Goal: Task Accomplishment & Management: Manage account settings

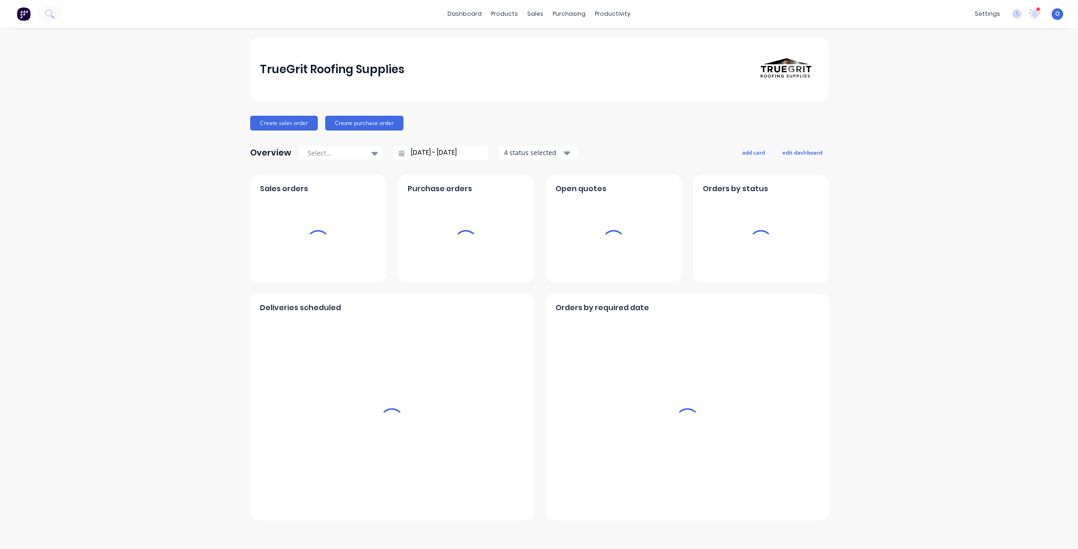
click at [153, 157] on div "TrueGrit Roofing Supplies Create sales order Create purchase order Overview Sel…" at bounding box center [539, 288] width 1078 height 503
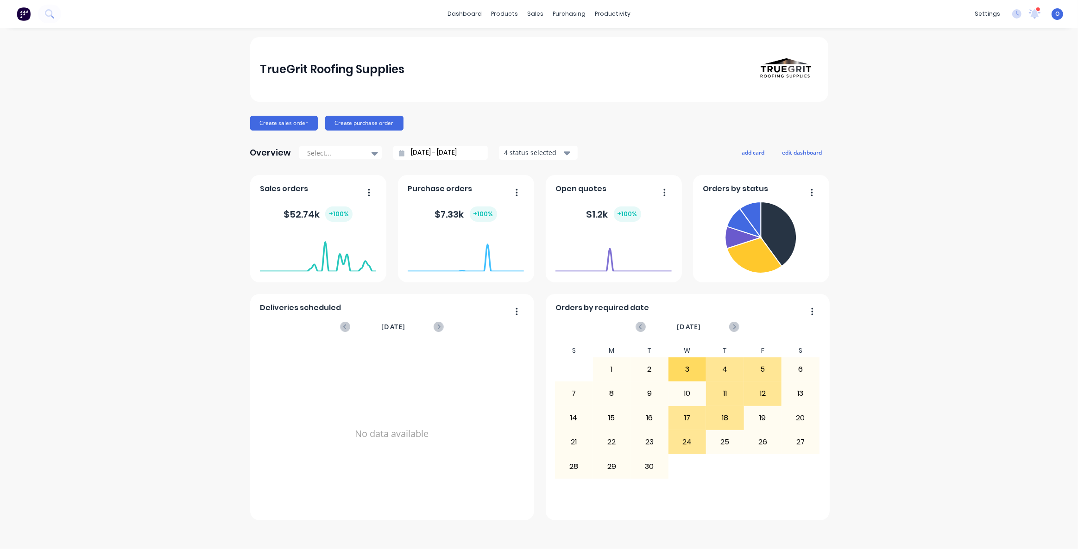
click at [963, 213] on div "TrueGrit Roofing Supplies Create sales order Create purchase order Overview Sel…" at bounding box center [539, 288] width 1078 height 503
drag, startPoint x: 986, startPoint y: 277, endPoint x: 973, endPoint y: 278, distance: 12.6
click at [986, 277] on div "TrueGrit Roofing Supplies Create sales order Create purchase order Overview Sel…" at bounding box center [539, 288] width 1078 height 503
click at [924, 183] on div "TrueGrit Roofing Supplies Create sales order Create purchase order Overview Sel…" at bounding box center [539, 288] width 1078 height 503
click at [936, 347] on div "TrueGrit Roofing Supplies Create sales order Create purchase order Overview Sel…" at bounding box center [539, 288] width 1078 height 503
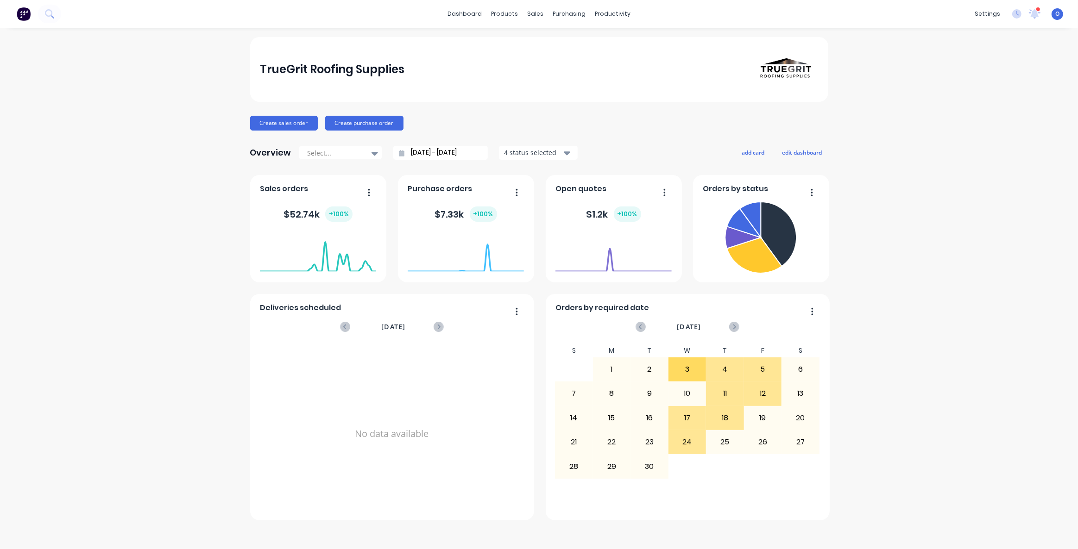
drag, startPoint x: 273, startPoint y: 75, endPoint x: 282, endPoint y: 69, distance: 10.2
click at [276, 73] on div "TrueGrit Roofing Supplies" at bounding box center [332, 69] width 145 height 19
click at [306, 69] on div "TrueGrit Roofing Supplies" at bounding box center [332, 69] width 145 height 19
click at [359, 75] on div "TrueGrit Roofing Supplies" at bounding box center [332, 69] width 145 height 19
click at [496, 118] on div "Create sales order Create purchase order" at bounding box center [539, 123] width 578 height 15
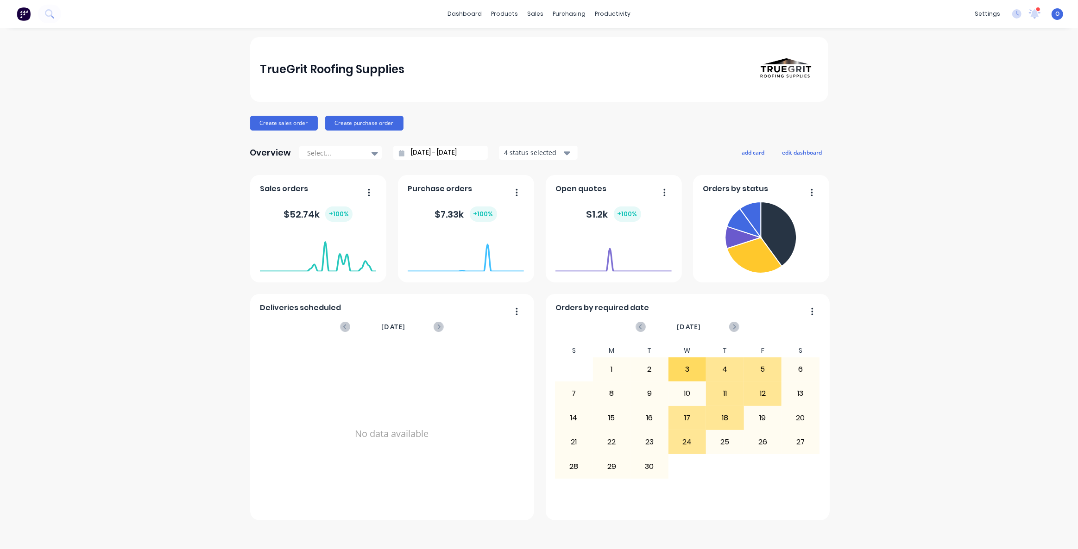
click at [654, 146] on div "Overview Select... [DATE] - [DATE] 4 status selected add card edit dashboard" at bounding box center [539, 153] width 578 height 19
click at [654, 144] on div "Overview Select... [DATE] - [DATE] 4 status selected add card edit dashboard" at bounding box center [539, 153] width 578 height 19
drag, startPoint x: 465, startPoint y: 12, endPoint x: 496, endPoint y: 40, distance: 41.6
click at [465, 12] on link "dashboard" at bounding box center [465, 14] width 44 height 14
click at [618, 138] on div "TrueGrit Roofing Supplies Create sales order Create purchase order Overview Sel…" at bounding box center [539, 279] width 578 height 484
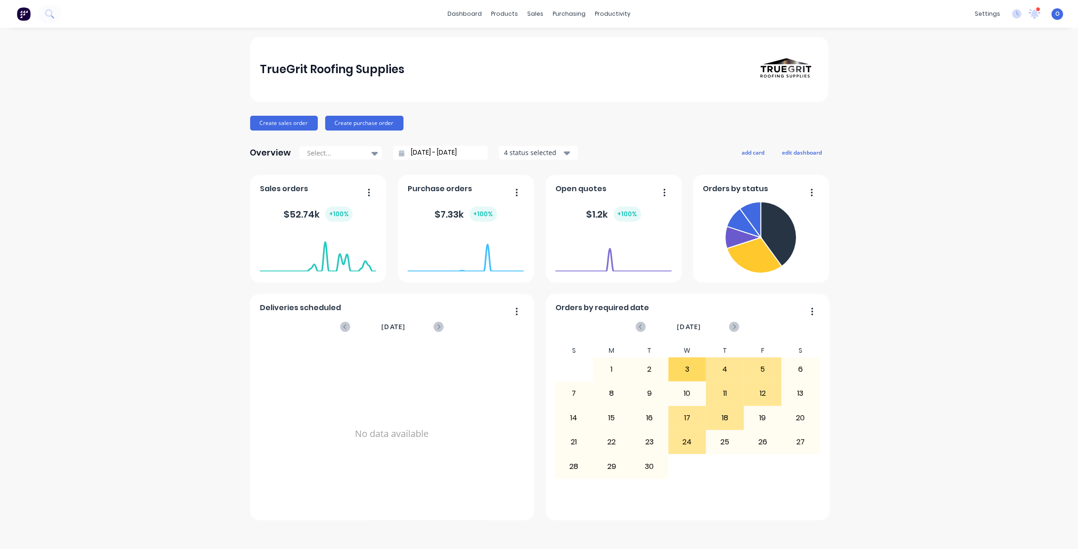
click at [801, 144] on div "Overview Select... [DATE] - [DATE] 4 status selected add card edit dashboard" at bounding box center [539, 153] width 578 height 19
click at [812, 151] on button "edit dashboard" at bounding box center [802, 152] width 52 height 12
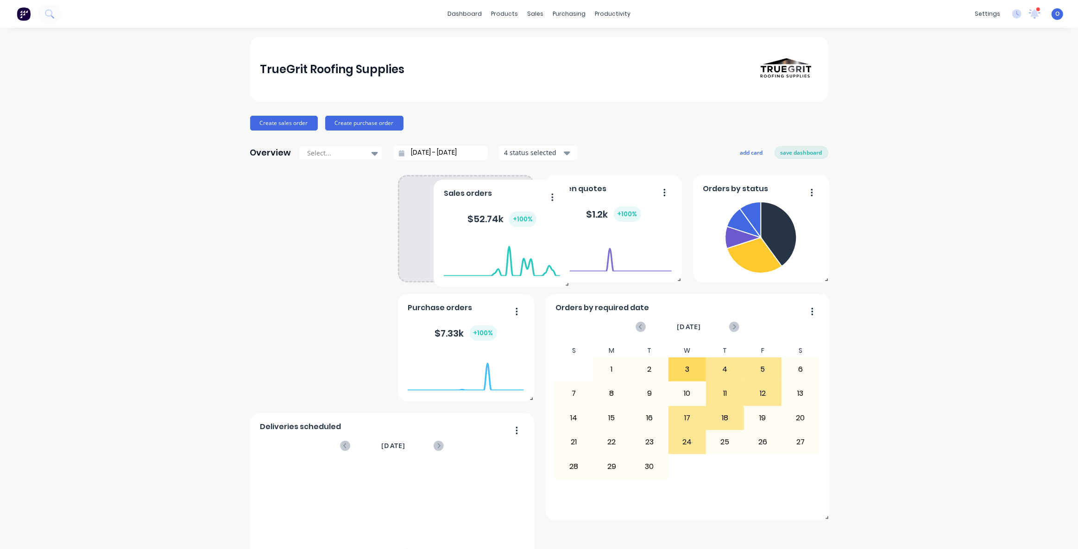
drag, startPoint x: 327, startPoint y: 201, endPoint x: 602, endPoint y: 161, distance: 278.1
click at [434, 200] on div "Sales orders $ 52.74k + 100 % [DATE] Orders: 2 Total Value: $ 3670.33" at bounding box center [502, 233] width 136 height 107
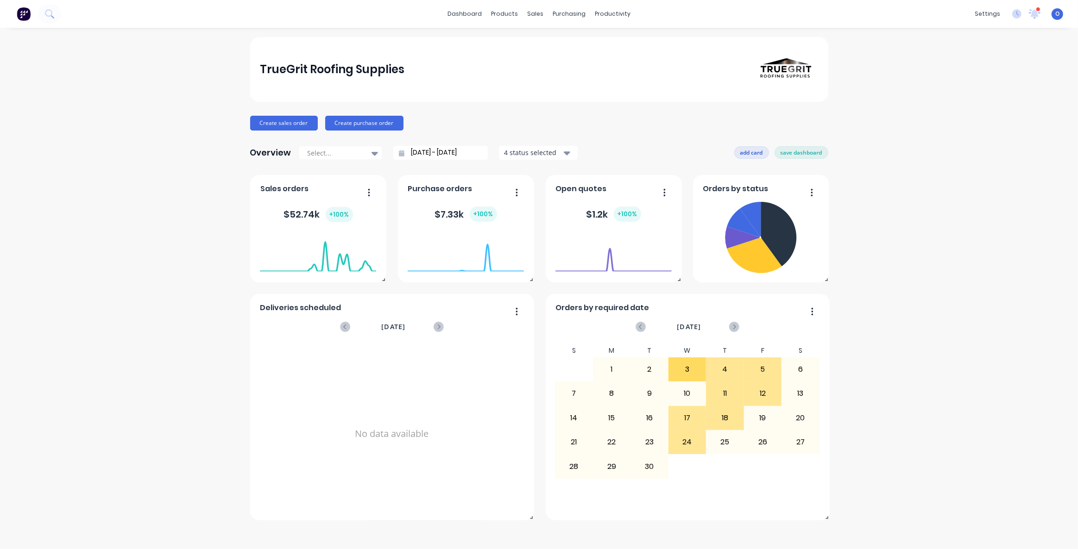
click at [755, 150] on button "add card" at bounding box center [751, 152] width 35 height 12
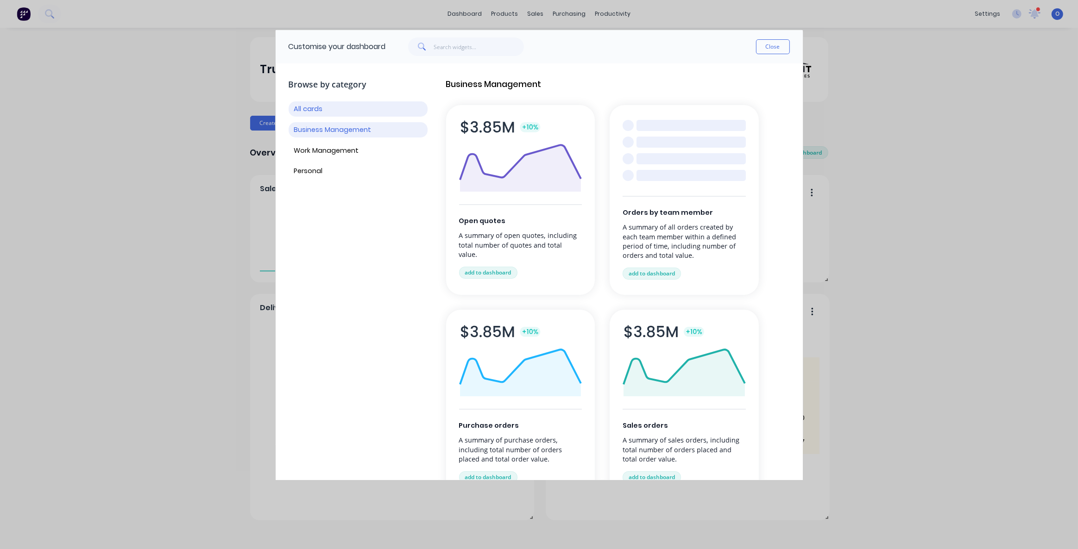
click at [339, 128] on button "Business Management" at bounding box center [358, 129] width 139 height 15
click at [341, 149] on button "Work Management" at bounding box center [358, 150] width 139 height 15
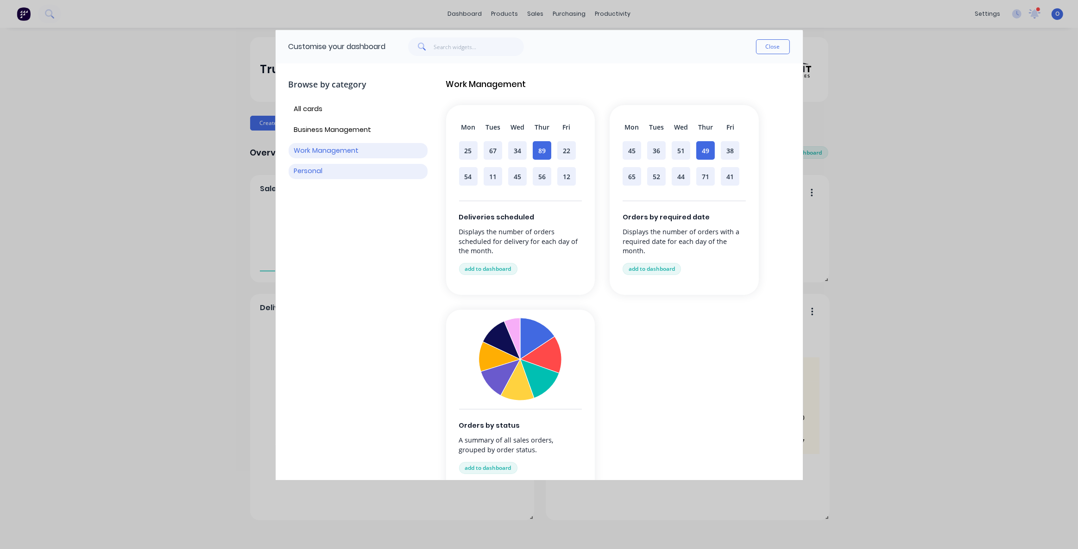
click at [310, 171] on button "Personal" at bounding box center [358, 171] width 139 height 15
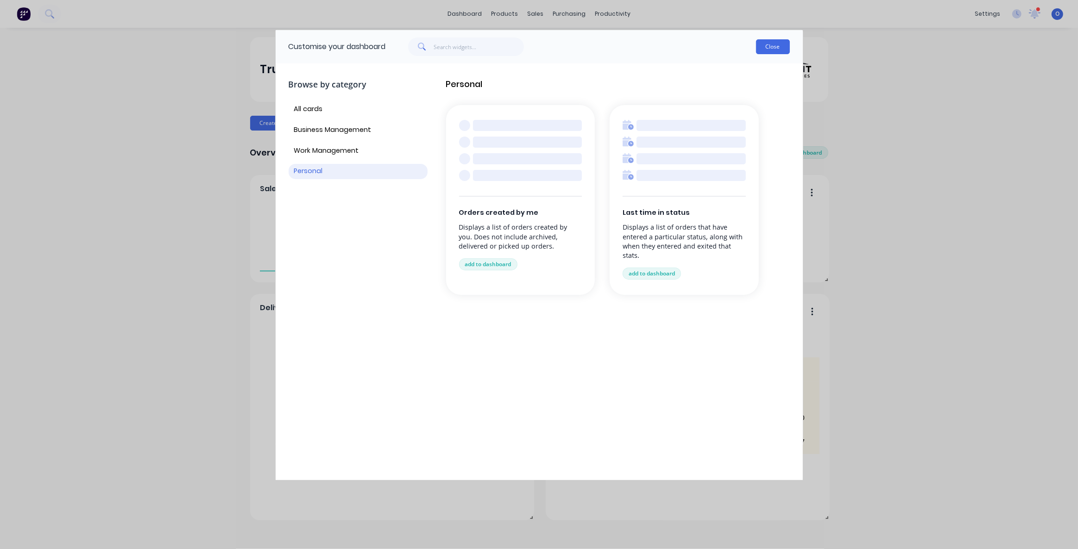
click at [788, 45] on button "Close" at bounding box center [773, 46] width 34 height 15
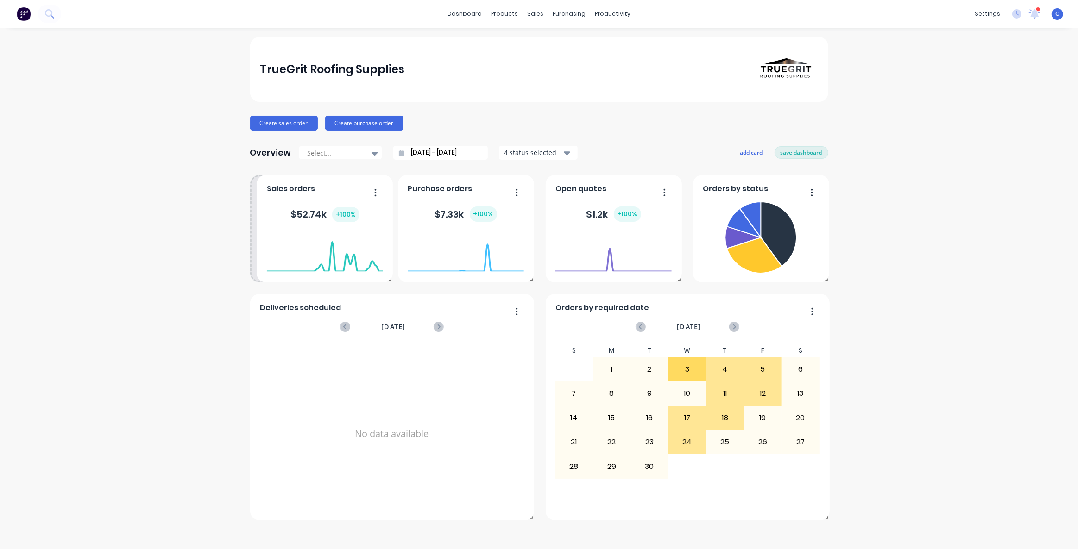
drag, startPoint x: 340, startPoint y: 236, endPoint x: 339, endPoint y: 216, distance: 20.4
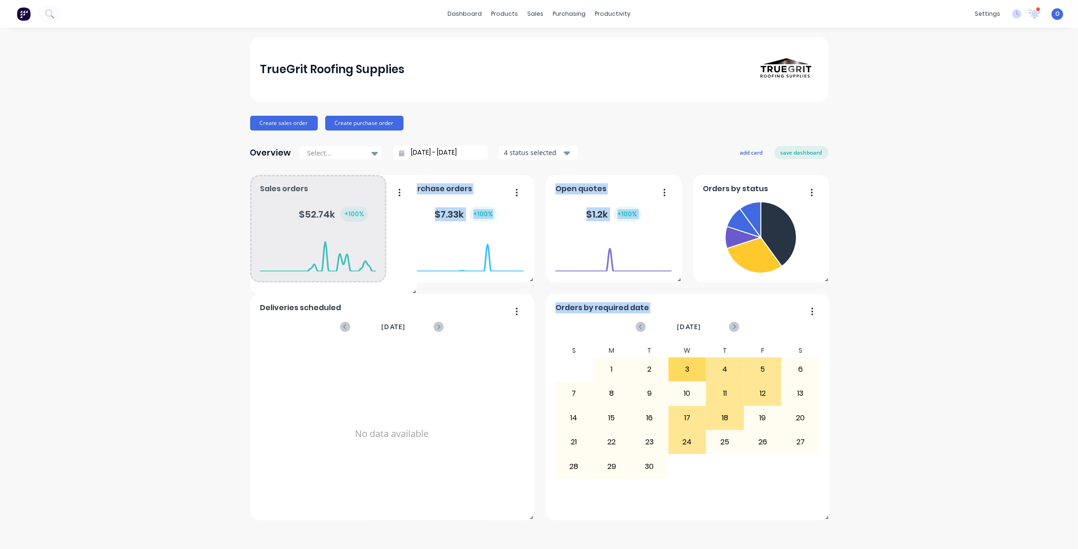
drag, startPoint x: 383, startPoint y: 278, endPoint x: 417, endPoint y: 296, distance: 39.2
click at [408, 285] on span at bounding box center [412, 289] width 9 height 9
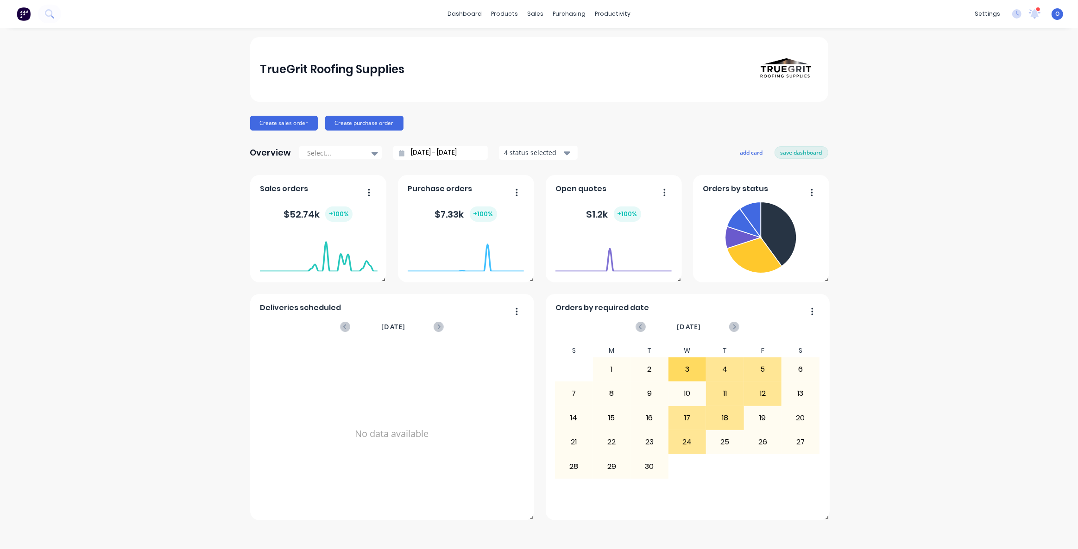
click at [961, 304] on div "TrueGrit Roofing Supplies Create sales order Create purchase order Overview Sel…" at bounding box center [539, 288] width 1078 height 503
click at [932, 315] on div "TrueGrit Roofing Supplies Create sales order Create purchase order Overview Sel…" at bounding box center [539, 288] width 1078 height 503
click at [624, 134] on div "TrueGrit Roofing Supplies Create sales order Create purchase order Overview Sel…" at bounding box center [539, 279] width 578 height 484
click at [664, 136] on div "TrueGrit Roofing Supplies Create sales order Create purchase order Overview Sel…" at bounding box center [539, 279] width 578 height 484
click at [653, 123] on div "Create sales order Create purchase order" at bounding box center [539, 123] width 578 height 15
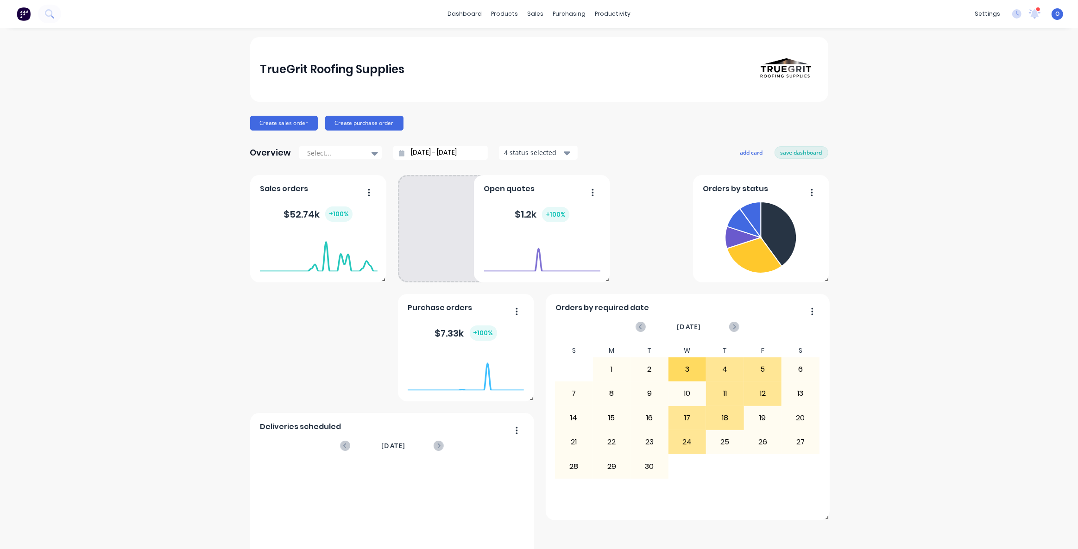
drag, startPoint x: 607, startPoint y: 229, endPoint x: 525, endPoint y: 215, distance: 83.1
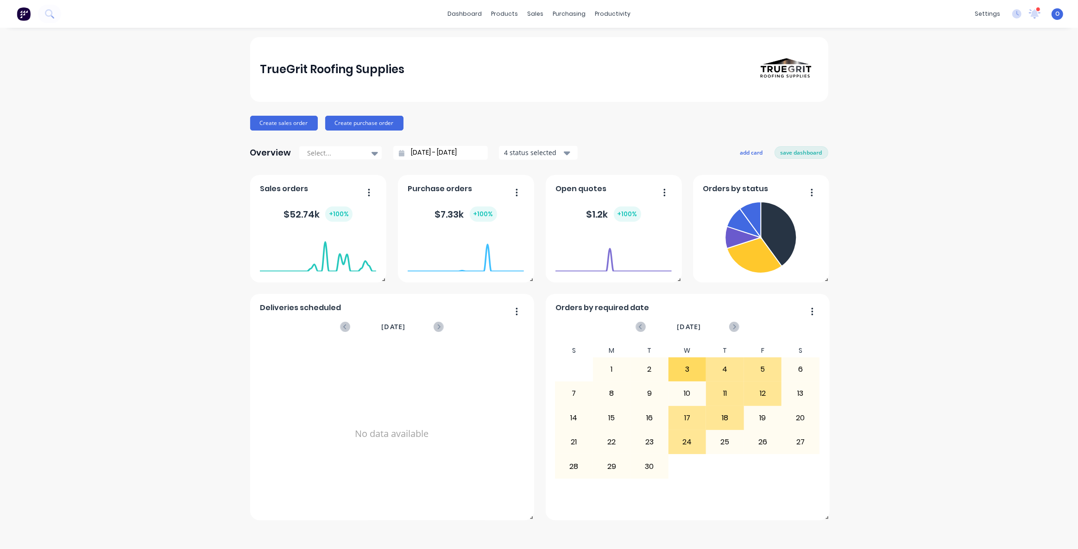
click at [563, 106] on div "TrueGrit Roofing Supplies Create sales order Create purchase order Overview Sel…" at bounding box center [539, 279] width 578 height 484
click at [633, 116] on div "Create sales order Create purchase order" at bounding box center [539, 123] width 578 height 15
click at [671, 116] on div "Create sales order Create purchase order" at bounding box center [539, 123] width 578 height 15
click at [678, 117] on div "Create sales order Create purchase order" at bounding box center [539, 123] width 578 height 15
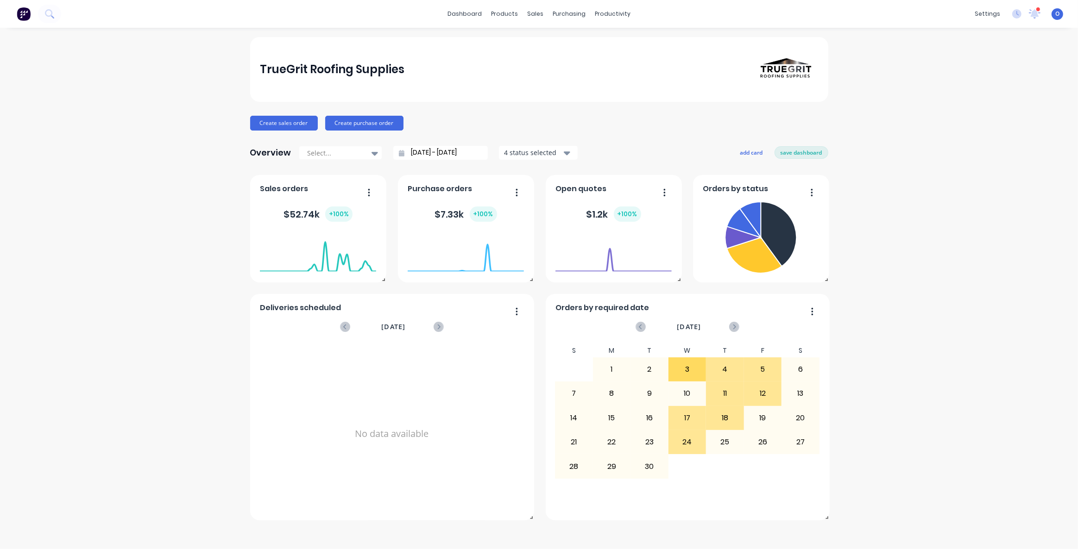
click at [677, 116] on div "Create sales order Create purchase order" at bounding box center [539, 123] width 578 height 15
drag, startPoint x: 730, startPoint y: 123, endPoint x: 709, endPoint y: 119, distance: 22.2
click at [724, 123] on div "Create sales order Create purchase order" at bounding box center [539, 123] width 578 height 15
click at [709, 119] on div "Create sales order Create purchase order" at bounding box center [539, 123] width 578 height 15
click at [709, 114] on div "TrueGrit Roofing Supplies Create sales order Create purchase order Overview Sel…" at bounding box center [539, 279] width 578 height 484
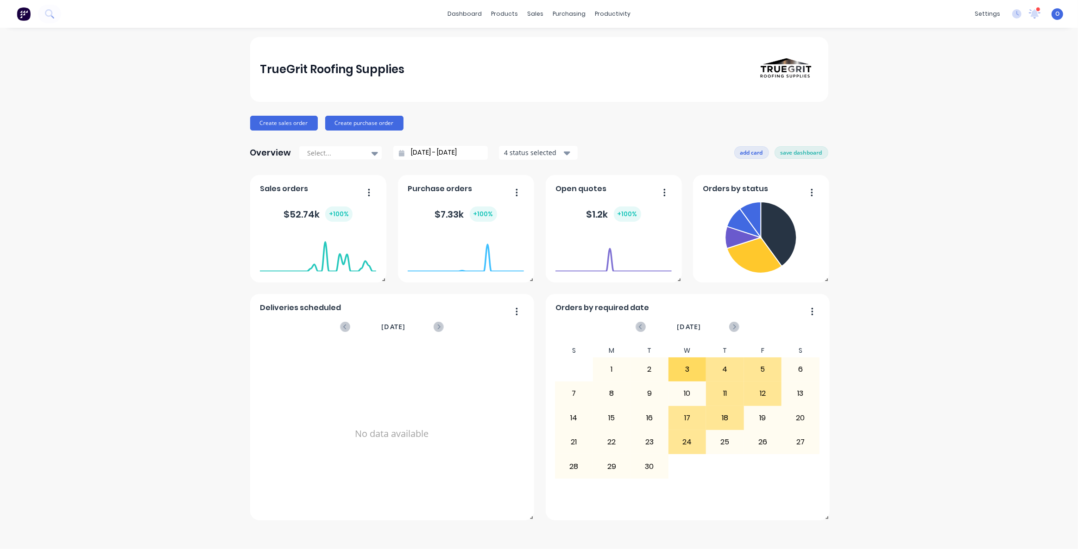
click at [746, 152] on button "add card" at bounding box center [751, 152] width 35 height 12
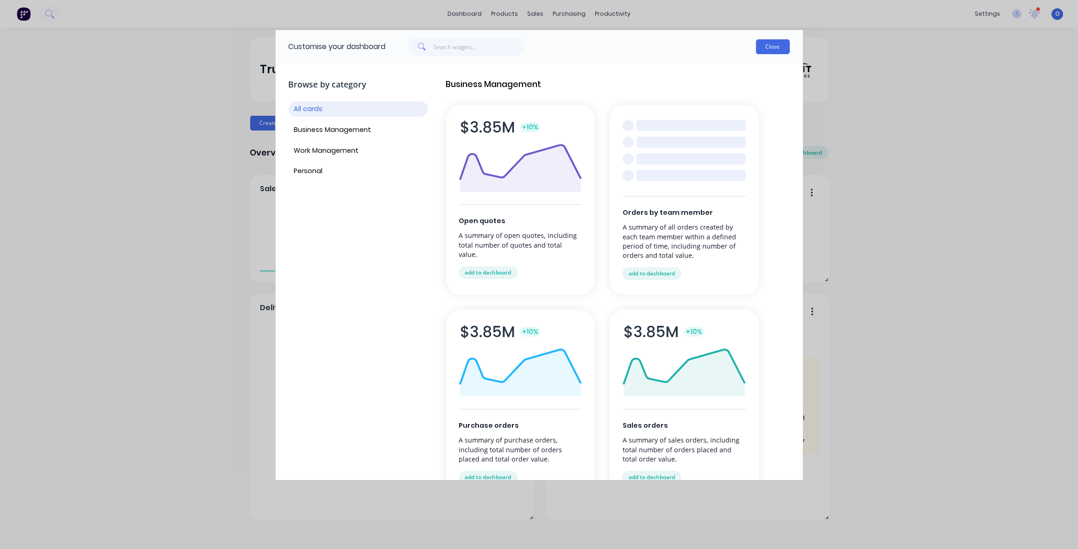
click at [773, 53] on button "Close" at bounding box center [773, 46] width 34 height 15
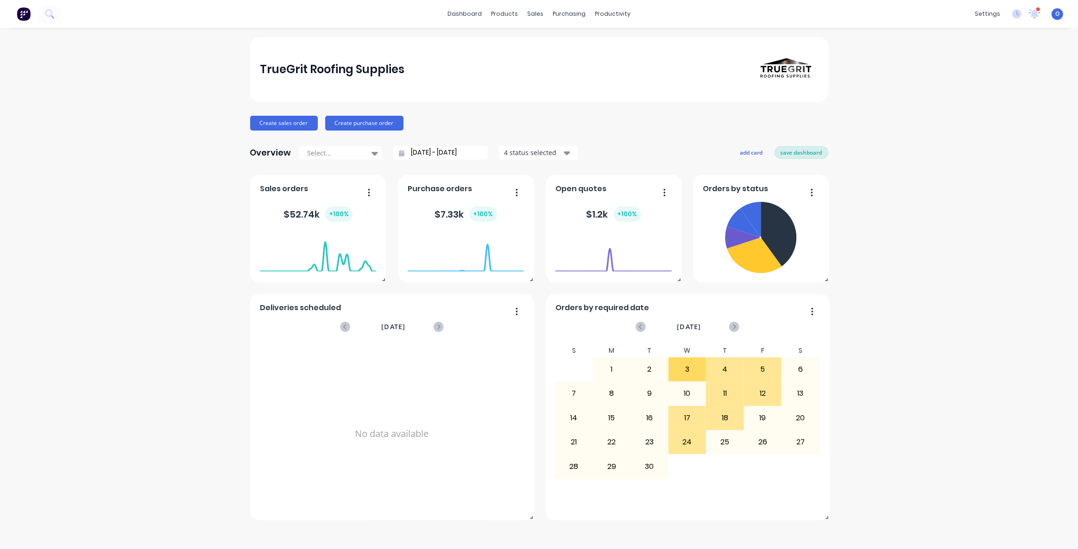
click at [813, 153] on button "save dashboard" at bounding box center [801, 152] width 54 height 12
click at [938, 208] on div "TrueGrit Roofing Supplies Create sales order Create purchase order Overview Sel…" at bounding box center [539, 288] width 1078 height 503
click at [934, 207] on div "TrueGrit Roofing Supplies Create sales order Create purchase order Overview Sel…" at bounding box center [539, 288] width 1078 height 503
click at [627, 122] on div "Create sales order Create purchase order" at bounding box center [539, 123] width 578 height 15
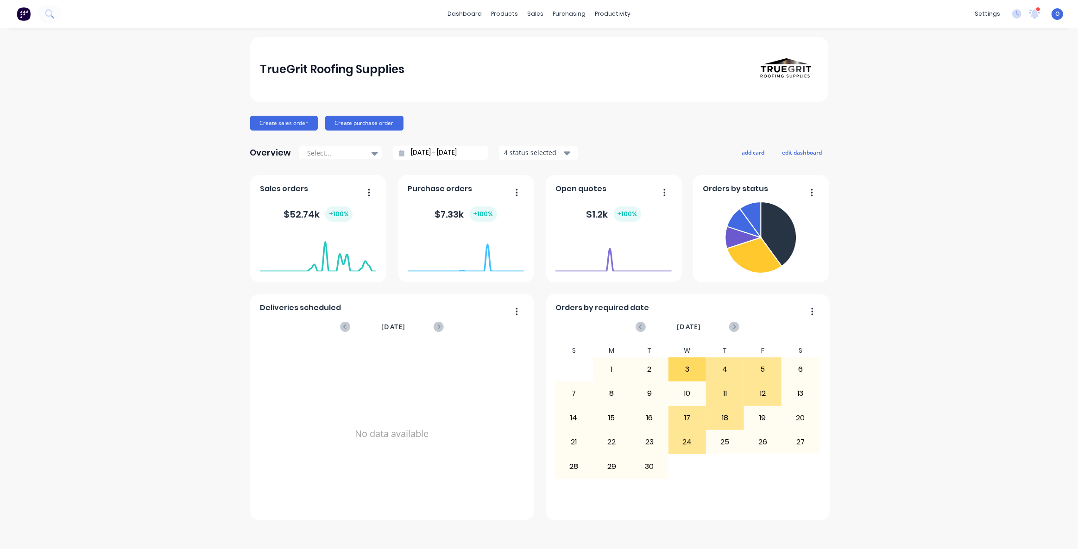
click at [598, 130] on div "Create sales order Create purchase order" at bounding box center [539, 123] width 578 height 15
click at [613, 136] on div "TrueGrit Roofing Supplies Create sales order Create purchase order Overview Sel…" at bounding box center [539, 279] width 578 height 484
click at [572, 46] on div "Sales Orders" at bounding box center [570, 44] width 38 height 8
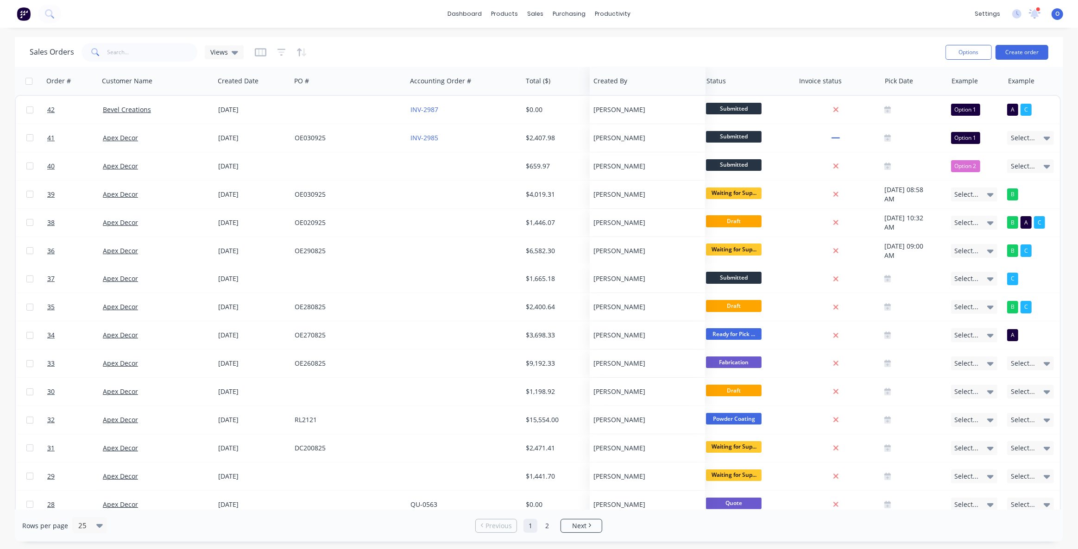
drag, startPoint x: 617, startPoint y: 82, endPoint x: 620, endPoint y: 92, distance: 10.6
click at [620, 92] on div "Created By" at bounding box center [648, 81] width 116 height 28
click at [625, 42] on div "Sales Orders Views" at bounding box center [484, 52] width 908 height 23
click at [831, 144] on button "Hide column" at bounding box center [833, 141] width 69 height 19
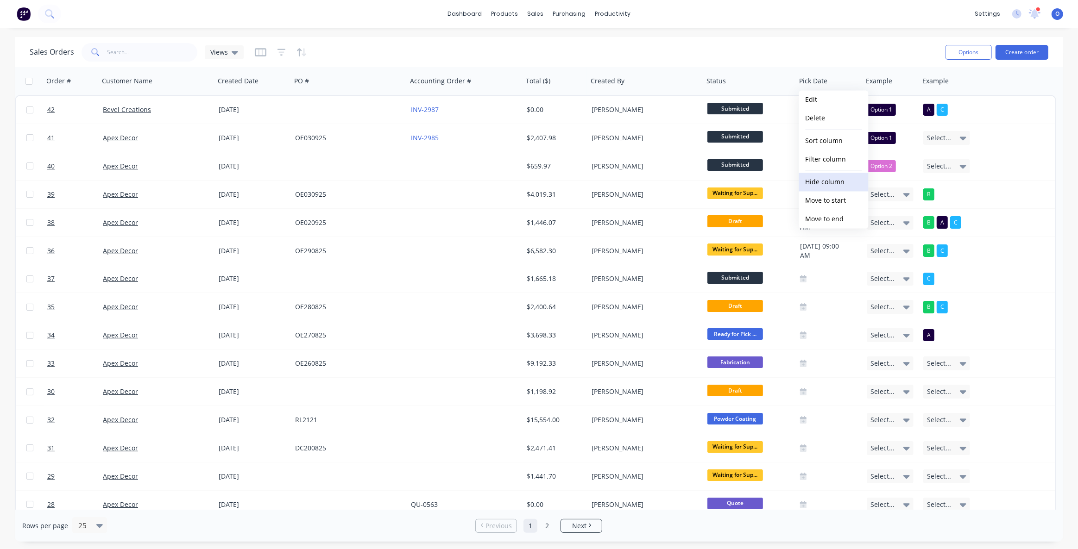
click at [840, 182] on button "Hide column" at bounding box center [833, 182] width 69 height 19
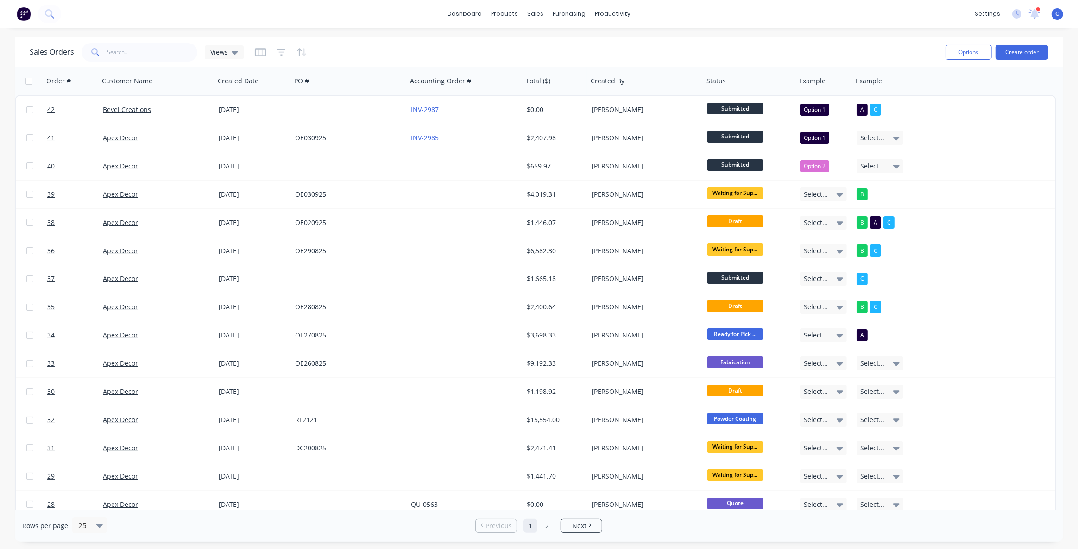
click at [412, 52] on div "Sales Orders Views" at bounding box center [484, 52] width 908 height 23
click at [258, 53] on icon "button" at bounding box center [260, 52] width 5 height 6
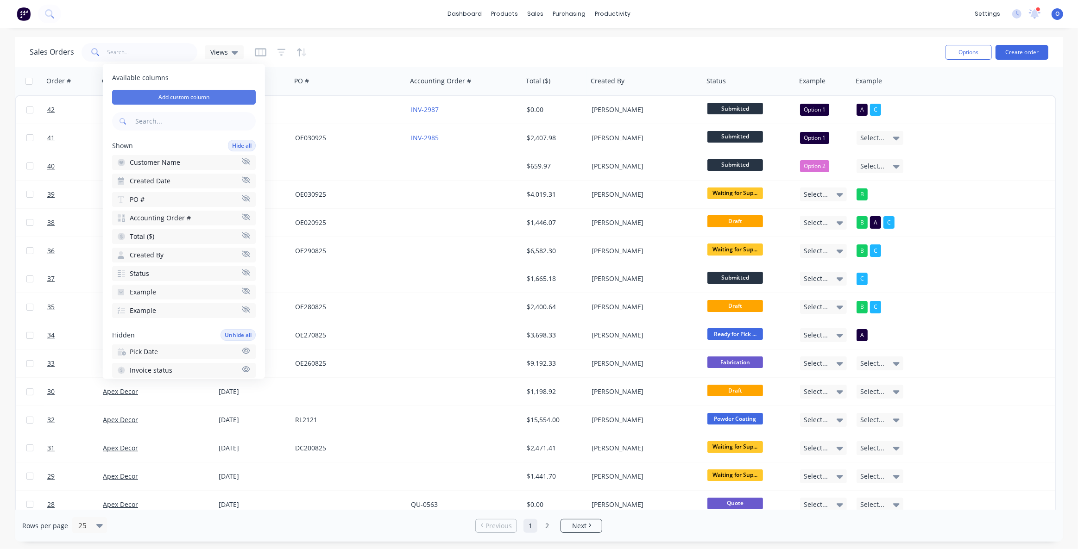
click at [184, 98] on button "Add custom column" at bounding box center [184, 97] width 144 height 15
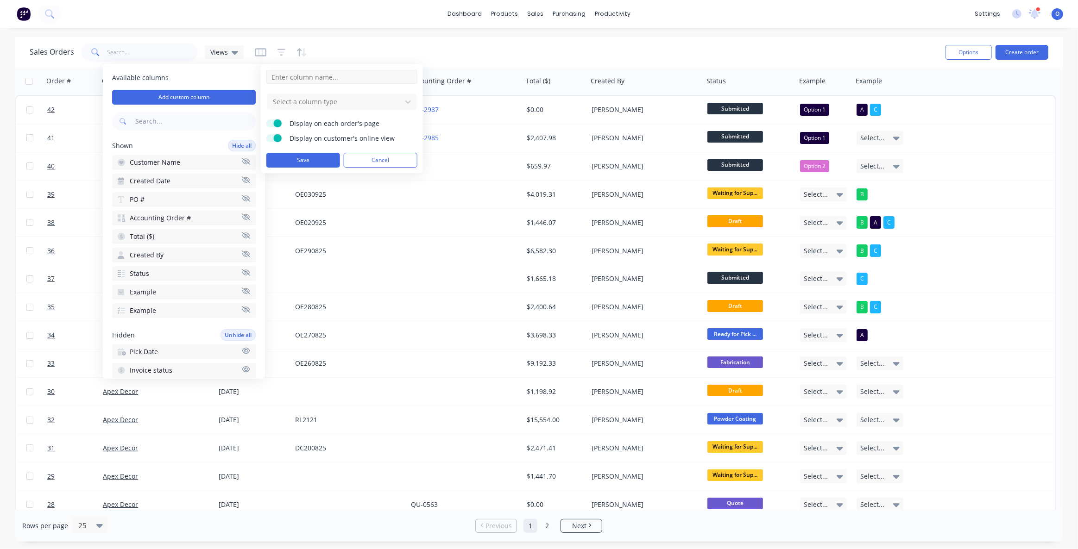
click at [329, 76] on input at bounding box center [341, 77] width 151 height 14
type input "fsfsfsffdfsfff"
click at [328, 102] on div at bounding box center [334, 102] width 125 height 12
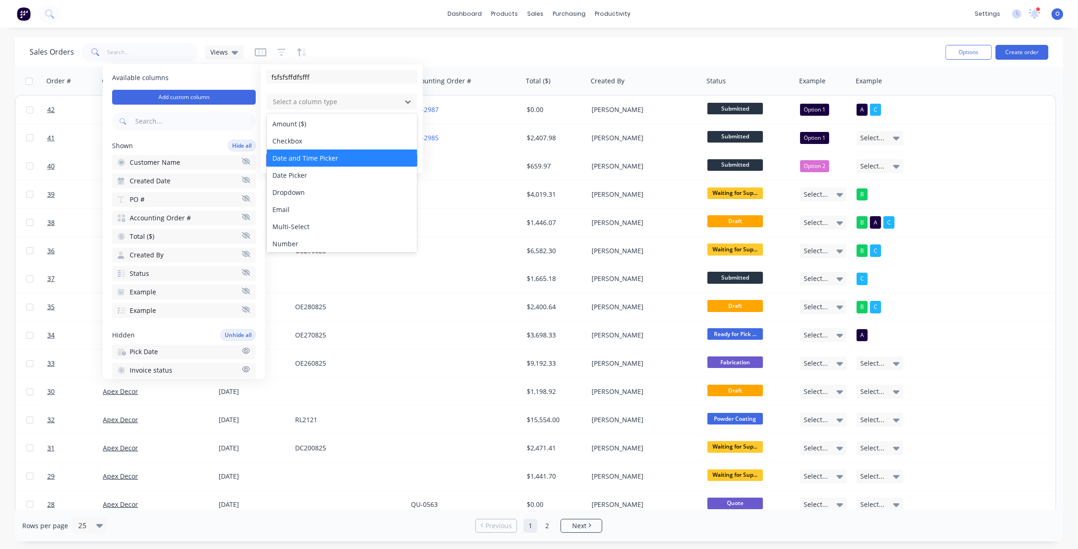
click at [301, 159] on div "Date and Time Picker" at bounding box center [342, 158] width 150 height 17
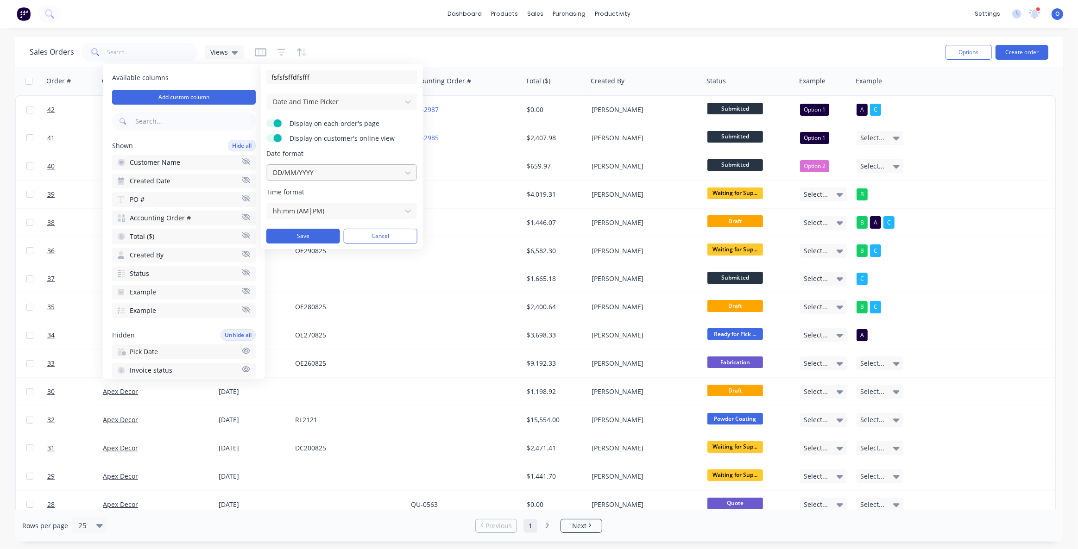
click at [307, 174] on div at bounding box center [334, 173] width 125 height 12
click at [329, 158] on div "Date format DD/MM/YYYY" at bounding box center [341, 165] width 151 height 32
click at [318, 106] on div at bounding box center [334, 102] width 125 height 12
drag, startPoint x: 333, startPoint y: 75, endPoint x: 238, endPoint y: 74, distance: 95.0
click at [243, 549] on div "Available columns Add custom column Shown Hide all Customer Name Created Date P…" at bounding box center [539, 549] width 1078 height 0
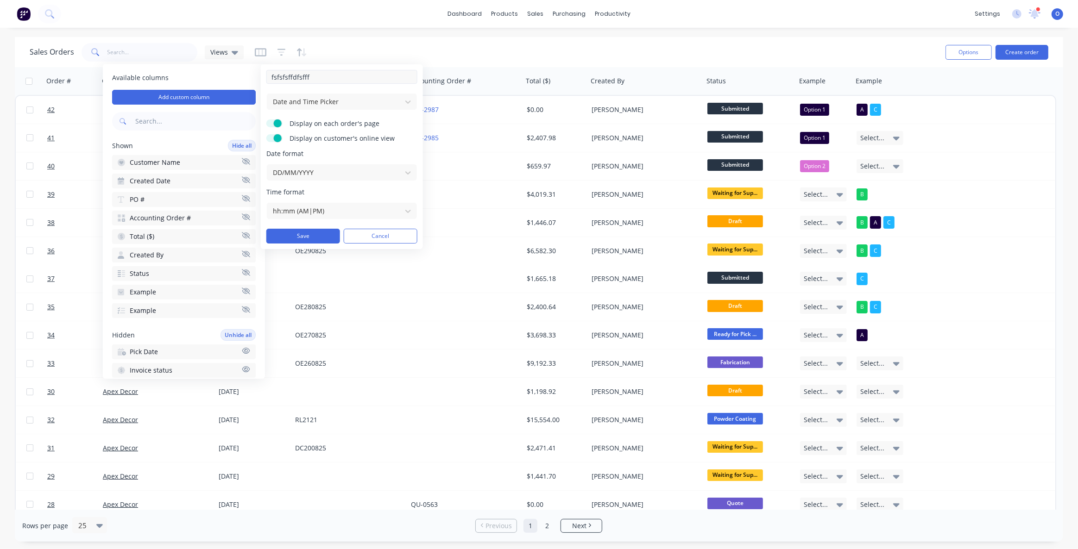
drag, startPoint x: 280, startPoint y: 79, endPoint x: 264, endPoint y: 79, distance: 16.2
click at [264, 79] on div "fsfsfsffdfsfff Date and Time Picker Display on each order's page Display on cus…" at bounding box center [342, 156] width 162 height 185
click at [372, 237] on button "Cancel" at bounding box center [381, 236] width 74 height 15
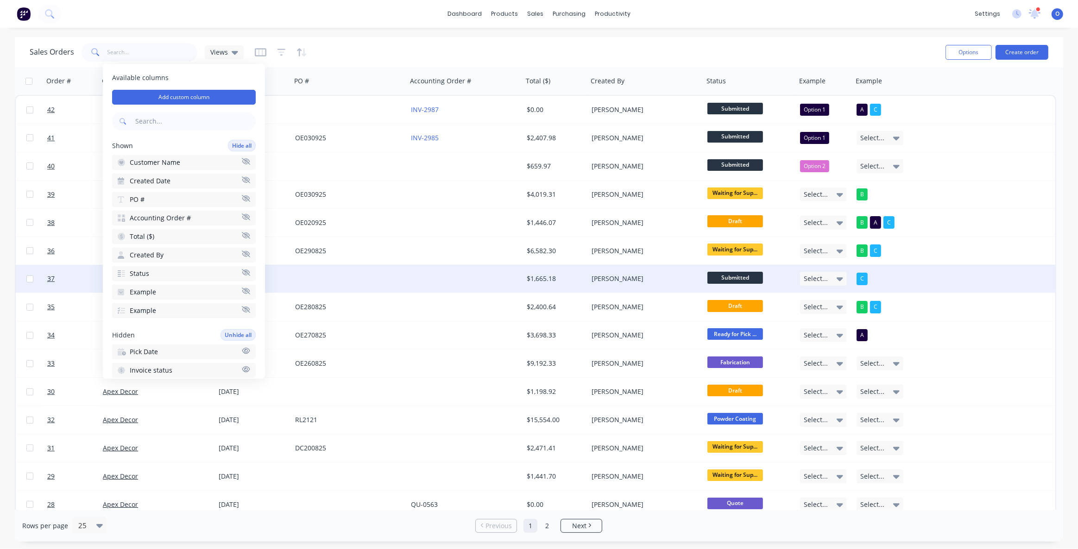
click at [815, 283] on span "Select..." at bounding box center [816, 278] width 24 height 9
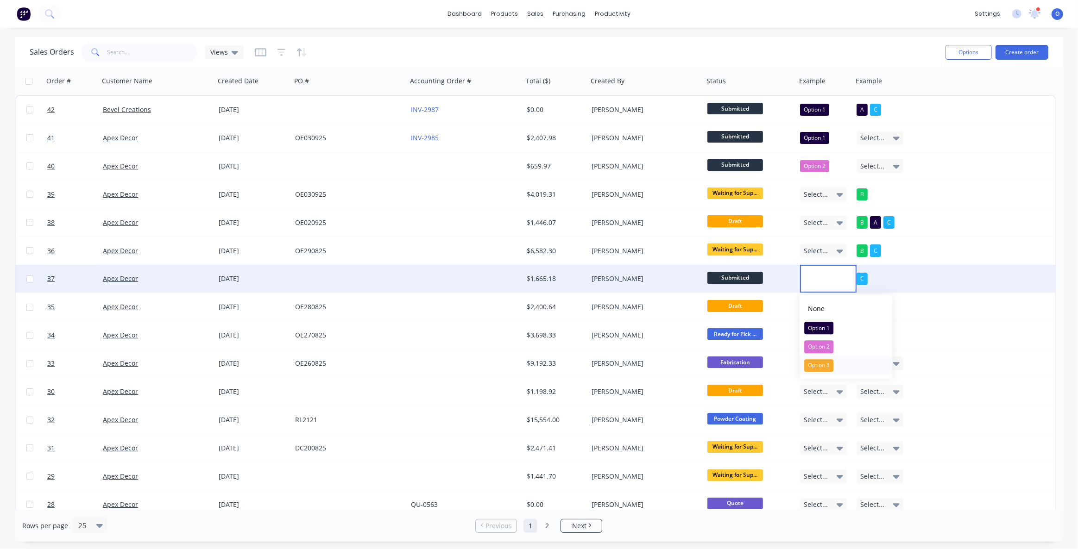
click at [813, 369] on div "Option 3" at bounding box center [818, 365] width 29 height 13
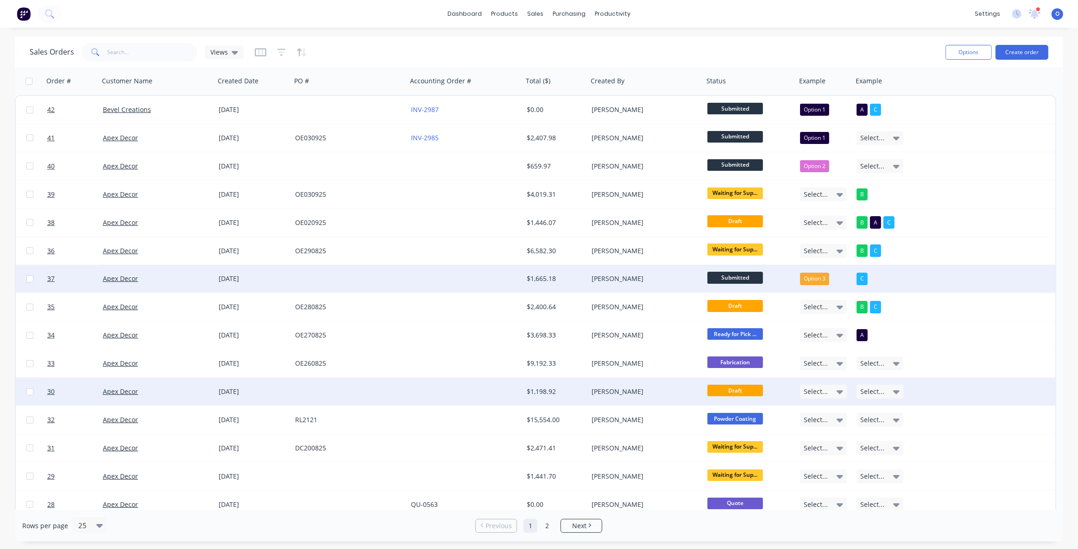
click at [874, 399] on div "Select..." at bounding box center [881, 392] width 57 height 28
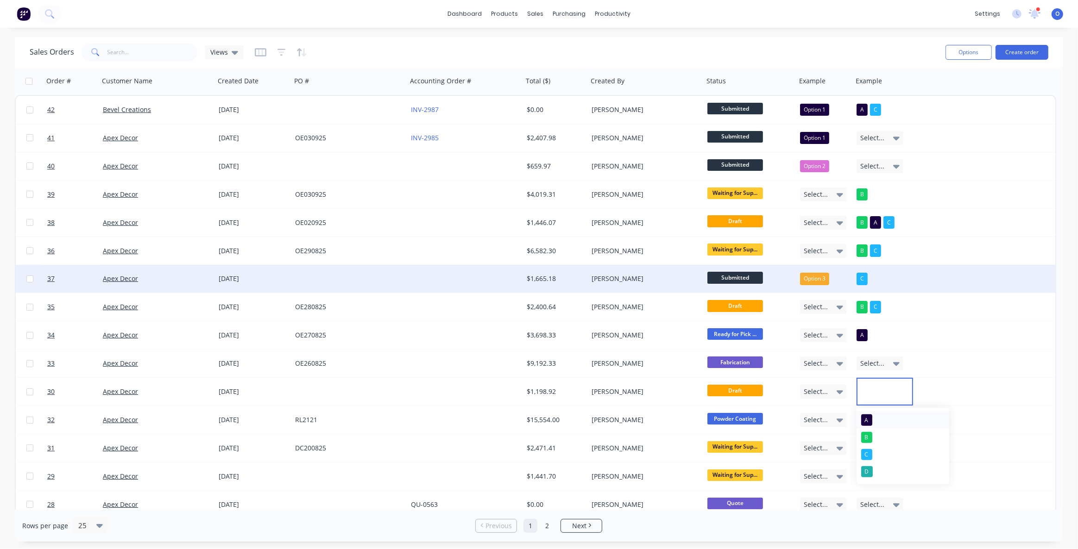
click at [872, 420] on button "A" at bounding box center [902, 420] width 93 height 17
click at [869, 418] on div "B" at bounding box center [866, 420] width 11 height 11
click at [607, 43] on div "Sales Orders Views" at bounding box center [484, 52] width 908 height 23
drag, startPoint x: 509, startPoint y: 44, endPoint x: 517, endPoint y: 45, distance: 7.5
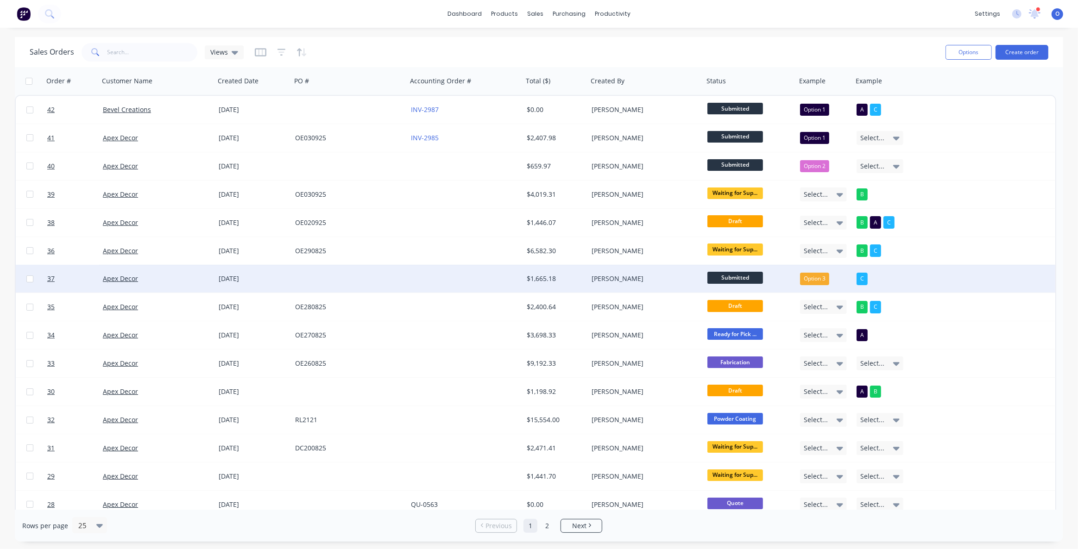
click at [509, 44] on div "Sales Orders Views" at bounding box center [484, 52] width 908 height 23
click at [601, 49] on div "Sales Orders Views" at bounding box center [484, 52] width 908 height 23
click at [426, 50] on div "Sales Orders Views" at bounding box center [484, 52] width 908 height 23
click at [280, 54] on icon "button" at bounding box center [281, 52] width 8 height 9
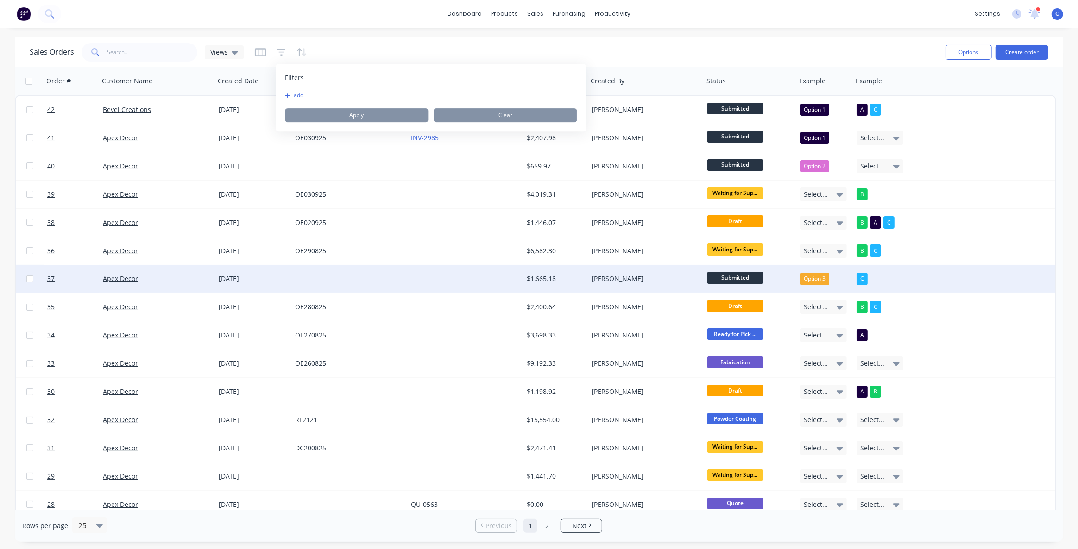
click at [291, 96] on button "add" at bounding box center [296, 95] width 23 height 7
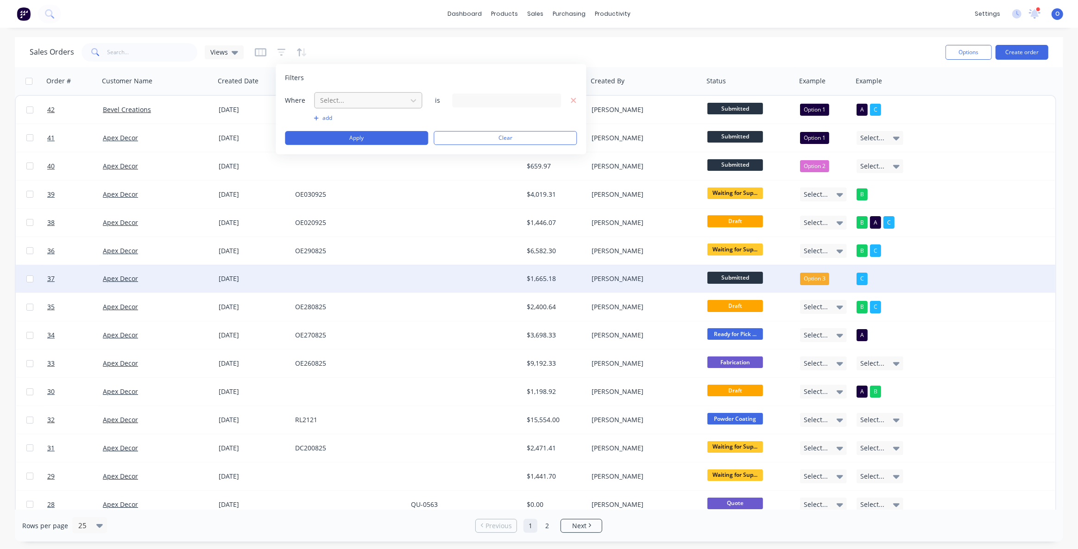
click at [339, 102] on div at bounding box center [360, 100] width 83 height 12
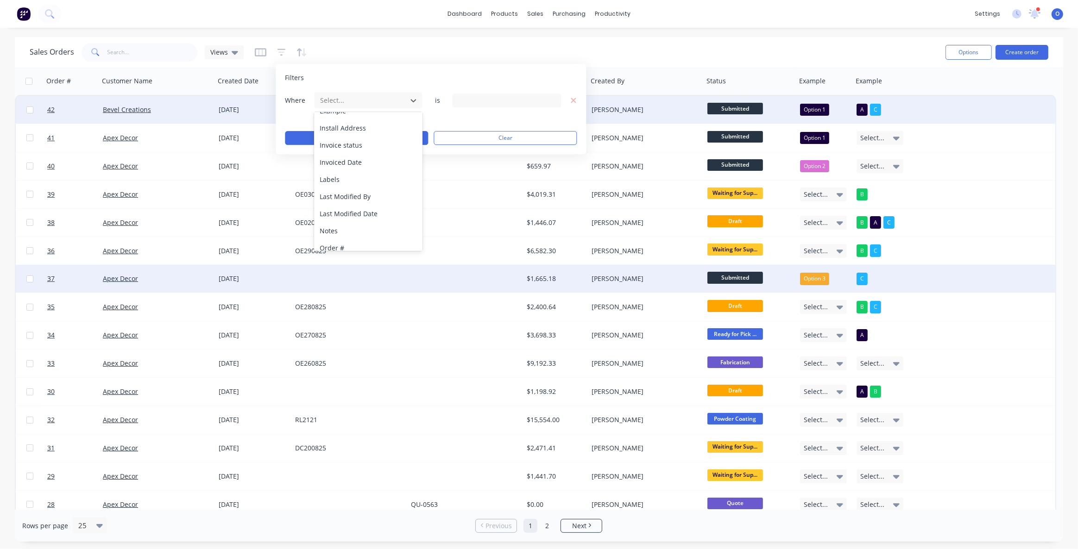
click at [732, 109] on span "Submitted" at bounding box center [735, 109] width 56 height 12
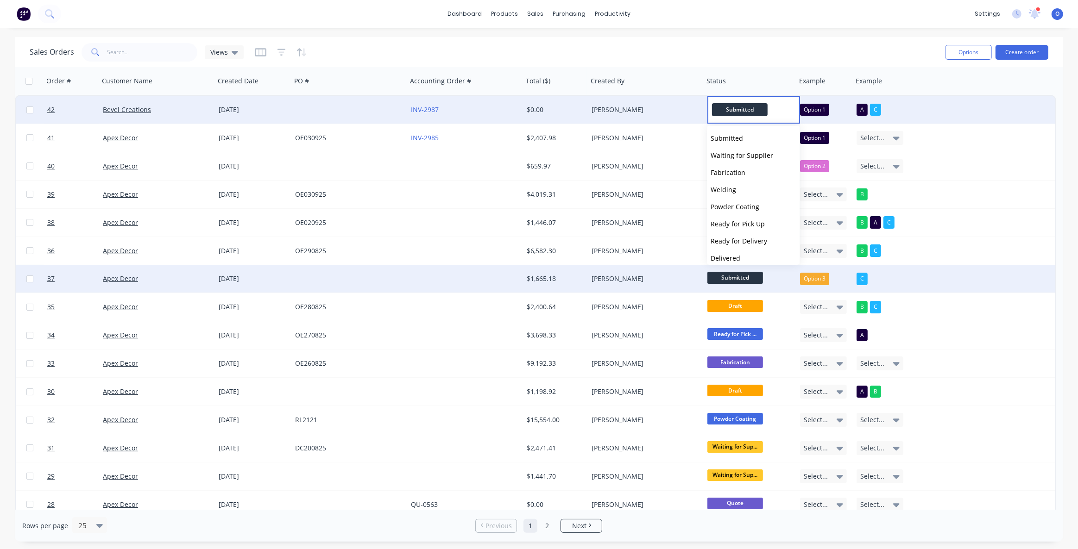
click at [690, 42] on div "Sales Orders Views" at bounding box center [484, 52] width 908 height 23
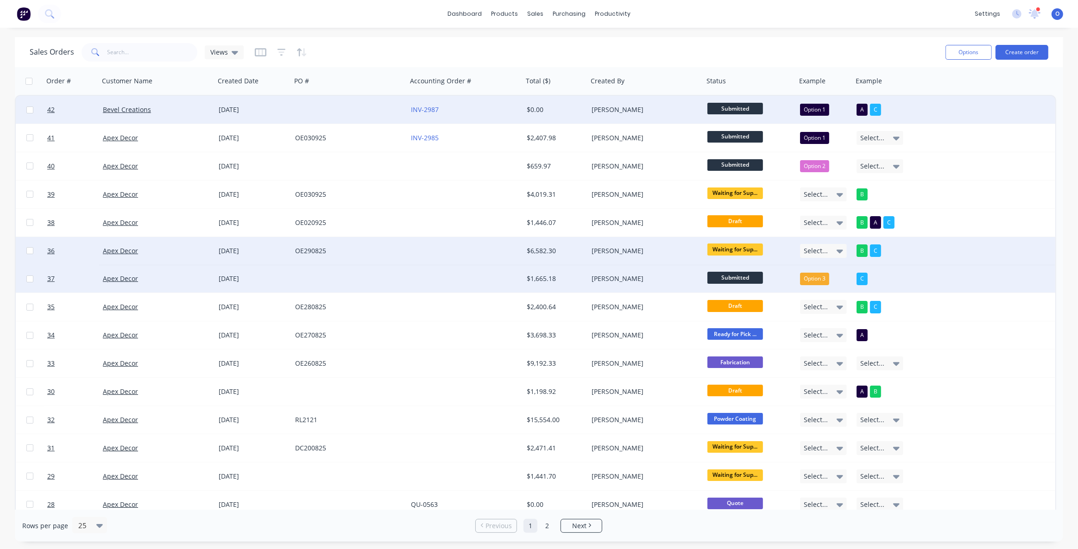
click at [743, 250] on span "Waiting for Sup..." at bounding box center [735, 250] width 56 height 12
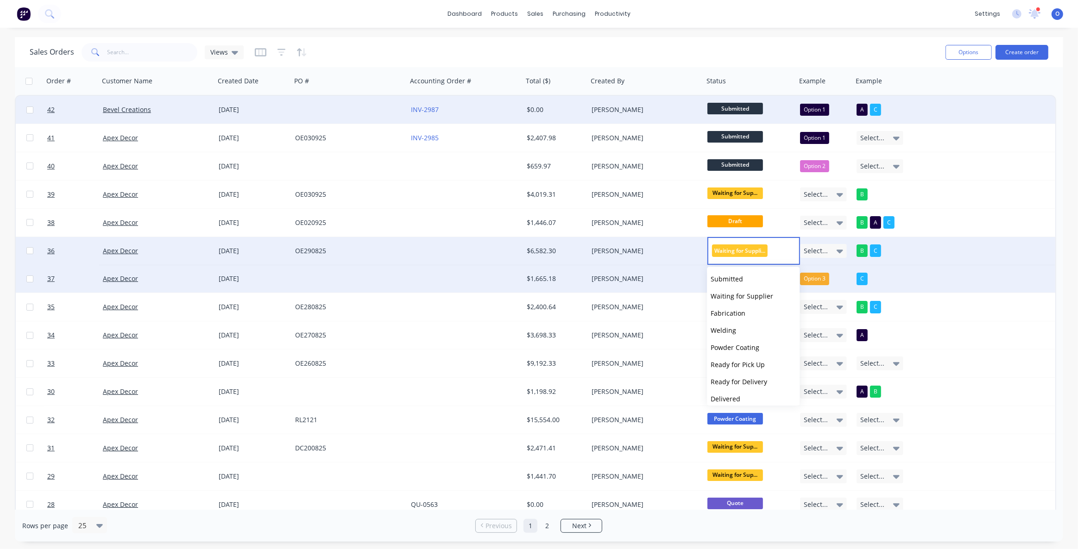
click at [557, 46] on div "Sales Orders Views" at bounding box center [484, 52] width 908 height 23
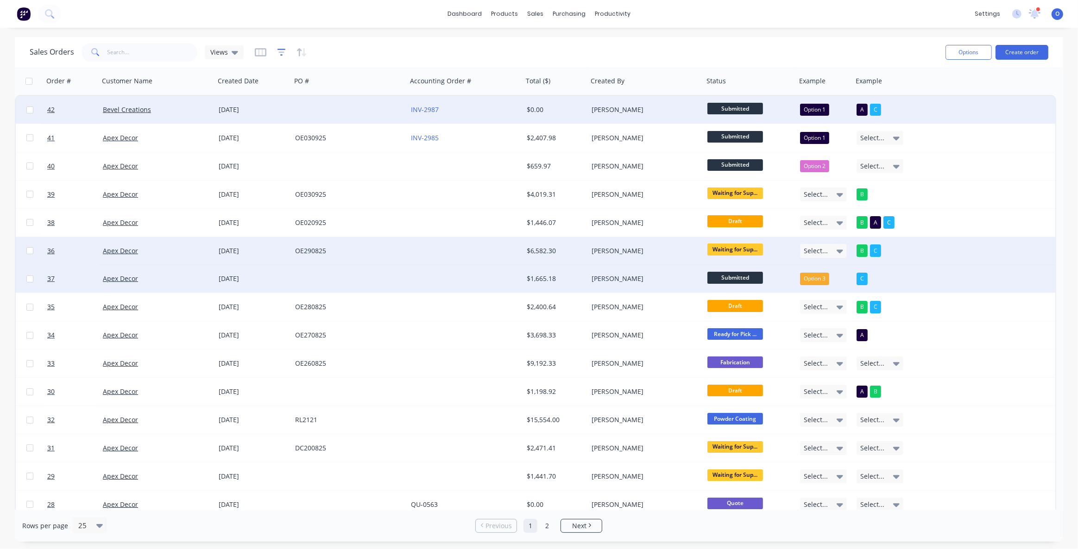
click at [281, 51] on icon "button" at bounding box center [281, 52] width 8 height 9
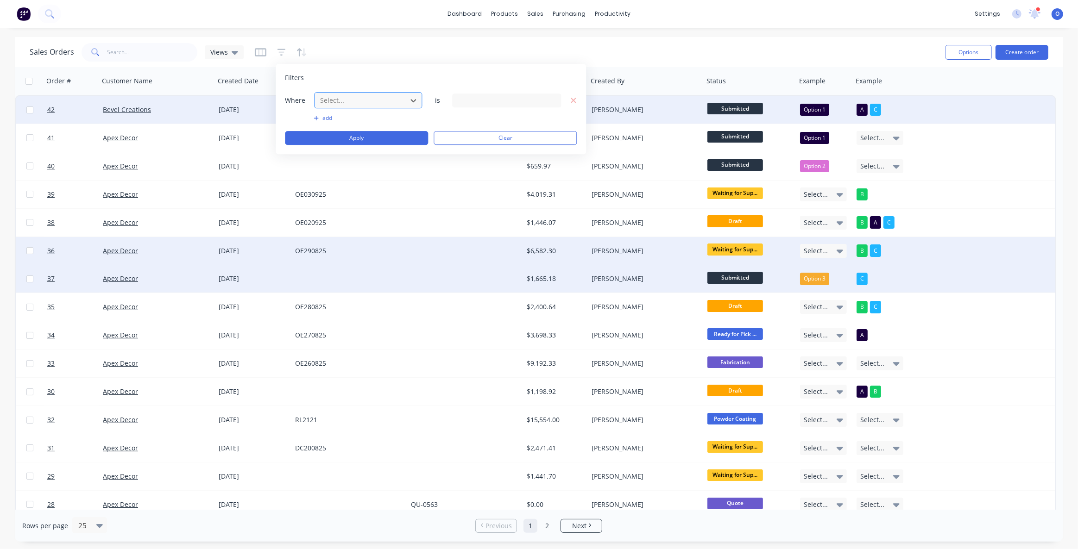
click at [334, 97] on div at bounding box center [360, 100] width 83 height 12
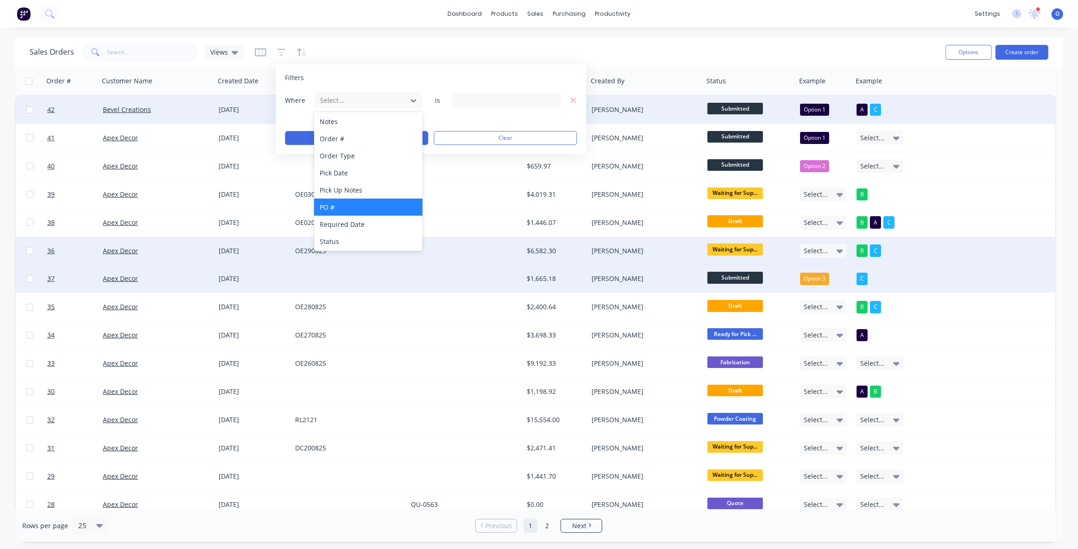
scroll to position [276, 0]
click at [358, 238] on div "Status" at bounding box center [368, 240] width 108 height 17
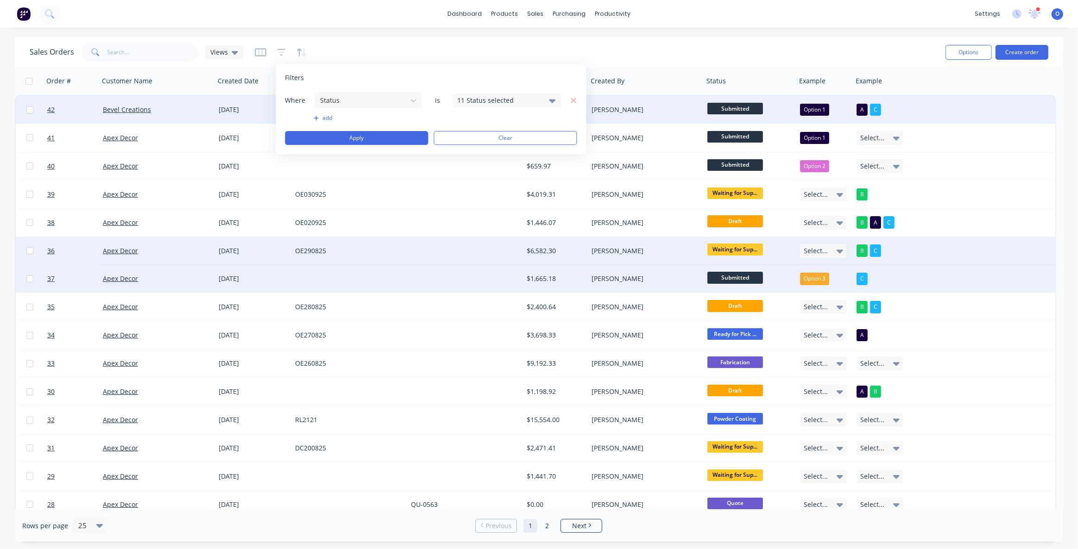
click at [491, 104] on div "11 Status selected" at bounding box center [499, 100] width 84 height 10
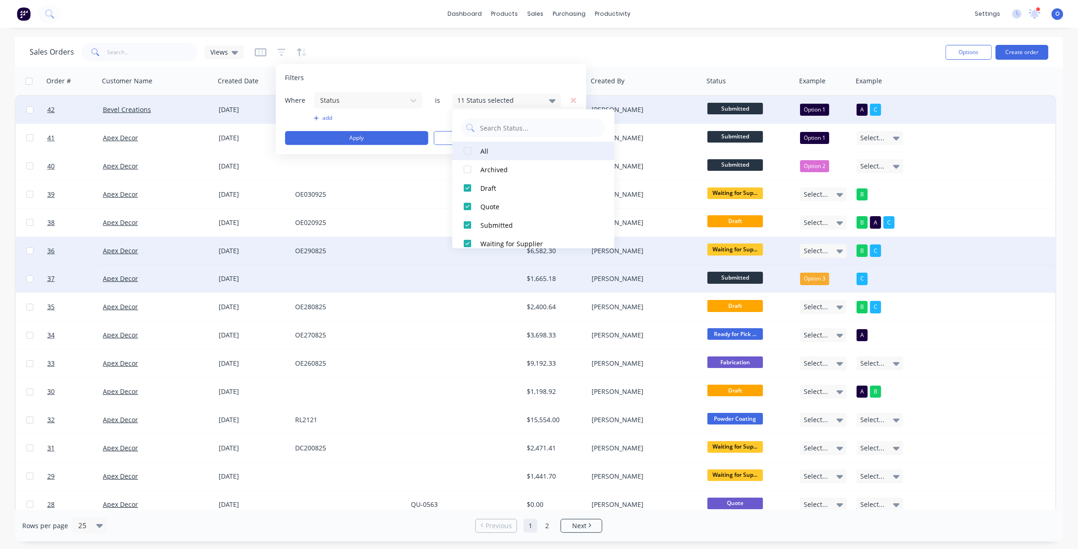
click at [467, 153] on div at bounding box center [467, 151] width 19 height 19
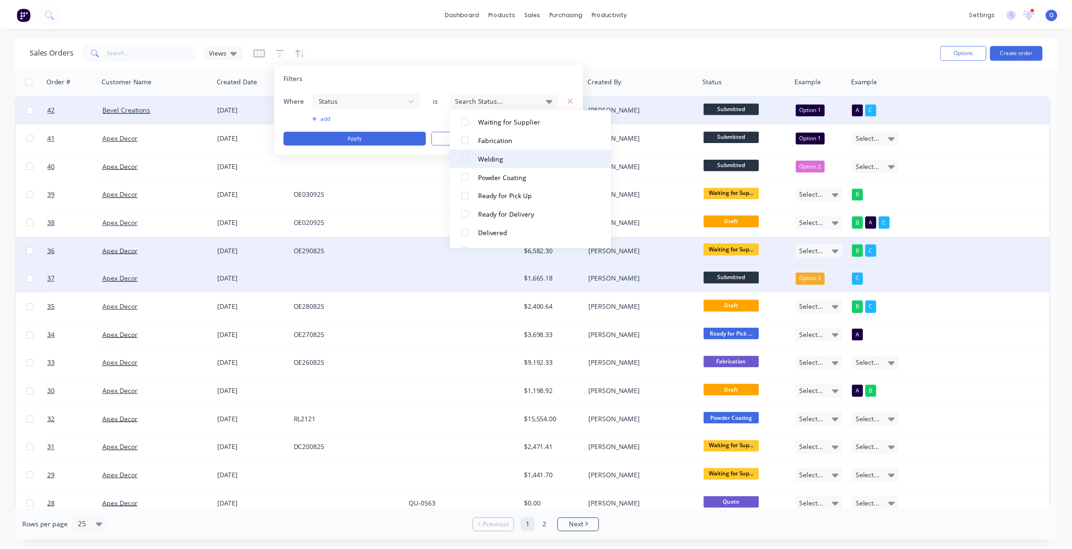
scroll to position [126, 0]
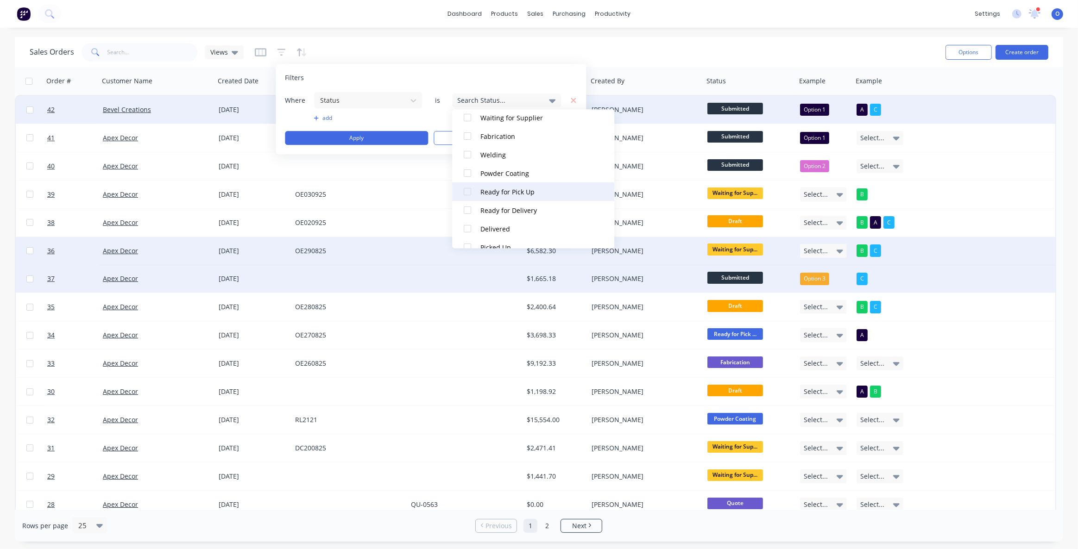
click at [465, 191] on div at bounding box center [467, 191] width 19 height 19
click at [467, 207] on div at bounding box center [467, 210] width 19 height 19
click at [387, 138] on button "Apply" at bounding box center [356, 138] width 143 height 14
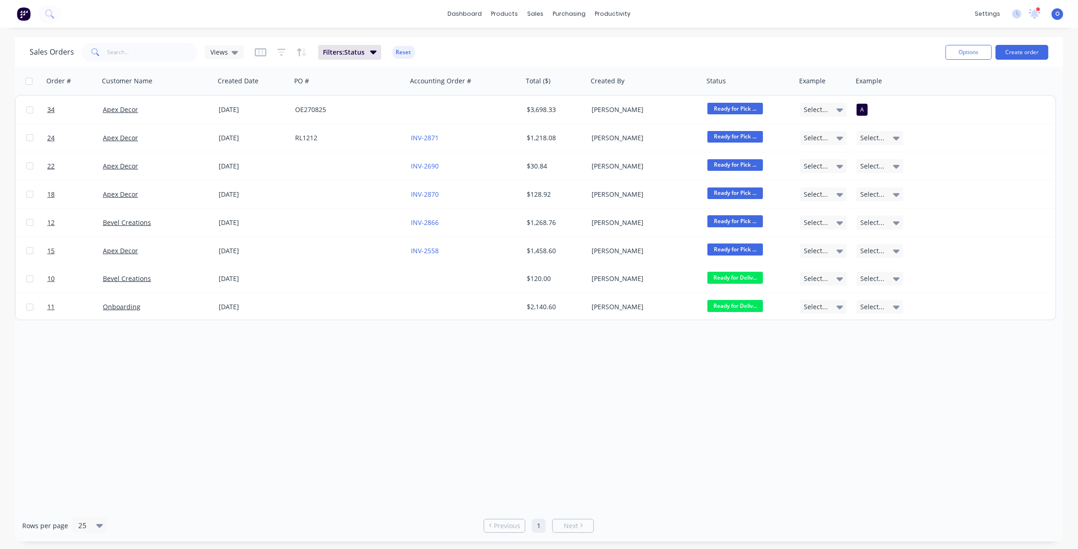
click at [731, 396] on div "Order # Customer Name Created Date PO # Accounting Order # Total ($) Created By…" at bounding box center [539, 288] width 1048 height 443
click at [726, 414] on div "Order # Customer Name Created Date PO # Accounting Order # Total ($) Created By…" at bounding box center [539, 288] width 1048 height 443
click at [488, 50] on div "Sales Orders Views Filters: Status Reset" at bounding box center [484, 52] width 908 height 23
click at [232, 50] on icon at bounding box center [235, 52] width 6 height 10
click at [232, 56] on icon at bounding box center [235, 52] width 6 height 10
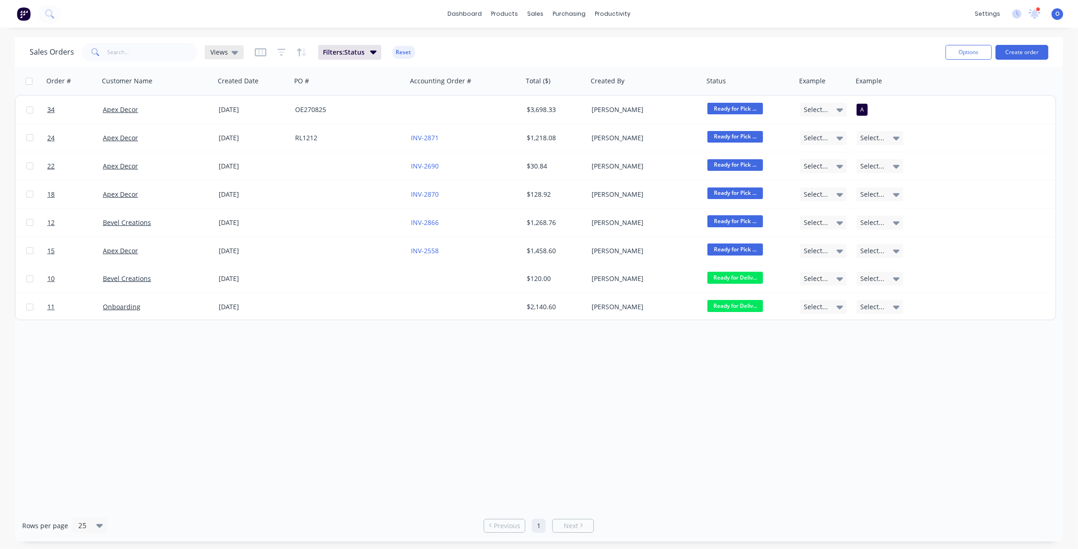
click at [225, 56] on div "Views" at bounding box center [224, 52] width 39 height 14
click at [221, 133] on button "None (Default)" at bounding box center [261, 131] width 106 height 11
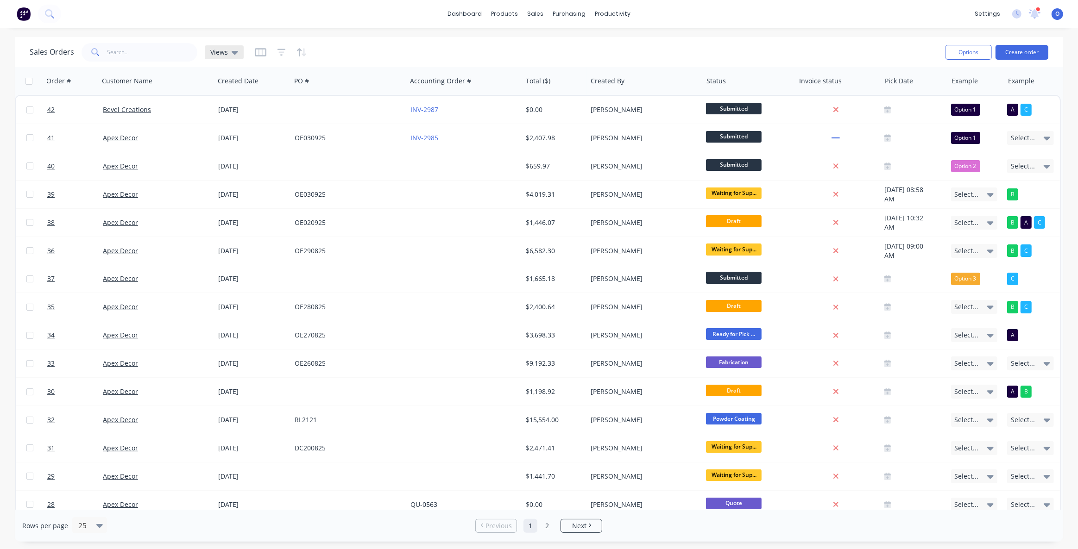
click at [232, 56] on icon at bounding box center [235, 52] width 6 height 10
click at [221, 221] on button "Status" at bounding box center [261, 223] width 106 height 11
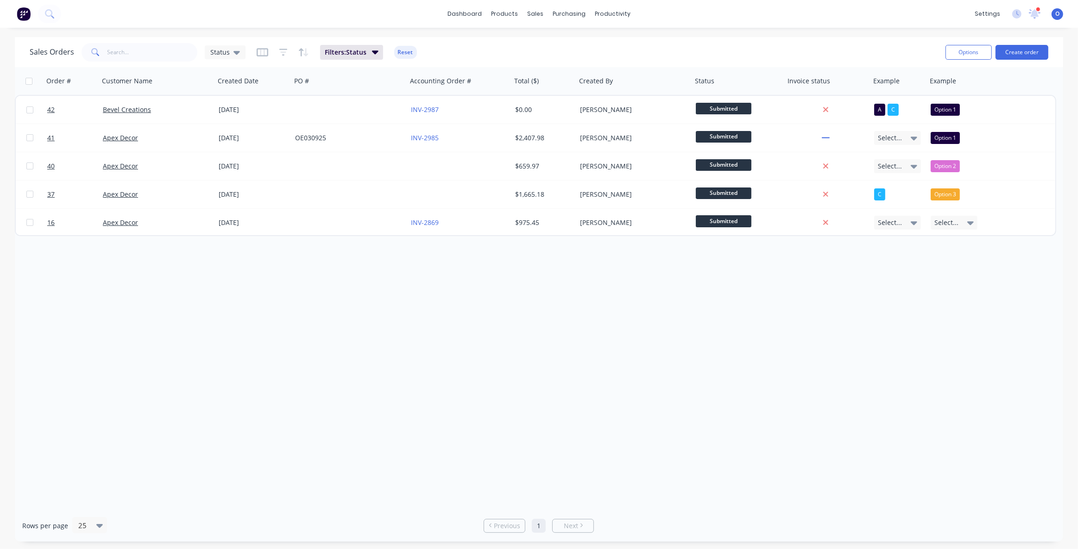
click at [706, 329] on div "Order # Customer Name Created Date PO # Accounting Order # Total ($) Created By…" at bounding box center [539, 288] width 1048 height 443
click at [705, 334] on div "Order # Customer Name Created Date PO # Accounting Order # Total ($) Created By…" at bounding box center [539, 288] width 1048 height 443
click at [696, 333] on div "Order # Customer Name Created Date PO # Accounting Order # Total ($) Created By…" at bounding box center [539, 288] width 1048 height 443
click at [548, 423] on div "Order # Customer Name Created Date PO # Accounting Order # Total ($) Created By…" at bounding box center [539, 288] width 1048 height 443
click at [573, 340] on div "Order # Customer Name Created Date PO # Accounting Order # Total ($) Created By…" at bounding box center [539, 288] width 1048 height 443
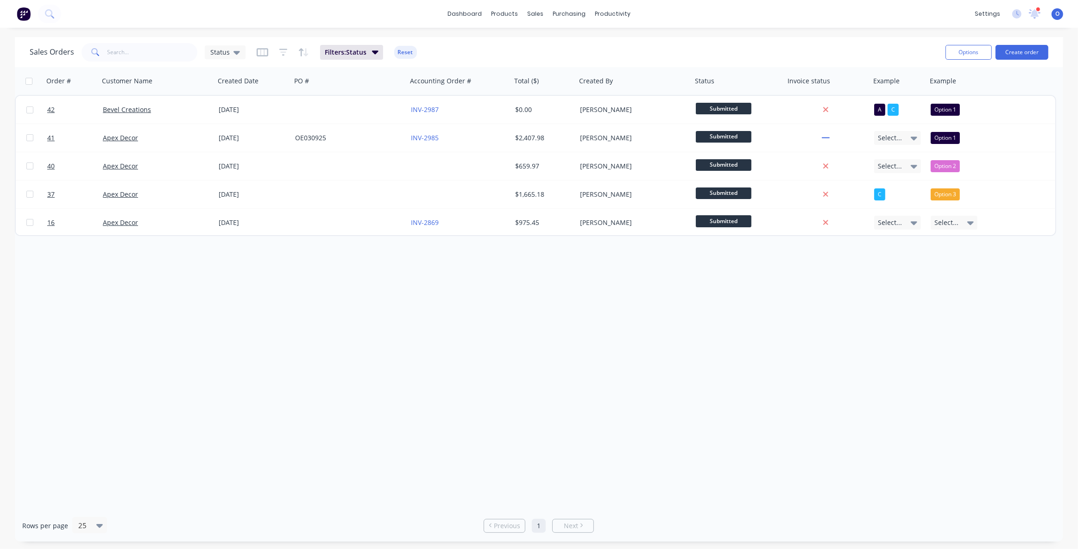
click at [434, 321] on div "Order # Customer Name Created Date PO # Accounting Order # Total ($) Created By…" at bounding box center [539, 288] width 1048 height 443
drag, startPoint x: 494, startPoint y: 53, endPoint x: 479, endPoint y: 19, distance: 37.1
click at [495, 53] on div "Sales Orders Status Filters: Status Reset" at bounding box center [484, 52] width 908 height 23
click at [473, 10] on link "dashboard" at bounding box center [465, 14] width 44 height 14
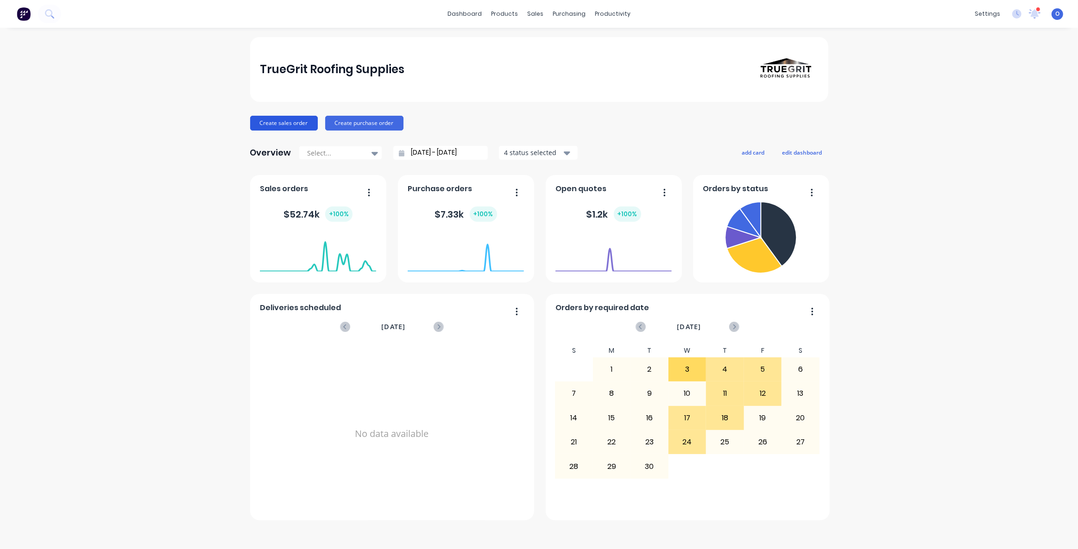
click at [284, 124] on button "Create sales order" at bounding box center [284, 123] width 68 height 15
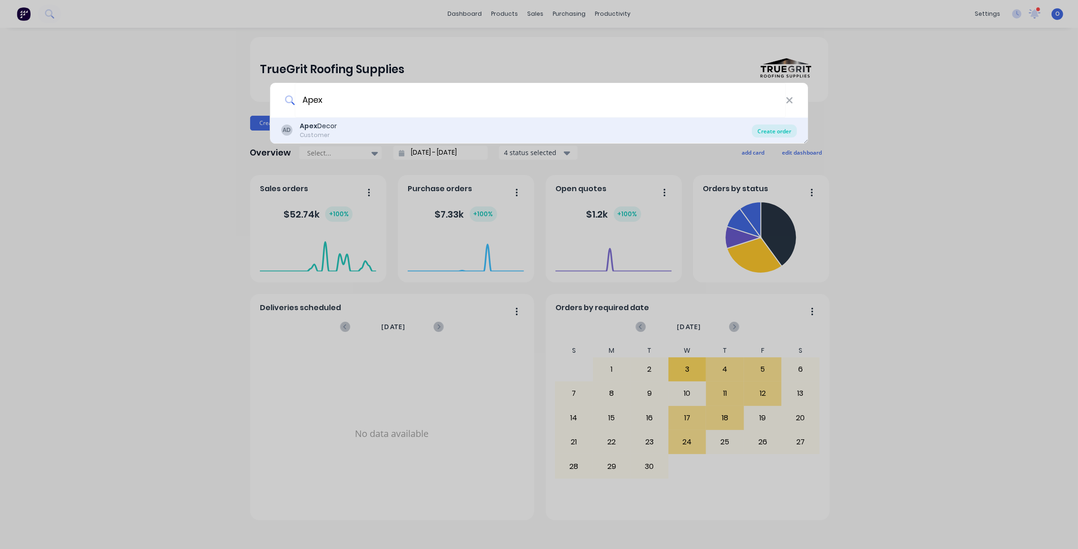
type input "Apex"
click at [761, 133] on div "Create order" at bounding box center [774, 131] width 45 height 13
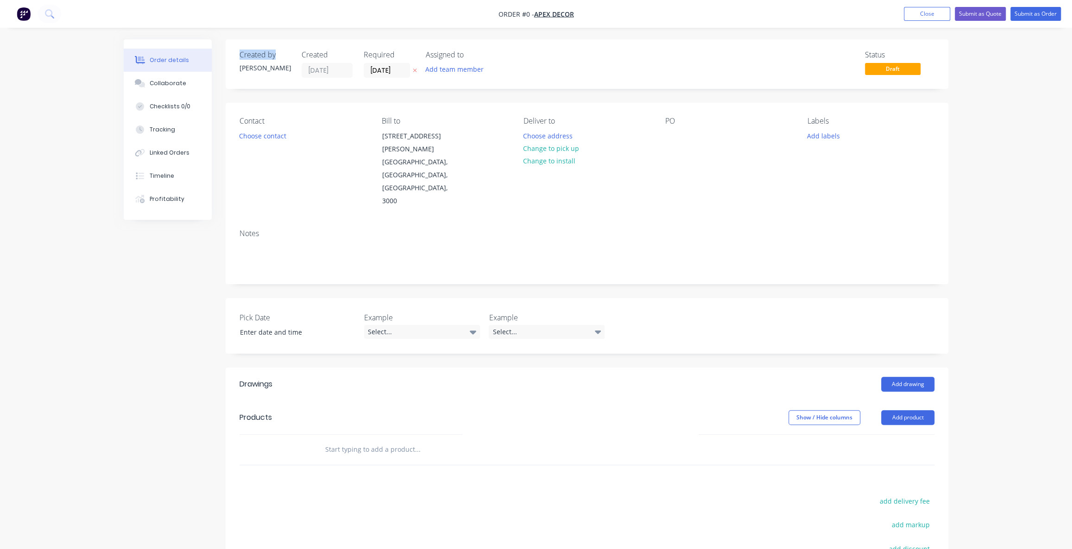
drag, startPoint x: 239, startPoint y: 56, endPoint x: 290, endPoint y: 55, distance: 51.0
click at [290, 55] on div "Created by [PERSON_NAME] Created [DATE] Required [DATE] Assigned to Add team me…" at bounding box center [378, 63] width 279 height 27
click at [247, 69] on div "[PERSON_NAME]" at bounding box center [264, 68] width 51 height 10
click at [392, 73] on input "[DATE]" at bounding box center [386, 70] width 45 height 14
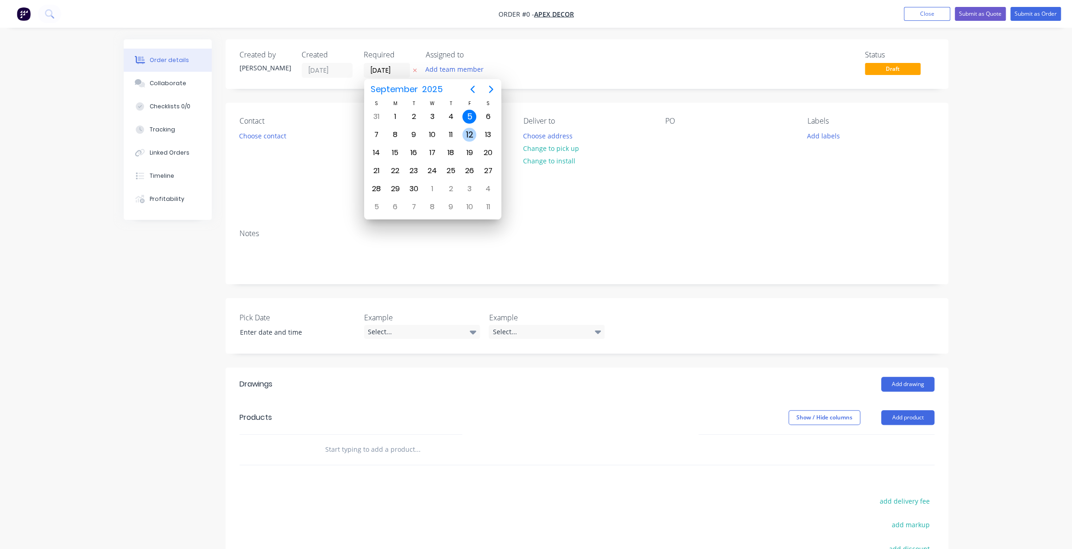
click at [472, 134] on div "12" at bounding box center [469, 135] width 14 height 14
type input "[DATE]"
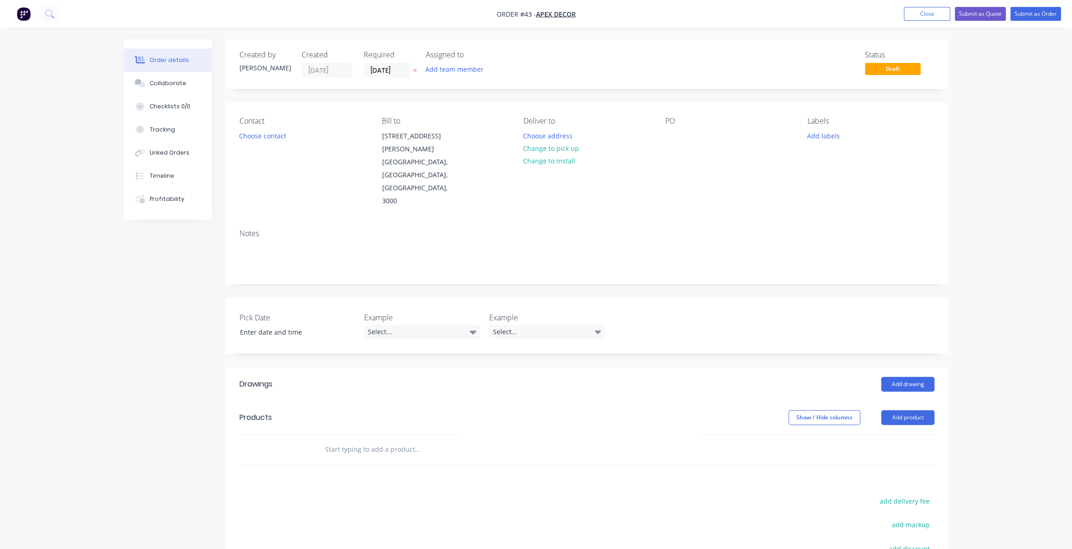
click at [462, 54] on div "Assigned to" at bounding box center [472, 54] width 93 height 9
click at [466, 55] on div "Assigned to" at bounding box center [472, 54] width 93 height 9
click at [474, 70] on button "Add team member" at bounding box center [455, 69] width 68 height 13
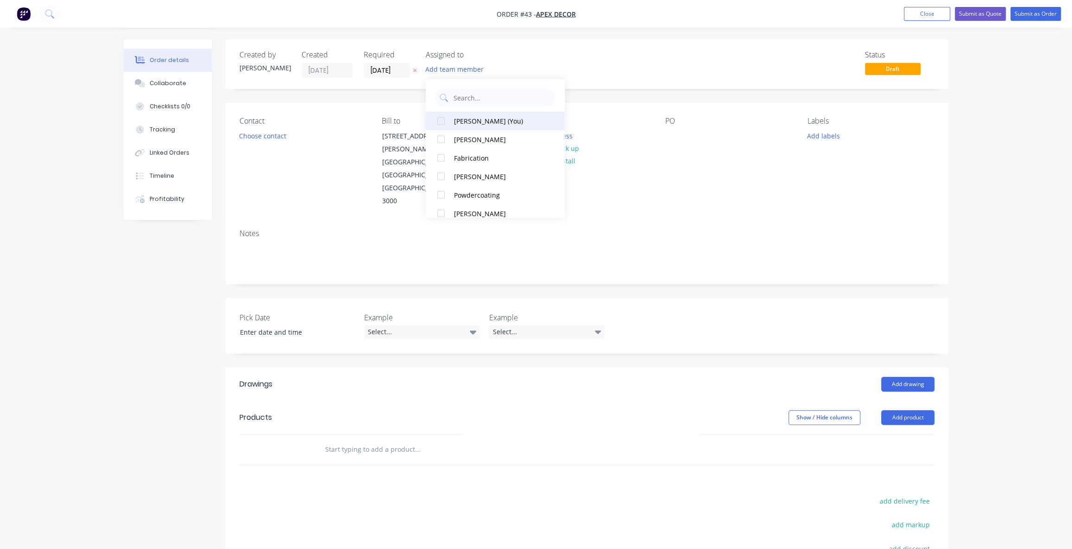
click at [454, 125] on div "[PERSON_NAME] (You)" at bounding box center [500, 121] width 93 height 10
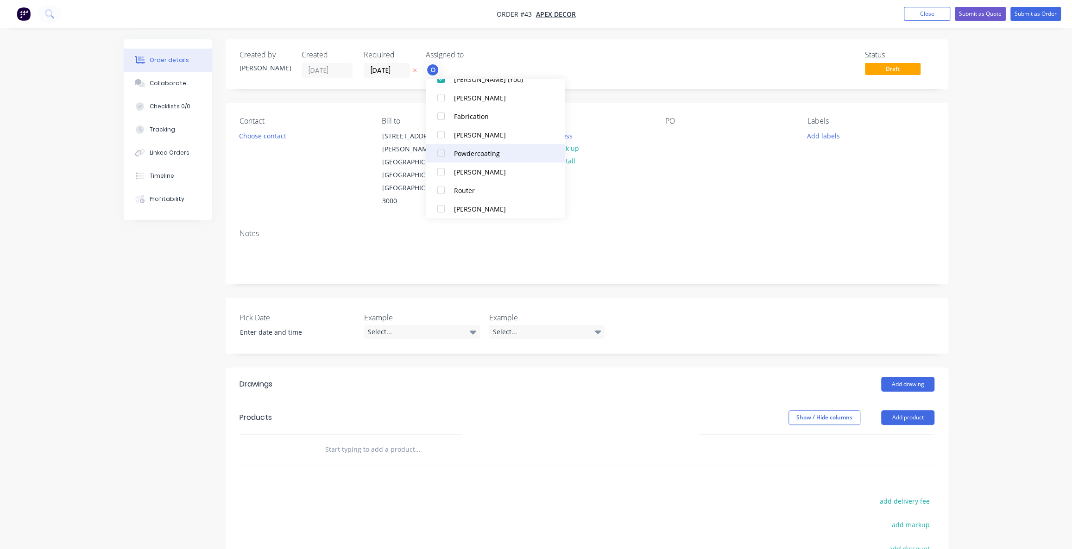
click at [450, 152] on div at bounding box center [441, 153] width 19 height 19
click at [470, 136] on button "Fabrication" at bounding box center [495, 130] width 139 height 19
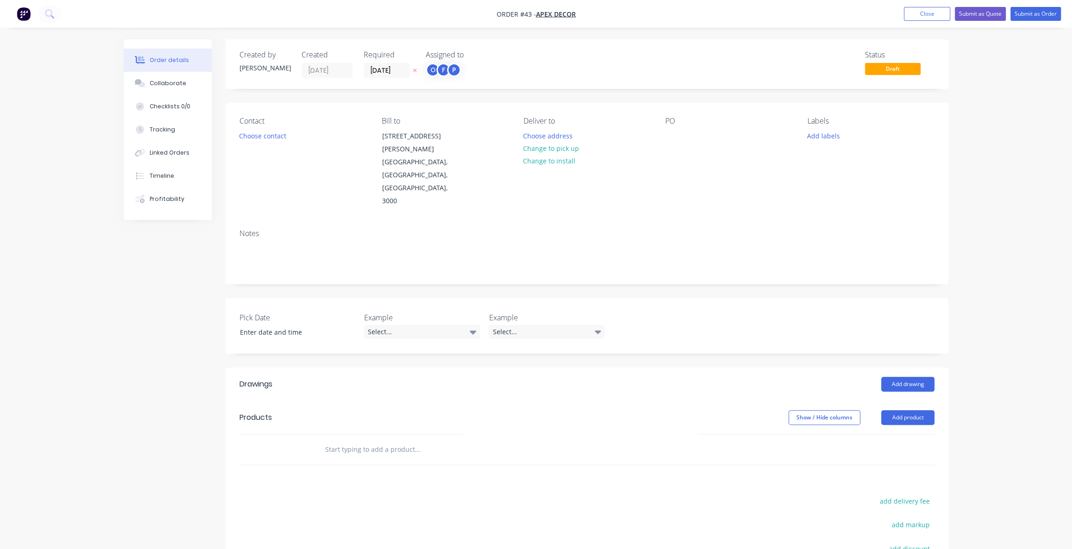
click at [1007, 223] on div "Order details Collaborate Checklists 0/0 Tracking Linked Orders Timeline Profit…" at bounding box center [536, 351] width 1072 height 702
click at [886, 69] on span "Draft" at bounding box center [893, 69] width 56 height 12
click at [874, 56] on div "Status" at bounding box center [899, 54] width 69 height 9
click at [889, 67] on span "Draft" at bounding box center [893, 69] width 56 height 12
click at [904, 71] on span "Draft" at bounding box center [893, 69] width 56 height 12
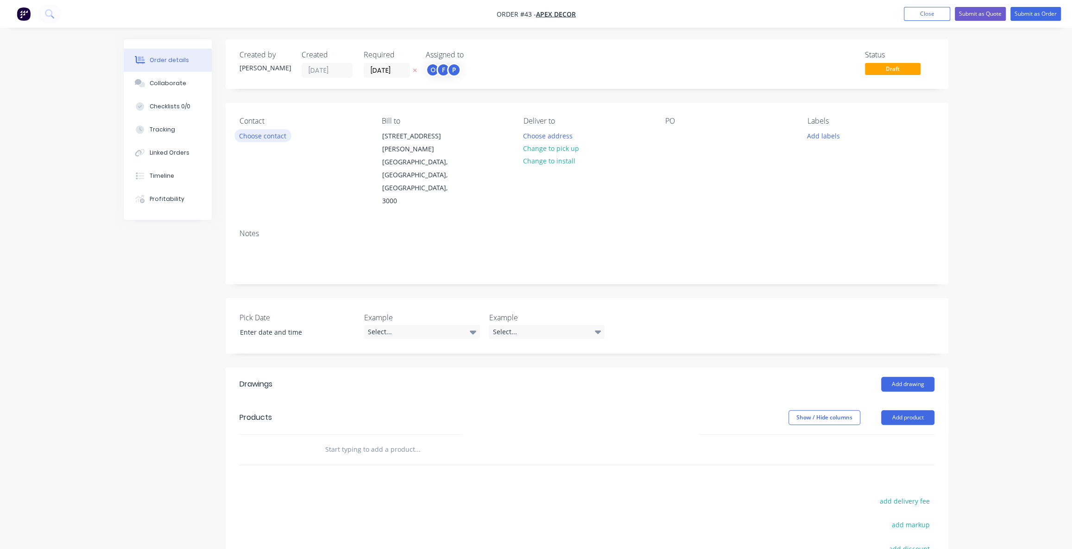
click at [272, 138] on button "Choose contact" at bounding box center [262, 135] width 57 height 13
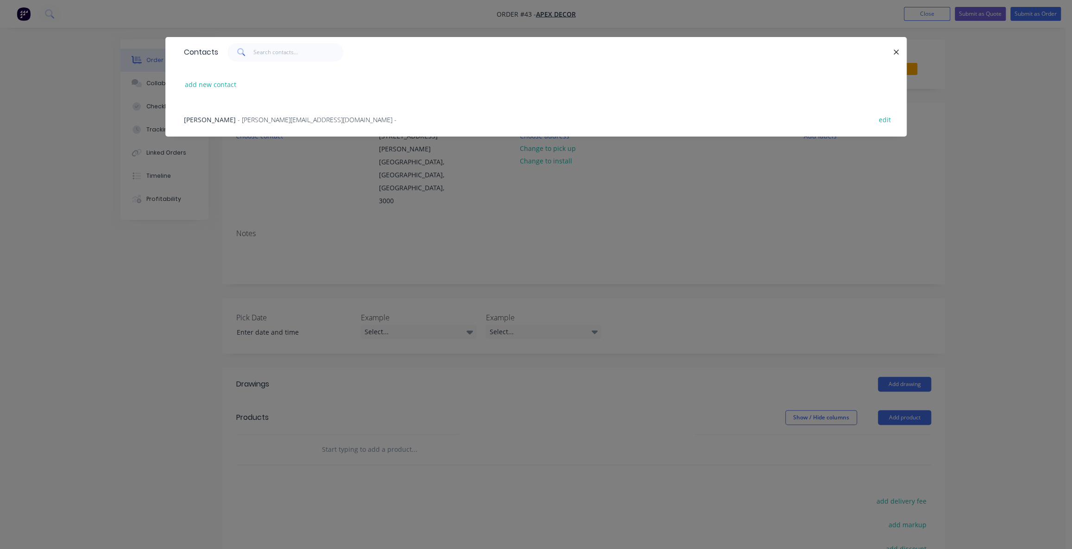
click at [229, 119] on span "[PERSON_NAME]" at bounding box center [210, 119] width 52 height 9
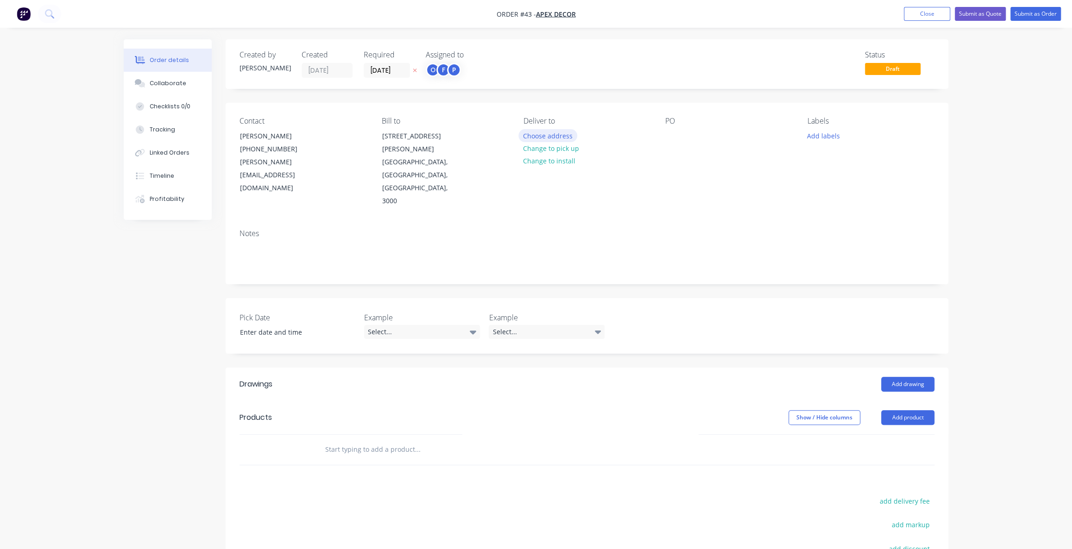
click at [544, 136] on button "Choose address" at bounding box center [547, 135] width 59 height 13
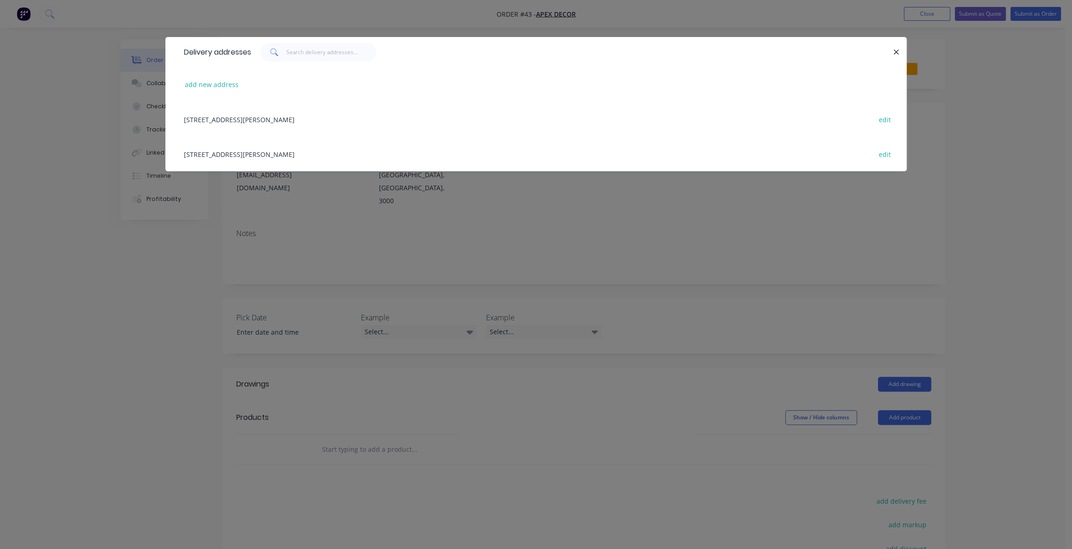
click at [245, 120] on div "[STREET_ADDRESS][PERSON_NAME] edit" at bounding box center [535, 119] width 713 height 35
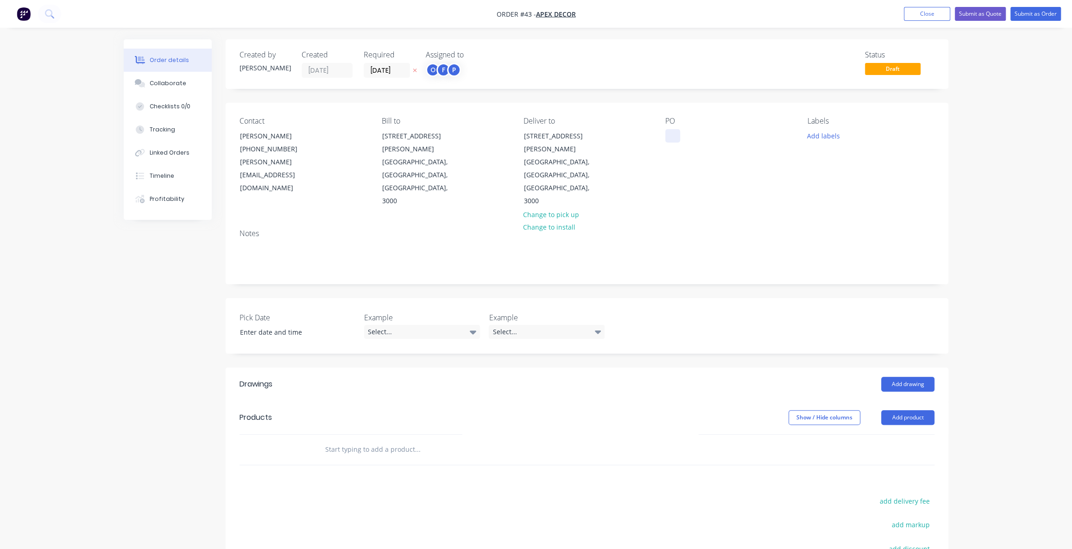
click at [674, 134] on div at bounding box center [672, 135] width 15 height 13
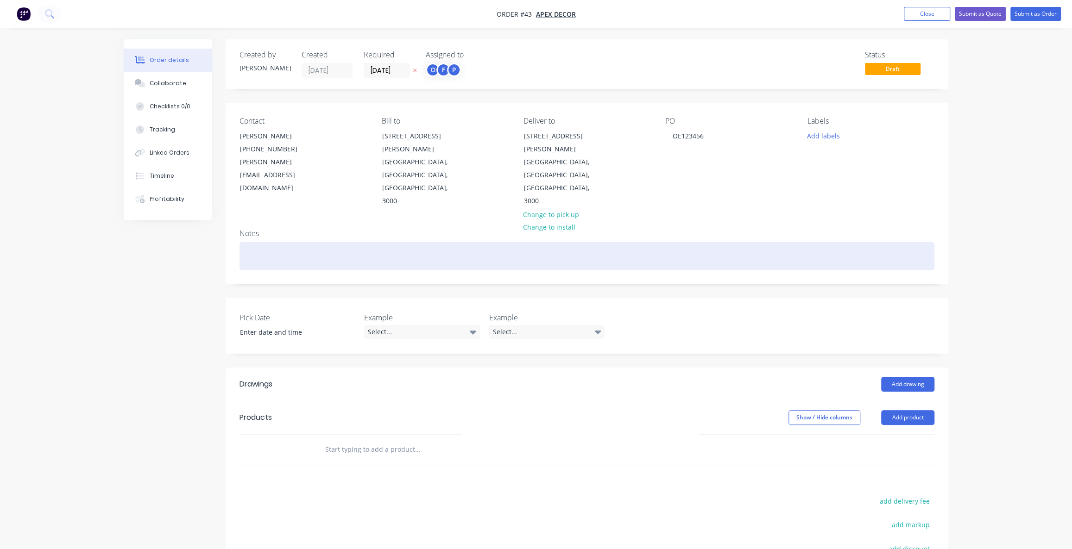
click at [698, 242] on div at bounding box center [586, 256] width 695 height 28
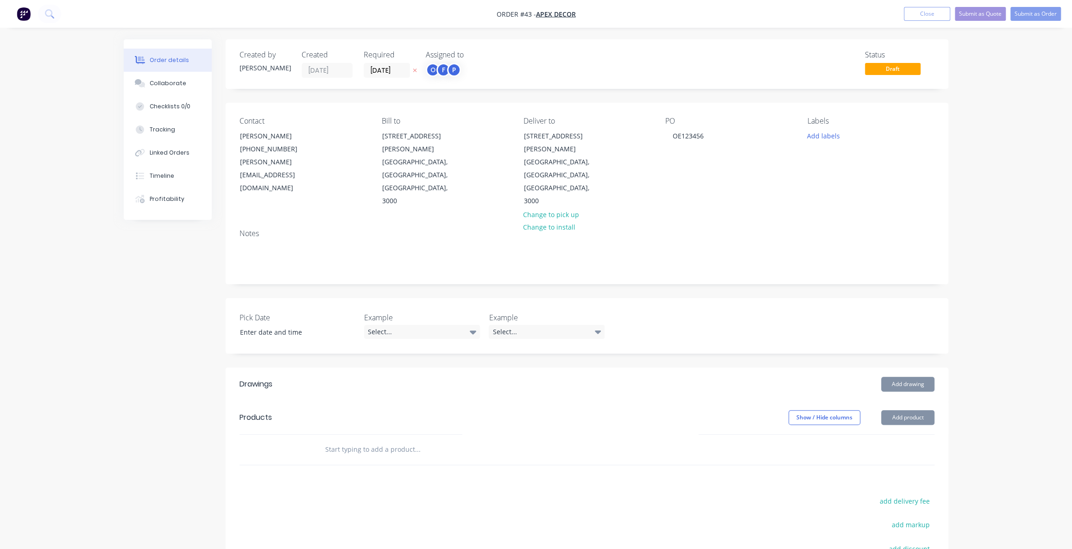
click at [818, 120] on div "Labels" at bounding box center [870, 121] width 127 height 9
click at [1028, 272] on div "Order details Collaborate Checklists 0/0 Tracking Linked Orders Timeline Profit…" at bounding box center [536, 351] width 1072 height 702
click at [1021, 276] on div "Order details Collaborate Checklists 0/0 Tracking Linked Orders Timeline Profit…" at bounding box center [536, 351] width 1072 height 702
click at [984, 241] on div "Order details Collaborate Checklists 0/0 Tracking Linked Orders Timeline Profit…" at bounding box center [536, 351] width 1072 height 702
click at [825, 135] on button "Add labels" at bounding box center [823, 135] width 43 height 13
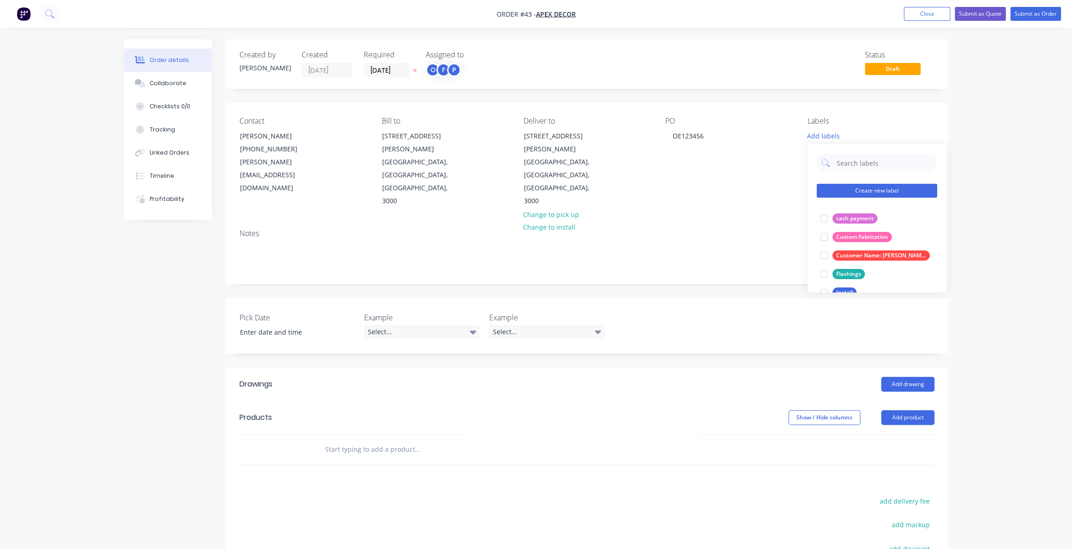
click at [867, 193] on button "Create new label" at bounding box center [877, 191] width 120 height 14
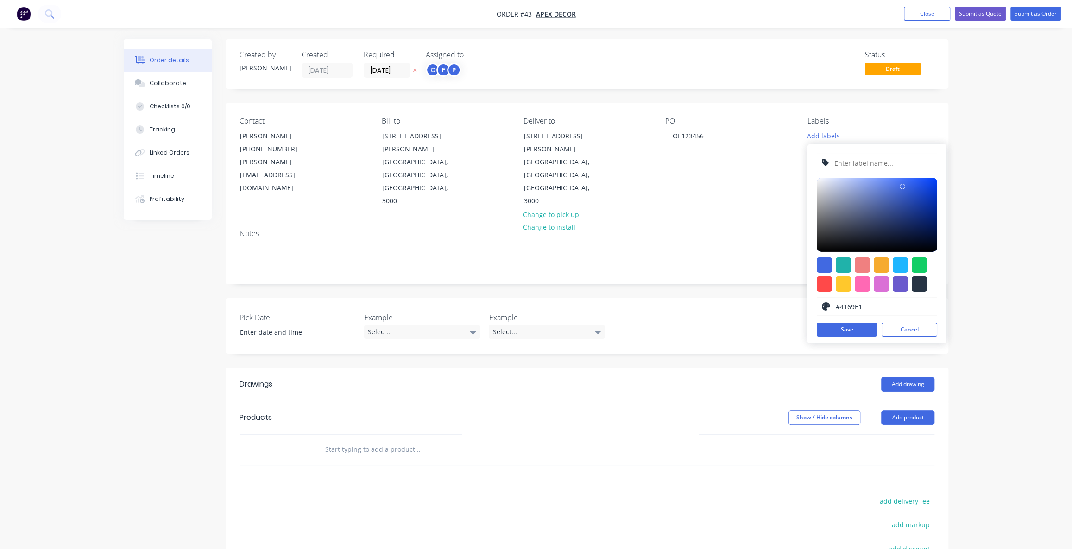
click at [870, 164] on input "text" at bounding box center [882, 163] width 99 height 18
type input "dgdggdg"
click at [919, 184] on div at bounding box center [877, 215] width 120 height 74
click at [924, 286] on div at bounding box center [919, 284] width 15 height 15
click at [929, 185] on div at bounding box center [877, 215] width 120 height 74
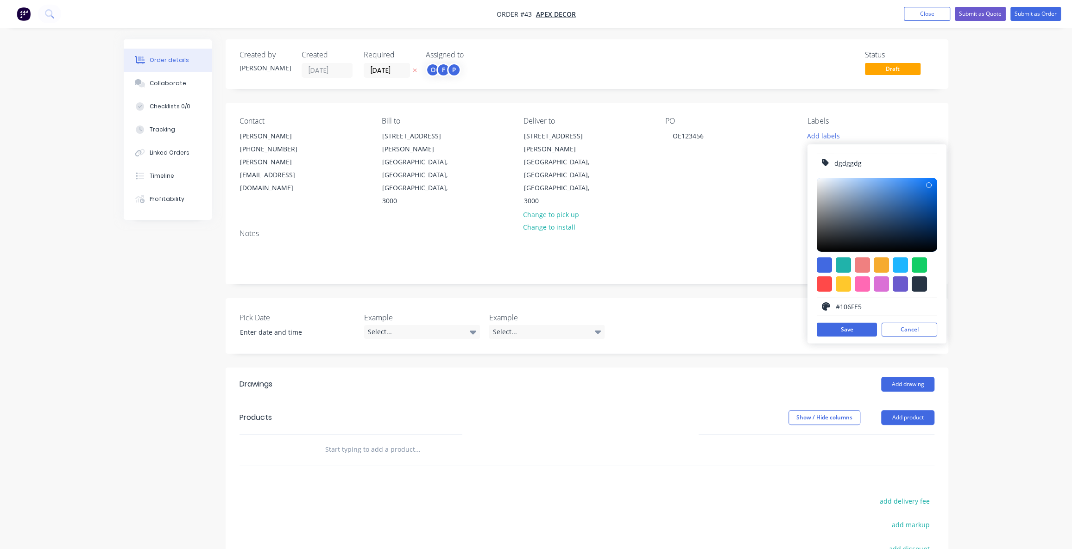
type input "#5D789A"
click at [864, 207] on div at bounding box center [877, 215] width 120 height 74
click at [913, 327] on button "Cancel" at bounding box center [909, 330] width 56 height 14
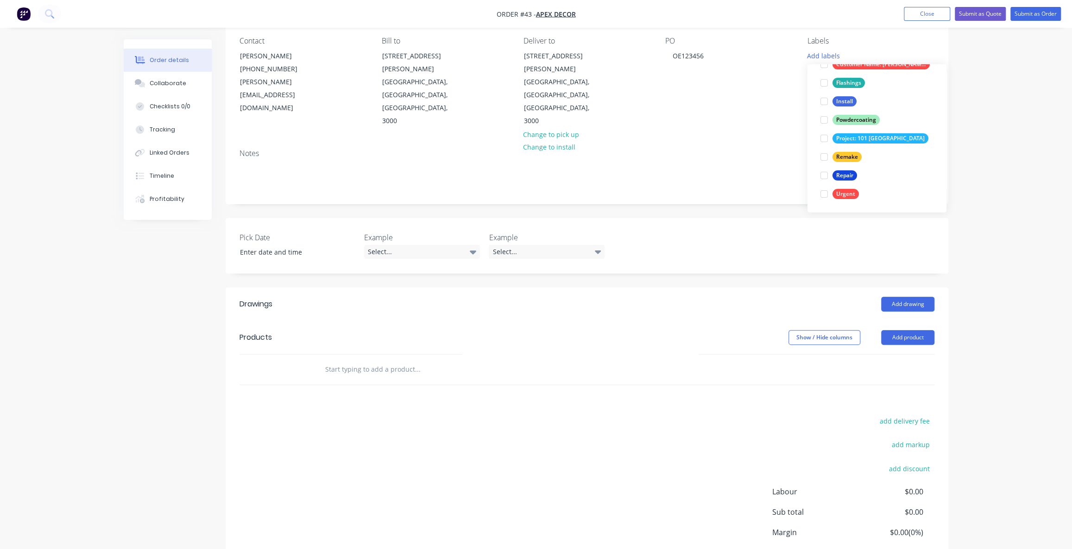
scroll to position [84, 0]
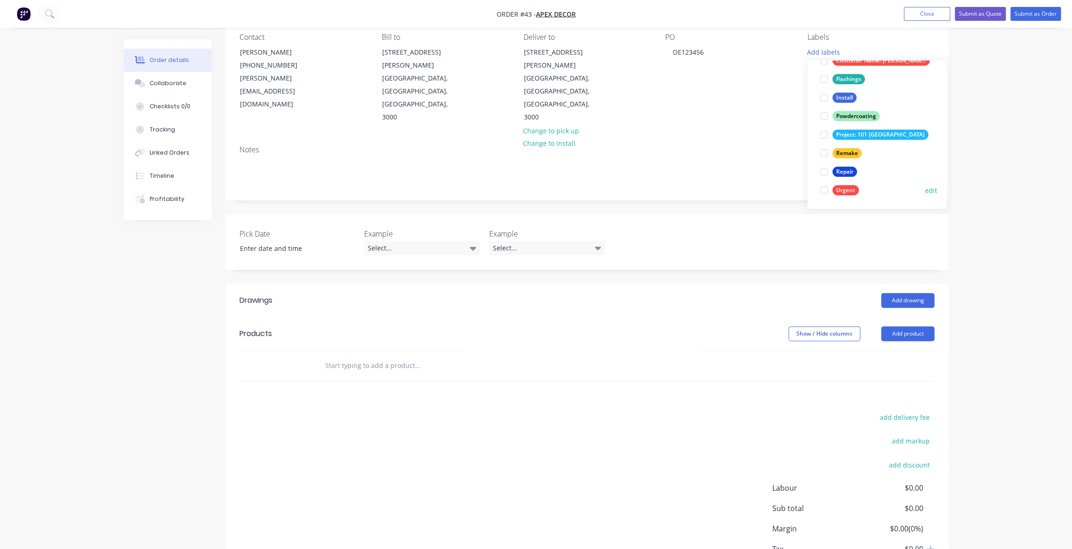
click at [825, 192] on div at bounding box center [824, 190] width 19 height 19
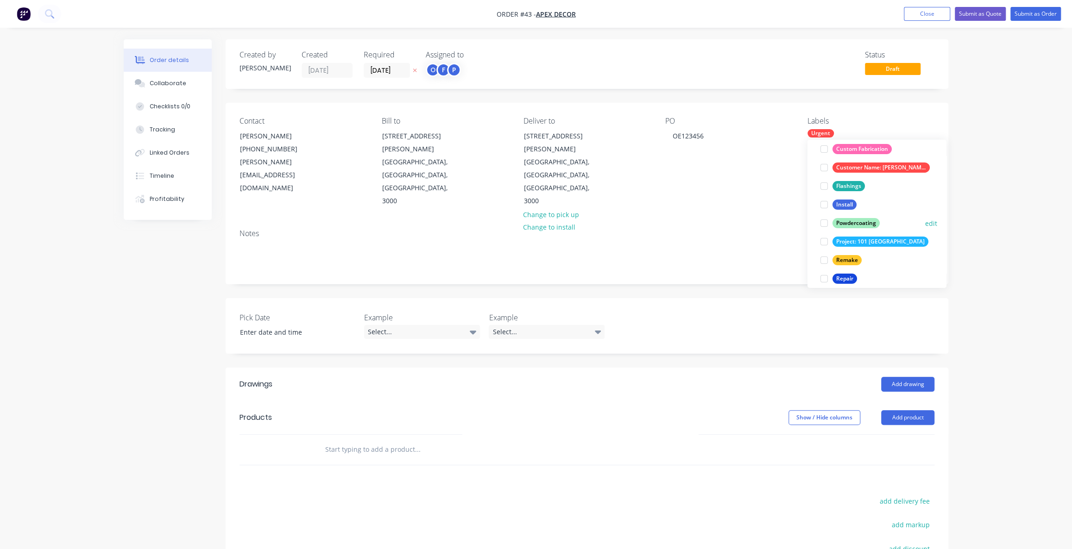
scroll to position [111, 0]
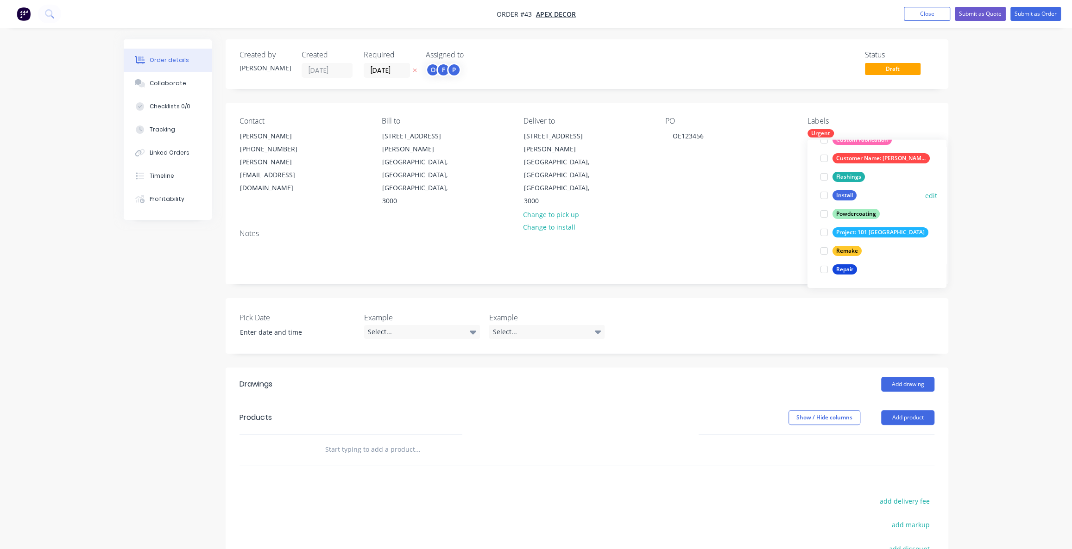
click at [839, 191] on div "Install" at bounding box center [844, 195] width 24 height 10
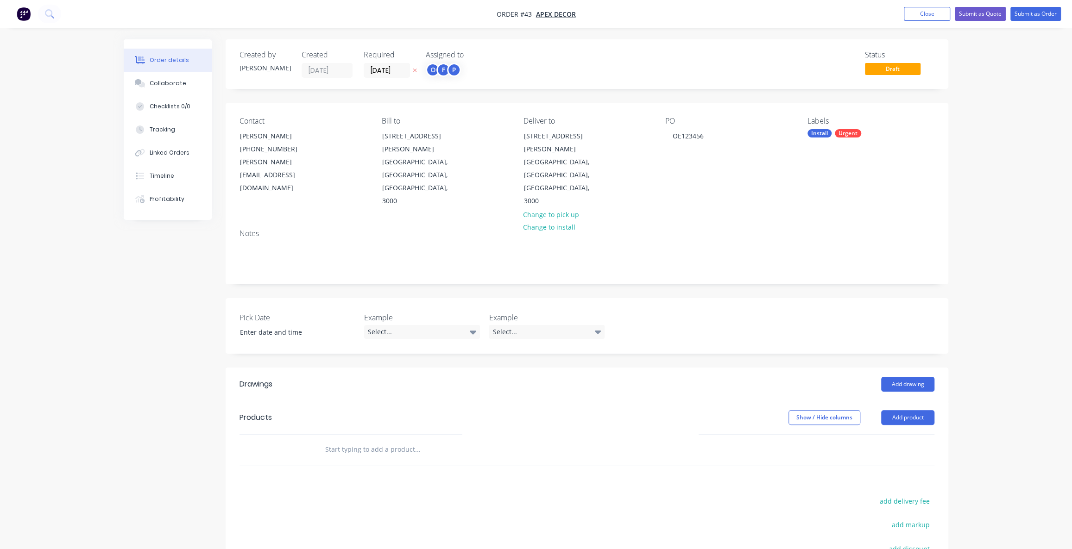
click at [1003, 268] on div "Order details Collaborate Checklists 0/0 Tracking Linked Orders Timeline Profit…" at bounding box center [536, 351] width 1072 height 702
click at [1036, 327] on div "Order details Collaborate Checklists 0/0 Tracking Linked Orders Timeline Profit…" at bounding box center [536, 351] width 1072 height 702
click at [98, 273] on div "Order details Collaborate Checklists 0/0 Tracking Linked Orders Timeline Profit…" at bounding box center [536, 351] width 1072 height 702
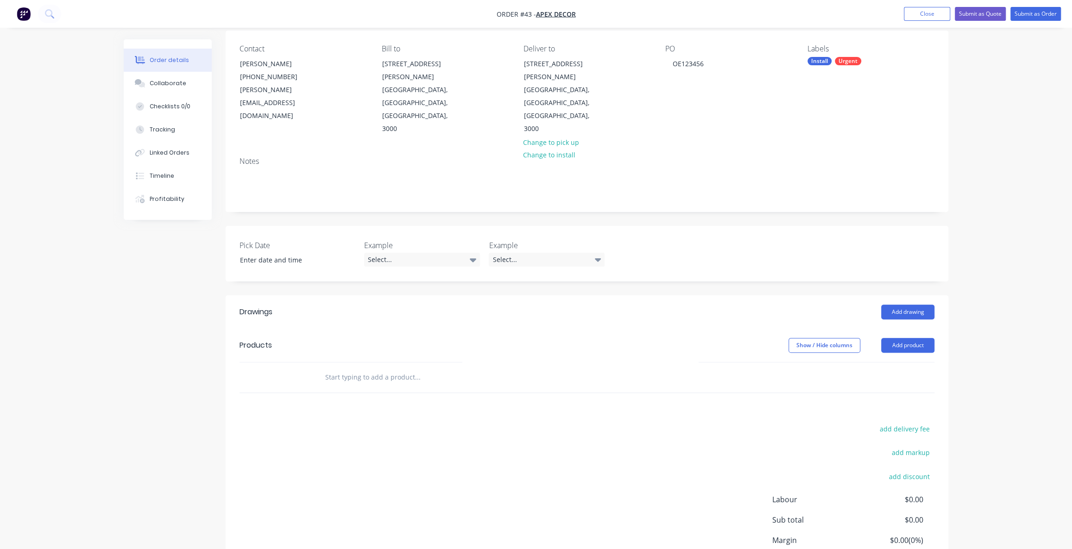
scroll to position [0, 0]
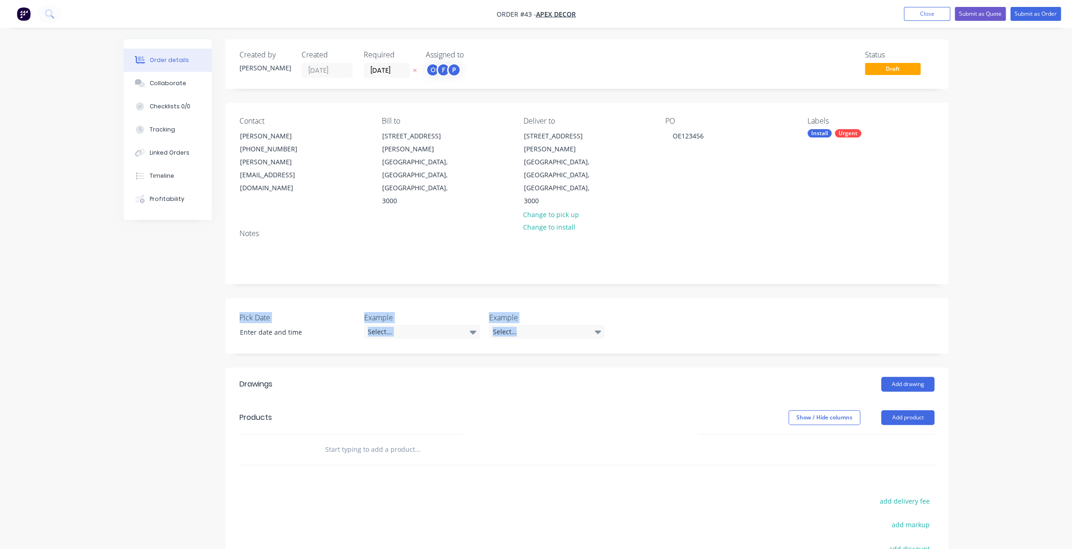
drag, startPoint x: 231, startPoint y: 276, endPoint x: 640, endPoint y: 294, distance: 409.4
click at [626, 300] on div "Pick Date Example Select... Example Select..." at bounding box center [587, 326] width 723 height 56
click at [402, 298] on div "Pick Date Example Select... Example Select..." at bounding box center [587, 326] width 723 height 56
click at [384, 325] on div "Select..." at bounding box center [422, 332] width 116 height 14
click at [399, 333] on div "Option 1" at bounding box center [385, 331] width 29 height 12
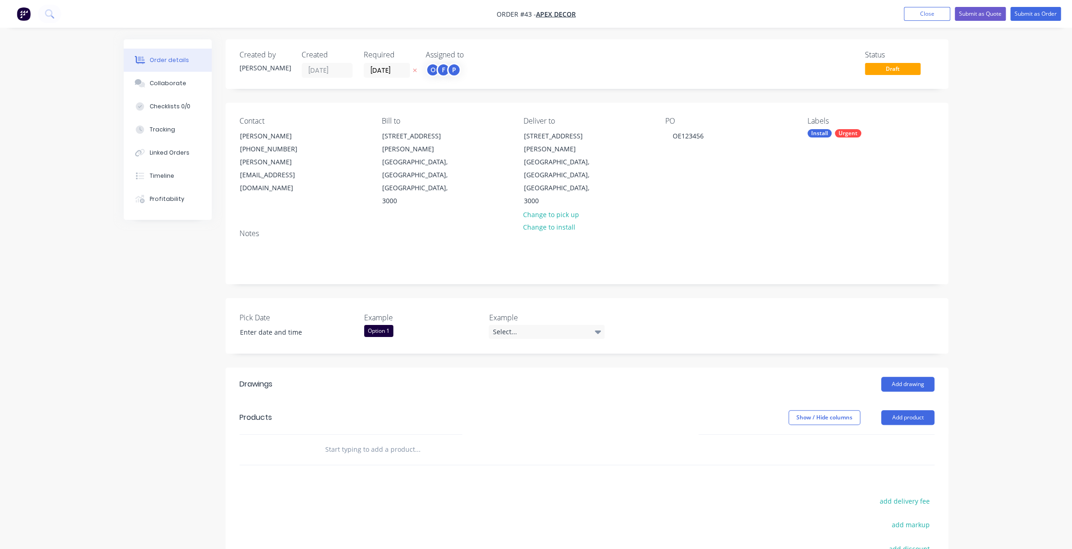
click at [385, 312] on label "Example" at bounding box center [422, 317] width 116 height 11
click at [388, 325] on div "Option 1" at bounding box center [378, 331] width 29 height 12
click at [419, 298] on div "Pick Date Example Option 1 Example Select..." at bounding box center [587, 326] width 723 height 56
click at [509, 301] on div "Pick Date Example Option 1 Example Select..." at bounding box center [587, 326] width 723 height 56
click at [506, 325] on div "Select..." at bounding box center [547, 332] width 116 height 14
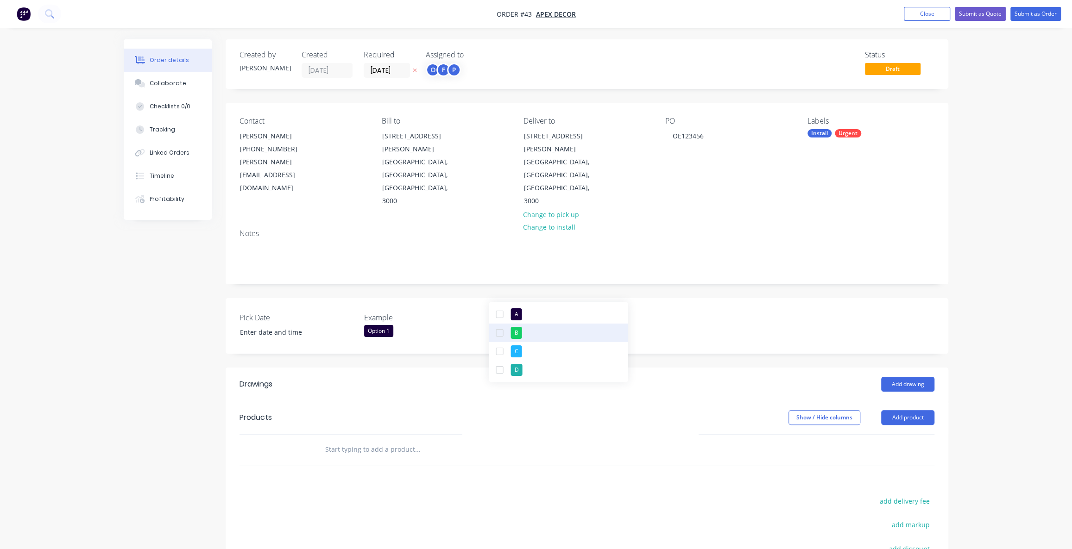
click at [517, 333] on div "B" at bounding box center [515, 333] width 11 height 12
click at [515, 344] on div "C" at bounding box center [515, 350] width 11 height 12
click at [101, 318] on div "Order details Collaborate Checklists 0/0 Tracking Linked Orders Timeline Profit…" at bounding box center [536, 351] width 1072 height 702
click at [275, 326] on input at bounding box center [290, 333] width 115 height 14
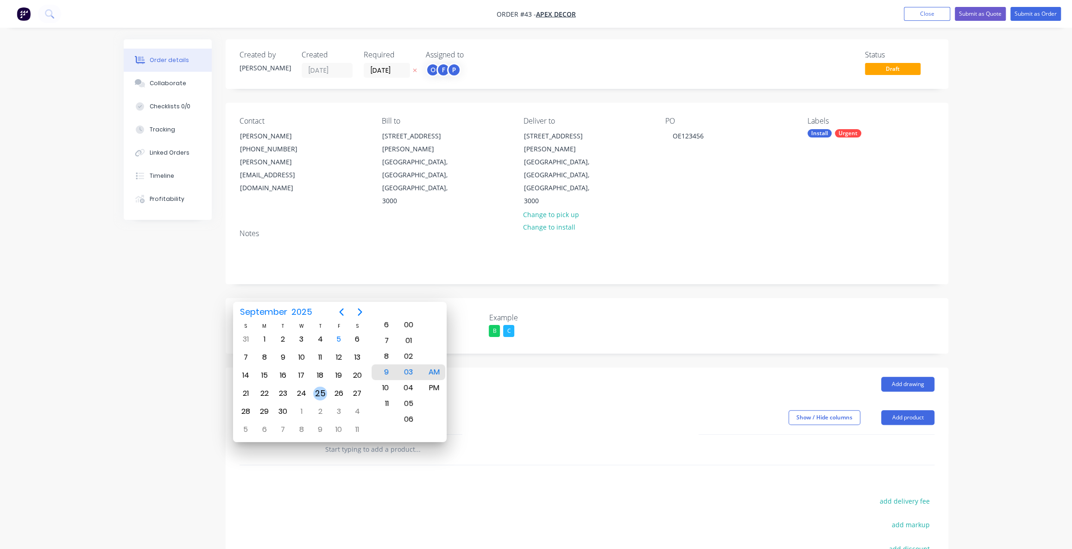
click at [321, 396] on div "25" at bounding box center [320, 394] width 14 height 14
click at [254, 312] on label "Pick Date" at bounding box center [297, 317] width 116 height 11
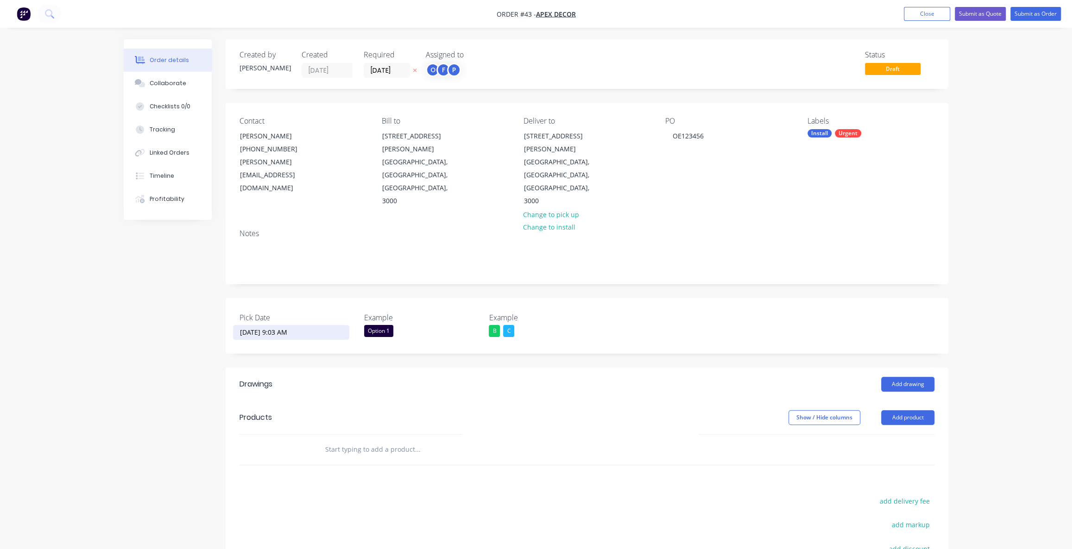
click at [288, 326] on input "[DATE] 9:03 AM" at bounding box center [290, 333] width 115 height 14
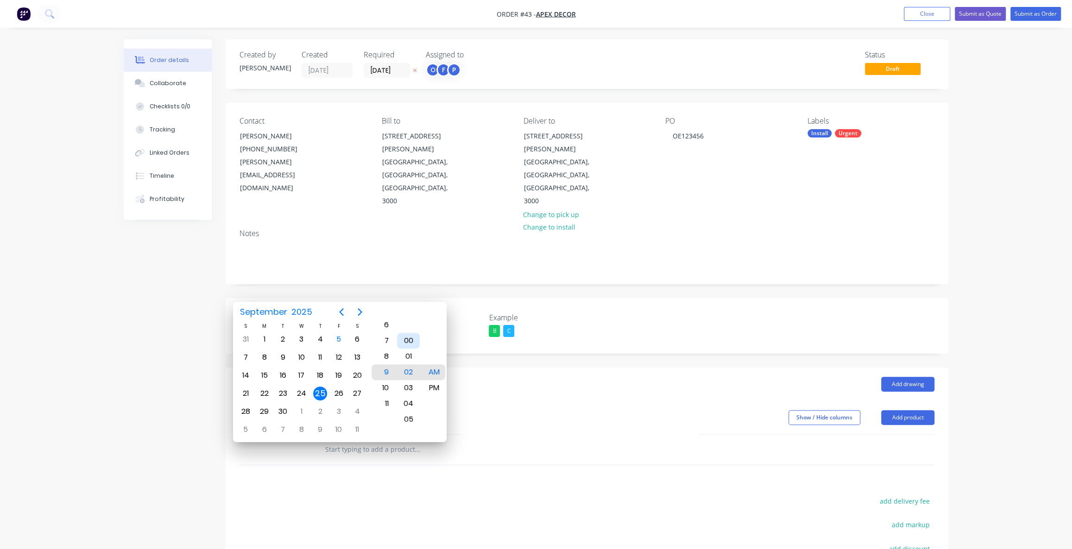
click at [408, 340] on div "00" at bounding box center [408, 341] width 23 height 16
type input "[DATE] 9:00 AM"
click at [152, 320] on div "Created by [PERSON_NAME] Created [DATE] Required [DATE] Assigned to O F P Statu…" at bounding box center [536, 370] width 824 height 662
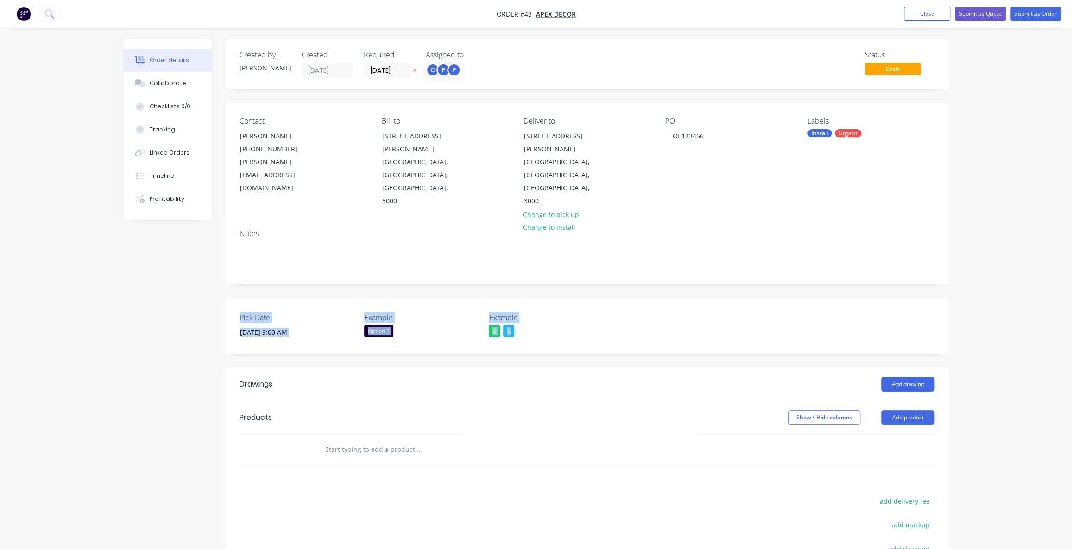
drag, startPoint x: 236, startPoint y: 279, endPoint x: 582, endPoint y: 288, distance: 346.1
click at [565, 298] on div "Pick Date [DATE] 9:00 AM Example Option 1 Example B C" at bounding box center [587, 326] width 723 height 56
click at [542, 320] on div "Created by [PERSON_NAME] Created [DATE] Required [DATE] Assigned to O F P Statu…" at bounding box center [587, 363] width 723 height 648
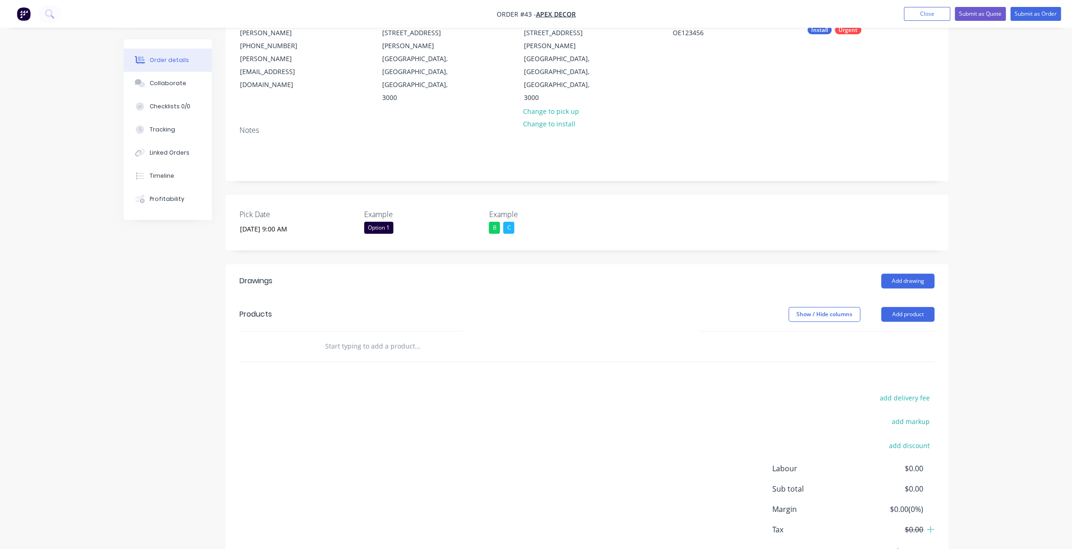
scroll to position [113, 0]
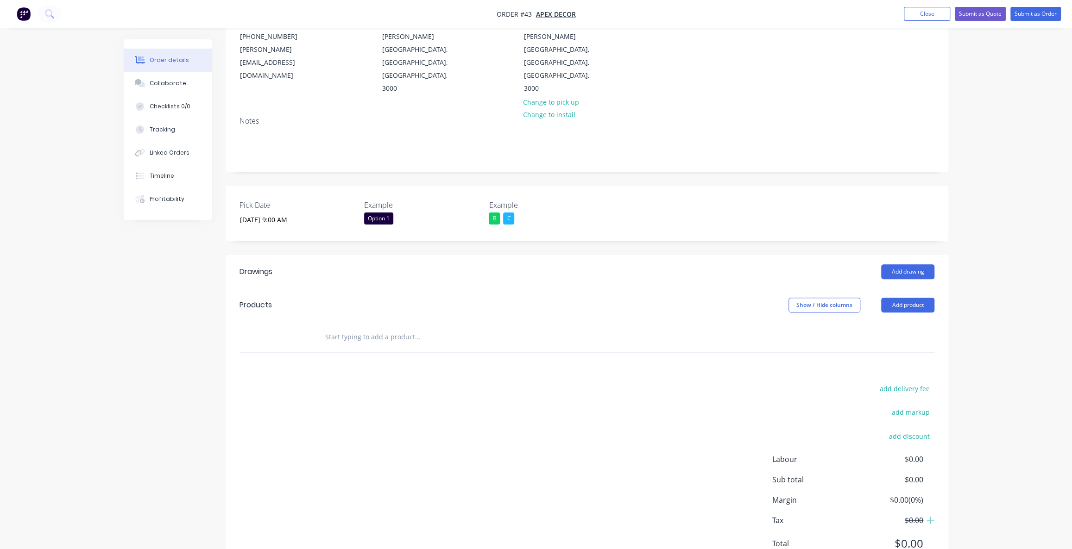
click at [241, 266] on div "Drawings" at bounding box center [255, 271] width 33 height 11
click at [320, 289] on header "Products Show / Hide columns Add product" at bounding box center [587, 305] width 723 height 33
drag, startPoint x: 236, startPoint y: 231, endPoint x: 302, endPoint y: 233, distance: 66.7
click at [302, 255] on header "Drawings Add drawing" at bounding box center [587, 271] width 723 height 33
drag, startPoint x: 876, startPoint y: 233, endPoint x: 1025, endPoint y: 240, distance: 149.7
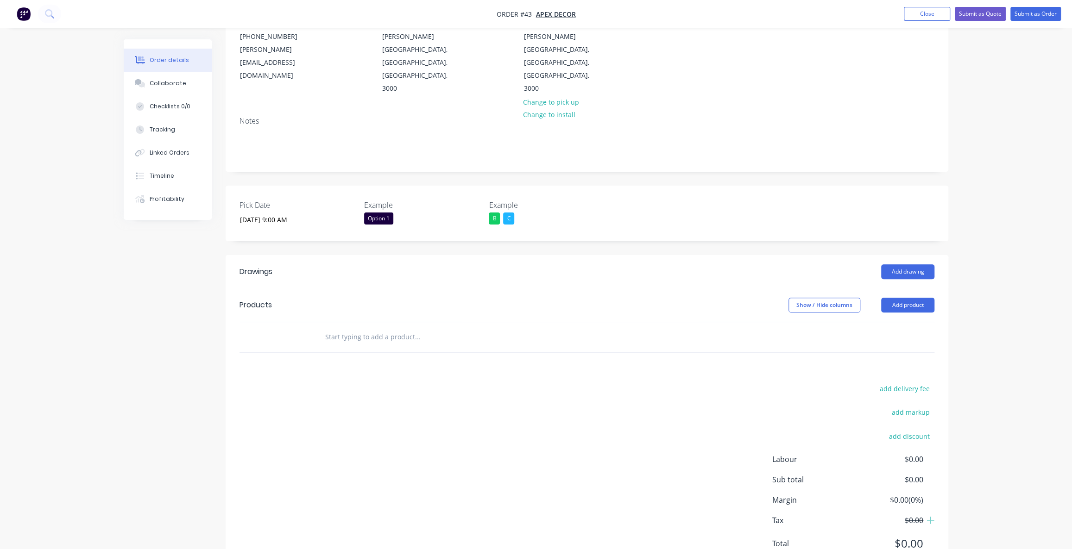
click at [1025, 240] on div "Order details Collaborate Checklists 0/0 Tracking Linked Orders Timeline Profit…" at bounding box center [536, 238] width 1072 height 702
click at [1034, 251] on div "Order details Collaborate Checklists 0/0 Tracking Linked Orders Timeline Profit…" at bounding box center [536, 238] width 1072 height 702
click at [1007, 243] on div "Order details Collaborate Checklists 0/0 Tracking Linked Orders Timeline Profit…" at bounding box center [536, 238] width 1072 height 702
click at [981, 253] on div "Order details Collaborate Checklists 0/0 Tracking Linked Orders Timeline Profit…" at bounding box center [536, 238] width 1072 height 702
click at [1000, 246] on div "Order details Collaborate Checklists 0/0 Tracking Linked Orders Timeline Profit…" at bounding box center [536, 238] width 1072 height 702
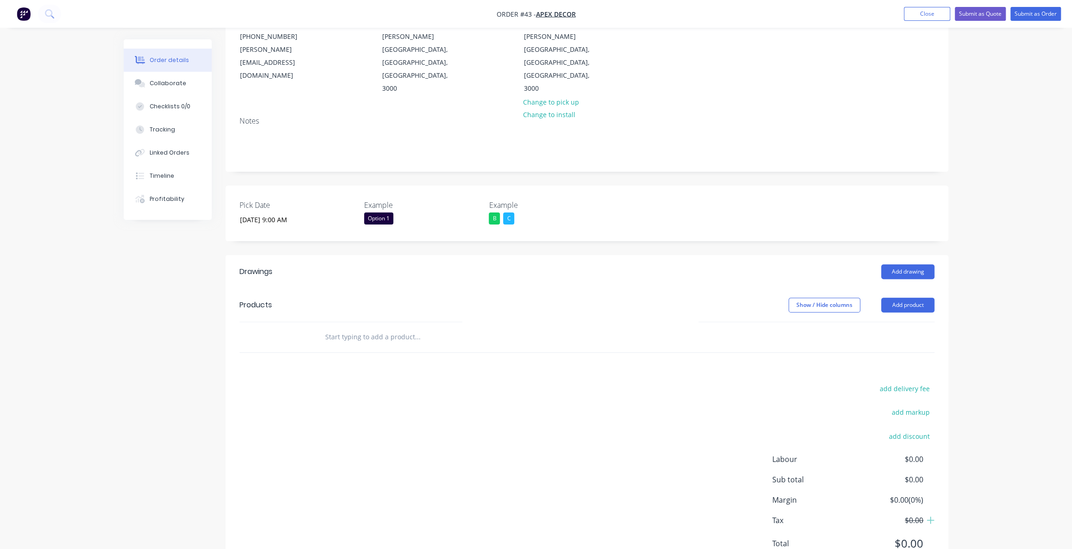
click at [999, 243] on div "Order details Collaborate Checklists 0/0 Tracking Linked Orders Timeline Profit…" at bounding box center [536, 238] width 1072 height 702
click at [961, 233] on div "Order details Collaborate Checklists 0/0 Tracking Linked Orders Timeline Profit…" at bounding box center [536, 238] width 1072 height 702
click at [912, 264] on button "Add drawing" at bounding box center [907, 271] width 53 height 15
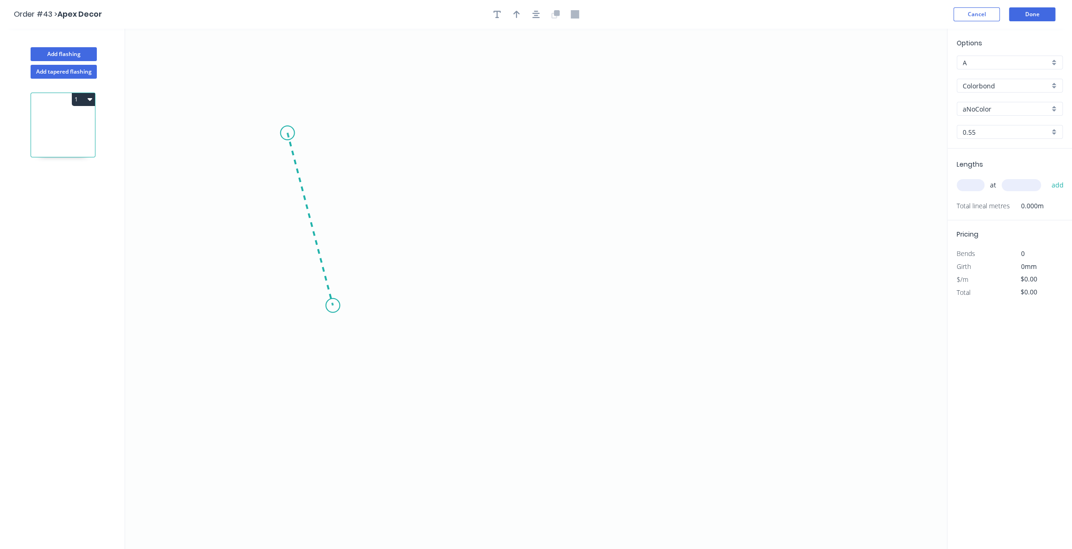
drag, startPoint x: 287, startPoint y: 133, endPoint x: 333, endPoint y: 306, distance: 178.6
click at [333, 306] on icon "0" at bounding box center [536, 289] width 822 height 521
click at [592, 313] on icon "0 ?" at bounding box center [536, 289] width 822 height 521
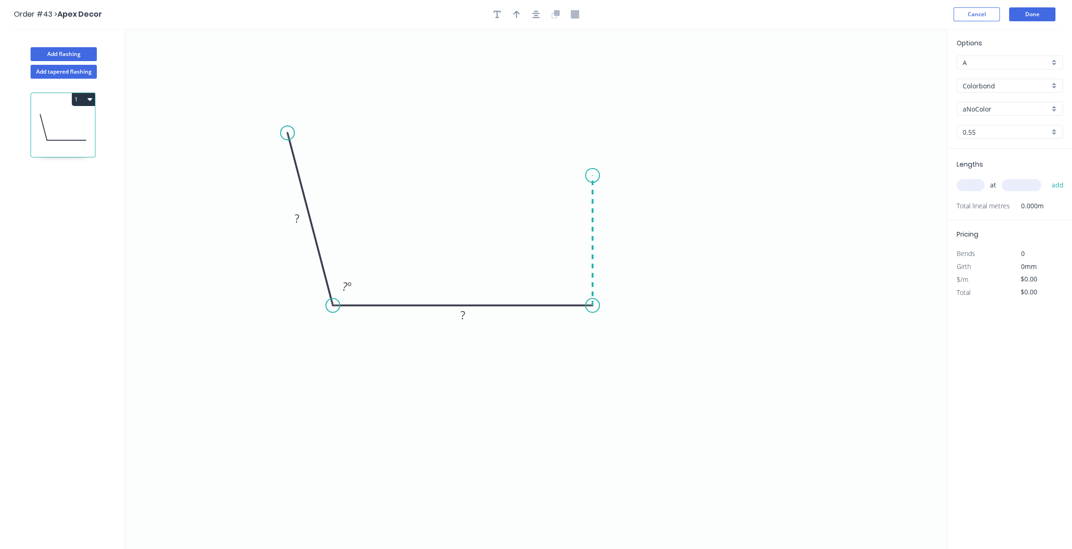
click at [602, 176] on icon "0 ? ? ? º" at bounding box center [536, 289] width 822 height 521
click at [727, 174] on icon "0 ? ? ? ? º" at bounding box center [536, 289] width 822 height 521
click at [975, 13] on button "Cancel" at bounding box center [976, 14] width 46 height 14
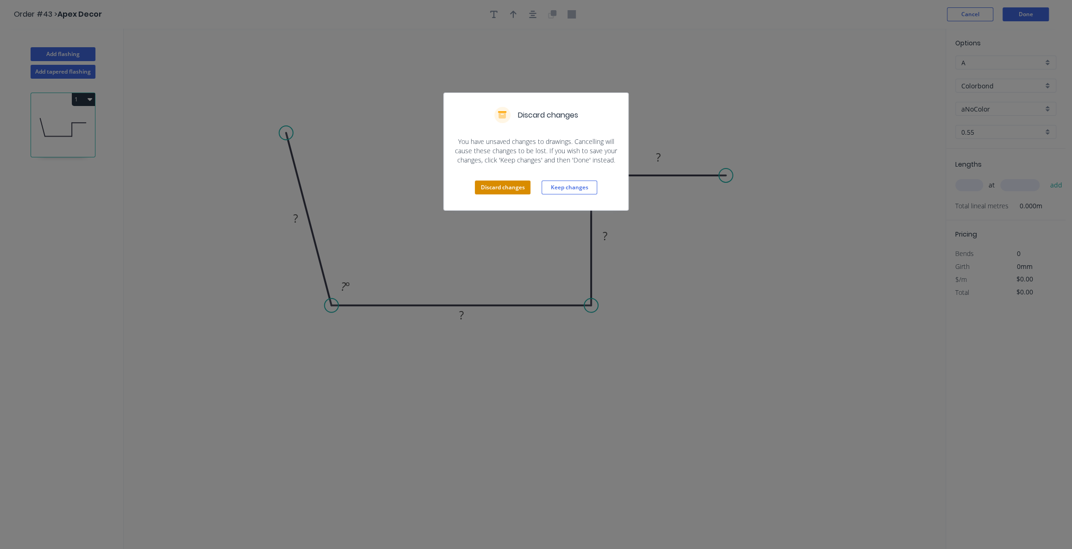
click at [488, 192] on button "Discard changes" at bounding box center [503, 188] width 56 height 14
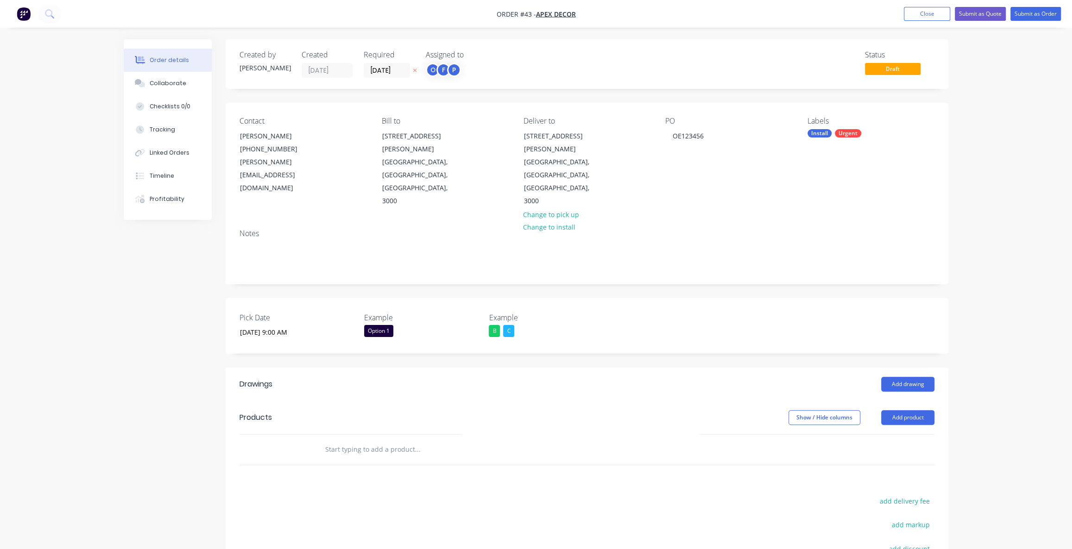
click at [977, 324] on div "Order details Collaborate Checklists 0/0 Tracking Linked Orders Timeline Profit…" at bounding box center [536, 351] width 1072 height 702
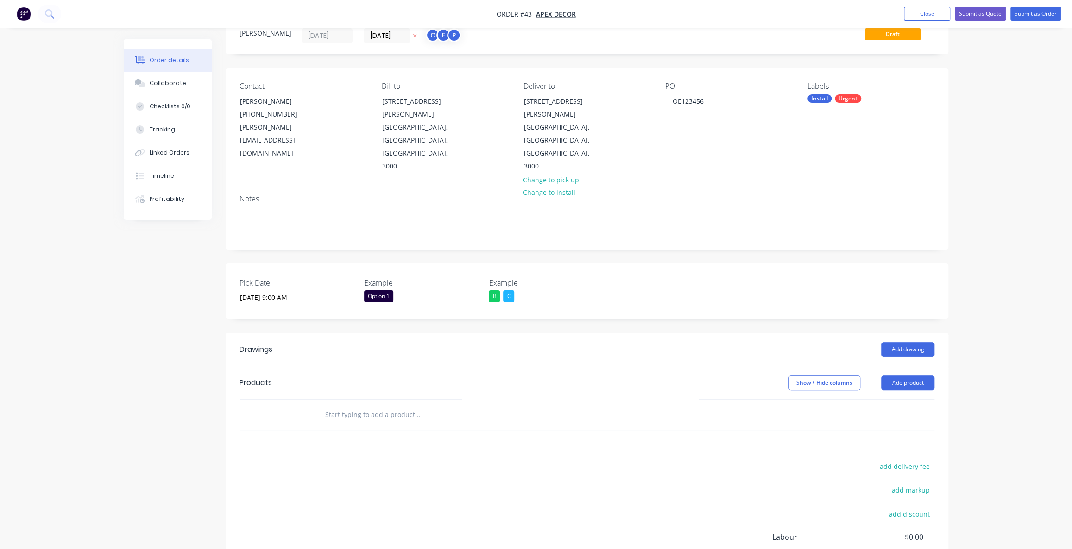
scroll to position [84, 0]
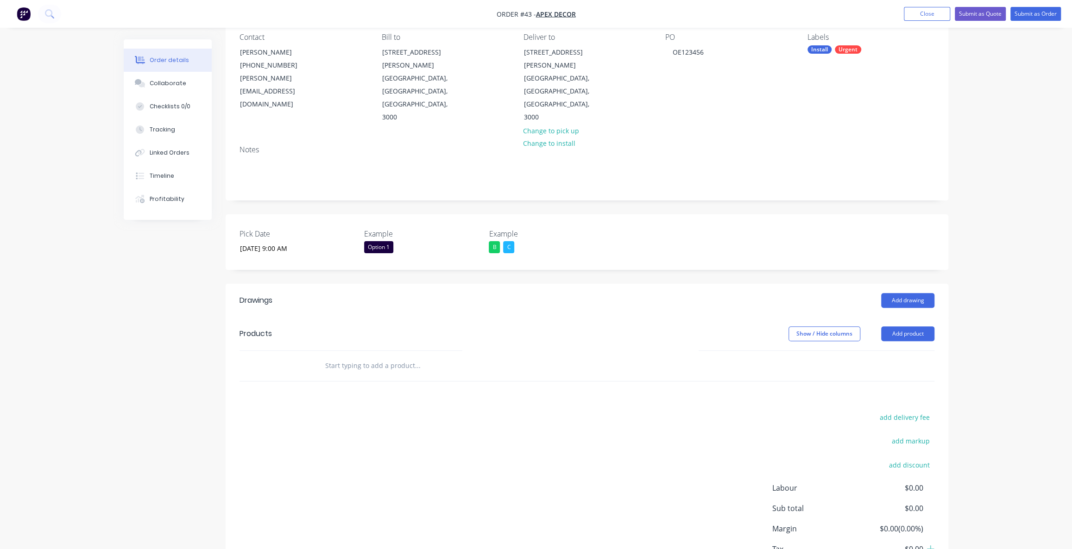
click at [352, 359] on div "Drawings Add drawing Products Show / Hide columns Add product add delivery fee …" at bounding box center [587, 444] width 723 height 320
click at [401, 411] on div "add delivery fee add markup add discount Labour $0.00 Sub total $0.00 Margin $0…" at bounding box center [586, 500] width 695 height 179
click at [411, 411] on div "add delivery fee add markup add discount Labour $0.00 Sub total $0.00 Margin $0…" at bounding box center [586, 500] width 695 height 179
drag, startPoint x: 263, startPoint y: 292, endPoint x: 244, endPoint y: 294, distance: 19.1
click at [260, 328] on div "Products" at bounding box center [255, 333] width 32 height 11
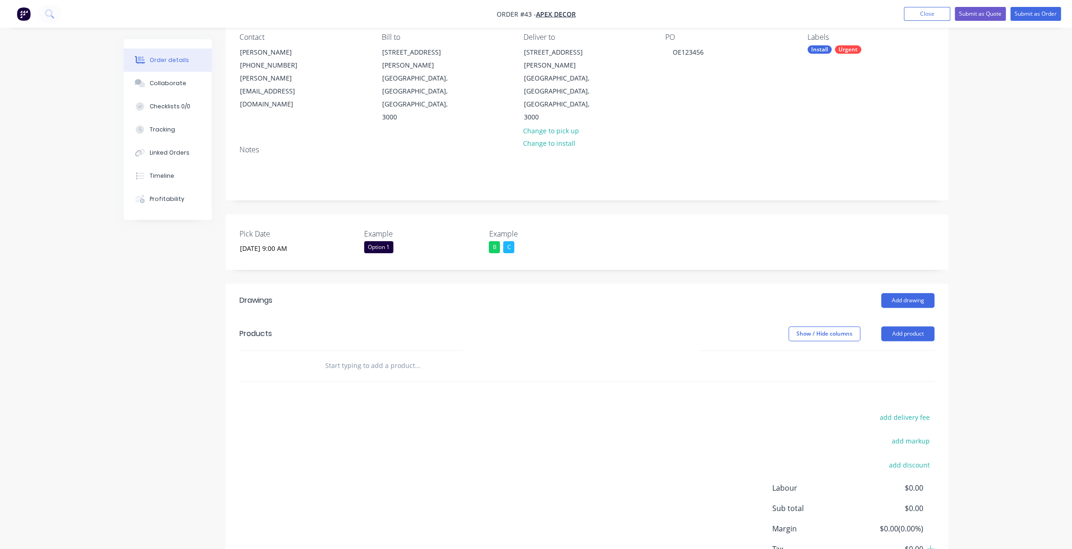
click at [267, 328] on div "Products" at bounding box center [255, 333] width 32 height 11
click at [352, 427] on div "add delivery fee add markup add discount Labour $0.00 Sub total $0.00 Margin $0…" at bounding box center [586, 500] width 695 height 179
click at [1012, 304] on div "Order details Collaborate Checklists 0/0 Tracking Linked Orders Timeline Profit…" at bounding box center [536, 267] width 1072 height 702
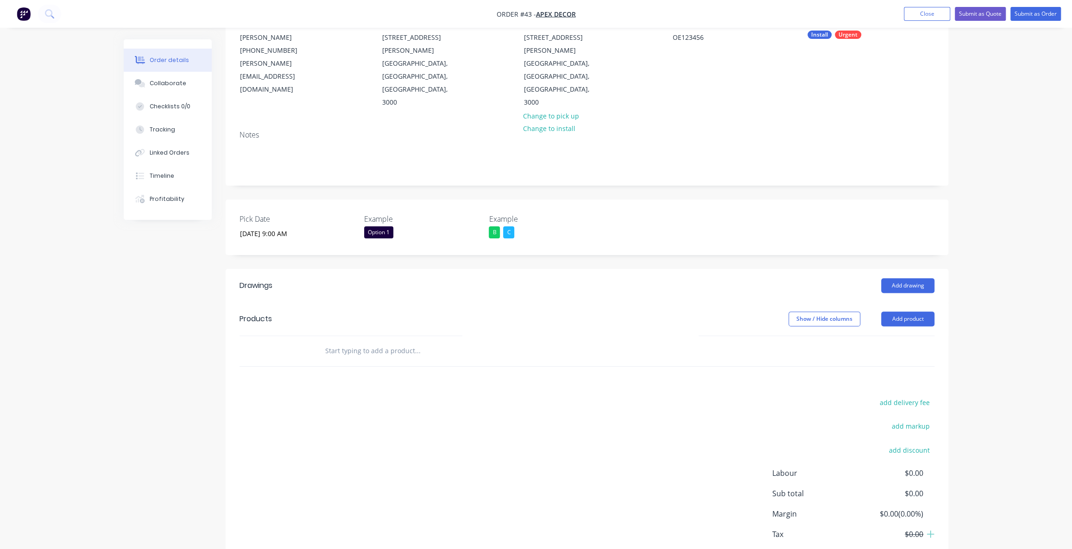
scroll to position [113, 0]
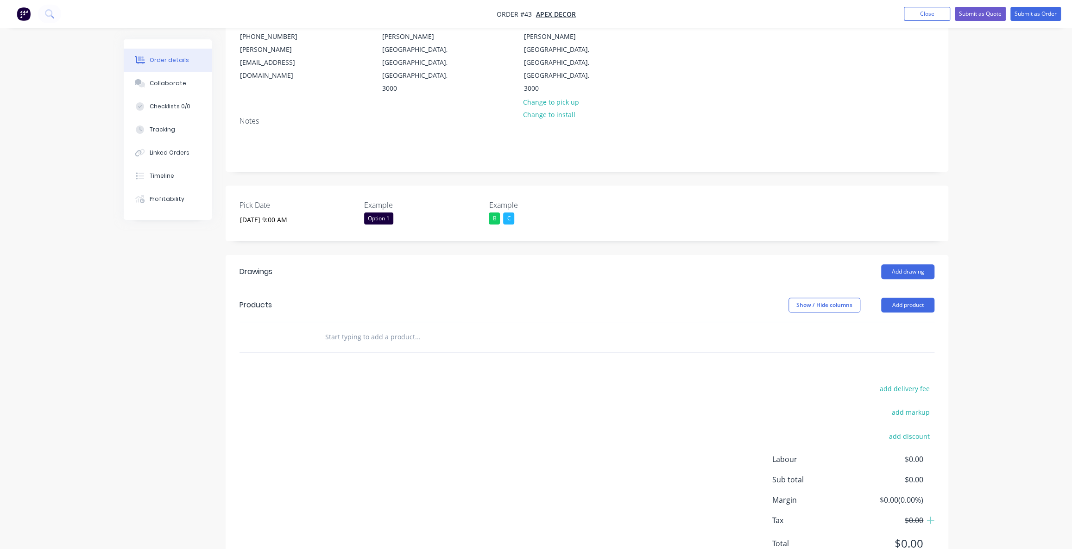
click at [993, 298] on div "Order details Collaborate Checklists 0/0 Tracking Linked Orders Timeline Profit…" at bounding box center [536, 238] width 1072 height 702
click at [903, 298] on button "Add product" at bounding box center [907, 305] width 53 height 15
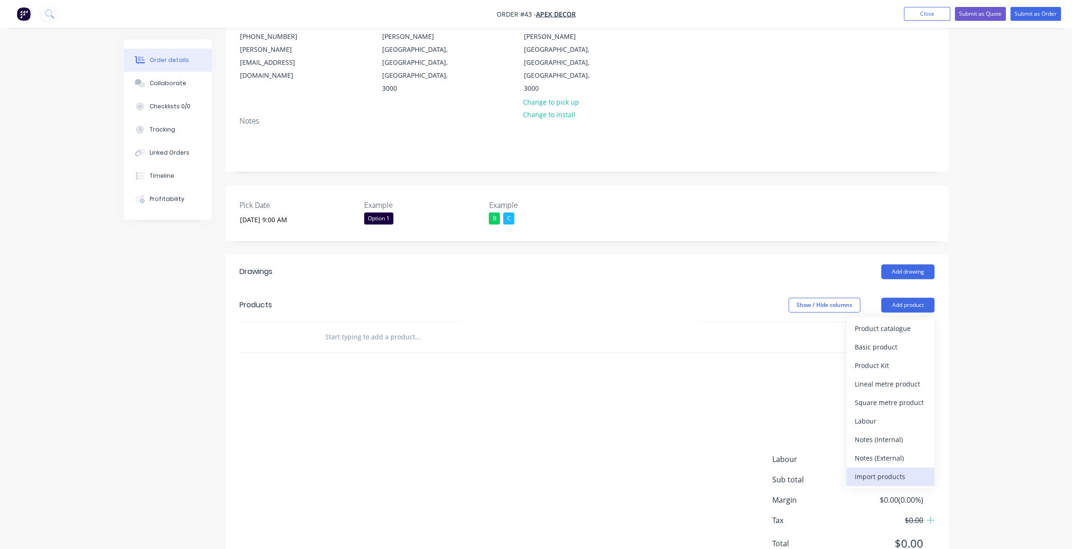
click at [882, 470] on div "Import products" at bounding box center [890, 476] width 71 height 13
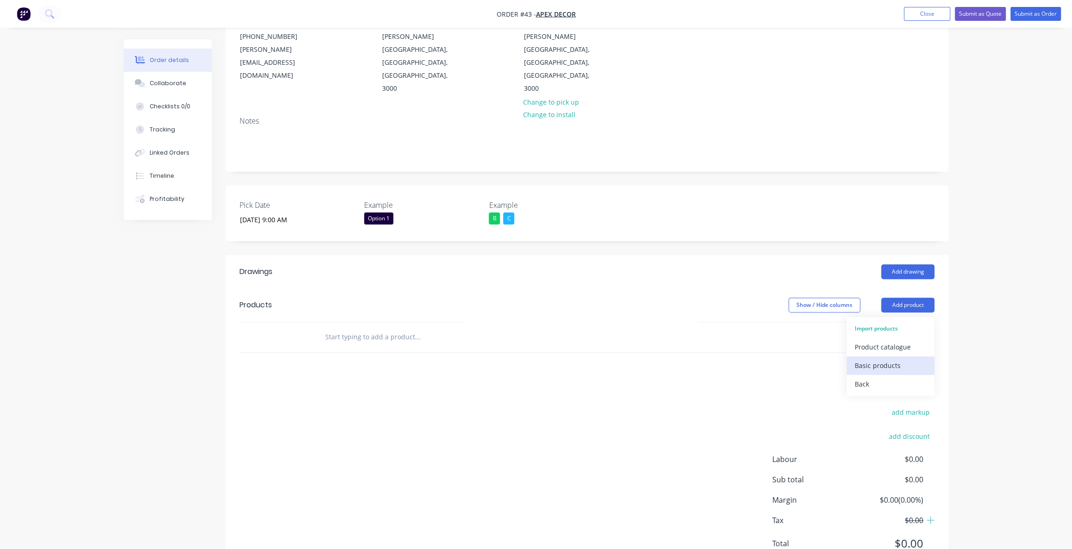
click at [891, 359] on div "Basic products" at bounding box center [890, 365] width 71 height 13
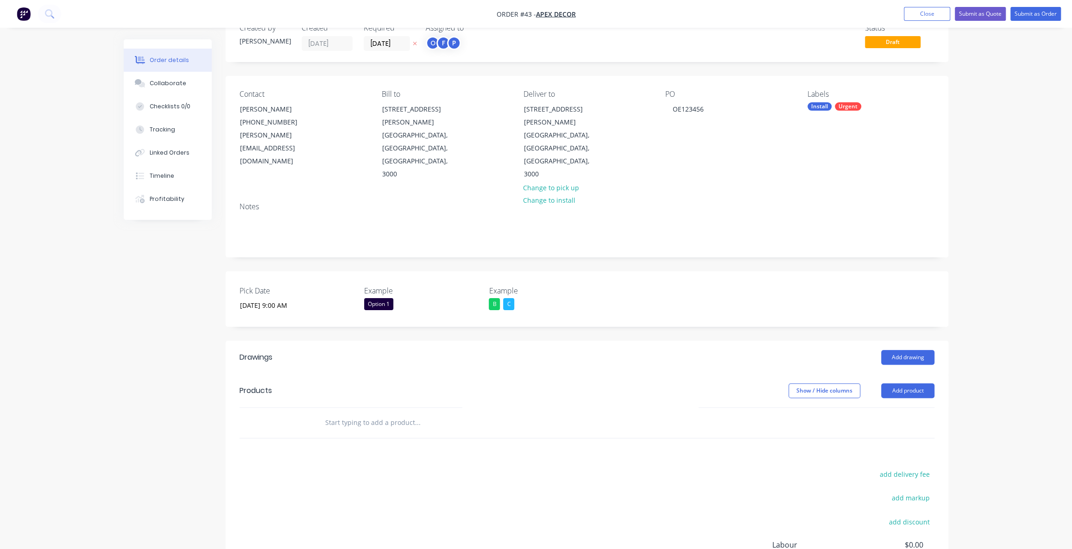
scroll to position [0, 0]
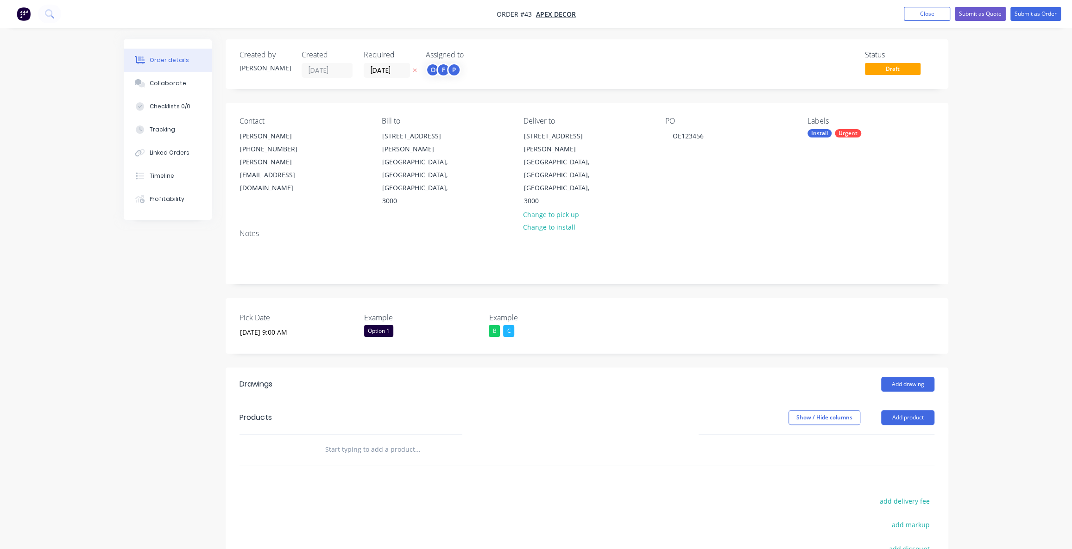
click at [981, 301] on div "Order details Collaborate Checklists 0/0 Tracking Linked Orders Timeline Profit…" at bounding box center [536, 351] width 1072 height 702
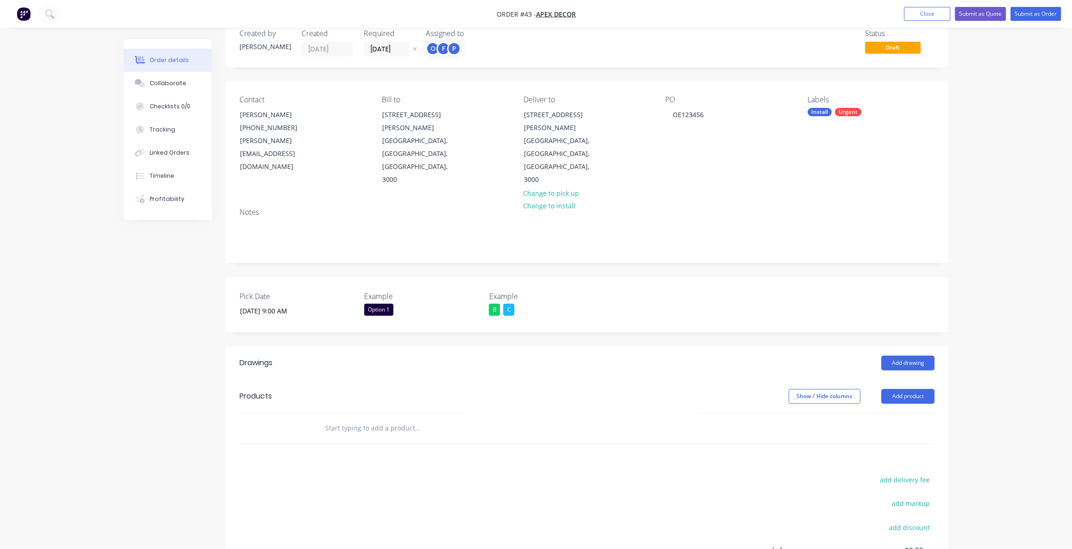
scroll to position [42, 0]
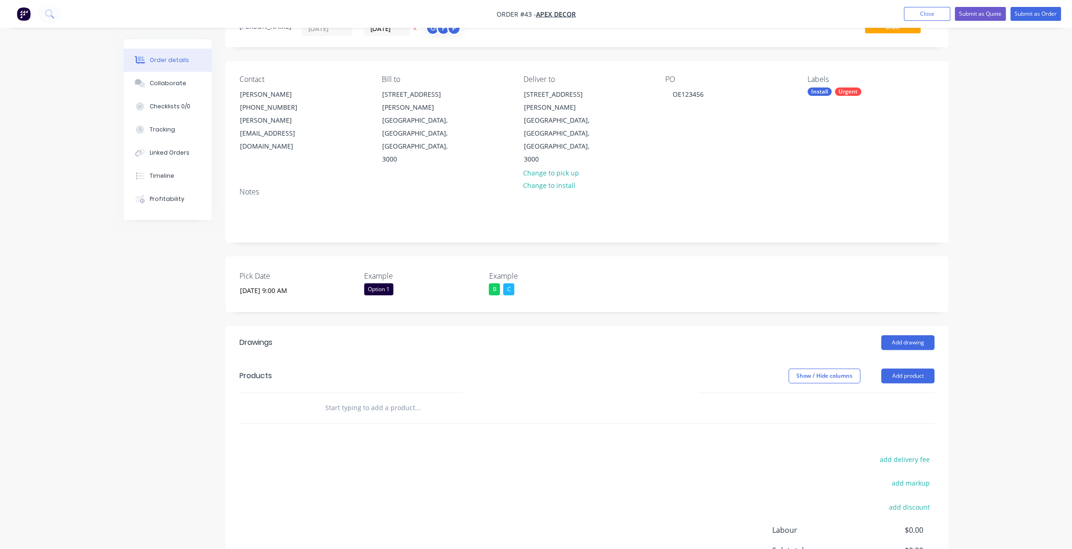
click at [1008, 296] on div "Order details Collaborate Checklists 0/0 Tracking Linked Orders Timeline Profit…" at bounding box center [536, 309] width 1072 height 702
click at [1005, 317] on div "Order details Collaborate Checklists 0/0 Tracking Linked Orders Timeline Profit…" at bounding box center [536, 309] width 1072 height 702
drag, startPoint x: 989, startPoint y: 328, endPoint x: 994, endPoint y: 324, distance: 6.6
click at [990, 327] on div "Order details Collaborate Checklists 0/0 Tracking Linked Orders Timeline Profit…" at bounding box center [536, 309] width 1072 height 702
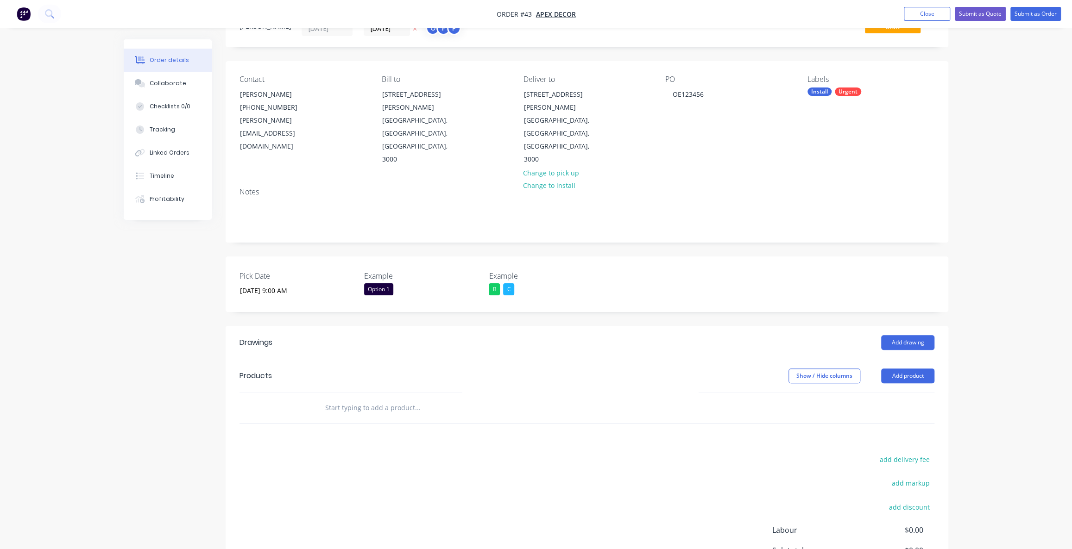
click at [994, 324] on div "Order details Collaborate Checklists 0/0 Tracking Linked Orders Timeline Profit…" at bounding box center [536, 309] width 1072 height 702
click at [926, 369] on button "Add product" at bounding box center [907, 376] width 53 height 15
click at [997, 319] on div "Order details Collaborate Checklists 0/0 Tracking Linked Orders Timeline Profit…" at bounding box center [536, 309] width 1072 height 702
drag, startPoint x: 993, startPoint y: 233, endPoint x: 993, endPoint y: 223, distance: 9.3
click at [993, 232] on div "Order details Collaborate Checklists 0/0 Tracking Linked Orders Timeline Profit…" at bounding box center [536, 309] width 1072 height 702
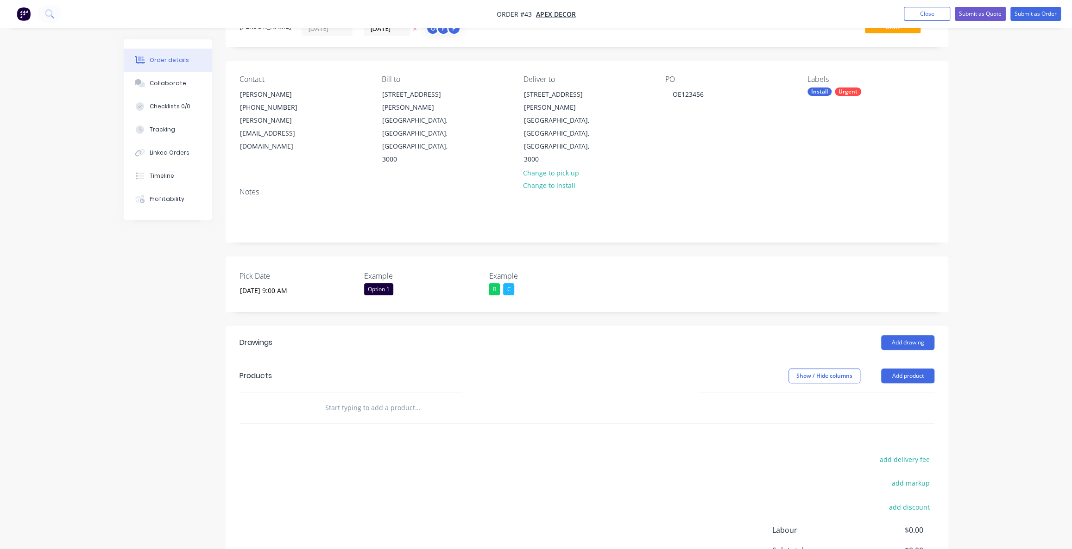
click at [362, 453] on div "add delivery fee add markup add discount Labour $0.00 Sub total $0.00 Margin $0…" at bounding box center [586, 542] width 695 height 179
click at [326, 412] on div "Drawings Add drawing Products Show / Hide columns Add product add delivery fee …" at bounding box center [587, 486] width 723 height 320
click at [370, 395] on div "Drawings Add drawing Products Show / Hide columns Add product add delivery fee …" at bounding box center [587, 486] width 723 height 320
click at [370, 412] on div "Drawings Add drawing Products Show / Hide columns Add product add delivery fee …" at bounding box center [587, 486] width 723 height 320
drag, startPoint x: 902, startPoint y: 327, endPoint x: 903, endPoint y: 346, distance: 18.1
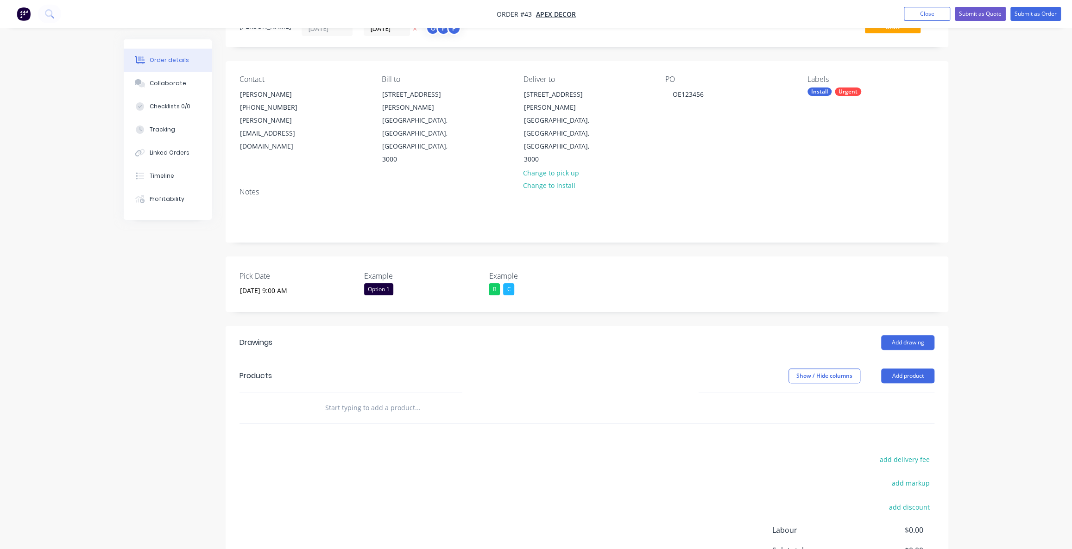
click at [902, 359] on header "Products Show / Hide columns Add product" at bounding box center [587, 375] width 723 height 33
click at [904, 369] on button "Add product" at bounding box center [907, 376] width 53 height 15
click at [885, 393] on div "Product catalogue" at bounding box center [890, 399] width 71 height 13
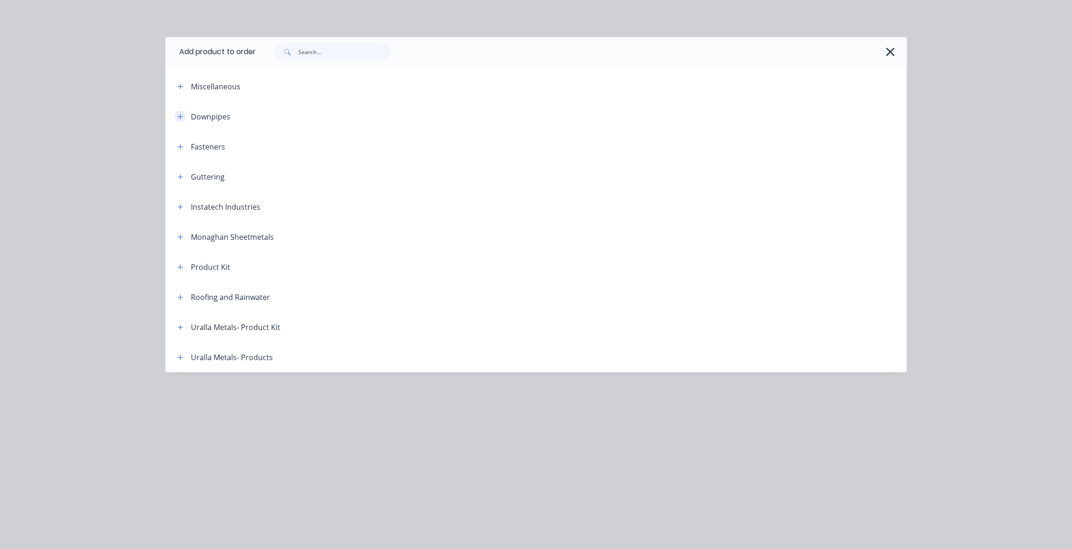
click at [181, 114] on icon "button" at bounding box center [180, 116] width 6 height 6
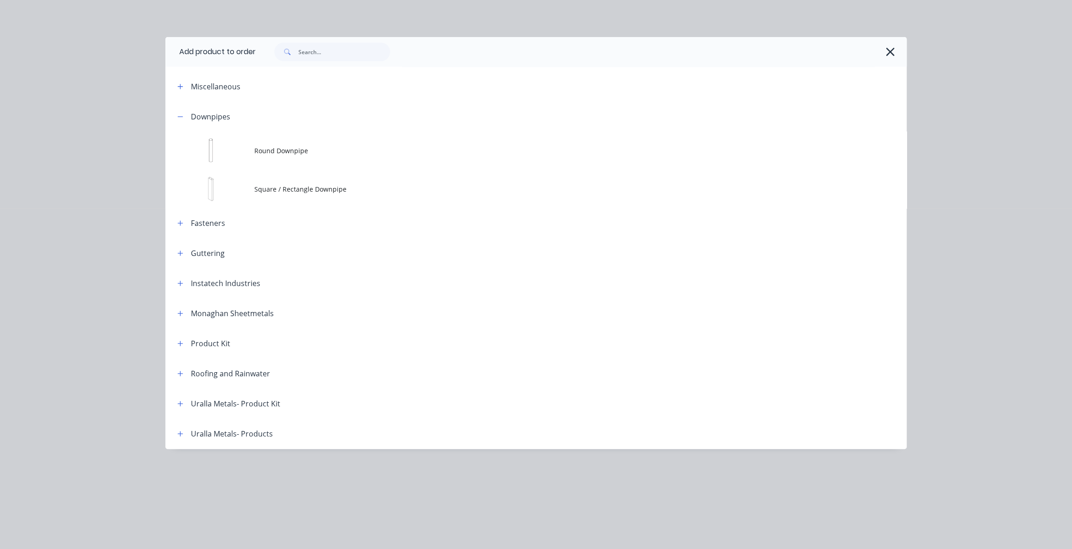
click at [184, 122] on header "Downpipes" at bounding box center [535, 116] width 741 height 30
click at [183, 120] on button "button" at bounding box center [181, 117] width 12 height 12
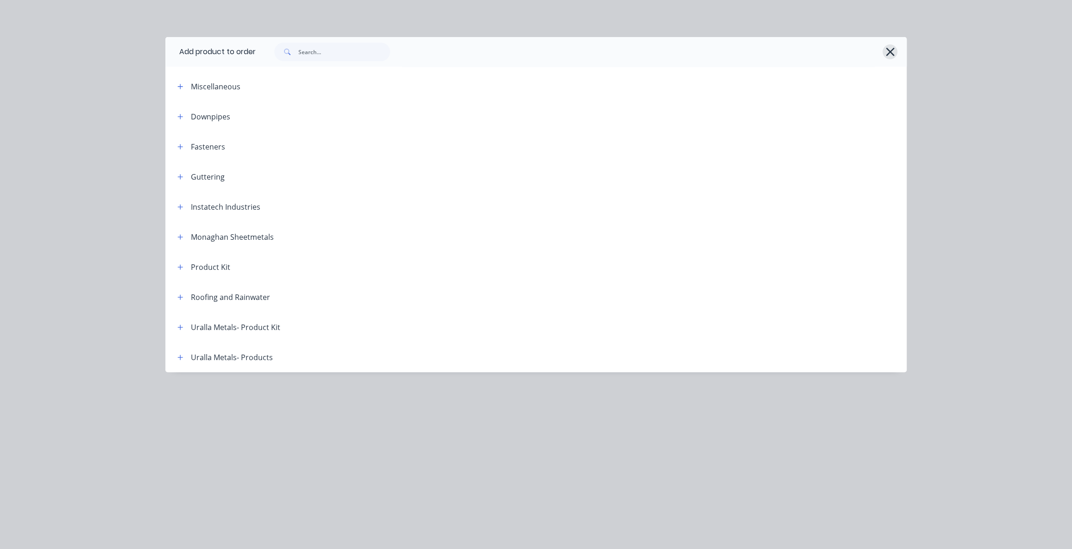
click at [883, 51] on button "button" at bounding box center [889, 51] width 15 height 15
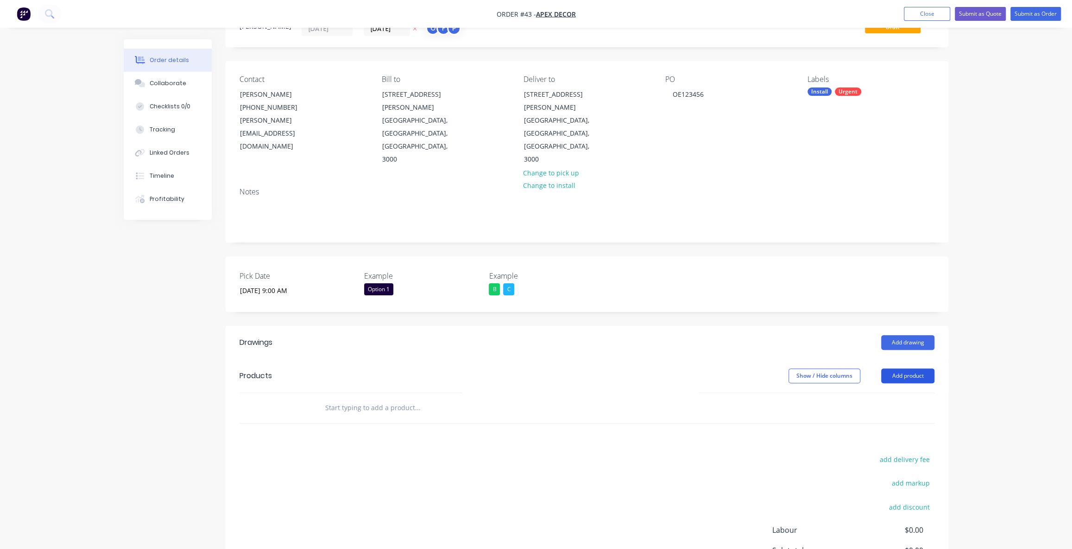
click at [912, 369] on button "Add product" at bounding box center [907, 376] width 53 height 15
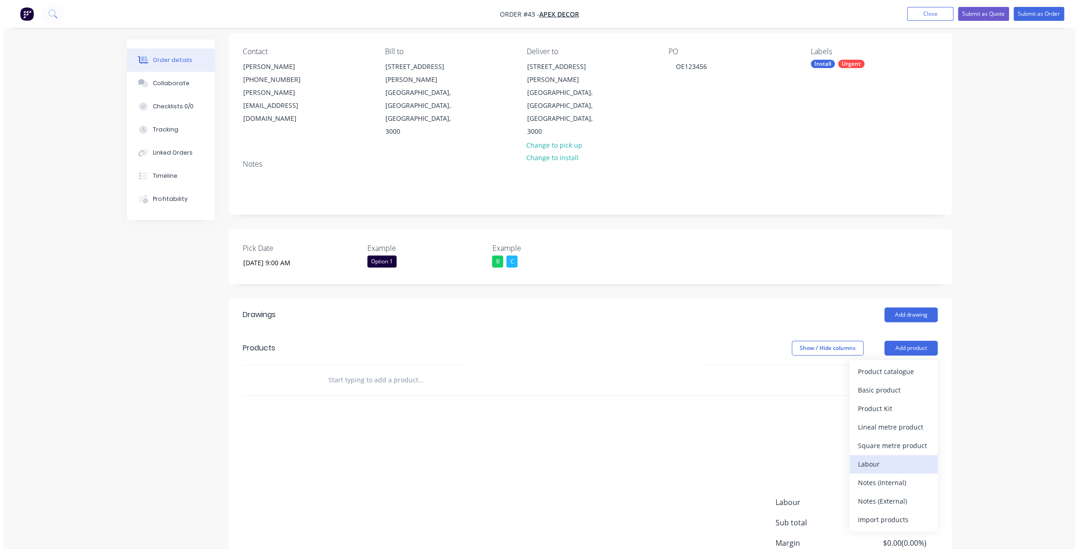
scroll to position [84, 0]
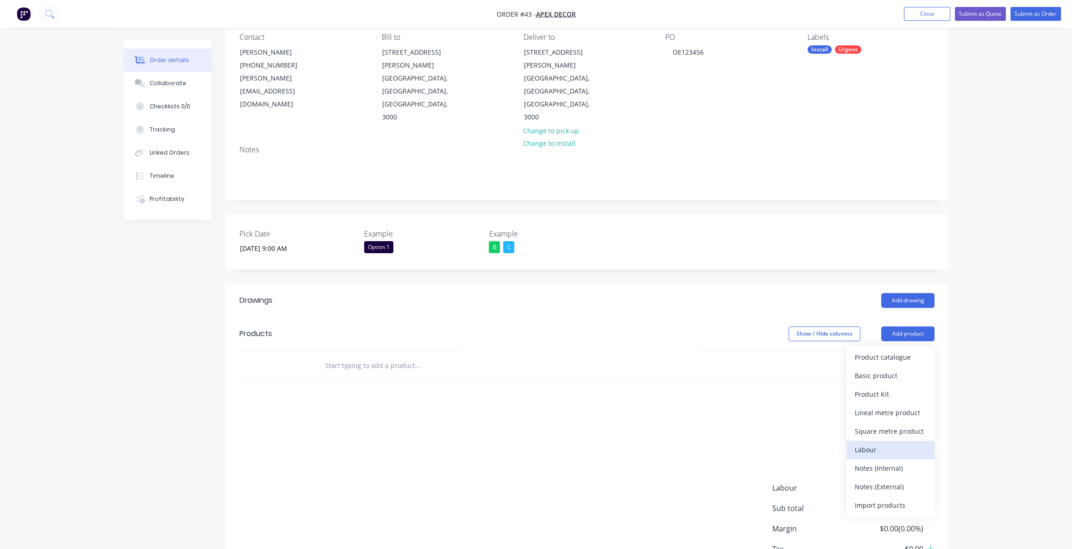
click at [872, 443] on div "Labour" at bounding box center [890, 449] width 71 height 13
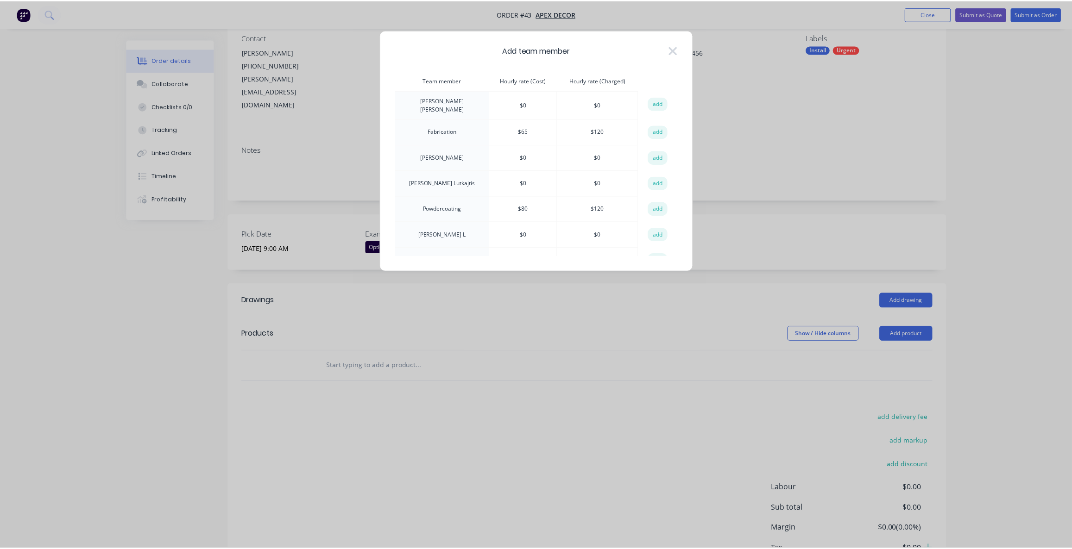
scroll to position [39, 0]
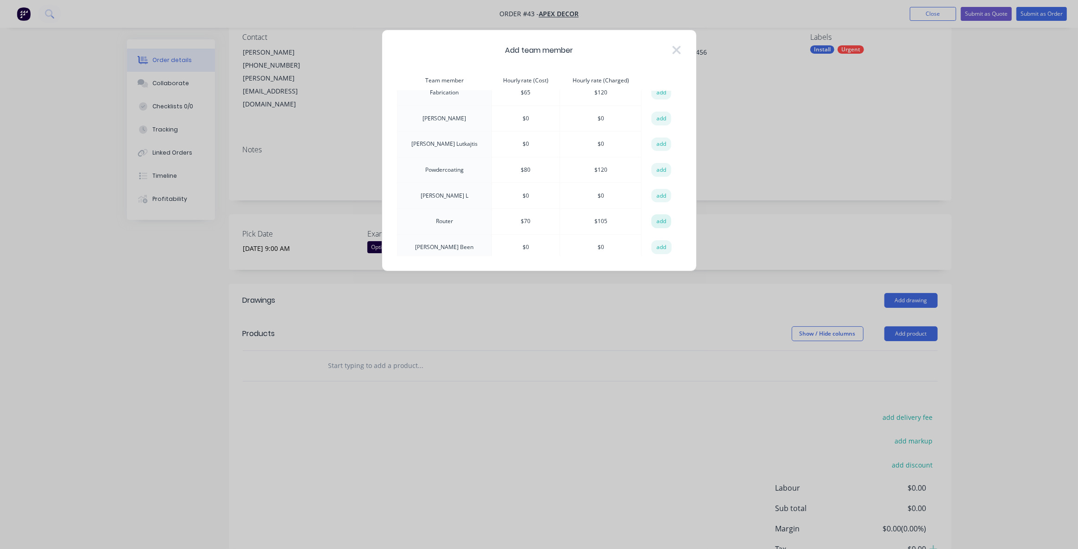
click at [657, 216] on button "add" at bounding box center [661, 221] width 20 height 14
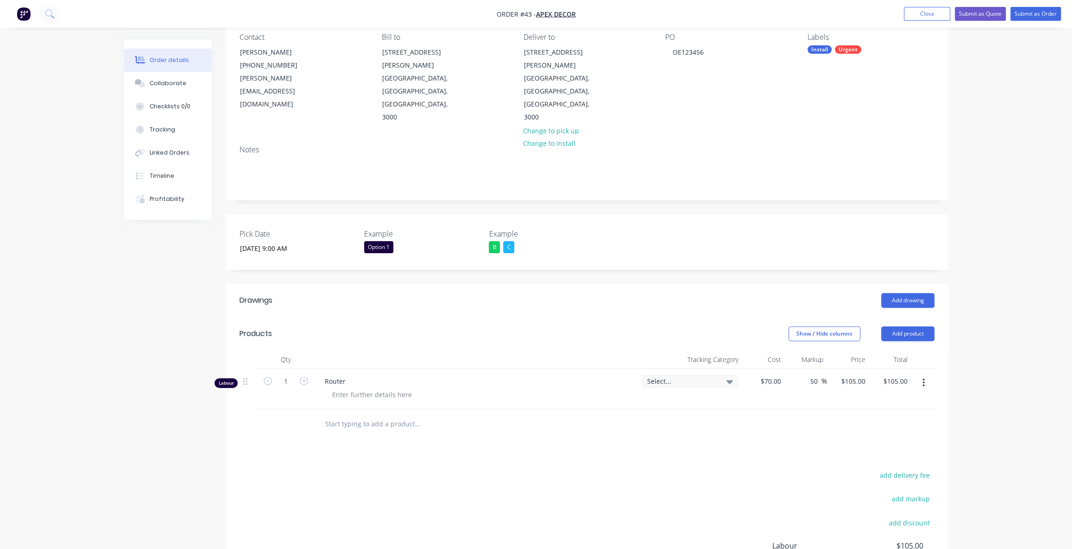
click at [308, 376] on button "button" at bounding box center [304, 381] width 12 height 10
type input "2"
type input "$210.00"
click at [308, 376] on button "button" at bounding box center [304, 381] width 12 height 10
type input "3"
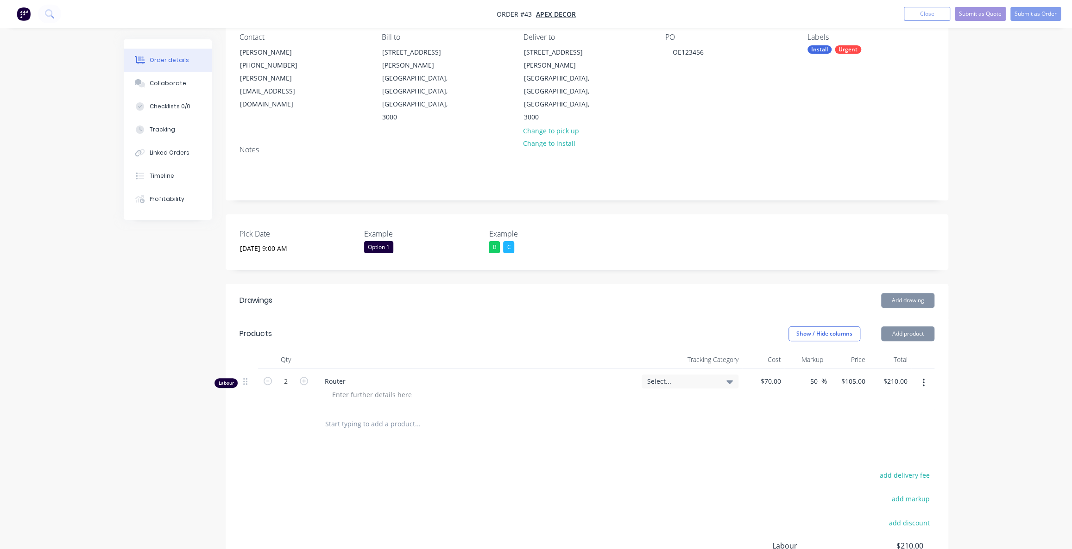
type input "$315.00"
click at [308, 377] on icon "button" at bounding box center [304, 381] width 8 height 8
type input "4"
type input "$420.00"
click at [307, 377] on icon "button" at bounding box center [304, 381] width 8 height 8
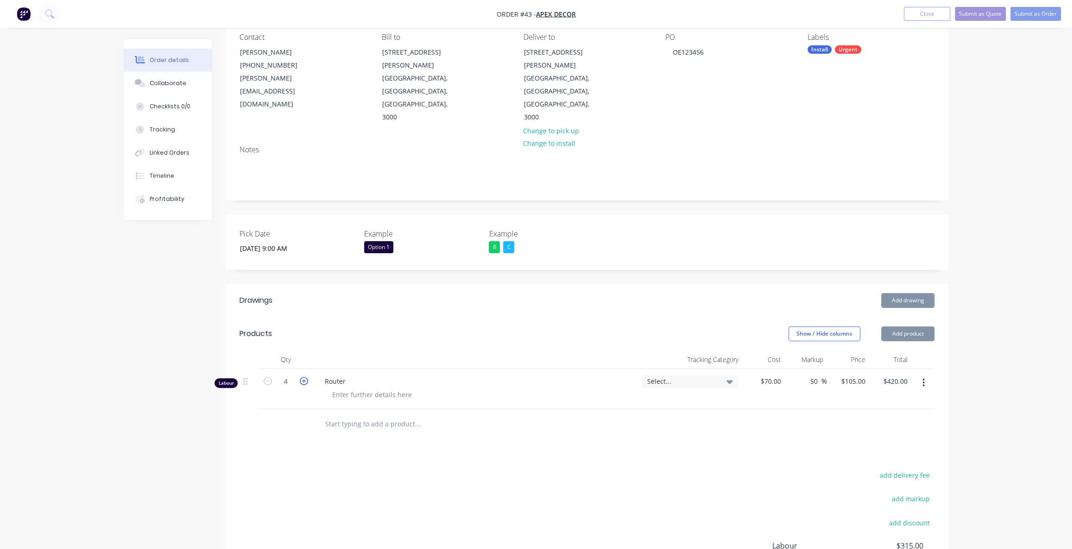
type input "5"
type input "$525.00"
click at [307, 377] on icon "button" at bounding box center [304, 381] width 8 height 8
type input "6"
type input "$630.00"
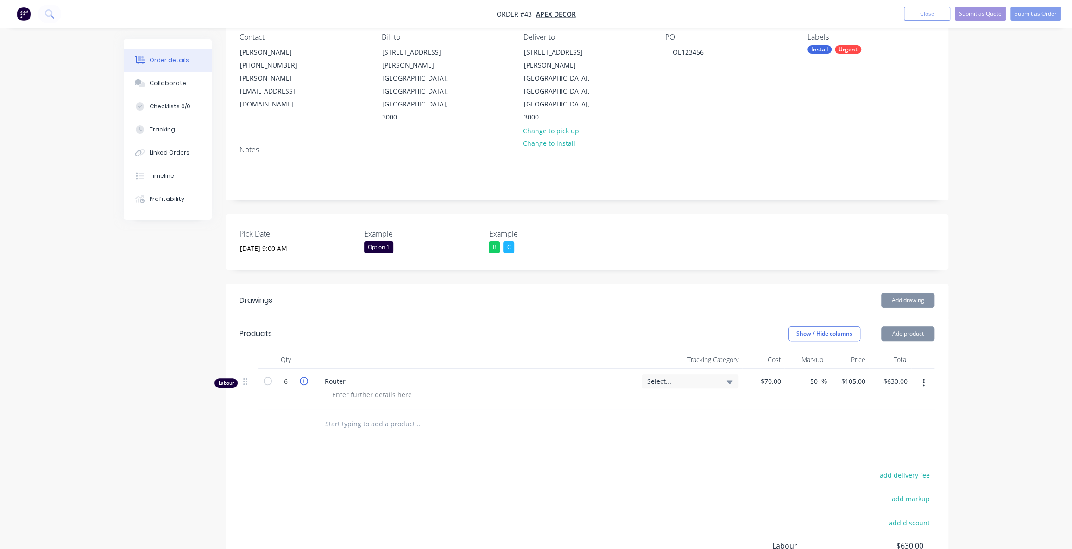
click at [307, 377] on icon "button" at bounding box center [304, 381] width 8 height 8
type input "7"
type input "$735.00"
click at [327, 410] on div "Drawings Add drawing Products Show / Hide columns Add product Qty Tracking Cate…" at bounding box center [587, 473] width 723 height 378
click at [360, 369] on div "Router" at bounding box center [476, 389] width 324 height 40
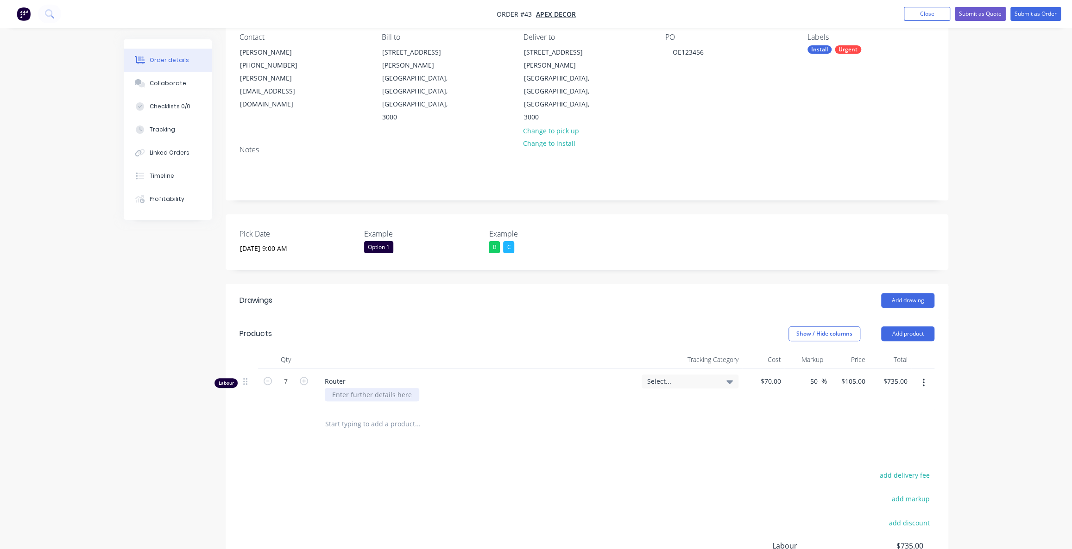
click at [363, 388] on div at bounding box center [372, 394] width 94 height 13
click at [711, 377] on span "Select..." at bounding box center [682, 382] width 70 height 10
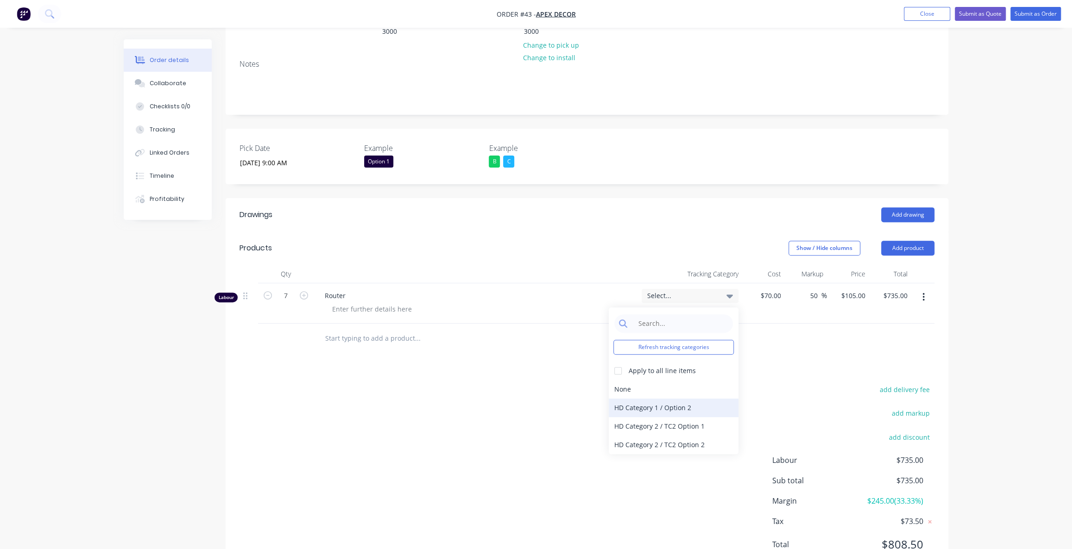
scroll to position [170, 0]
click at [396, 415] on div "add delivery fee add markup add discount Labour $735.00 Sub total $735.00 Margi…" at bounding box center [586, 472] width 695 height 179
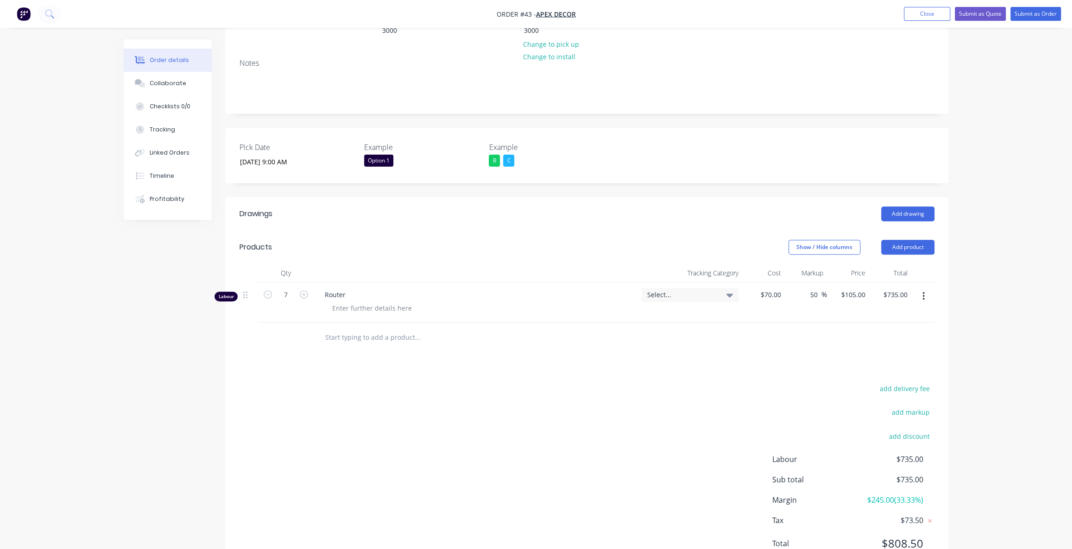
click at [433, 383] on div "add delivery fee add markup add discount Labour $735.00 Sub total $735.00 Margi…" at bounding box center [586, 472] width 695 height 179
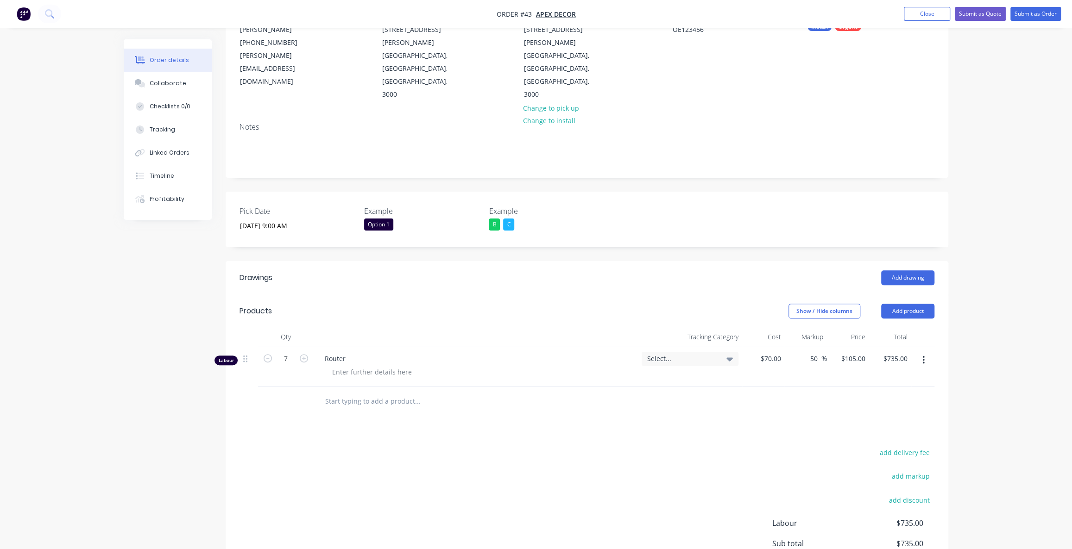
scroll to position [86, 0]
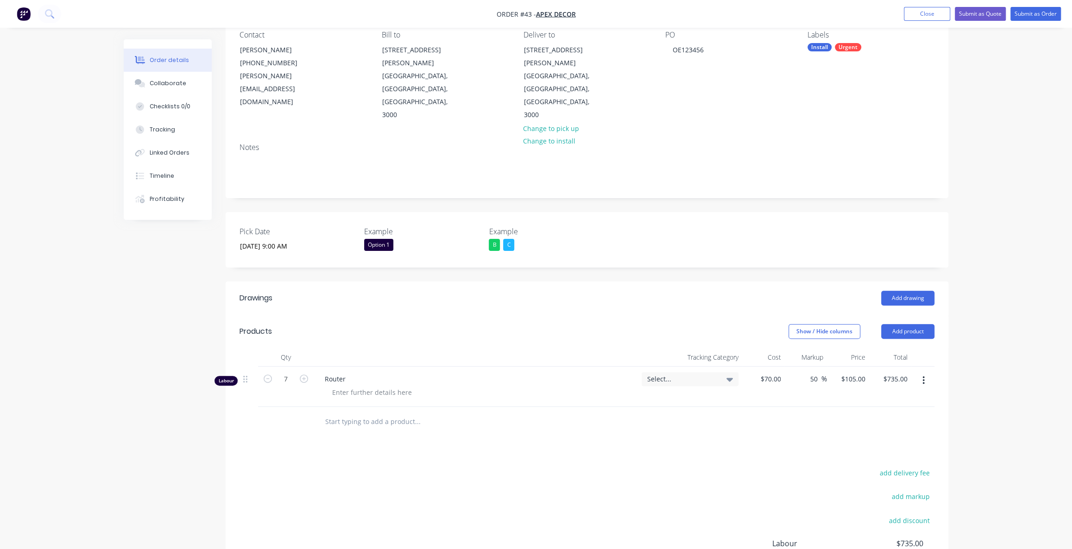
click at [1052, 323] on div "Order details Collaborate Checklists 0/0 Tracking Linked Orders Timeline Profit…" at bounding box center [536, 294] width 1072 height 760
drag, startPoint x: 993, startPoint y: 121, endPoint x: 992, endPoint y: 103, distance: 18.1
click at [993, 121] on div "Order details Collaborate Checklists 0/0 Tracking Linked Orders Timeline Profit…" at bounding box center [536, 294] width 1072 height 760
click at [991, 106] on div "Order details Collaborate Checklists 0/0 Tracking Linked Orders Timeline Profit…" at bounding box center [536, 294] width 1072 height 760
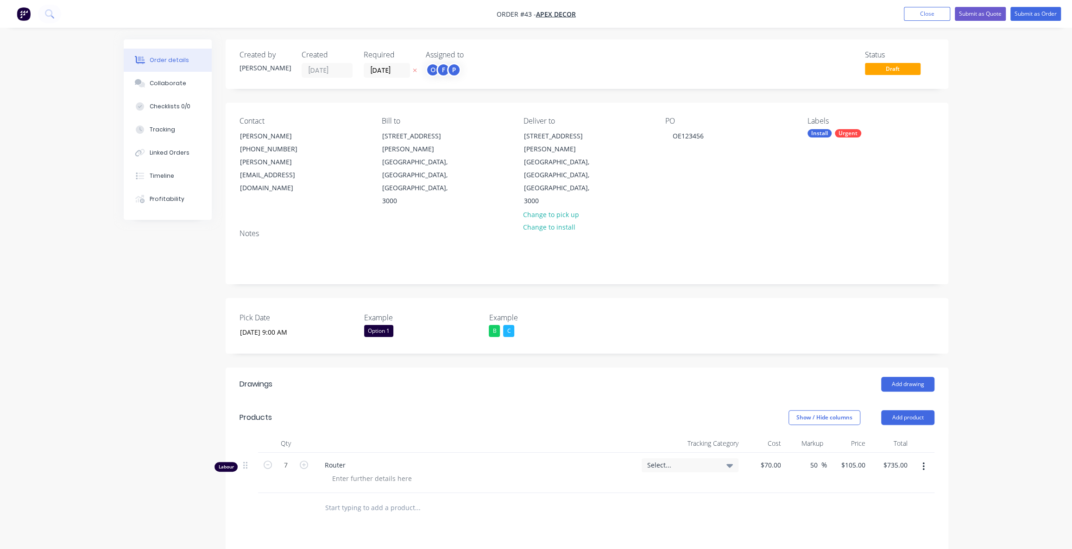
scroll to position [0, 0]
click at [1019, 190] on div "Order details Collaborate Checklists 0/0 Tracking Linked Orders Timeline Profit…" at bounding box center [536, 380] width 1072 height 760
click at [1012, 166] on div "Order details Collaborate Checklists 0/0 Tracking Linked Orders Timeline Profit…" at bounding box center [536, 380] width 1072 height 760
click at [1010, 157] on div "Order details Collaborate Checklists 0/0 Tracking Linked Orders Timeline Profit…" at bounding box center [536, 380] width 1072 height 760
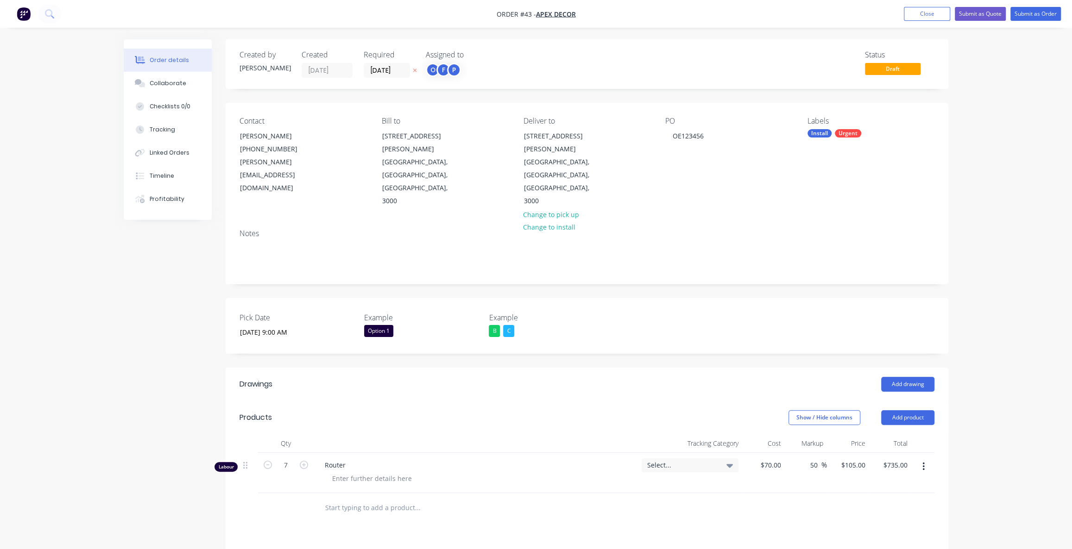
click at [1010, 157] on div "Order details Collaborate Checklists 0/0 Tracking Linked Orders Timeline Profit…" at bounding box center [536, 380] width 1072 height 760
click at [994, 160] on div "Order details Collaborate Checklists 0/0 Tracking Linked Orders Timeline Profit…" at bounding box center [536, 380] width 1072 height 760
click at [996, 157] on div "Order details Collaborate Checklists 0/0 Tracking Linked Orders Timeline Profit…" at bounding box center [536, 380] width 1072 height 760
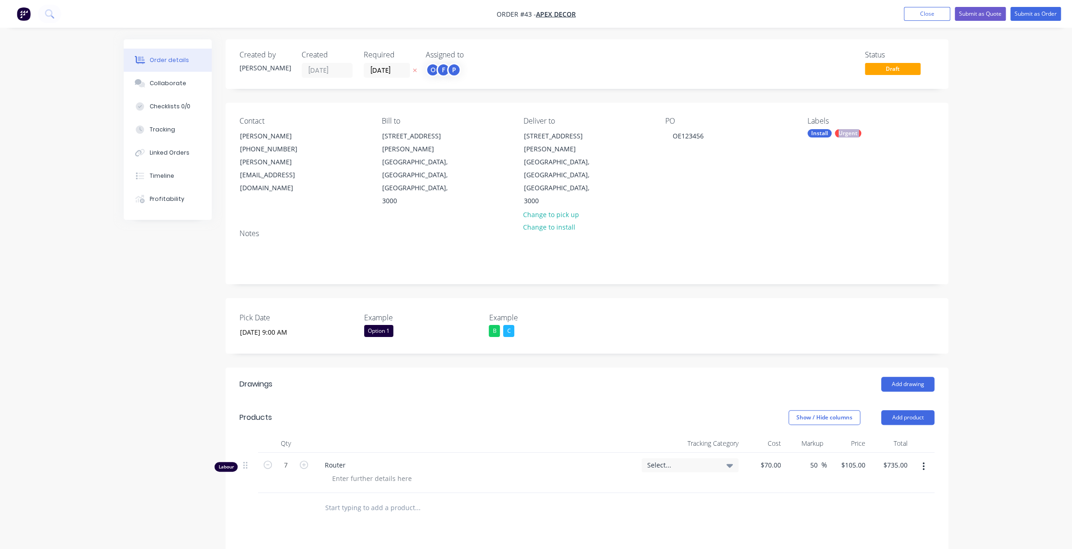
click at [996, 157] on div "Order details Collaborate Checklists 0/0 Tracking Linked Orders Timeline Profit…" at bounding box center [536, 380] width 1072 height 760
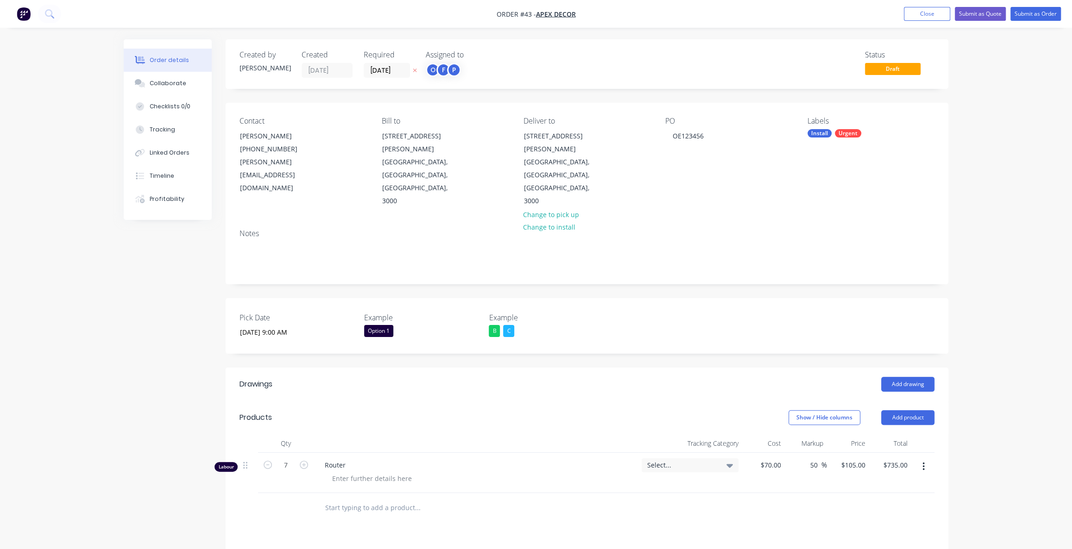
click at [996, 157] on div "Order details Collaborate Checklists 0/0 Tracking Linked Orders Timeline Profit…" at bounding box center [536, 380] width 1072 height 760
click at [995, 158] on div "Order details Collaborate Checklists 0/0 Tracking Linked Orders Timeline Profit…" at bounding box center [536, 380] width 1072 height 760
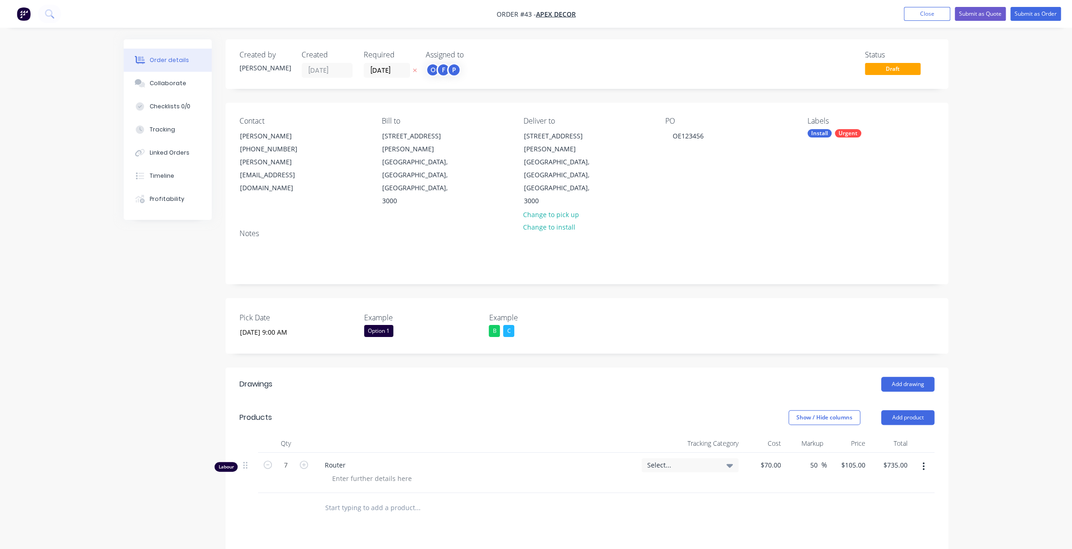
click at [998, 151] on div "Order details Collaborate Checklists 0/0 Tracking Linked Orders Timeline Profit…" at bounding box center [536, 380] width 1072 height 760
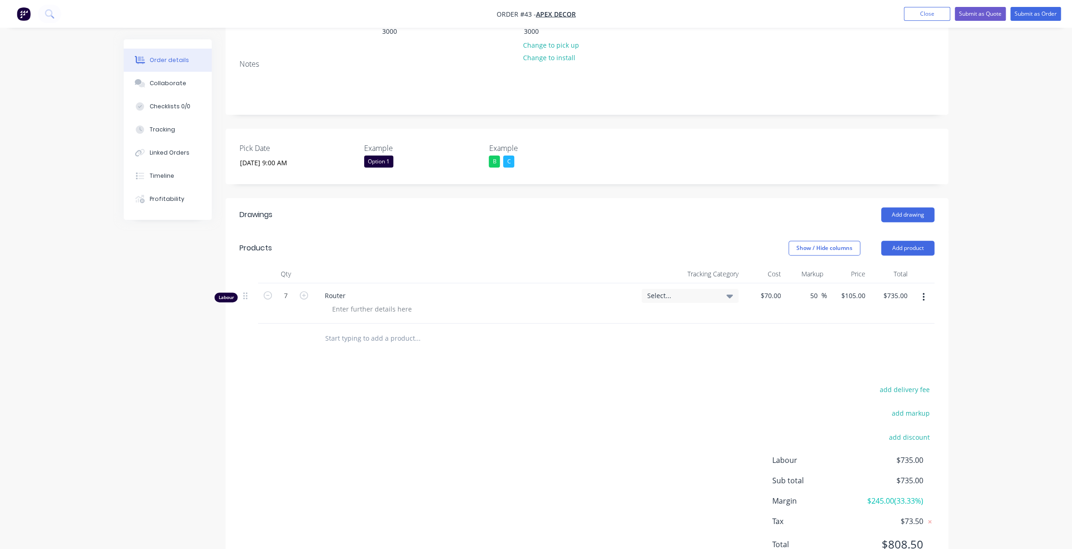
scroll to position [170, 0]
click at [982, 324] on div "Order details Collaborate Checklists 0/0 Tracking Linked Orders Timeline Profit…" at bounding box center [536, 210] width 1072 height 760
click at [1007, 302] on div "Order details Collaborate Checklists 0/0 Tracking Linked Orders Timeline Profit…" at bounding box center [536, 210] width 1072 height 760
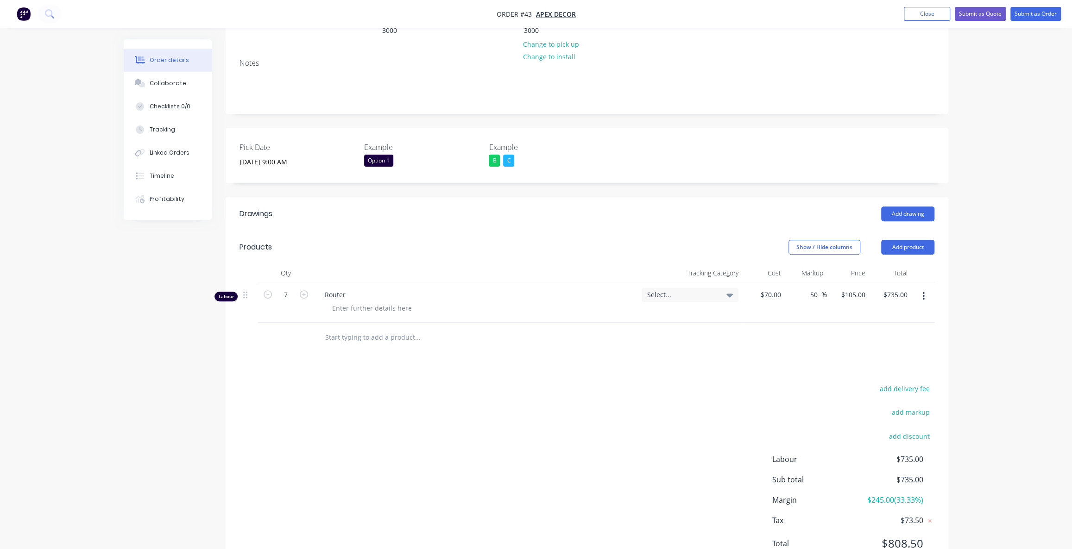
click at [991, 53] on div "Order details Collaborate Checklists 0/0 Tracking Linked Orders Timeline Profit…" at bounding box center [536, 210] width 1072 height 760
click at [979, 15] on button "Submit as Quote" at bounding box center [980, 14] width 51 height 14
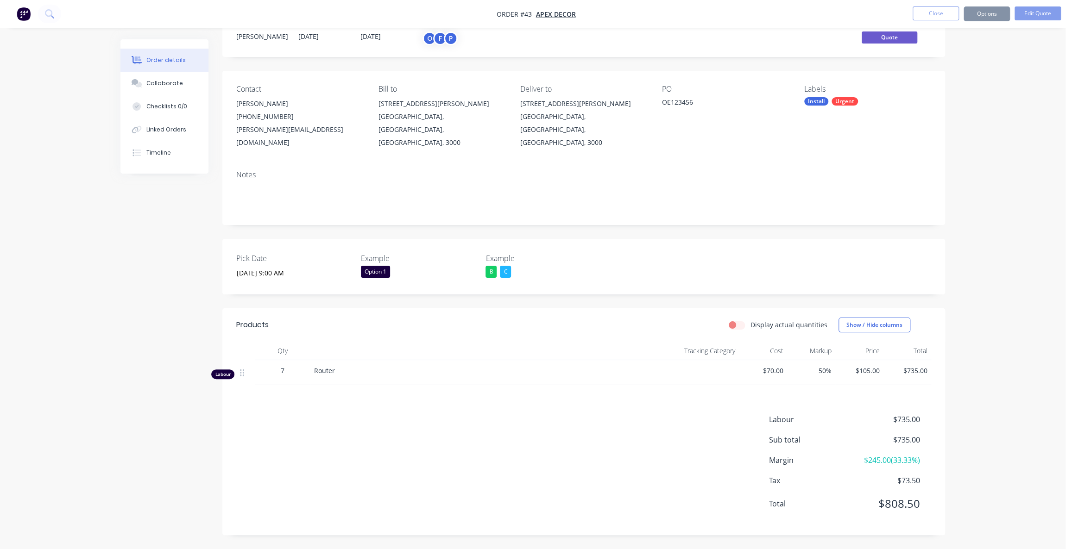
scroll to position [0, 0]
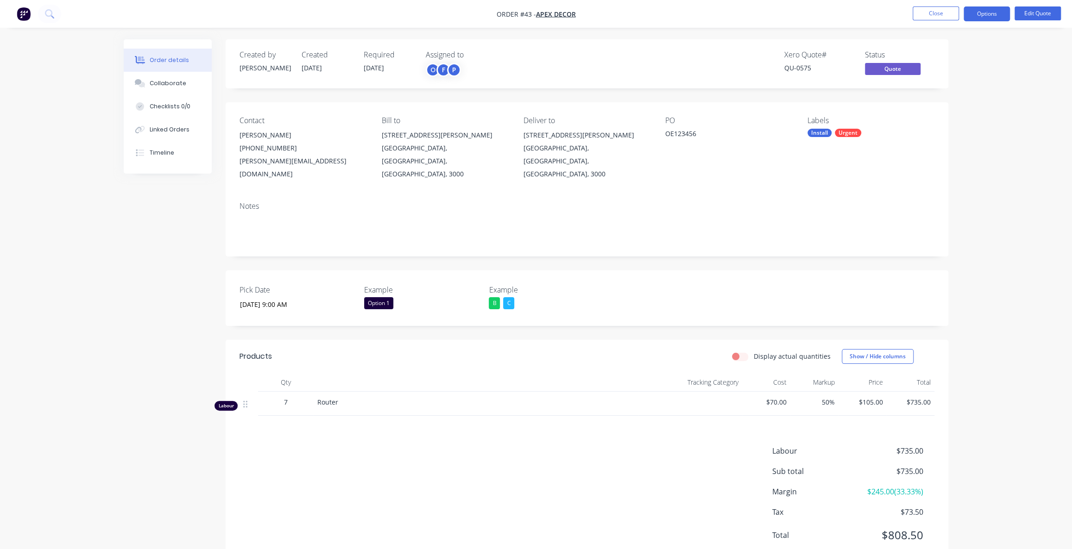
drag, startPoint x: 787, startPoint y: 54, endPoint x: 793, endPoint y: 54, distance: 6.0
click at [792, 54] on div "Xero Quote #" at bounding box center [818, 54] width 69 height 9
click at [819, 55] on div "Xero Quote #" at bounding box center [818, 54] width 69 height 9
drag, startPoint x: 784, startPoint y: 68, endPoint x: 800, endPoint y: 67, distance: 16.2
click at [800, 67] on div "QU-0575" at bounding box center [818, 68] width 69 height 10
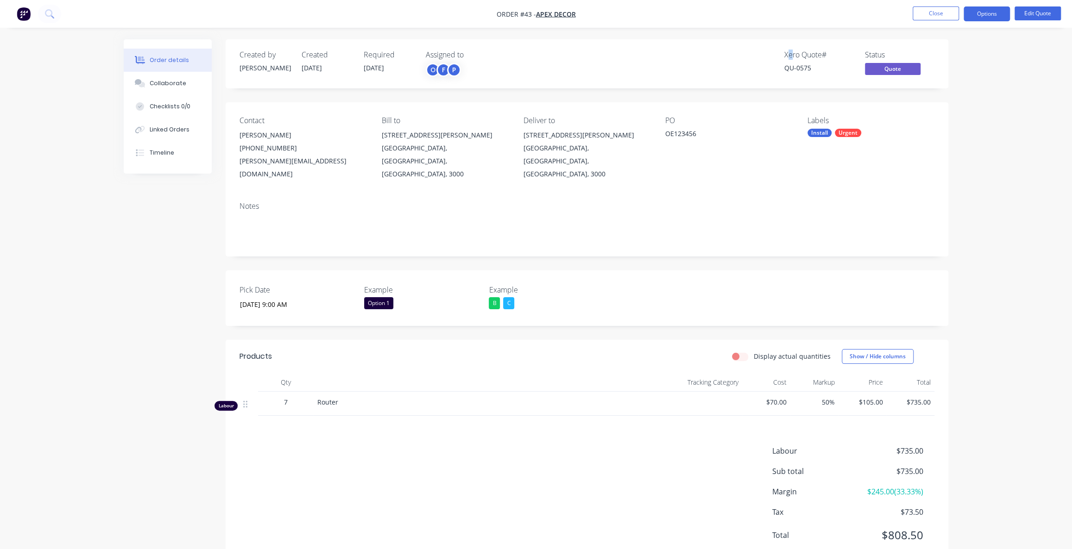
click at [793, 55] on div "Xero Quote #" at bounding box center [818, 54] width 69 height 9
drag, startPoint x: 796, startPoint y: 55, endPoint x: 789, endPoint y: 54, distance: 7.0
click at [792, 54] on div "Xero Quote #" at bounding box center [818, 54] width 69 height 9
click at [786, 57] on div "Xero Quote #" at bounding box center [818, 54] width 69 height 9
click at [792, 66] on div "QU-0575" at bounding box center [818, 68] width 69 height 10
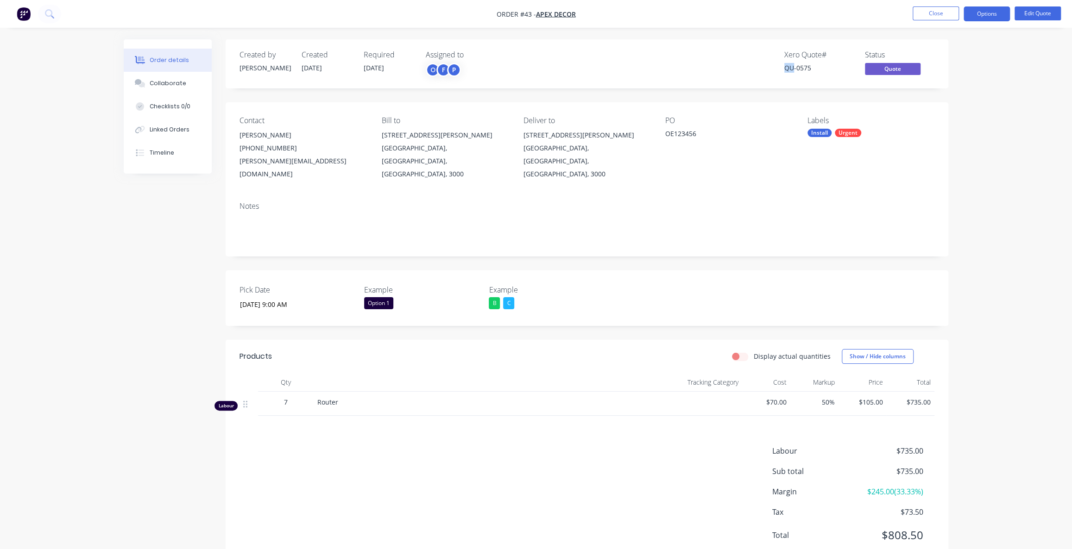
drag, startPoint x: 794, startPoint y: 66, endPoint x: 779, endPoint y: 66, distance: 15.8
click at [779, 66] on div "Xero Quote # QU-0575 Status Quote" at bounding box center [726, 63] width 416 height 27
click at [802, 68] on div "QU-0575" at bounding box center [818, 68] width 69 height 10
click at [803, 68] on div "QU-0575" at bounding box center [818, 68] width 69 height 10
click at [806, 72] on div "QU-0575" at bounding box center [818, 68] width 69 height 10
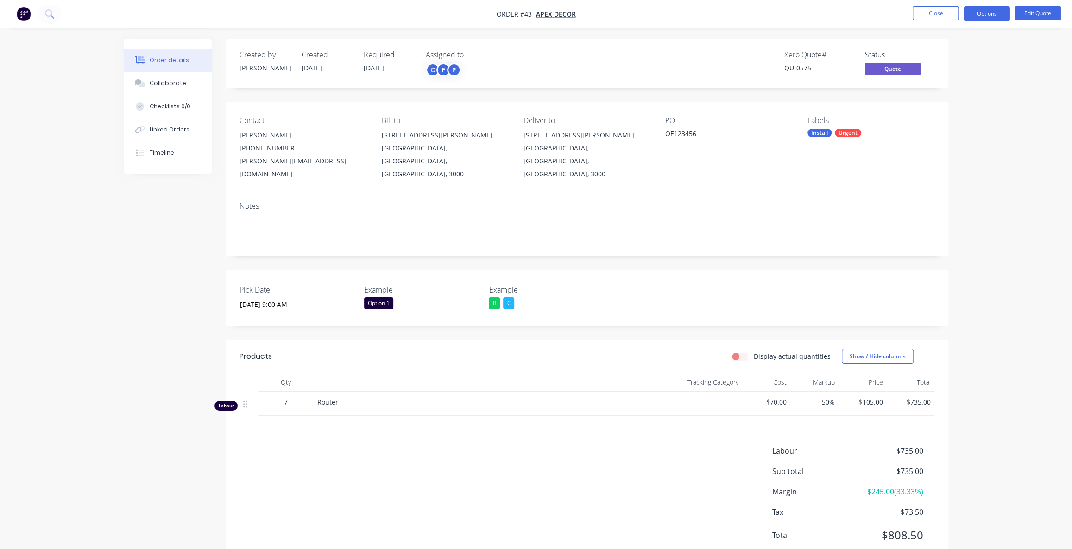
drag, startPoint x: 814, startPoint y: 71, endPoint x: 760, endPoint y: 68, distance: 54.7
click at [800, 71] on div "QU-0575" at bounding box center [818, 68] width 69 height 10
click at [984, 92] on div "Order details Collaborate Checklists 0/0 Linked Orders Timeline Order details C…" at bounding box center [536, 290] width 1072 height 581
click at [985, 13] on button "Options" at bounding box center [986, 13] width 46 height 15
click at [947, 62] on div "Quote" at bounding box center [958, 56] width 85 height 13
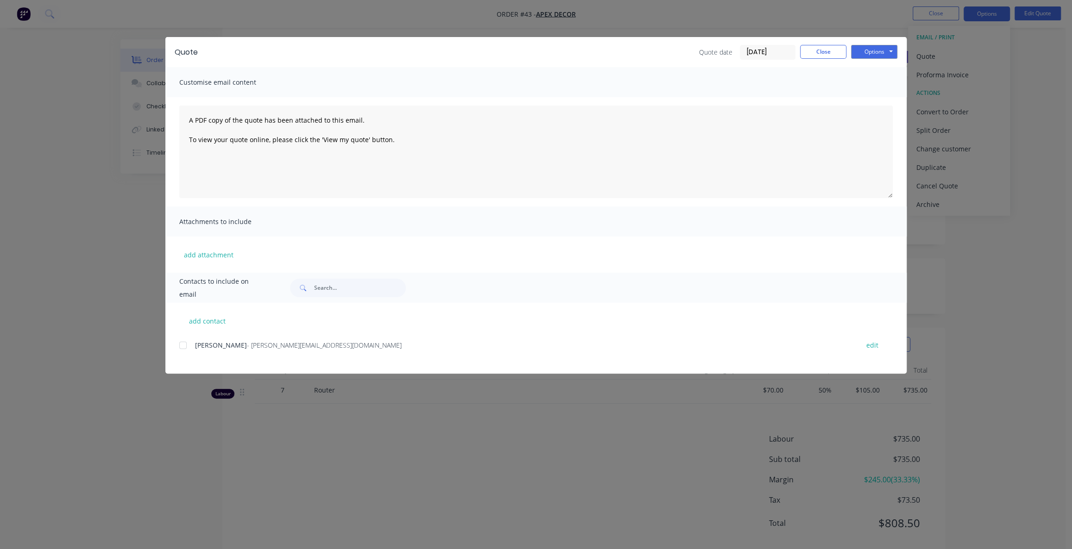
scroll to position [19, 0]
click at [883, 47] on button "Options" at bounding box center [874, 52] width 46 height 14
click at [876, 83] on button "Print" at bounding box center [880, 83] width 59 height 15
click at [819, 55] on button "Close" at bounding box center [823, 52] width 46 height 14
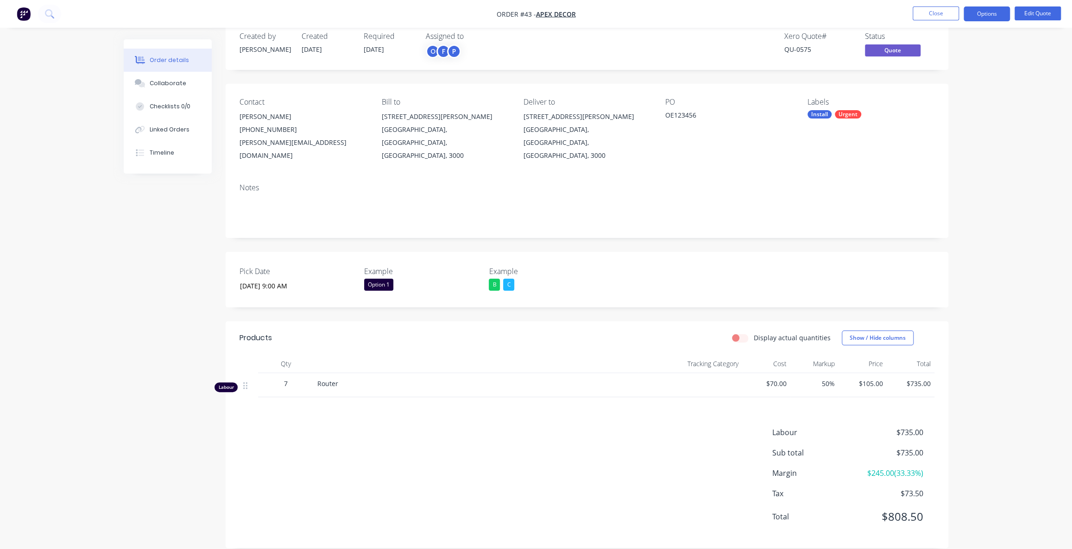
click at [877, 38] on div "Status" at bounding box center [899, 36] width 69 height 9
click at [889, 51] on span "Quote" at bounding box center [893, 50] width 56 height 12
click at [969, 99] on div "Order details Collaborate Checklists 0/0 Linked Orders Timeline Order details C…" at bounding box center [536, 271] width 1072 height 581
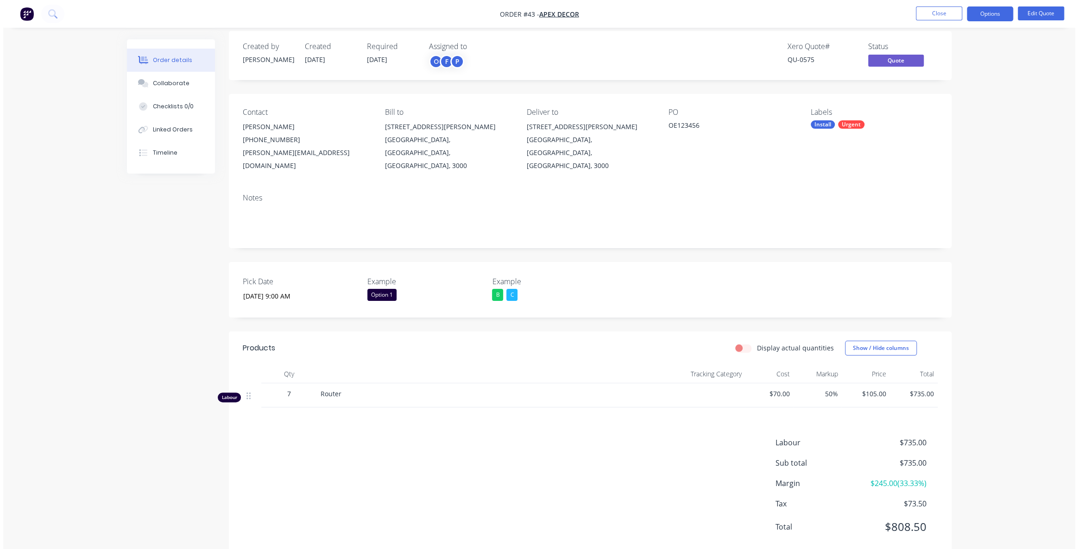
scroll to position [0, 0]
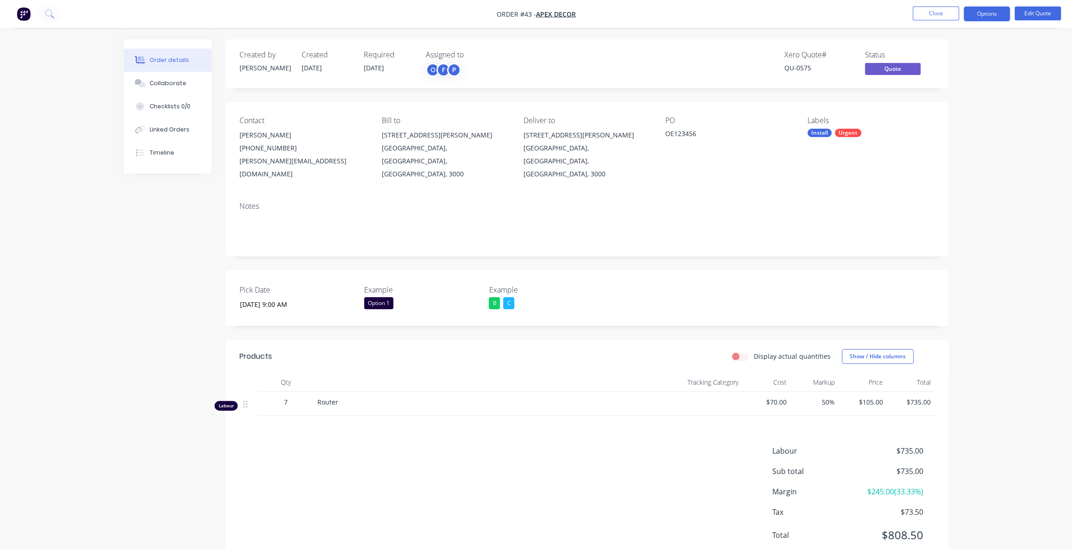
click at [985, 67] on div "Order details Collaborate Checklists 0/0 Linked Orders Timeline Order details C…" at bounding box center [536, 290] width 1072 height 581
click at [979, 8] on button "Options" at bounding box center [986, 13] width 46 height 15
click at [943, 114] on div "Convert to Order" at bounding box center [958, 111] width 85 height 13
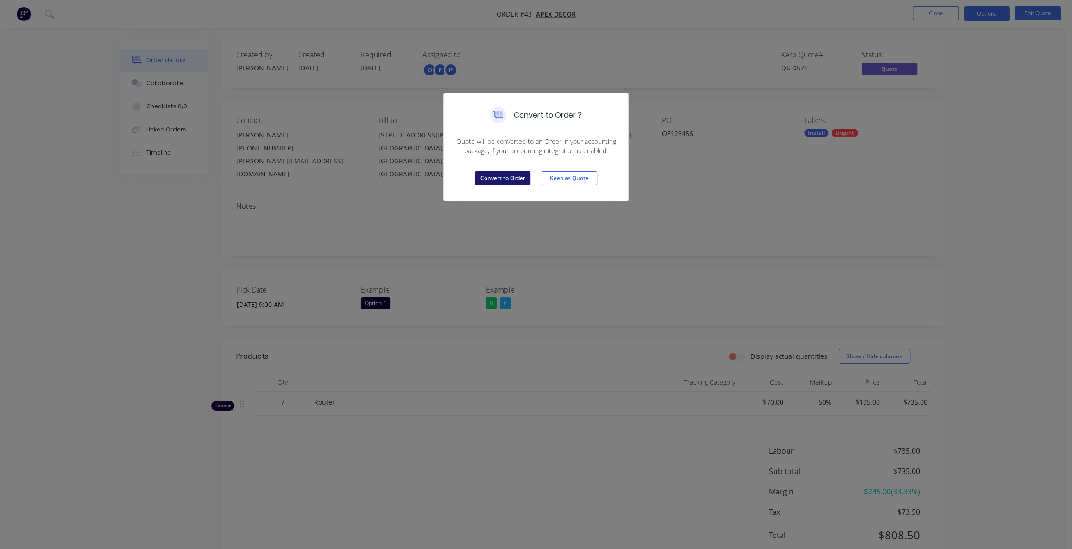
click at [493, 181] on button "Convert to Order" at bounding box center [503, 178] width 56 height 14
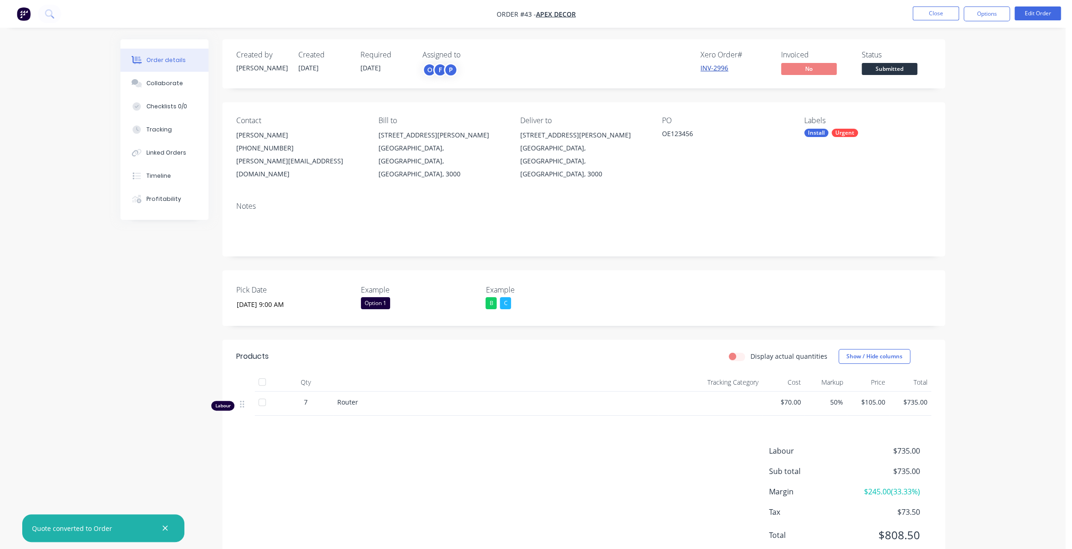
click at [710, 69] on link "INV-2996" at bounding box center [714, 67] width 28 height 9
click at [988, 164] on div "Order details Collaborate Checklists 0/0 Tracking Linked Orders Timeline Profit…" at bounding box center [532, 290] width 1065 height 581
click at [992, 165] on div "Order details Collaborate Checklists 0/0 Tracking Linked Orders Timeline Profit…" at bounding box center [532, 290] width 1065 height 581
click at [993, 155] on div "Order details Collaborate Checklists 0/0 Tracking Linked Orders Timeline Profit…" at bounding box center [532, 290] width 1065 height 581
click at [1014, 202] on div "Order details Collaborate Checklists 0/0 Tracking Linked Orders Timeline Profit…" at bounding box center [532, 290] width 1065 height 581
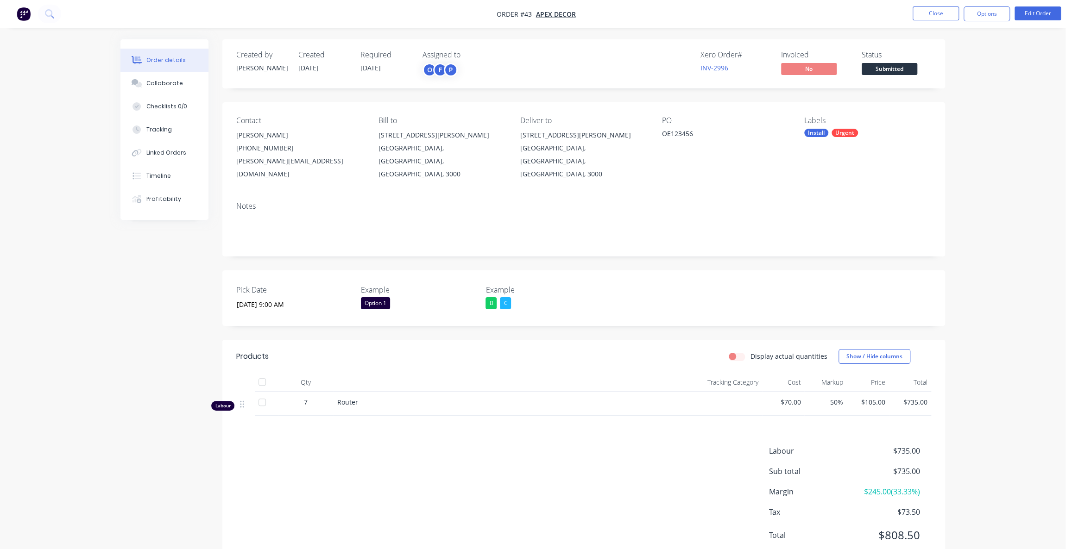
click at [1014, 200] on div "Order details Collaborate Checklists 0/0 Tracking Linked Orders Timeline Profit…" at bounding box center [532, 290] width 1065 height 581
click at [878, 69] on span "Submitted" at bounding box center [890, 69] width 56 height 12
click at [884, 71] on span "Submitted" at bounding box center [890, 69] width 56 height 12
click at [1007, 135] on div "Order details Collaborate Checklists 0/0 Tracking Linked Orders Timeline Profit…" at bounding box center [532, 290] width 1065 height 581
click at [982, 207] on div "Order details Collaborate Checklists 0/0 Tracking Linked Orders Timeline Profit…" at bounding box center [532, 290] width 1065 height 581
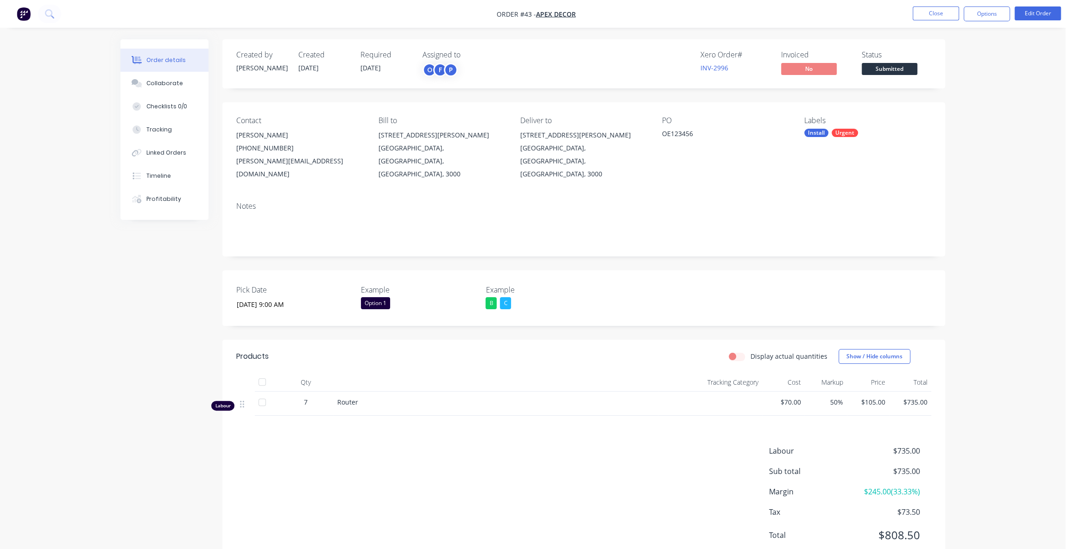
click at [982, 211] on div "Order details Collaborate Checklists 0/0 Tracking Linked Orders Timeline Profit…" at bounding box center [532, 290] width 1065 height 581
click at [969, 19] on button "Options" at bounding box center [986, 13] width 46 height 15
click at [940, 168] on div "Purchase Products" at bounding box center [958, 167] width 85 height 13
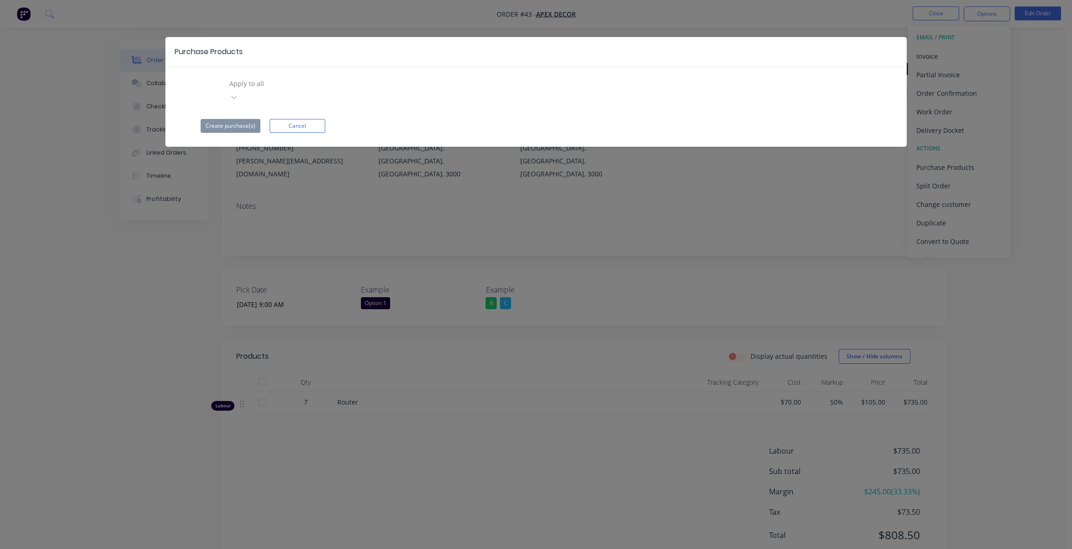
click at [285, 86] on div at bounding box center [294, 84] width 133 height 12
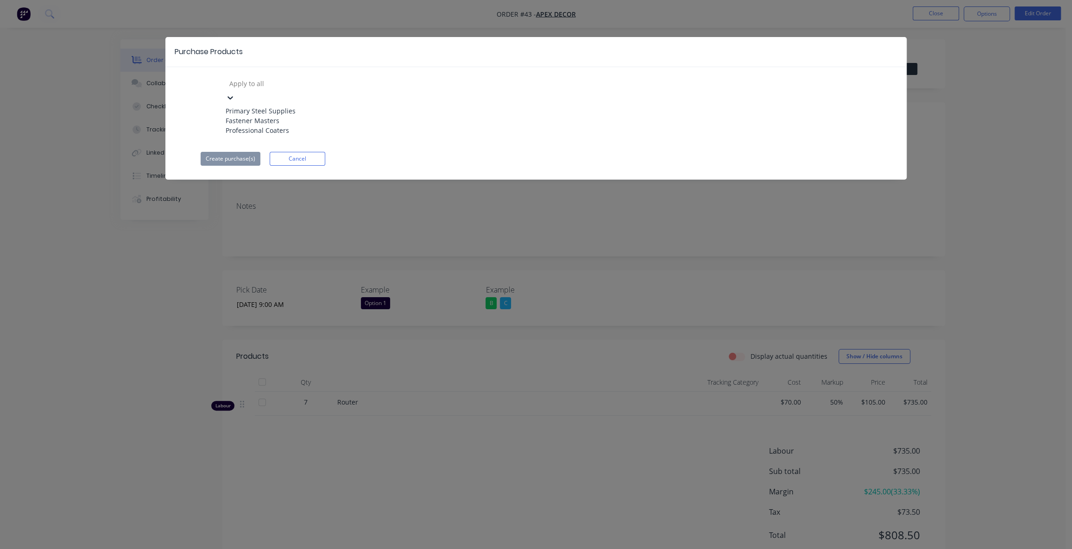
click at [366, 90] on div "3 results available. Use Up and Down to choose options, press Enter to select t…" at bounding box center [536, 106] width 671 height 61
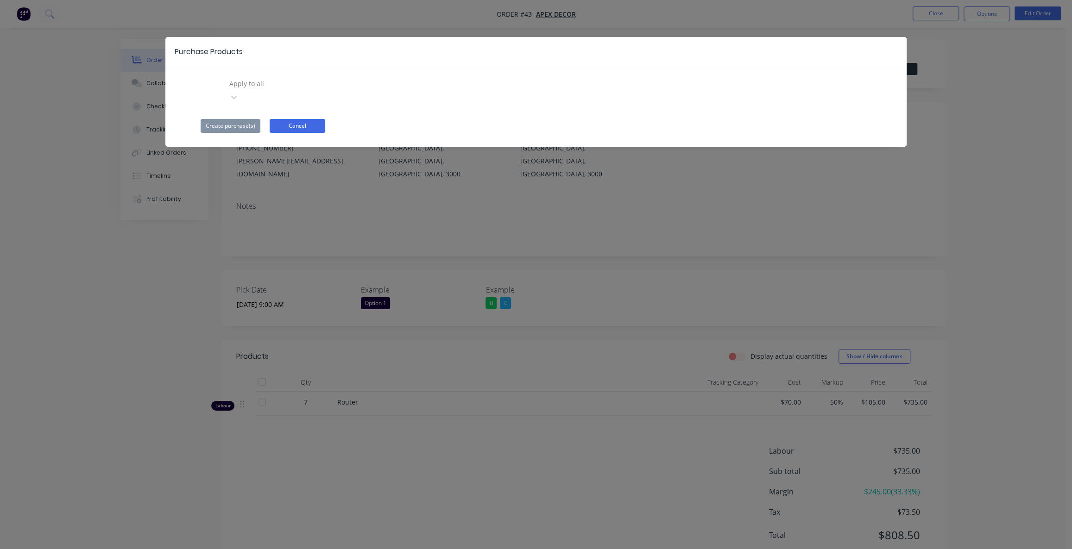
click at [299, 119] on button "Cancel" at bounding box center [298, 126] width 56 height 14
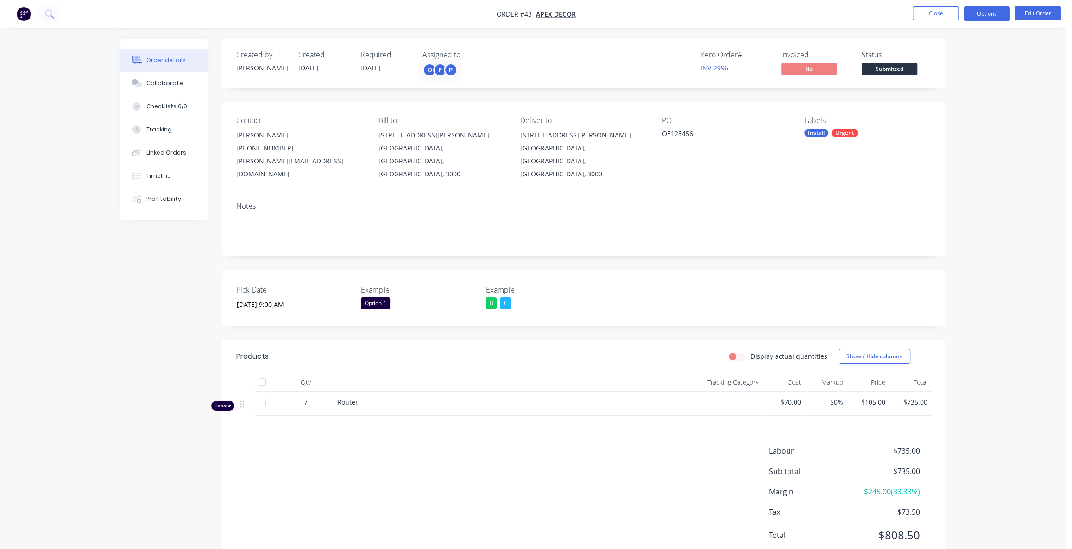
click at [992, 11] on button "Options" at bounding box center [986, 13] width 46 height 15
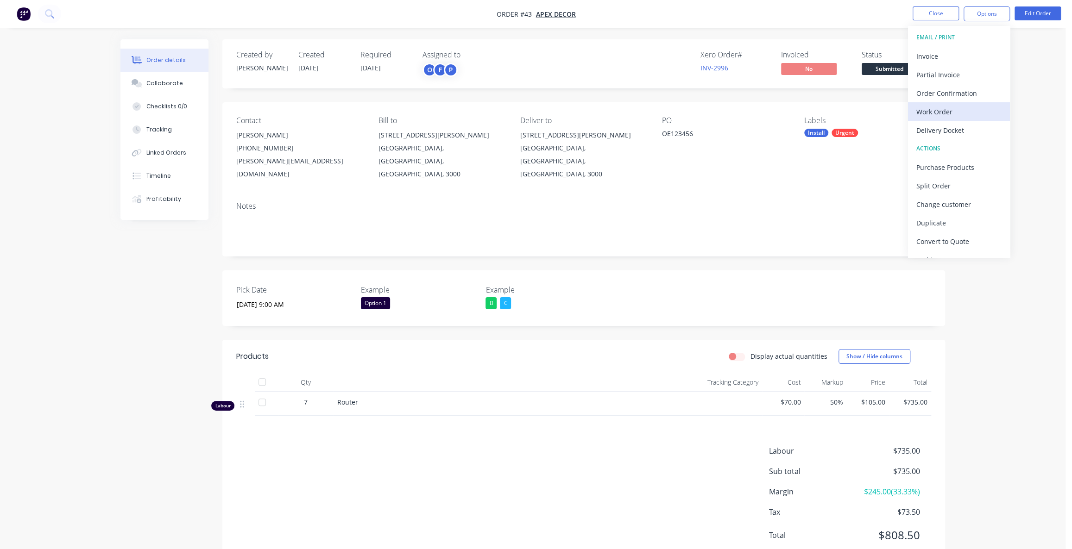
click at [945, 111] on div "Work Order" at bounding box center [958, 111] width 85 height 13
click at [945, 96] on div "Without pricing" at bounding box center [958, 93] width 85 height 13
click at [1066, 164] on body "Order #43 - Apex Decor Close Options EMAIL / PRINT Invoice Partial Invoice Orde…" at bounding box center [536, 290] width 1072 height 581
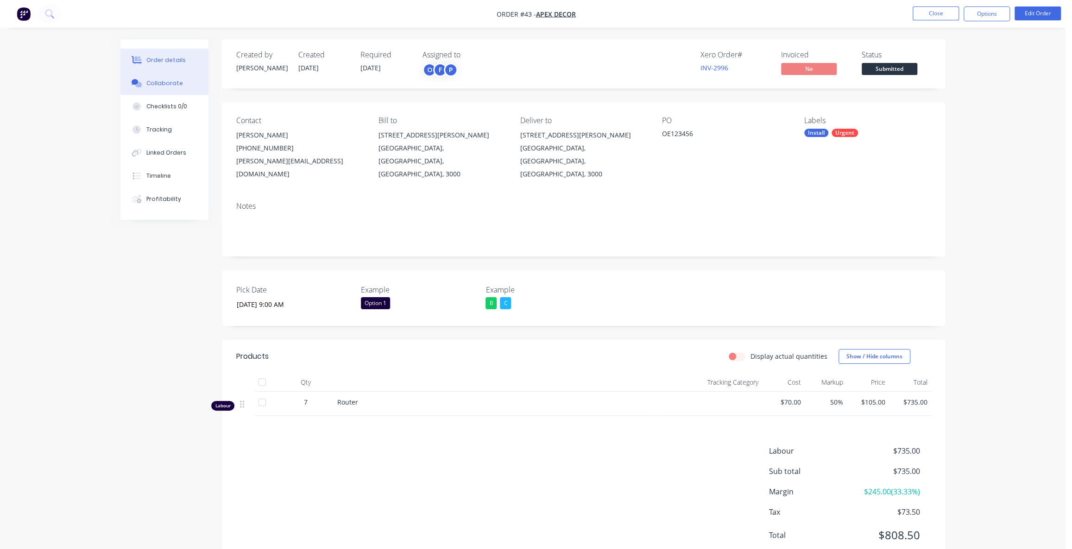
click at [145, 83] on button "Collaborate" at bounding box center [164, 83] width 88 height 23
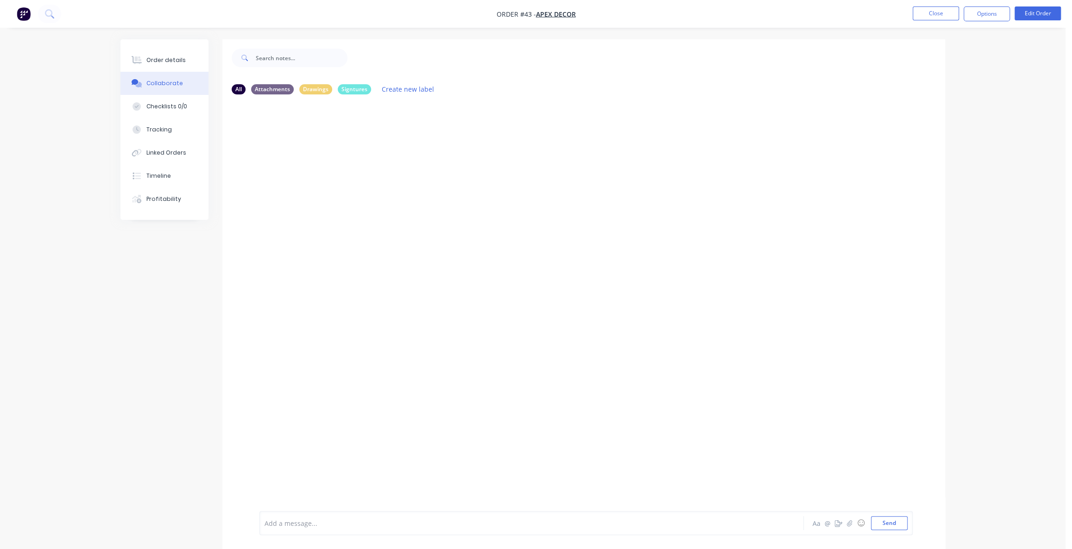
click at [453, 252] on div at bounding box center [583, 306] width 723 height 409
click at [447, 250] on div at bounding box center [583, 306] width 723 height 409
click at [851, 527] on button "button" at bounding box center [849, 523] width 11 height 11
click at [329, 516] on div "Add a message... Aa @ ☺ Send" at bounding box center [585, 499] width 653 height 71
click at [289, 522] on div at bounding box center [506, 524] width 482 height 10
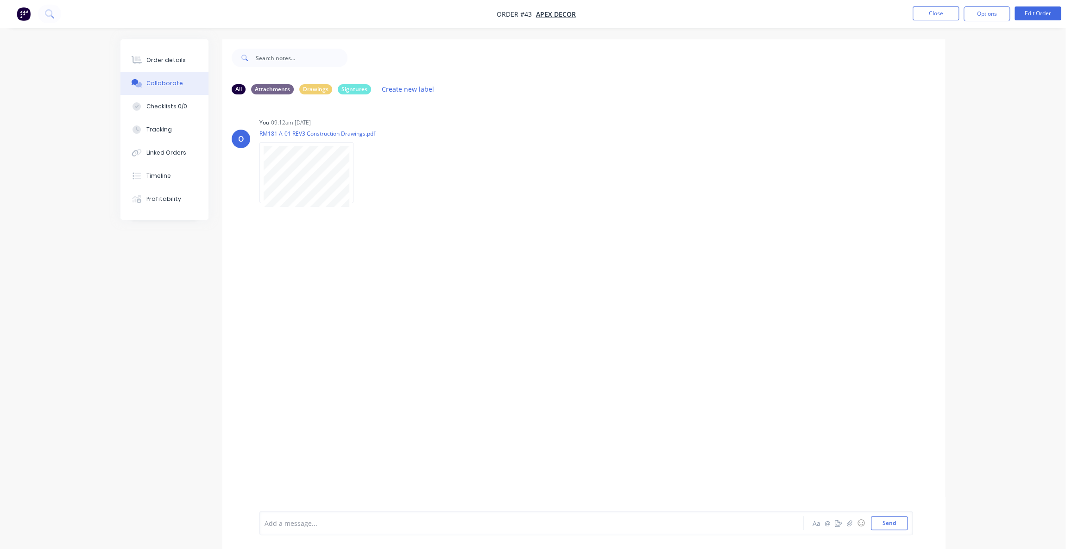
click at [314, 516] on div "Add a message..." at bounding box center [505, 523] width 482 height 14
click at [397, 339] on div "O You 09:12am [DATE] RM181 A-01 REV3 Construction Drawings.pdf Labels Download …" at bounding box center [583, 306] width 723 height 409
click at [381, 325] on div "O You 09:12am [DATE] RM181 A-01 REV3 Construction Drawings.pdf Labels Download …" at bounding box center [583, 306] width 723 height 409
click at [811, 479] on div "O You 09:12am [DATE] RM181 A-01 REV3 Construction Drawings.pdf Labels Download …" at bounding box center [583, 306] width 723 height 409
click at [437, 320] on div "O You 09:12am [DATE] RM181 A-01 REV3 Construction Drawings.pdf Labels Download …" at bounding box center [583, 306] width 723 height 409
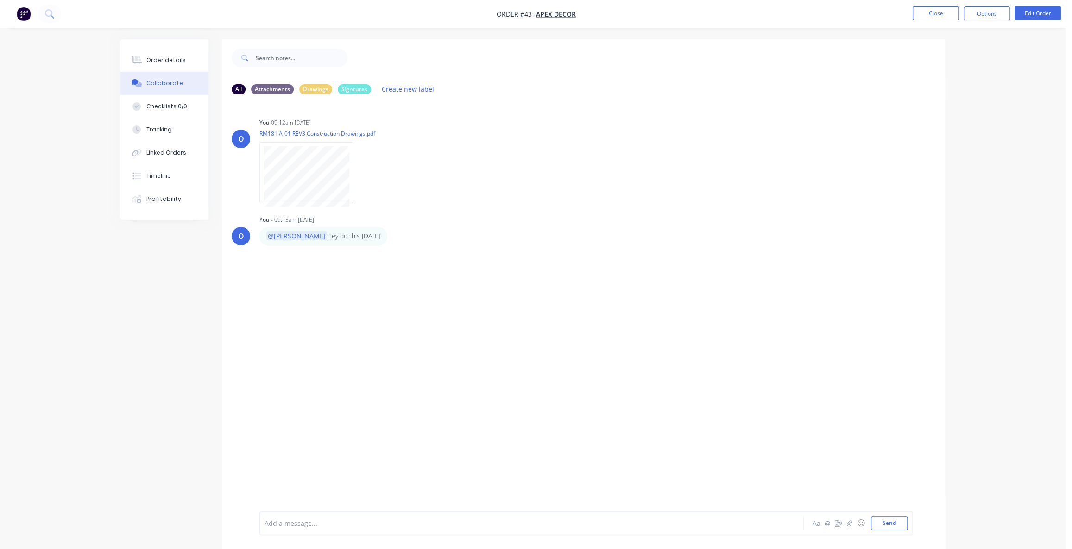
drag, startPoint x: 405, startPoint y: 285, endPoint x: 409, endPoint y: 289, distance: 5.6
click at [407, 285] on div "O You 09:12am [DATE] RM181 A-01 REV3 Construction Drawings.pdf Labels Download …" at bounding box center [583, 306] width 723 height 409
click at [440, 322] on div "O You 09:12am [DATE] RM181 A-01 REV3 Construction Drawings.pdf Labels Download …" at bounding box center [583, 306] width 723 height 409
click at [451, 321] on div "O You 09:12am [DATE] RM181 A-01 REV3 Construction Drawings.pdf Labels Download …" at bounding box center [583, 306] width 723 height 409
click at [431, 304] on div "O You 09:12am [DATE] RM181 A-01 REV3 Construction Drawings.pdf Labels Download …" at bounding box center [583, 306] width 723 height 409
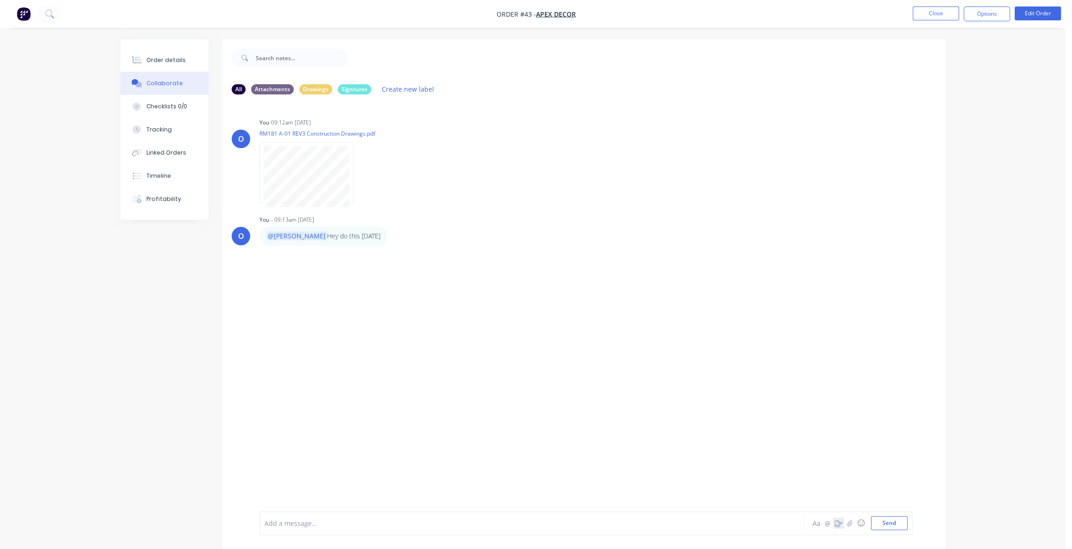
click at [834, 527] on button "button" at bounding box center [838, 523] width 11 height 11
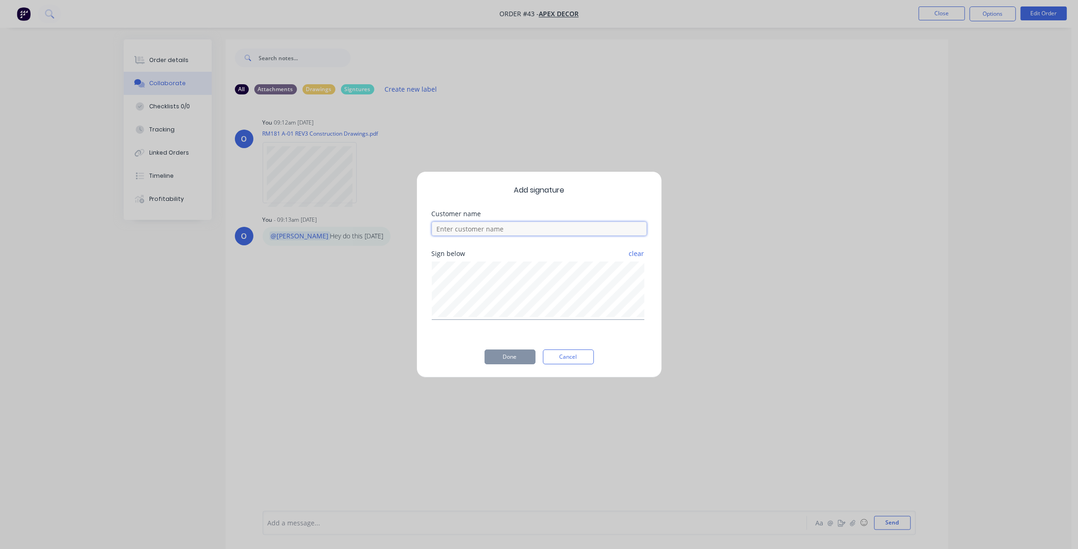
click at [486, 235] on input at bounding box center [539, 229] width 215 height 14
type input "[PERSON_NAME]"
click at [518, 352] on button "Done" at bounding box center [509, 357] width 51 height 15
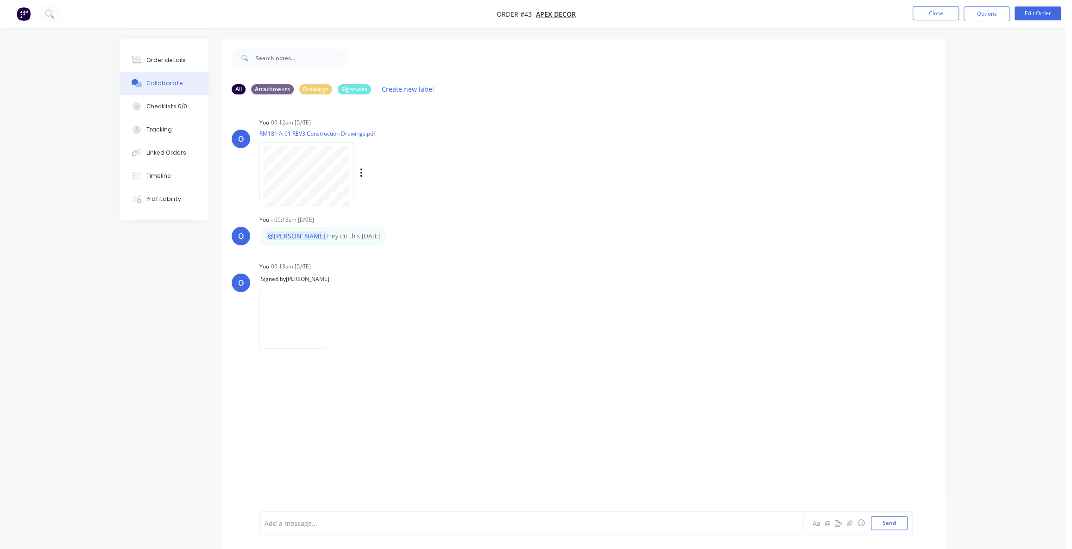
click at [358, 173] on div "Labels Download Delete" at bounding box center [409, 172] width 104 height 13
click at [361, 175] on icon "button" at bounding box center [361, 173] width 3 height 11
click at [387, 180] on button "Labels" at bounding box center [422, 176] width 104 height 21
click at [405, 249] on div at bounding box center [403, 248] width 19 height 19
click at [119, 338] on div "Order details Collaborate Checklists 0/0 Tracking Linked Orders Timeline Profit…" at bounding box center [532, 301] width 843 height 524
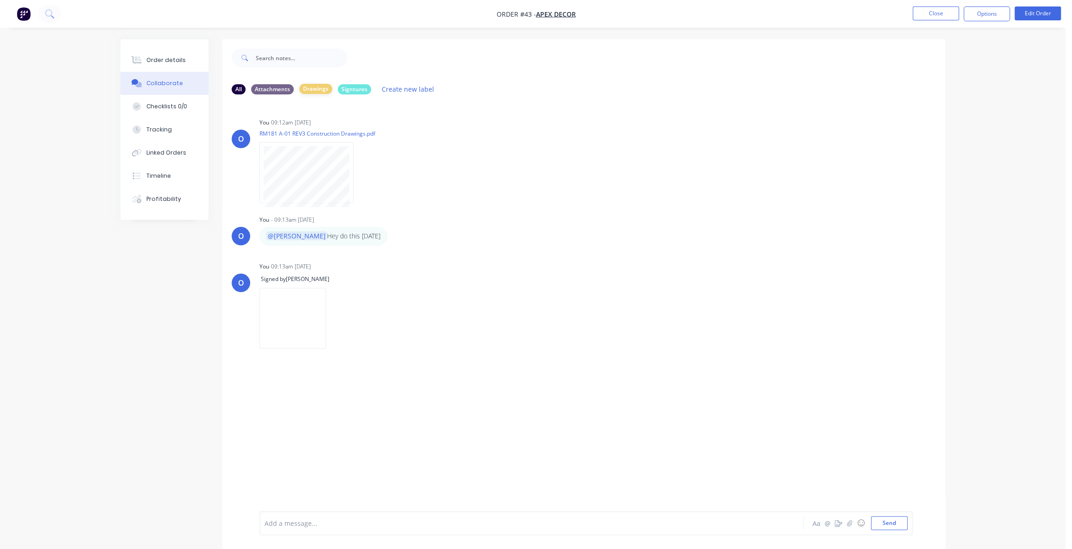
click at [317, 91] on div "Drawings" at bounding box center [315, 89] width 33 height 10
click at [241, 91] on div "All" at bounding box center [239, 89] width 14 height 10
click at [307, 88] on div "Drawings" at bounding box center [315, 89] width 33 height 10
click at [522, 236] on div "O You 09:12am [DATE] RM181 A-01 REV3 Construction Drawings.pdf Labels Download …" at bounding box center [583, 306] width 723 height 409
click at [526, 258] on div "O You 09:12am [DATE] RM181 A-01 REV3 Construction Drawings.pdf Labels Download …" at bounding box center [583, 306] width 723 height 409
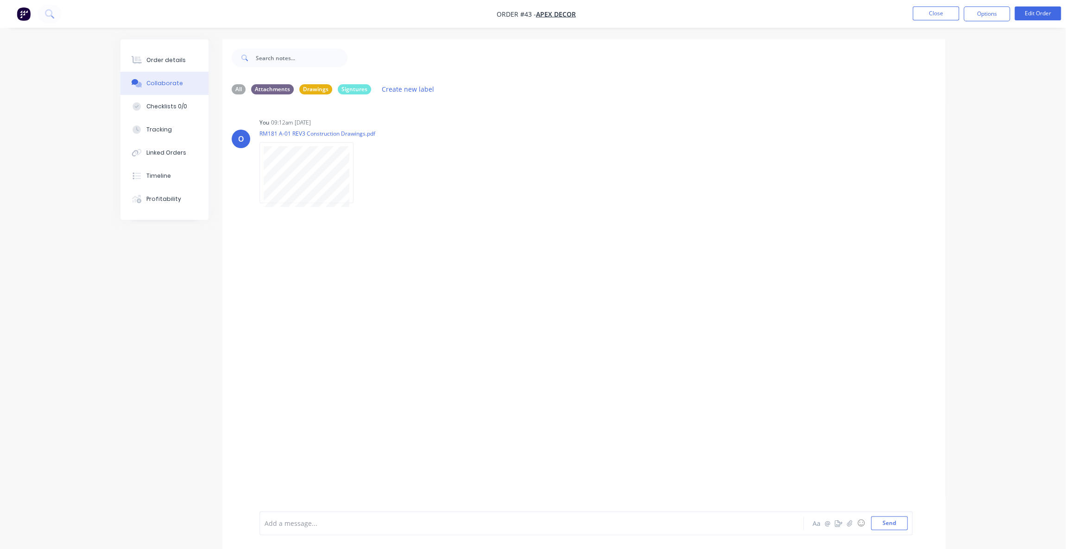
click at [436, 272] on div "O You 09:12am [DATE] RM181 A-01 REV3 Construction Drawings.pdf Labels Download …" at bounding box center [583, 306] width 723 height 409
click at [435, 274] on div "O You 09:12am [DATE] RM181 A-01 REV3 Construction Drawings.pdf Labels Download …" at bounding box center [583, 306] width 723 height 409
click at [184, 107] on button "Checklists 0/0" at bounding box center [164, 106] width 88 height 23
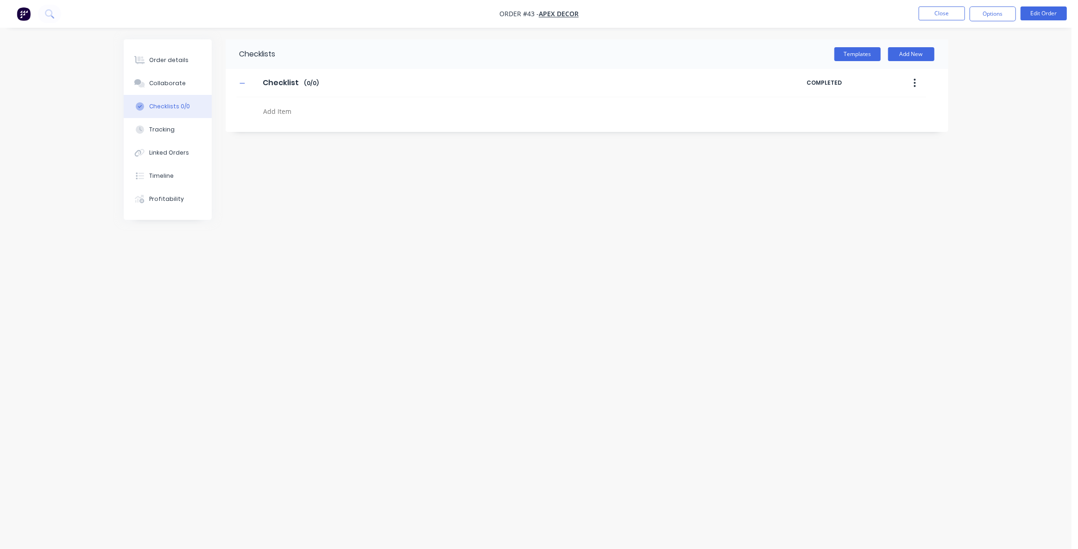
click at [377, 213] on div "Checklists Templates Add New Checklist Checklist Enter Checklist name ( 0 / 0 )…" at bounding box center [536, 256] width 824 height 435
click at [855, 55] on button "Templates" at bounding box center [857, 54] width 46 height 14
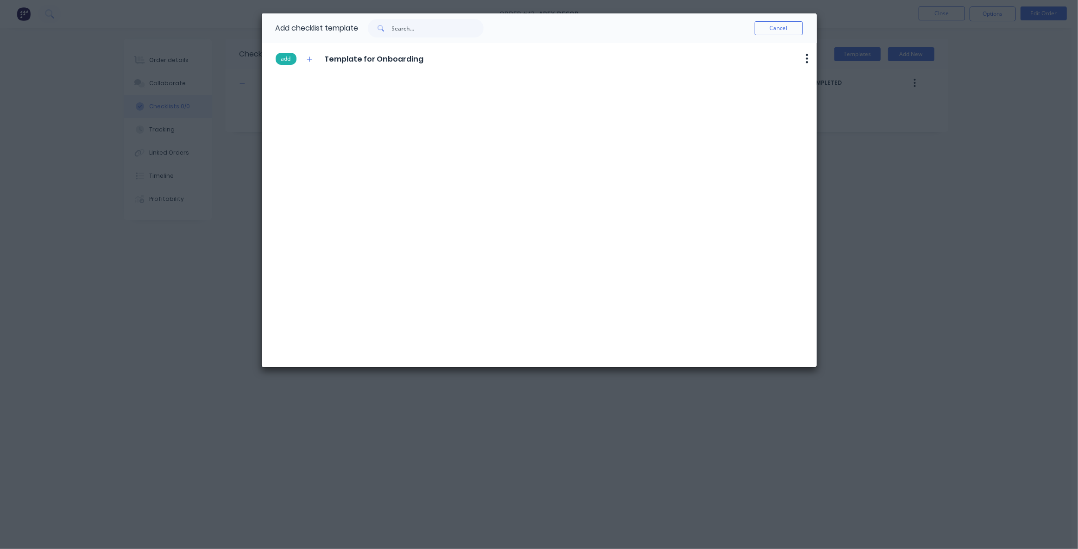
click at [290, 58] on button "add" at bounding box center [286, 59] width 21 height 12
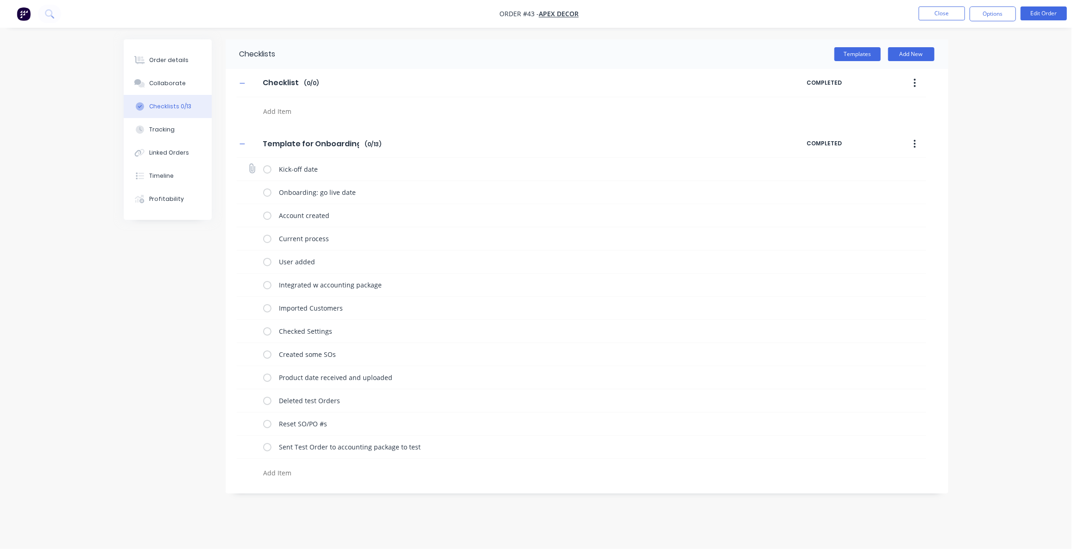
click at [265, 170] on label at bounding box center [267, 169] width 8 height 10
click at [0, 0] on input "checkbox" at bounding box center [0, 0] width 0 height 0
click at [264, 193] on label at bounding box center [267, 193] width 8 height 10
click at [0, 0] on input "checkbox" at bounding box center [0, 0] width 0 height 0
click at [266, 217] on label at bounding box center [267, 216] width 8 height 10
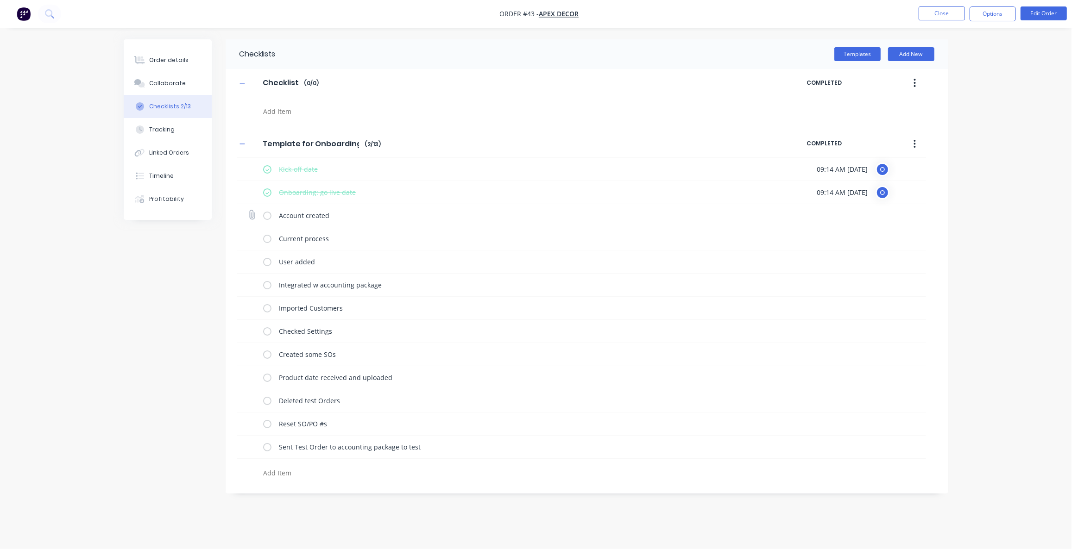
click at [0, 0] on input "checkbox" at bounding box center [0, 0] width 0 height 0
drag, startPoint x: 824, startPoint y: 193, endPoint x: 831, endPoint y: 192, distance: 6.6
click at [828, 193] on span "09:14 AM [DATE]" at bounding box center [842, 193] width 51 height 10
click at [832, 192] on span "09:14 AM [DATE]" at bounding box center [842, 193] width 51 height 10
click at [868, 193] on span "09:14 AM [DATE]" at bounding box center [842, 193] width 51 height 10
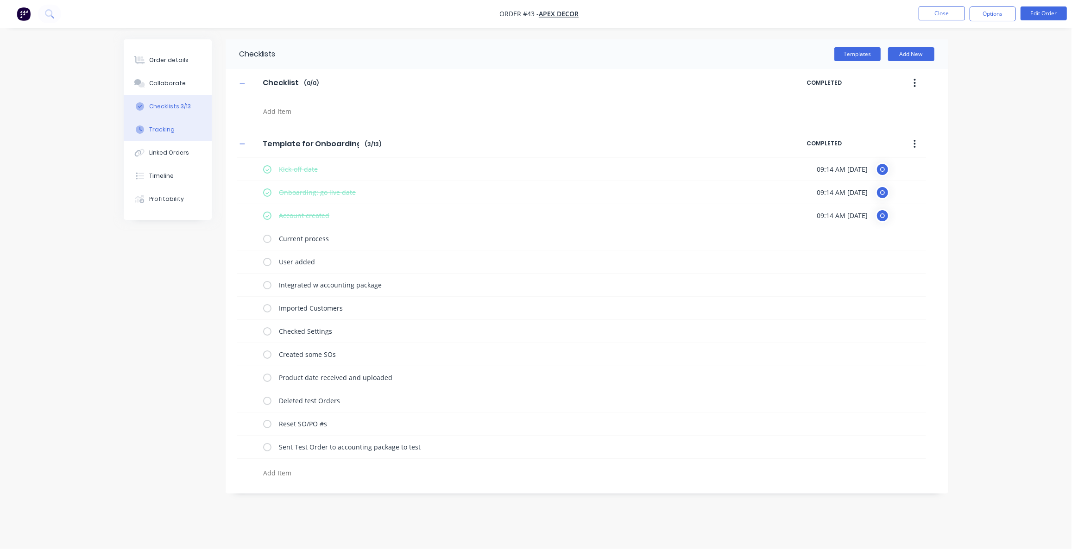
click at [173, 130] on button "Tracking" at bounding box center [168, 129] width 88 height 23
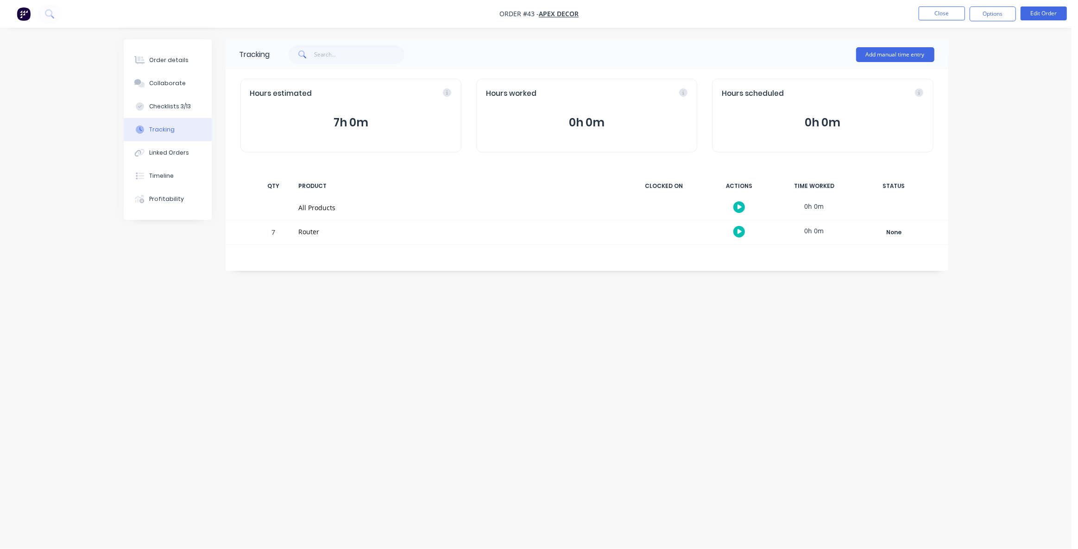
click at [602, 384] on div "Tracking Add manual time entry Hours estimated 7h 0m Hours worked 0h 0m Hours s…" at bounding box center [536, 256] width 824 height 435
click at [574, 374] on div "Tracking Add manual time entry Hours estimated 7h 0m Hours worked 0h 0m Hours s…" at bounding box center [536, 256] width 824 height 435
click at [529, 385] on div "Tracking Add manual time entry Hours estimated 7h 0m Hours worked 0h 0m Hours s…" at bounding box center [536, 256] width 824 height 435
drag, startPoint x: 346, startPoint y: 340, endPoint x: 340, endPoint y: 332, distance: 9.6
click at [346, 340] on div "Tracking Add manual time entry Hours estimated 7h 0m Hours worked 0h 0m Hours s…" at bounding box center [536, 256] width 824 height 435
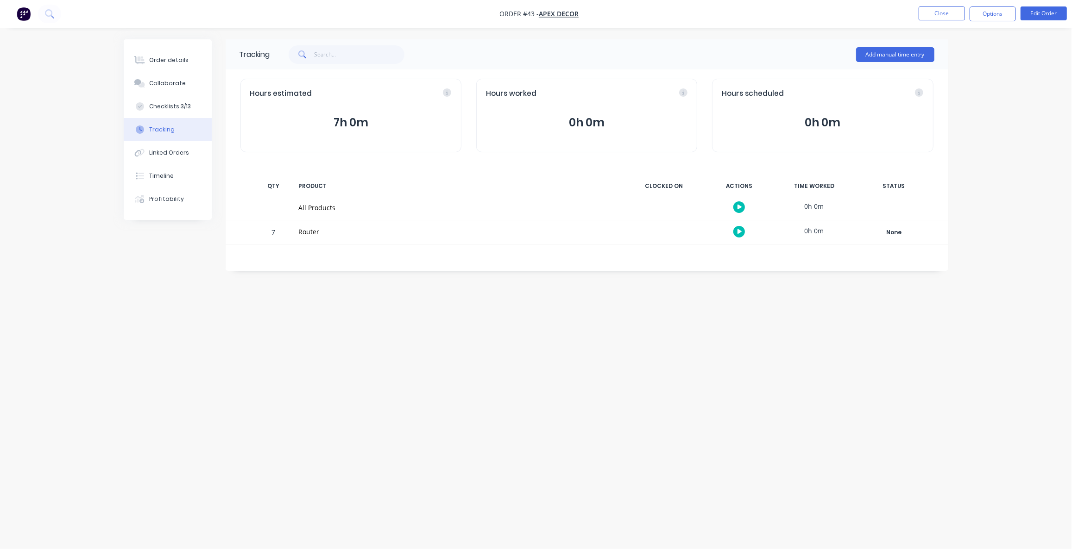
click at [736, 209] on button "button" at bounding box center [739, 207] width 12 height 12
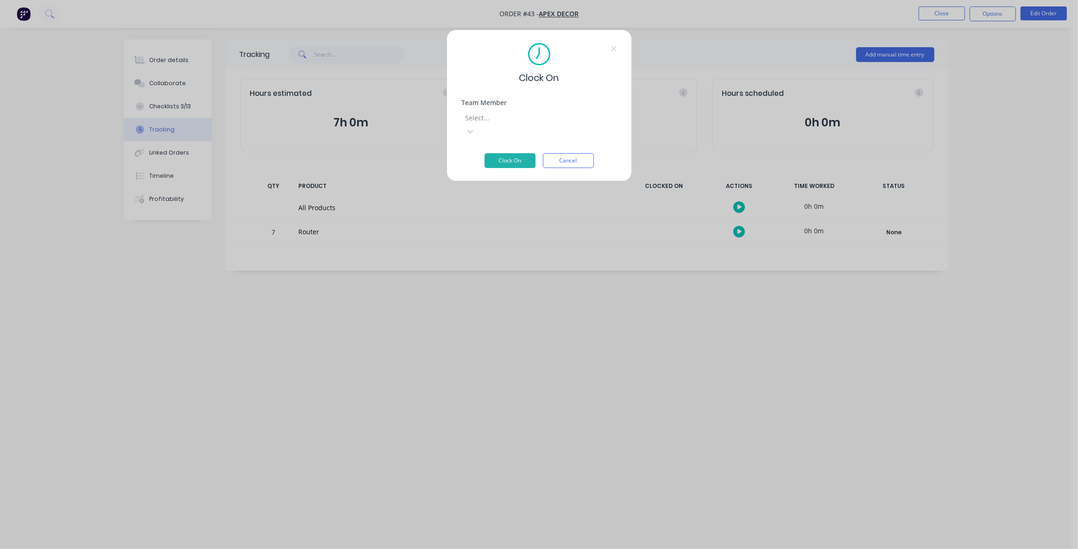
click at [537, 120] on div at bounding box center [531, 118] width 133 height 12
click at [519, 153] on button "Clock On" at bounding box center [509, 160] width 51 height 15
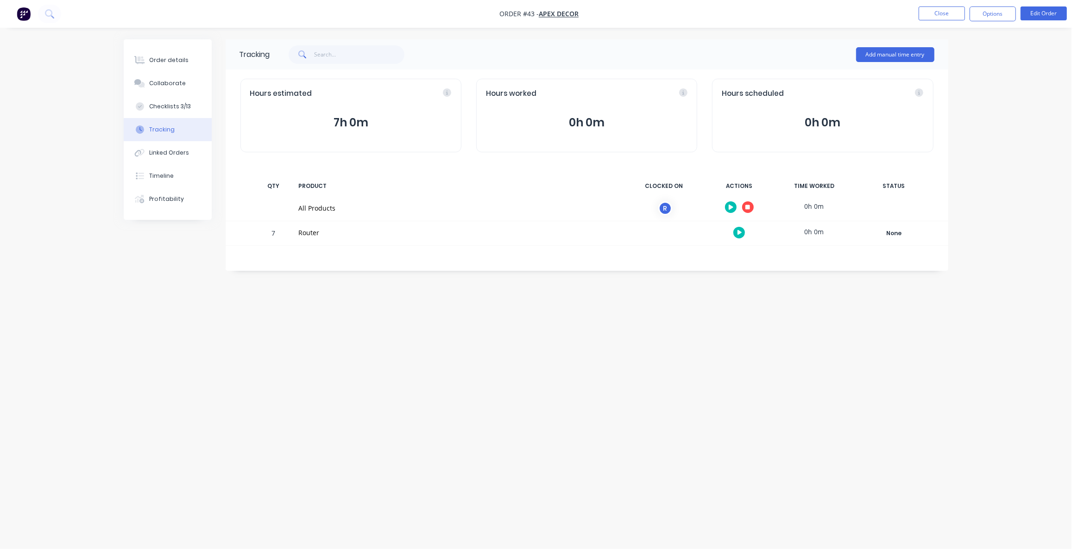
drag, startPoint x: 679, startPoint y: 321, endPoint x: 711, endPoint y: 280, distance: 51.1
click at [680, 321] on div "Tracking Add manual time entry Hours estimated 7h 0m Hours worked 0h 0m Hours s…" at bounding box center [536, 256] width 824 height 435
click at [750, 208] on button "button" at bounding box center [748, 207] width 12 height 12
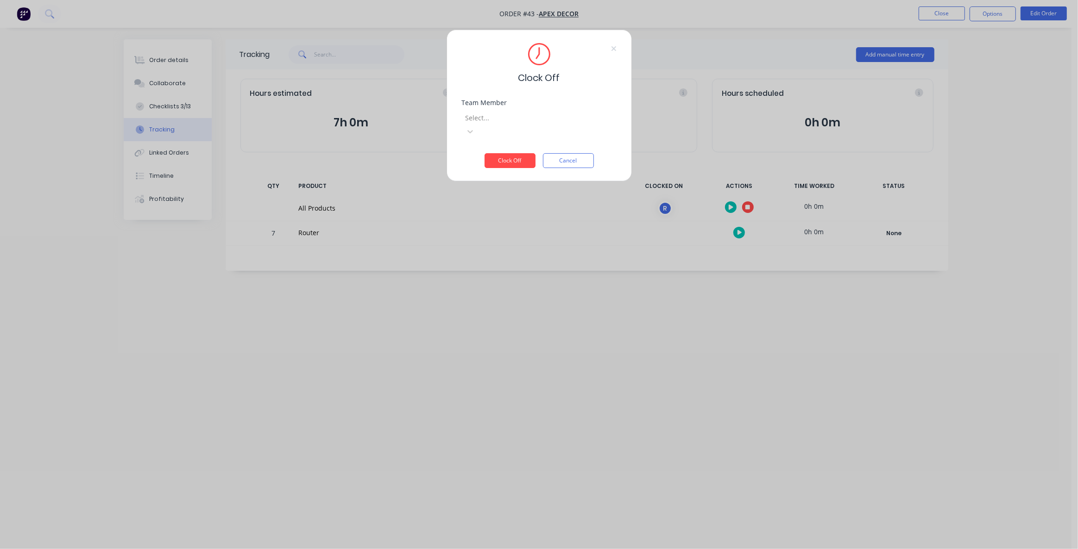
click at [503, 113] on div at bounding box center [531, 118] width 133 height 12
click at [509, 549] on div "Router" at bounding box center [535, 554] width 1071 height 10
click at [508, 153] on button "Clock Off" at bounding box center [509, 160] width 51 height 15
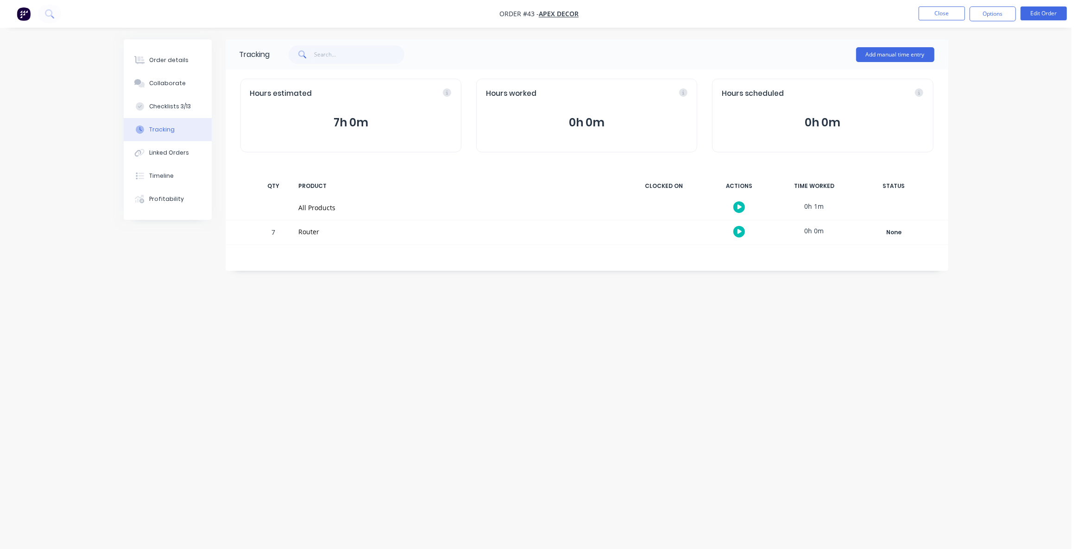
drag, startPoint x: 560, startPoint y: 321, endPoint x: 578, endPoint y: 365, distance: 46.7
drag, startPoint x: 578, startPoint y: 365, endPoint x: 500, endPoint y: 383, distance: 80.0
click at [501, 383] on div "Tracking Add manual time entry Hours estimated 7h 0m Hours worked 0h 0m Hours s…" at bounding box center [536, 256] width 824 height 435
click at [404, 328] on div "Tracking Add manual time entry Hours estimated 7h 0m Hours worked 0h 0m Hours s…" at bounding box center [536, 256] width 824 height 435
click at [411, 366] on div "Tracking Add manual time entry Hours estimated 7h 0m Hours worked 0h 0m Hours s…" at bounding box center [536, 256] width 824 height 435
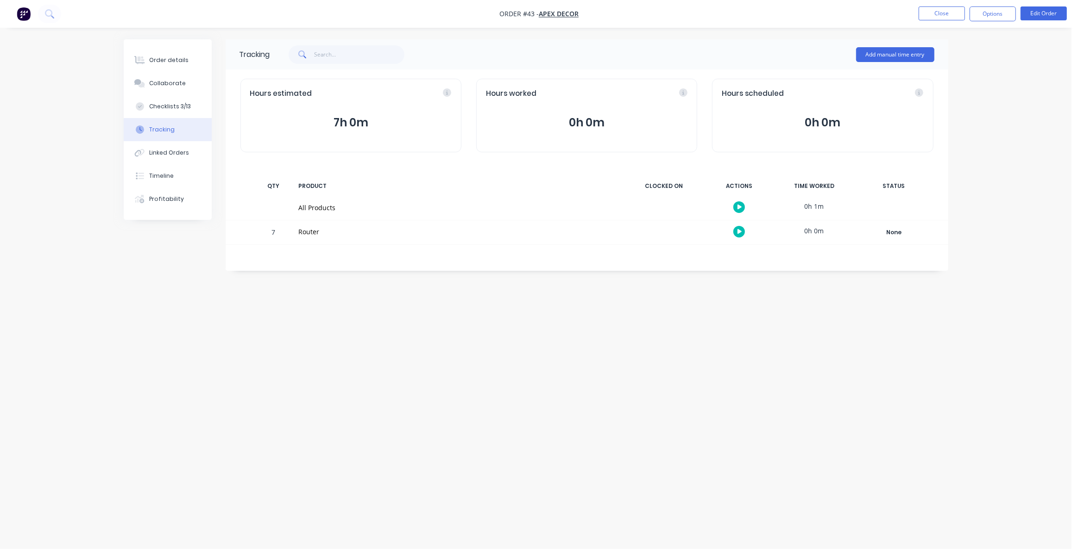
click at [323, 254] on div "Tracking Add manual time entry Hours estimated 7h 0m Hours worked 0h 0m Hours s…" at bounding box center [587, 155] width 723 height 232
click at [688, 377] on div "Tracking Add manual time entry Hours estimated 7h 0m Hours worked 0h 0m Hours s…" at bounding box center [536, 256] width 824 height 435
click at [700, 334] on div "Tracking Add manual time entry Hours estimated 7h 0m Hours worked 0h 0m Hours s…" at bounding box center [536, 256] width 824 height 435
click at [703, 333] on div "Tracking Add manual time entry Hours estimated 7h 0m Hours worked 0h 0m Hours s…" at bounding box center [536, 256] width 824 height 435
click at [776, 361] on div "Tracking Add manual time entry Hours estimated 7h 0m Hours worked 0h 0m Hours s…" at bounding box center [536, 256] width 824 height 435
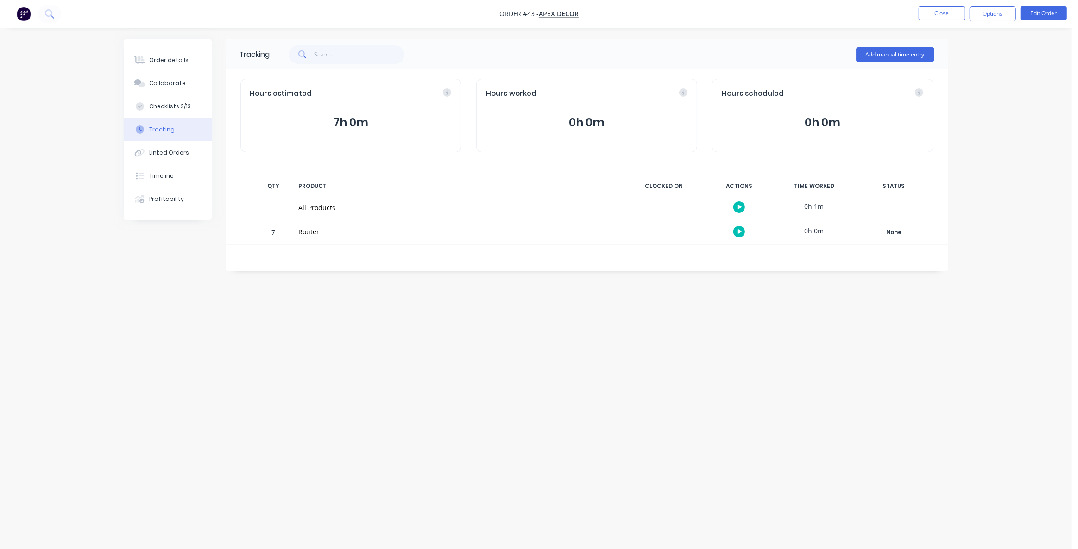
click at [760, 345] on div "Tracking Add manual time entry Hours estimated 7h 0m Hours worked 0h 0m Hours s…" at bounding box center [536, 256] width 824 height 435
click at [897, 54] on button "Add manual time entry" at bounding box center [895, 54] width 78 height 15
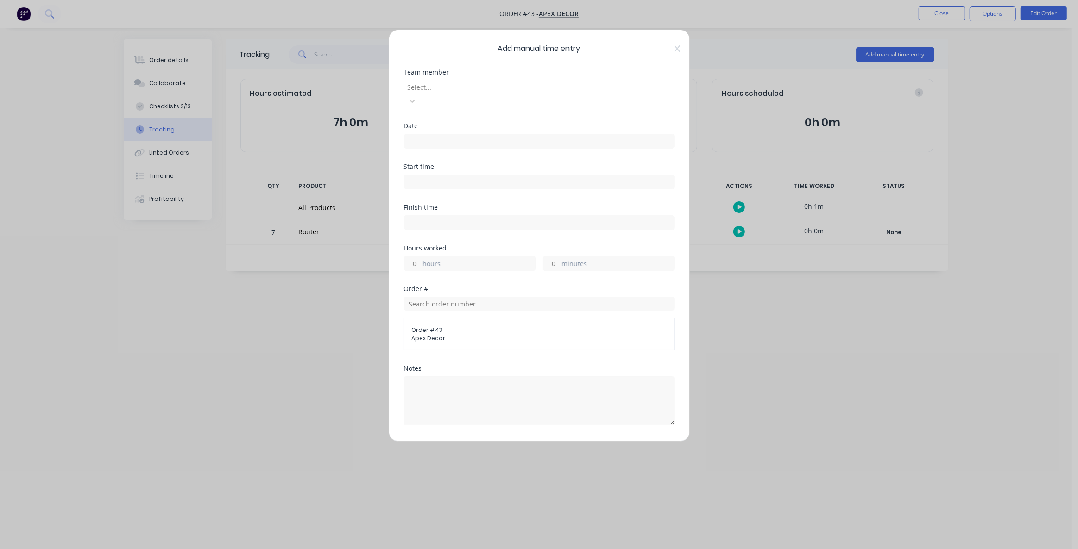
click at [482, 85] on div at bounding box center [473, 88] width 133 height 12
click at [434, 134] on input at bounding box center [539, 141] width 270 height 14
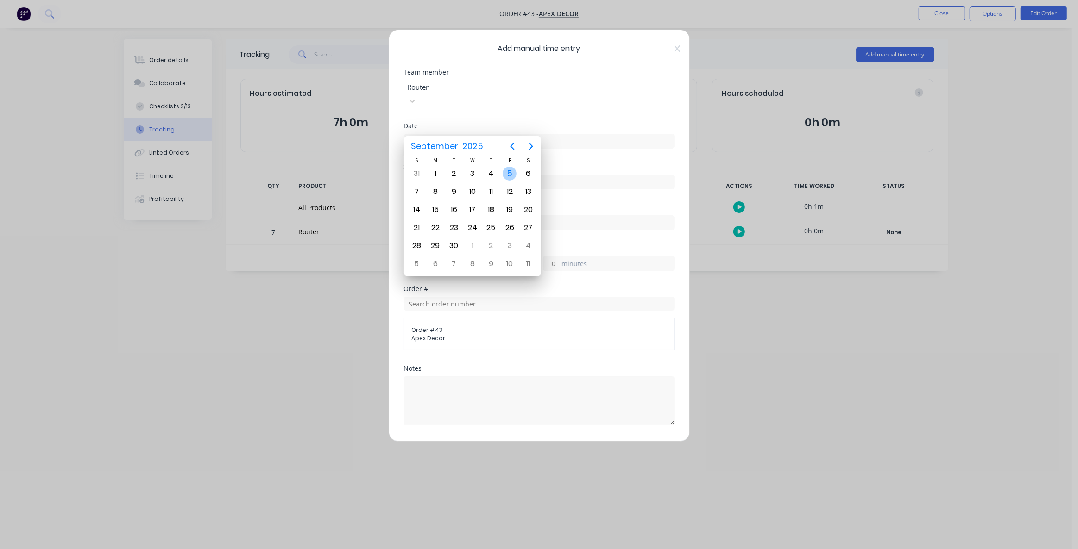
click at [504, 176] on div "5" at bounding box center [510, 174] width 14 height 14
type input "[DATE]"
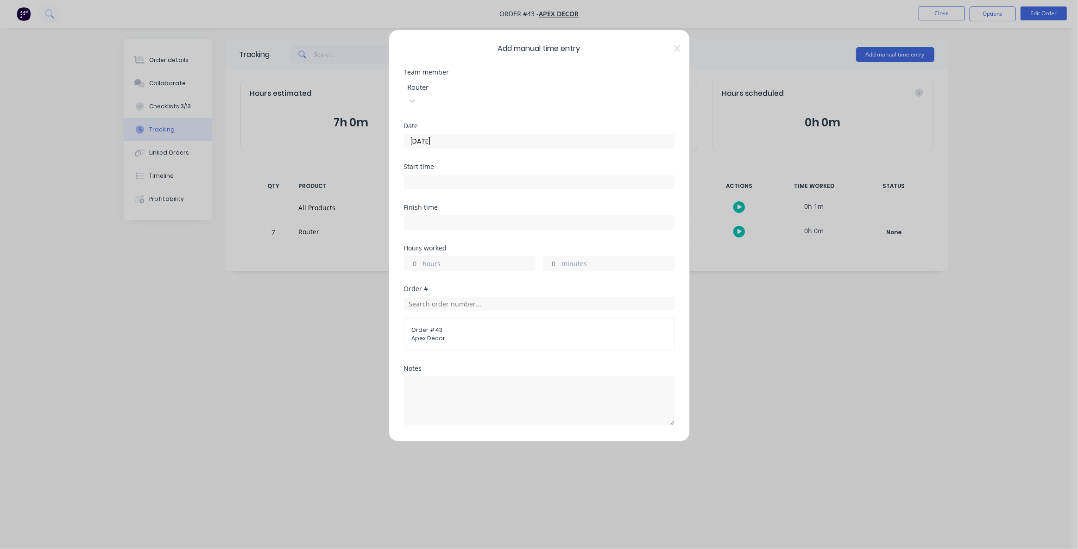
click at [422, 175] on input at bounding box center [539, 182] width 270 height 14
click at [427, 219] on div "08" at bounding box center [423, 218] width 23 height 16
type input "08:00 AM"
click at [455, 236] on div "00" at bounding box center [448, 234] width 23 height 16
click at [547, 182] on div "Start time 08:00 AM" at bounding box center [539, 184] width 270 height 41
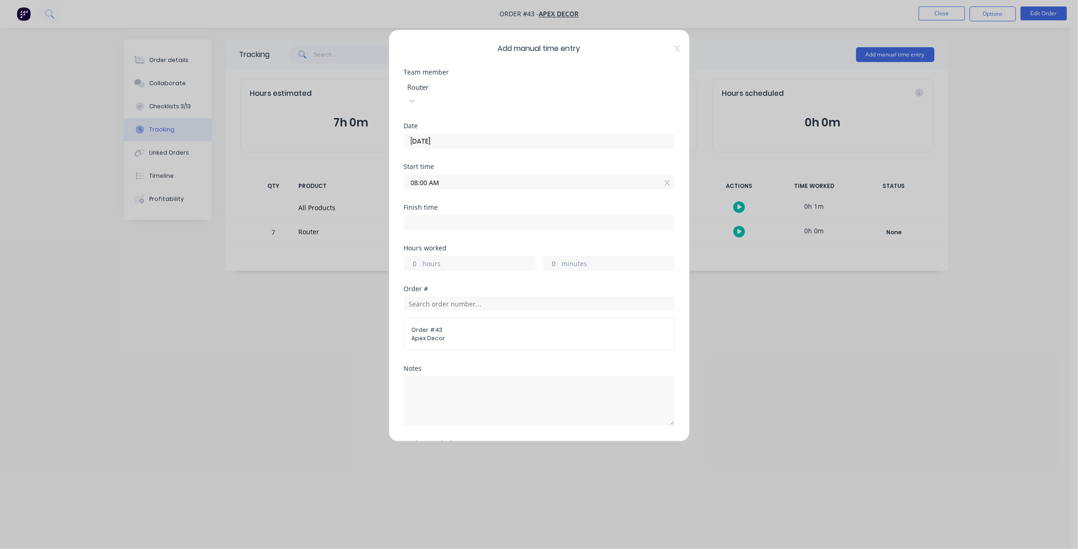
click at [462, 216] on input at bounding box center [539, 223] width 270 height 14
type input "09:15 AM"
type input "1"
type input "15"
type input "11:15 AM"
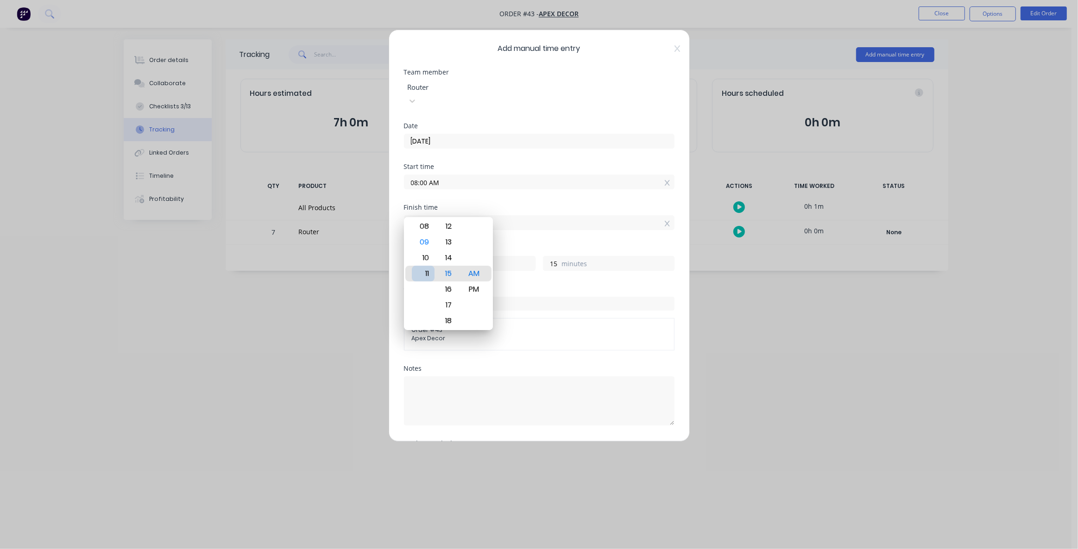
type input "3"
type input "10:15 AM"
type input "2"
type input "08:15 AM"
type input "0"
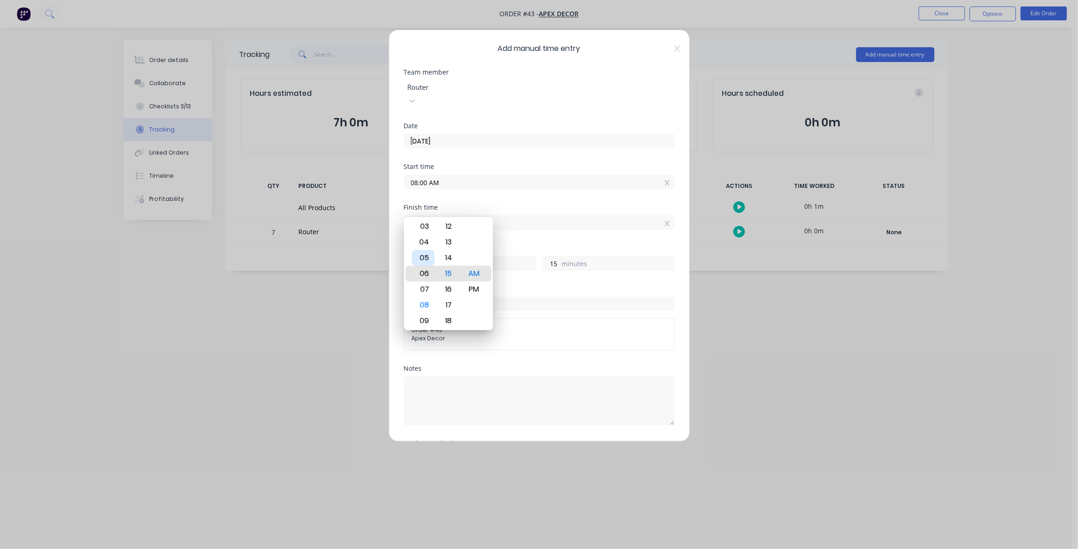
type input "06:15 AM"
type input "22"
click at [424, 230] on div "03" at bounding box center [423, 227] width 23 height 16
type input "03:15 AM"
type input "19"
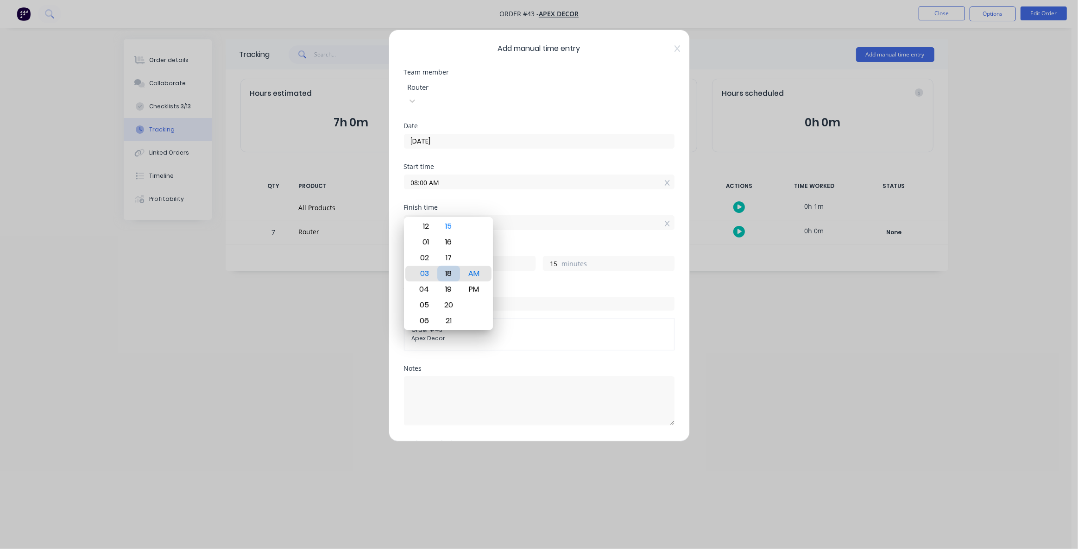
type input "03:18 AM"
type input "18"
type input "03:20 AM"
type input "20"
type input "03:21 AM"
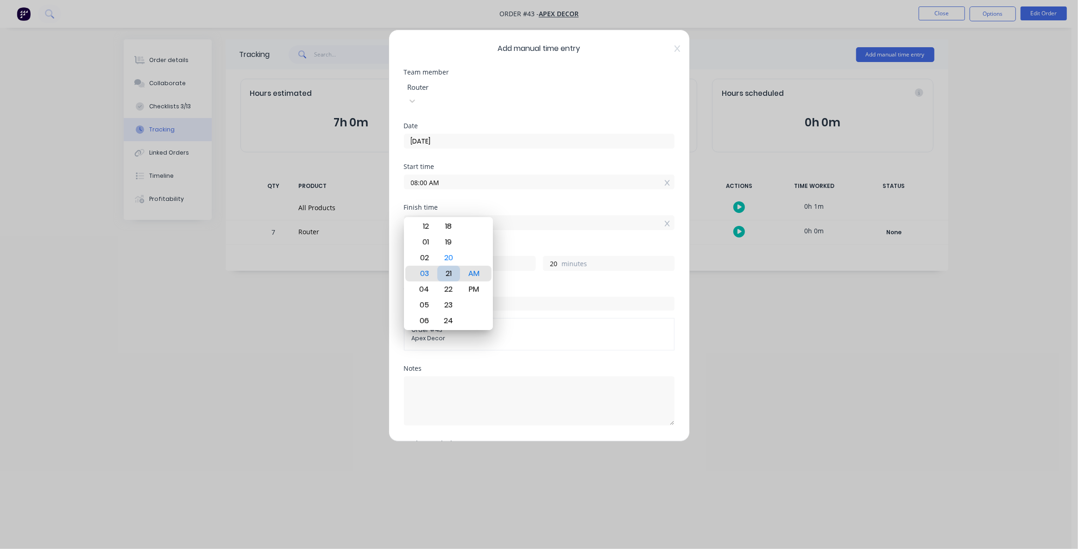
type input "21"
type input "03:23 AM"
type input "23"
type input "03:26 AM"
type input "26"
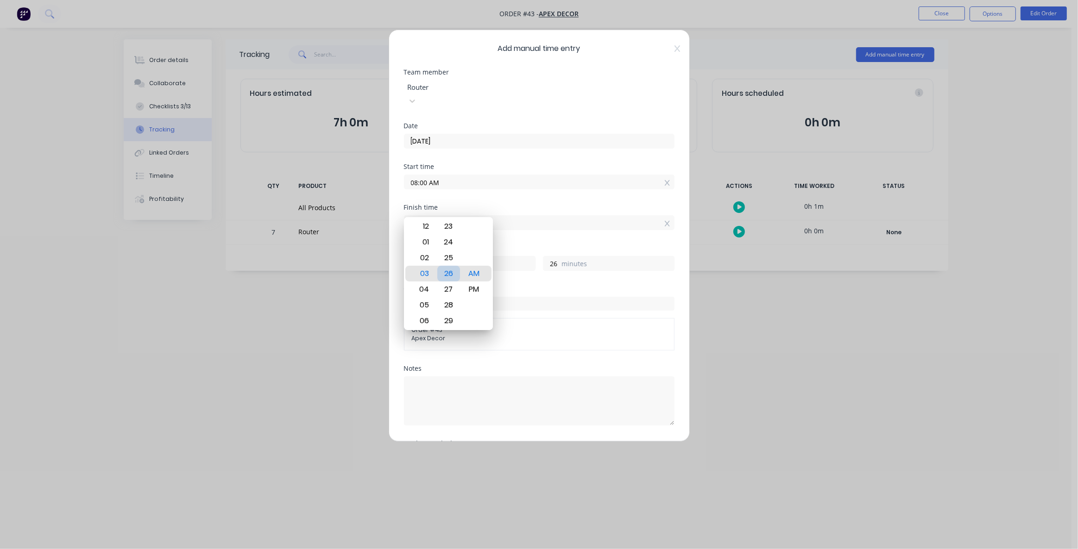
type input "03:28 AM"
type input "28"
type input "03:30 AM"
type input "30"
click at [453, 271] on div "30" at bounding box center [448, 274] width 23 height 16
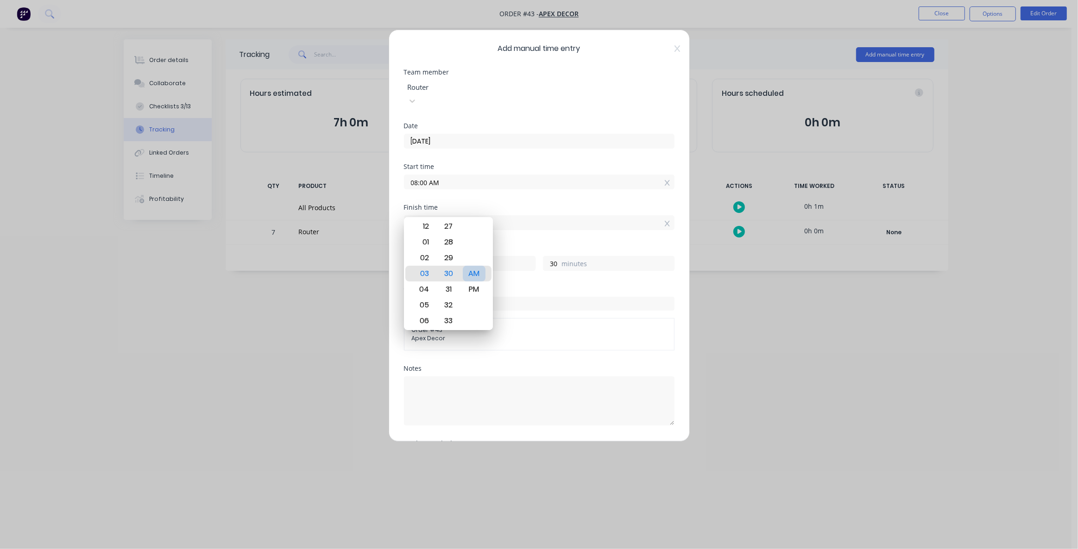
click at [472, 283] on div "PM" at bounding box center [474, 290] width 23 height 16
type input "03:30 PM"
type input "7"
click at [553, 268] on div "Hours worked 7 hours 30 minutes" at bounding box center [539, 265] width 270 height 41
click at [465, 393] on textarea at bounding box center [539, 401] width 270 height 49
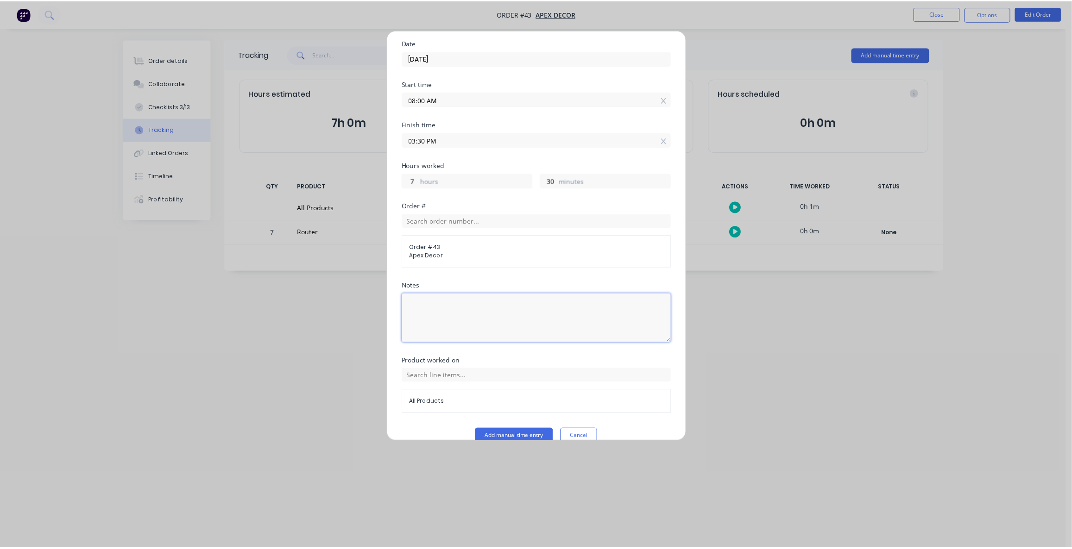
scroll to position [83, 0]
click at [504, 428] on button "Add manual time entry" at bounding box center [517, 435] width 78 height 15
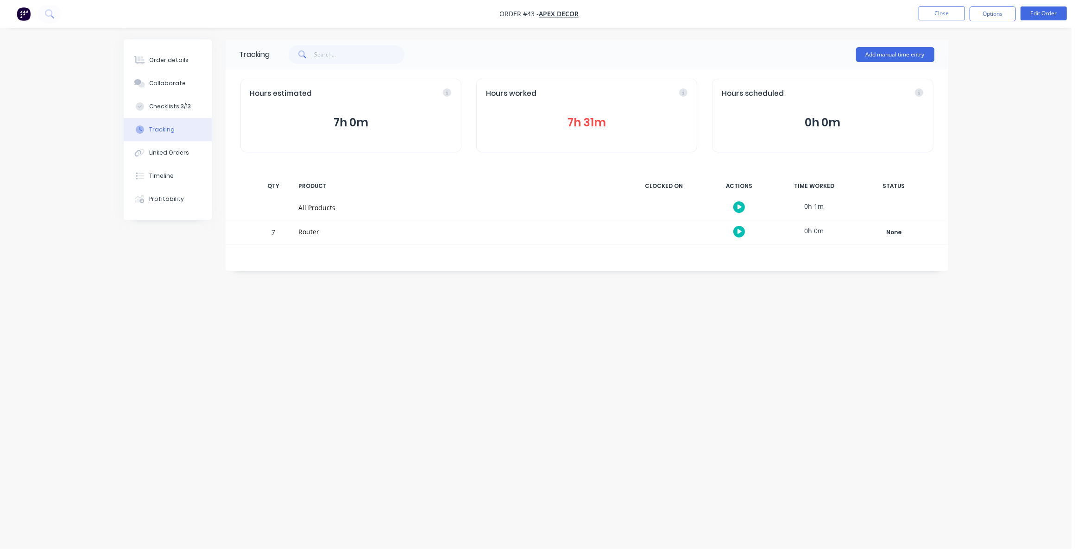
click at [897, 386] on div "Tracking Add manual time entry Hours estimated 7h 0m Hours worked 7h 31m Hours …" at bounding box center [536, 256] width 824 height 435
drag, startPoint x: 517, startPoint y: 322, endPoint x: 450, endPoint y: 281, distance: 78.6
click at [474, 307] on div "Tracking Add manual time entry Hours estimated 7h 0m Hours worked 7h 31m Hours …" at bounding box center [536, 256] width 824 height 435
click at [559, 310] on div "Tracking Add manual time entry Hours estimated 7h 0m Hours worked 7h 31m Hours …" at bounding box center [536, 256] width 824 height 435
click at [722, 417] on div "Tracking Add manual time entry Hours estimated 7h 0m Hours worked 7h 31m Hours …" at bounding box center [536, 256] width 824 height 435
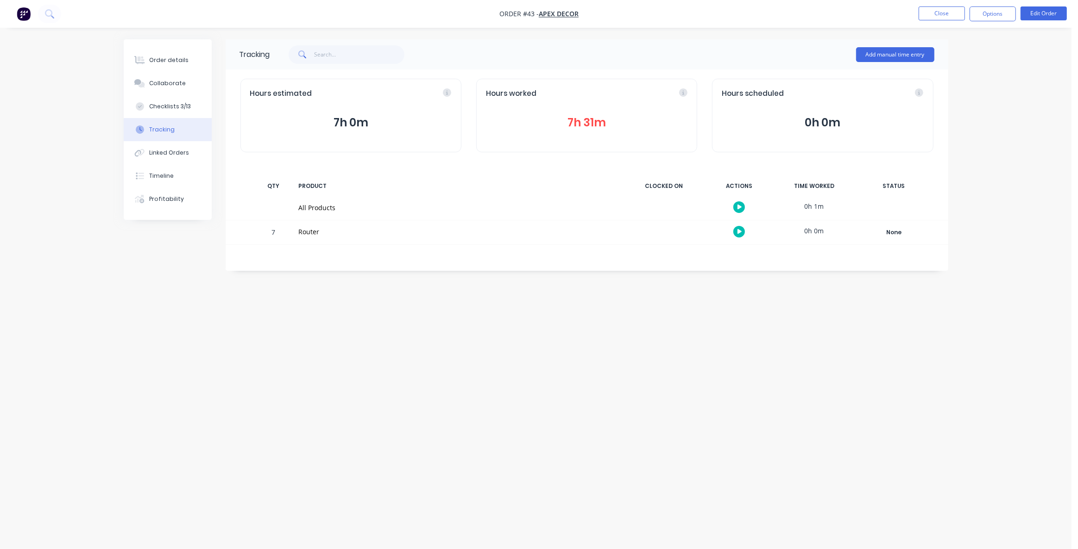
click at [551, 385] on div "Tracking Add manual time entry Hours estimated 7h 0m Hours worked 7h 31m Hours …" at bounding box center [536, 256] width 824 height 435
click at [184, 157] on button "Linked Orders" at bounding box center [168, 152] width 88 height 23
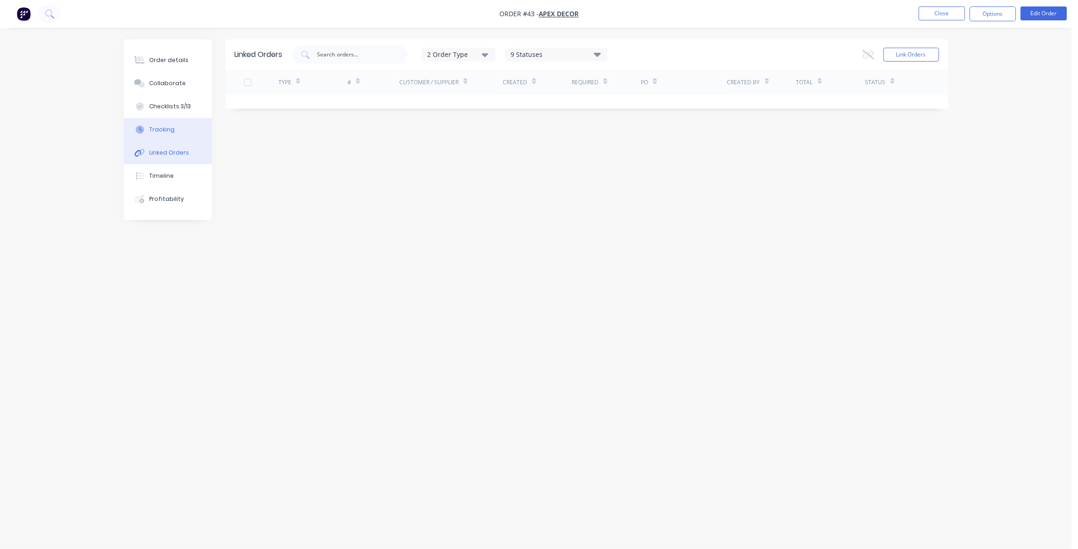
click at [162, 128] on div "Tracking" at bounding box center [161, 130] width 25 height 8
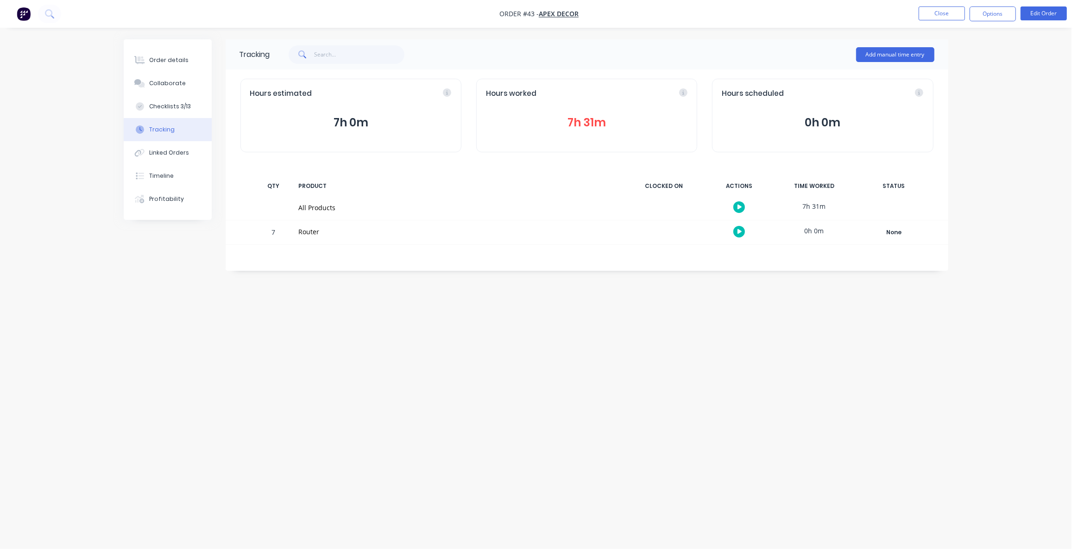
click at [547, 391] on div "Tracking Add manual time entry Hours estimated 7h 0m Hours worked 7h 31m Hours …" at bounding box center [536, 256] width 824 height 435
click at [486, 363] on div "Tracking Add manual time entry Hours estimated 7h 0m Hours worked 7h 31m Hours …" at bounding box center [536, 256] width 824 height 435
click at [167, 153] on div "Linked Orders" at bounding box center [169, 153] width 40 height 8
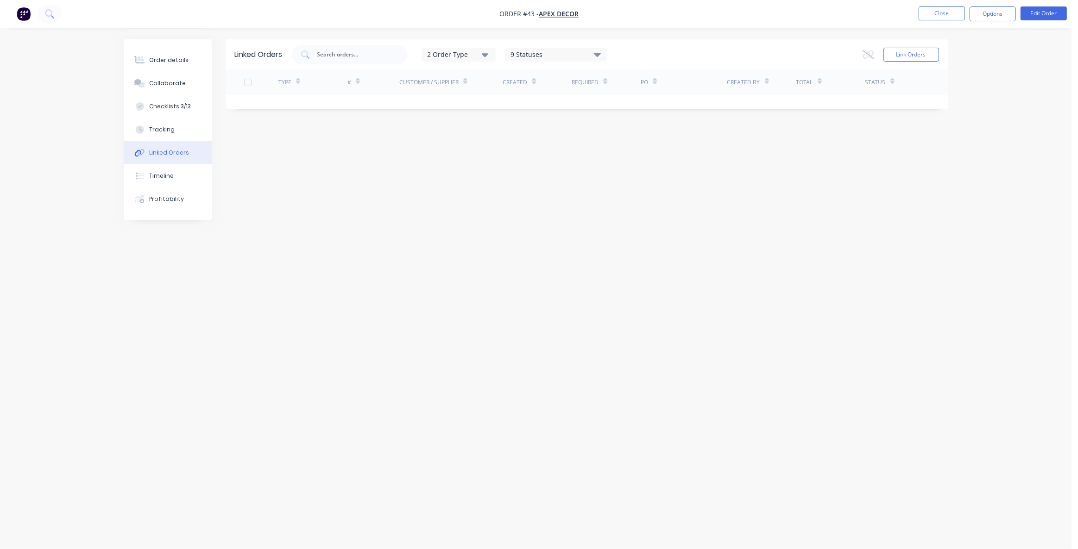
click at [519, 204] on div "Linked Orders 2 Order Type 9 Statuses Sales Order Status All Archived Draft Quo…" at bounding box center [536, 256] width 824 height 435
drag, startPoint x: 472, startPoint y: 162, endPoint x: 363, endPoint y: 120, distance: 116.8
click at [473, 161] on div "Linked Orders 2 Order Type 9 Statuses Sales Order Status All Archived Draft Quo…" at bounding box center [536, 256] width 824 height 435
click at [426, 200] on div "Linked Orders 2 Order Type 9 Statuses Sales Order Status All Archived Draft Quo…" at bounding box center [536, 256] width 824 height 435
click at [174, 179] on button "Timeline" at bounding box center [168, 175] width 88 height 23
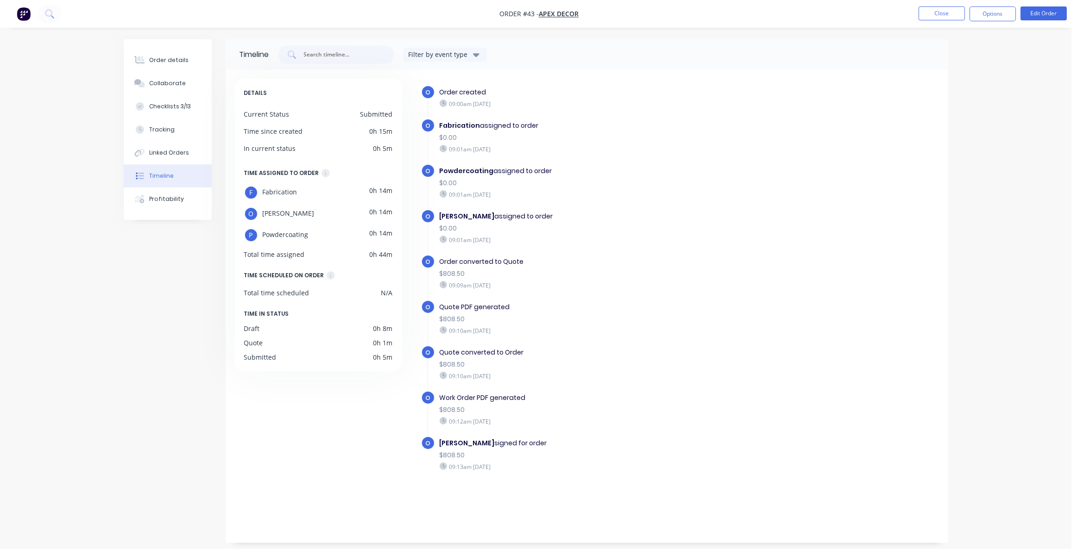
click at [138, 311] on div "Timeline Filter by event type DETAILS Current Status Submitted Time since creat…" at bounding box center [536, 291] width 824 height 504
click at [137, 307] on div "Timeline Filter by event type DETAILS Current Status Submitted Time since creat…" at bounding box center [536, 291] width 824 height 504
click at [145, 288] on div "Timeline Filter by event type DETAILS Current Status Submitted Time since creat…" at bounding box center [536, 291] width 824 height 504
click at [126, 288] on div "Timeline Filter by event type DETAILS Current Status Submitted Time since creat…" at bounding box center [536, 291] width 824 height 504
click at [120, 287] on div "Order details Collaborate Checklists 3/13 Tracking Linked Orders Timeline Profi…" at bounding box center [535, 291] width 843 height 504
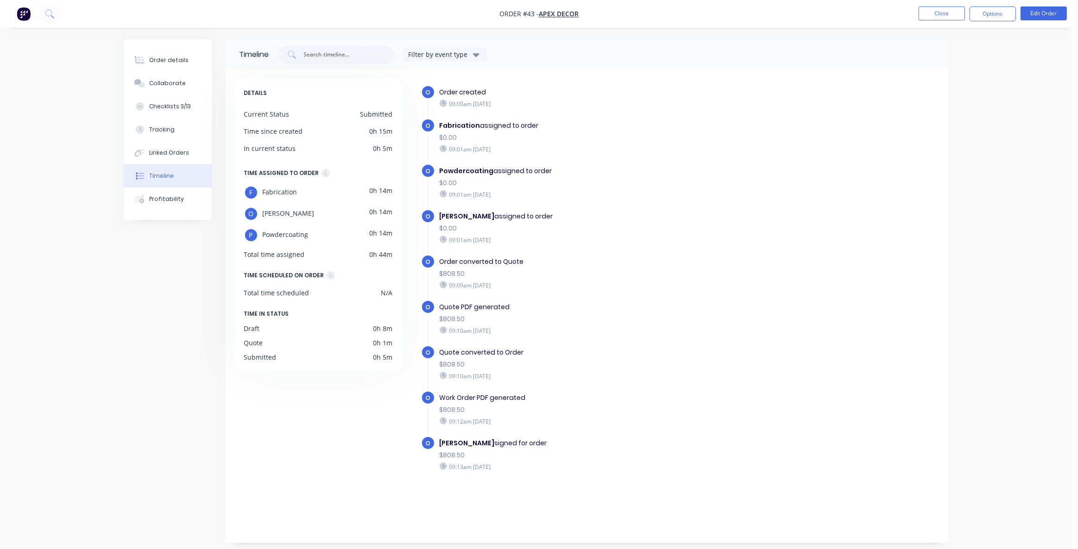
click at [176, 305] on div "Timeline Filter by event type DETAILS Current Status Submitted Time since creat…" at bounding box center [536, 291] width 824 height 504
click at [176, 364] on div "Timeline Filter by event type DETAILS Current Status Submitted Time since creat…" at bounding box center [536, 291] width 824 height 504
click at [163, 233] on div "Timeline Filter by event type DETAILS Current Status Submitted Time since creat…" at bounding box center [536, 291] width 824 height 504
click at [160, 199] on div "Profitability" at bounding box center [166, 199] width 35 height 8
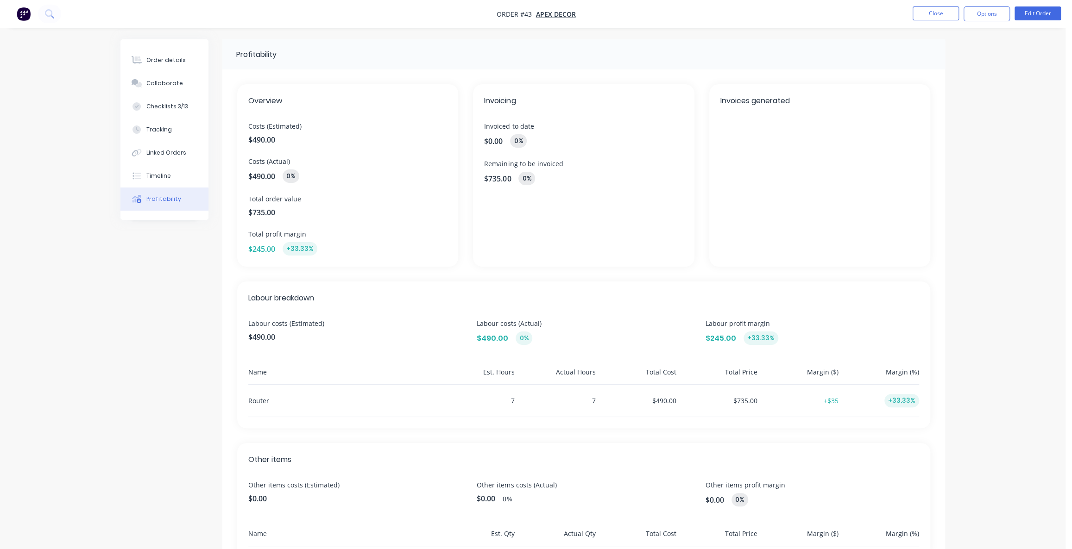
click at [237, 57] on div "Profitability" at bounding box center [583, 54] width 723 height 30
click at [243, 57] on div "Profitability" at bounding box center [256, 54] width 40 height 11
drag, startPoint x: 249, startPoint y: 139, endPoint x: 278, endPoint y: 139, distance: 29.2
click at [278, 139] on span "$490.00" at bounding box center [347, 139] width 199 height 11
drag, startPoint x: 252, startPoint y: 177, endPoint x: 296, endPoint y: 176, distance: 44.9
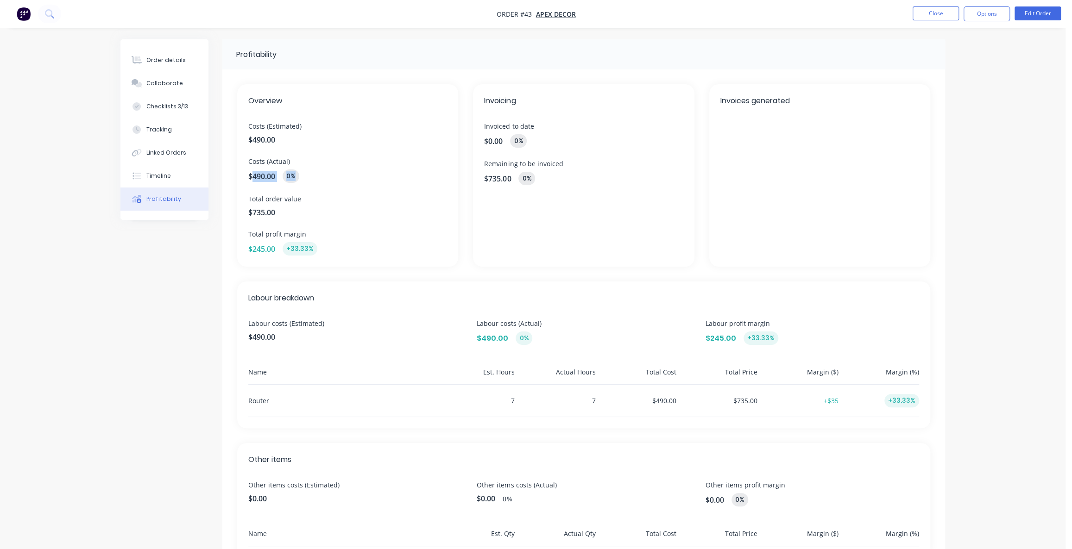
click at [296, 176] on div "$490.00 0%" at bounding box center [347, 176] width 199 height 13
click at [295, 176] on div "0%" at bounding box center [291, 176] width 17 height 13
drag, startPoint x: 251, startPoint y: 250, endPoint x: 315, endPoint y: 248, distance: 64.9
click at [315, 248] on div "$245.00 +33.33%" at bounding box center [347, 248] width 199 height 13
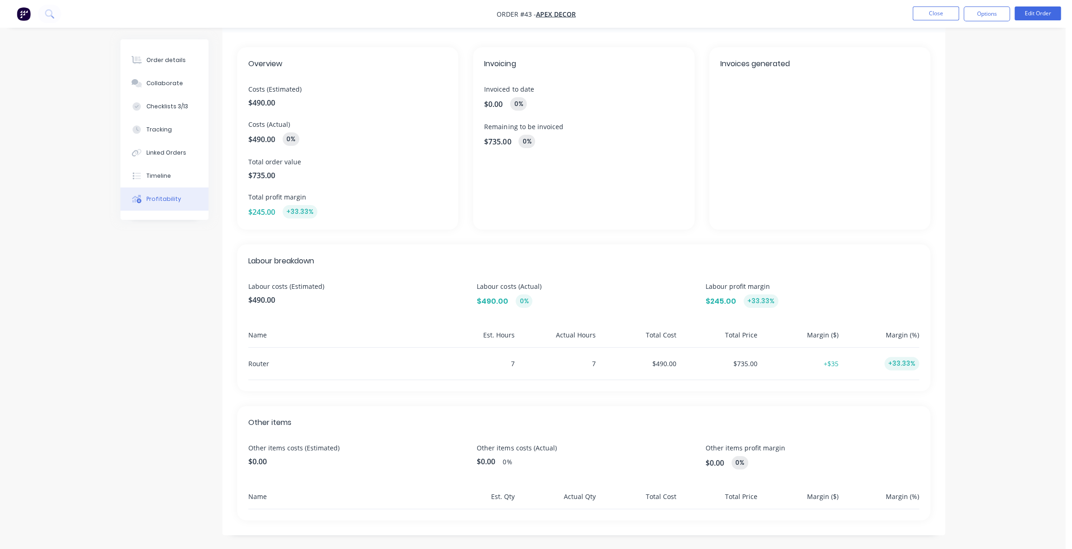
click at [277, 304] on span "$490.00" at bounding box center [355, 300] width 214 height 11
drag, startPoint x: 298, startPoint y: 259, endPoint x: 312, endPoint y: 345, distance: 86.4
click at [300, 259] on span "Labour breakdown" at bounding box center [583, 261] width 671 height 11
drag, startPoint x: 244, startPoint y: 420, endPoint x: 310, endPoint y: 429, distance: 66.8
click at [306, 428] on div "Other items Other items costs (Estimated) $0.00 Other items costs (Actual) $0.0…" at bounding box center [583, 463] width 693 height 114
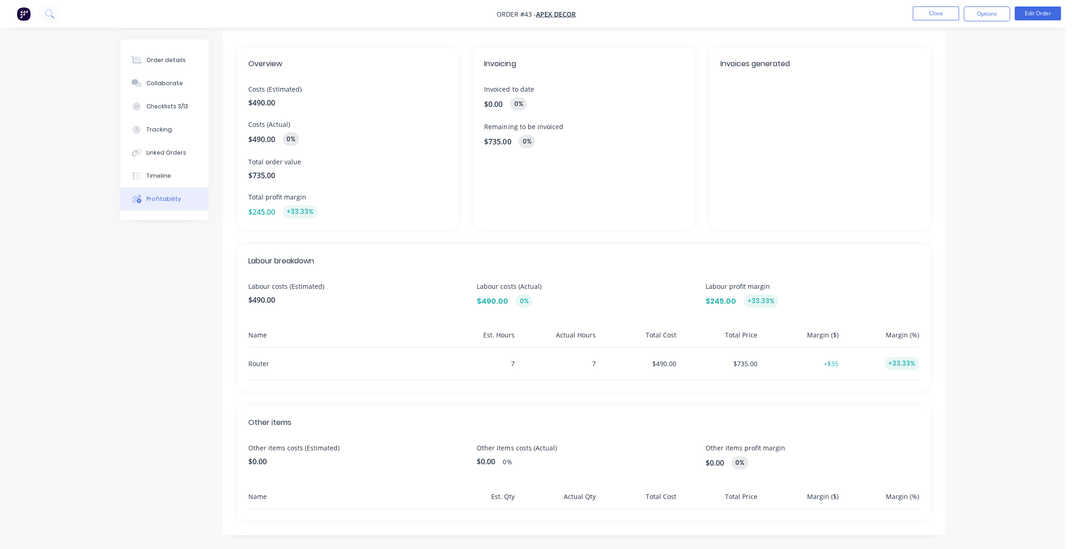
click at [1041, 448] on div "Order details Collaborate Checklists 3/13 Tracking Linked Orders Timeline Profi…" at bounding box center [532, 256] width 1065 height 587
click at [151, 55] on button "Order details" at bounding box center [164, 60] width 88 height 23
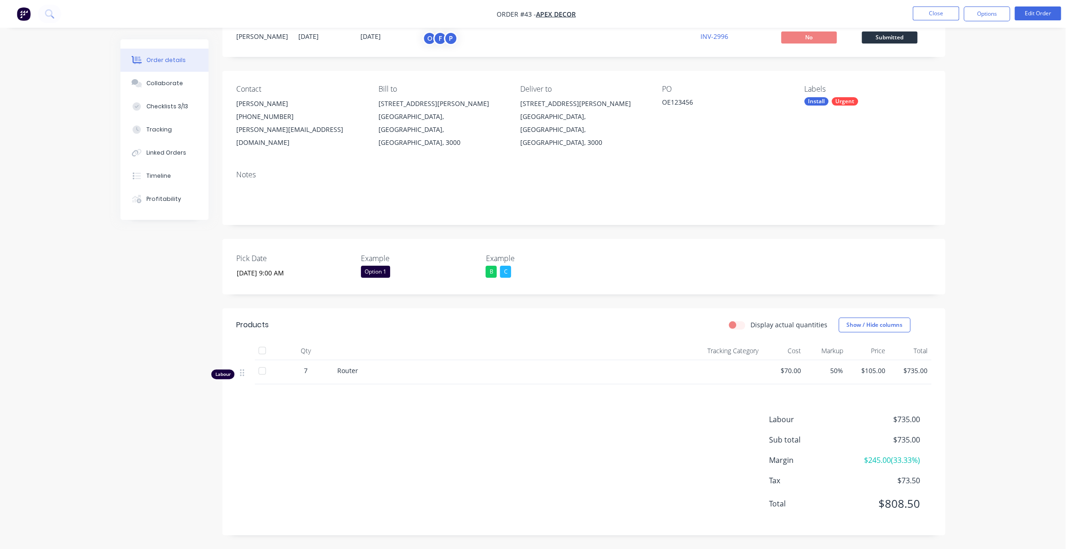
scroll to position [19, 0]
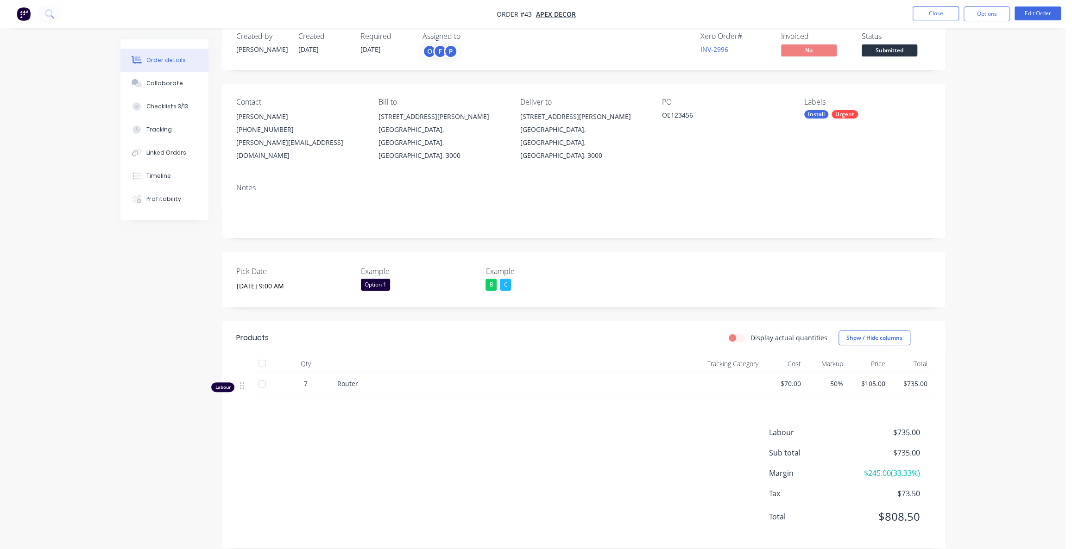
click at [274, 407] on div "Products Display actual quantities Show / Hide columns Qty Tracking Category Co…" at bounding box center [583, 434] width 723 height 227
click at [999, 439] on div "Order details Collaborate Checklists 3/13 Tracking Linked Orders Timeline Profi…" at bounding box center [532, 271] width 1065 height 581
drag, startPoint x: 832, startPoint y: 371, endPoint x: 827, endPoint y: 371, distance: 5.1
click at [827, 379] on span "50%" at bounding box center [825, 384] width 35 height 10
drag, startPoint x: 880, startPoint y: 460, endPoint x: 932, endPoint y: 464, distance: 52.4
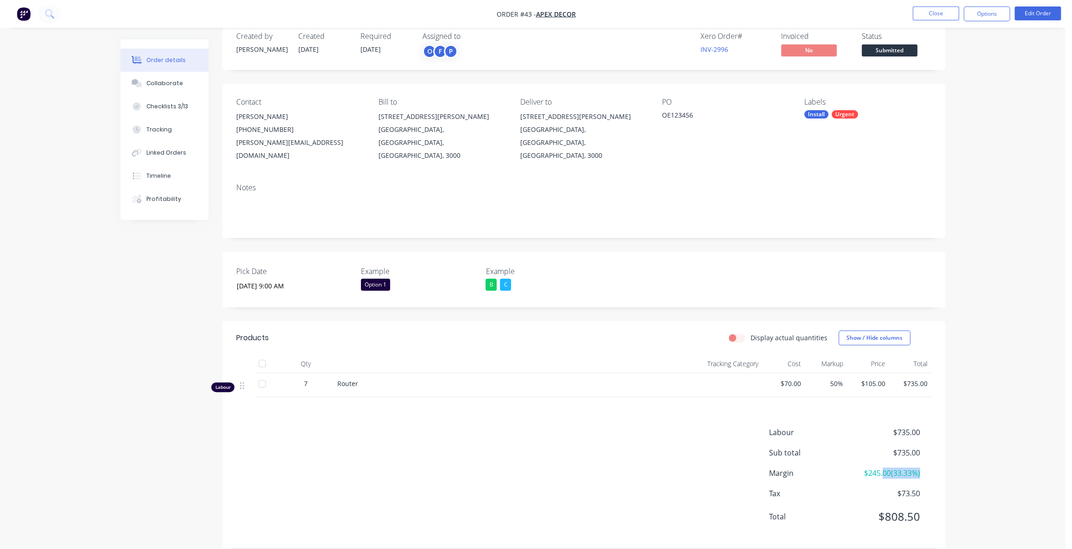
click at [932, 464] on div "Labour $735.00 Sub total $735.00 Margin $245.00 ( 33.33 %) Tax $73.50 Total $80…" at bounding box center [583, 480] width 723 height 107
click at [1033, 447] on div "Order details Collaborate Checklists 3/13 Tracking Linked Orders Timeline Profi…" at bounding box center [532, 271] width 1065 height 581
click at [750, 333] on label "Display actual quantities" at bounding box center [788, 338] width 77 height 10
click at [736, 333] on input "Display actual quantities" at bounding box center [732, 337] width 7 height 9
checkbox input "true"
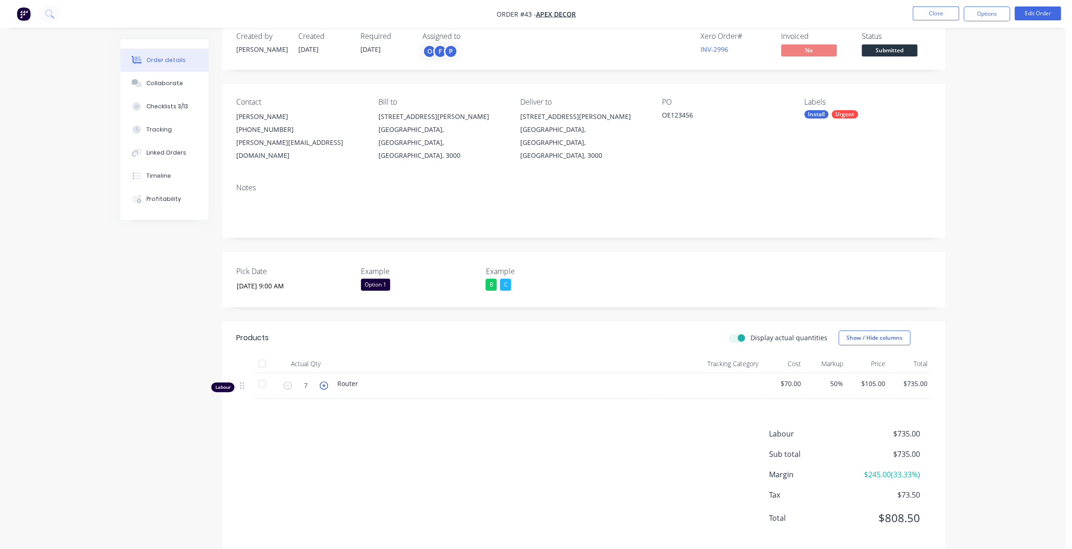
click at [327, 382] on icon "button" at bounding box center [324, 386] width 8 height 8
click at [327, 378] on form "8" at bounding box center [306, 385] width 48 height 14
click at [323, 382] on icon "button" at bounding box center [324, 386] width 8 height 8
type input "9"
click at [345, 434] on div "Labour $735.00 Sub total $735.00 Margin $105.00 ( 14.29 %) Tax $73.50 Total $80…" at bounding box center [583, 481] width 695 height 107
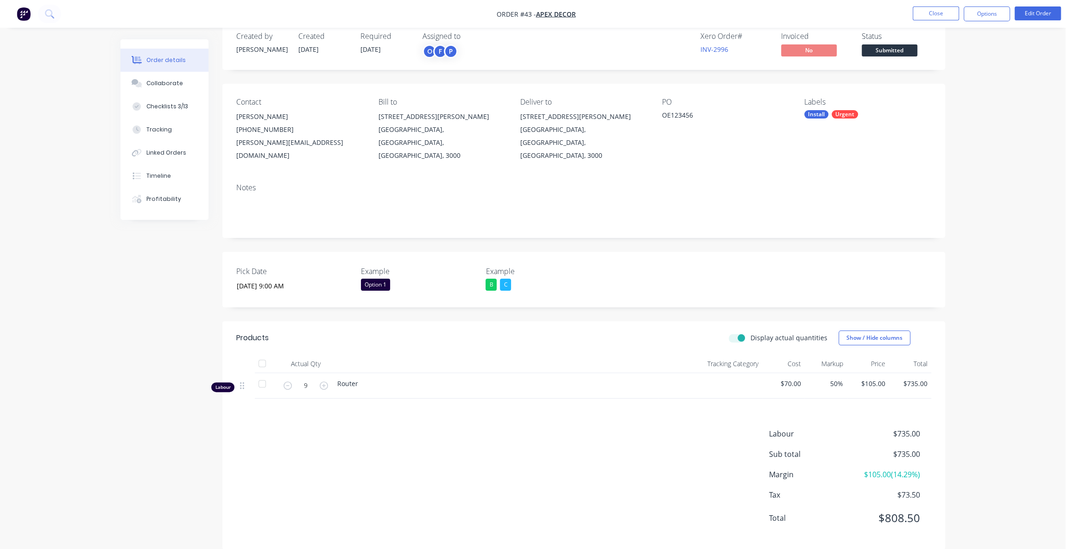
click at [750, 333] on label "Display actual quantities" at bounding box center [788, 338] width 77 height 10
click at [736, 333] on input "Display actual quantities" at bounding box center [732, 337] width 7 height 9
checkbox input "false"
click at [359, 442] on div "Labour $735.00 Sub total $735.00 Margin $105.00 ( 14.29 %) Tax $73.50 Total $80…" at bounding box center [583, 480] width 695 height 107
click at [353, 431] on div "Labour $735.00 Sub total $735.00 Margin $105.00 ( 14.29 %) Tax $73.50 Total $80…" at bounding box center [583, 480] width 695 height 107
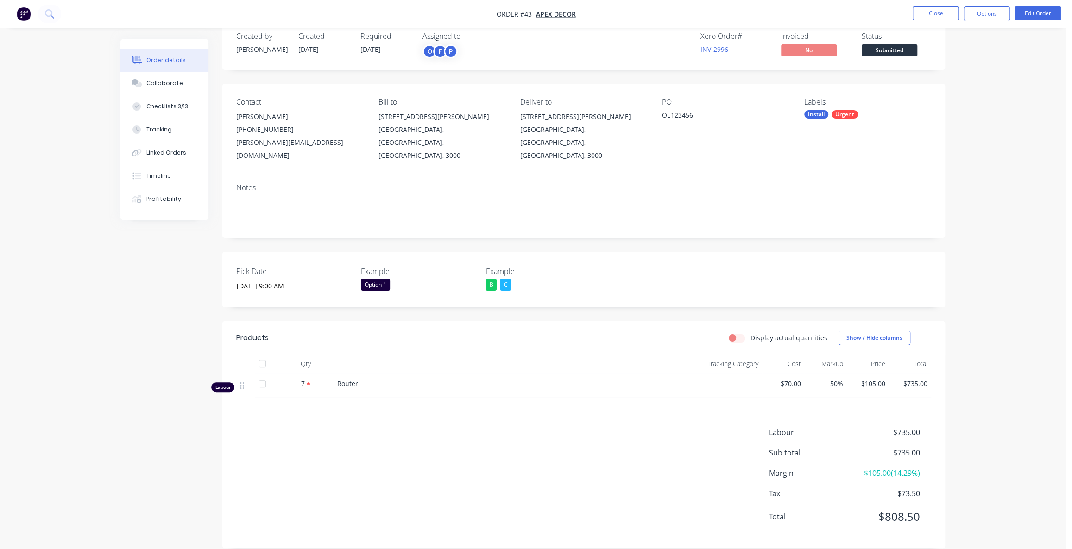
click at [386, 435] on div "Labour $735.00 Sub total $735.00 Margin $105.00 ( 14.29 %) Tax $73.50 Total $80…" at bounding box center [583, 480] width 695 height 107
click at [333, 395] on div "Products Display actual quantities Show / Hide columns Qty Tracking Category Co…" at bounding box center [583, 434] width 723 height 227
click at [1001, 203] on div "Order details Collaborate Checklists 3/13 Tracking Linked Orders Timeline Profi…" at bounding box center [532, 271] width 1065 height 581
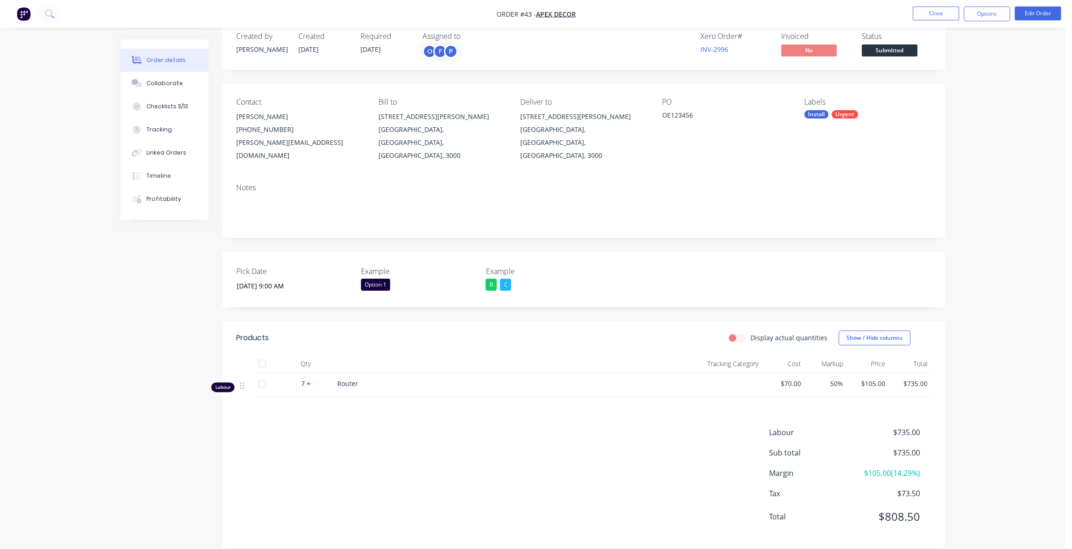
click at [1014, 134] on div "Order details Collaborate Checklists 3/13 Tracking Linked Orders Timeline Profi…" at bounding box center [532, 271] width 1065 height 581
click at [1014, 113] on div "Order details Collaborate Checklists 3/13 Tracking Linked Orders Timeline Profi…" at bounding box center [532, 271] width 1065 height 581
click at [917, 13] on button "Close" at bounding box center [935, 13] width 46 height 14
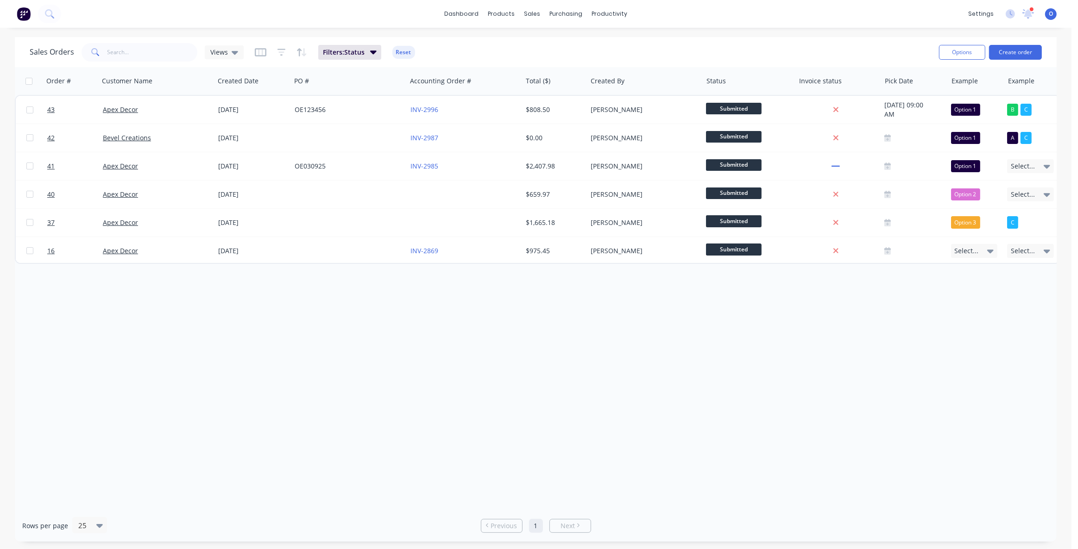
click at [462, 53] on div "Sales Orders Views Filters: Status Reset" at bounding box center [481, 52] width 902 height 23
click at [302, 410] on div "Order # Customer Name Created Date PO # Accounting Order # Total ($) Created By…" at bounding box center [536, 288] width 1042 height 443
click at [628, 44] on div "Workflow" at bounding box center [626, 44] width 28 height 8
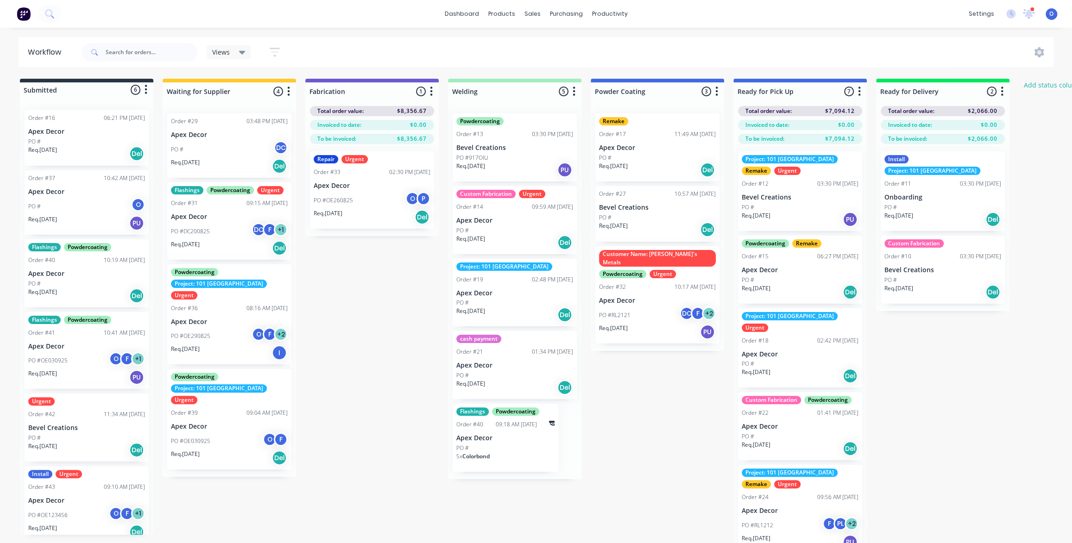
click at [372, 330] on div "Submitted 6 Status colour #273444 hex #273444 Save Cancel Summaries Total order…" at bounding box center [631, 327] width 1276 height 497
click at [377, 297] on div "Submitted 6 Status colour #273444 hex #273444 Save Cancel Summaries Total order…" at bounding box center [631, 327] width 1276 height 497
click at [238, 87] on div at bounding box center [229, 91] width 133 height 18
click at [264, 82] on div "Waiting for Supplier 4 Status colour #FFC82C hex #FFC82C Save Cancel Notificati…" at bounding box center [229, 90] width 133 height 22
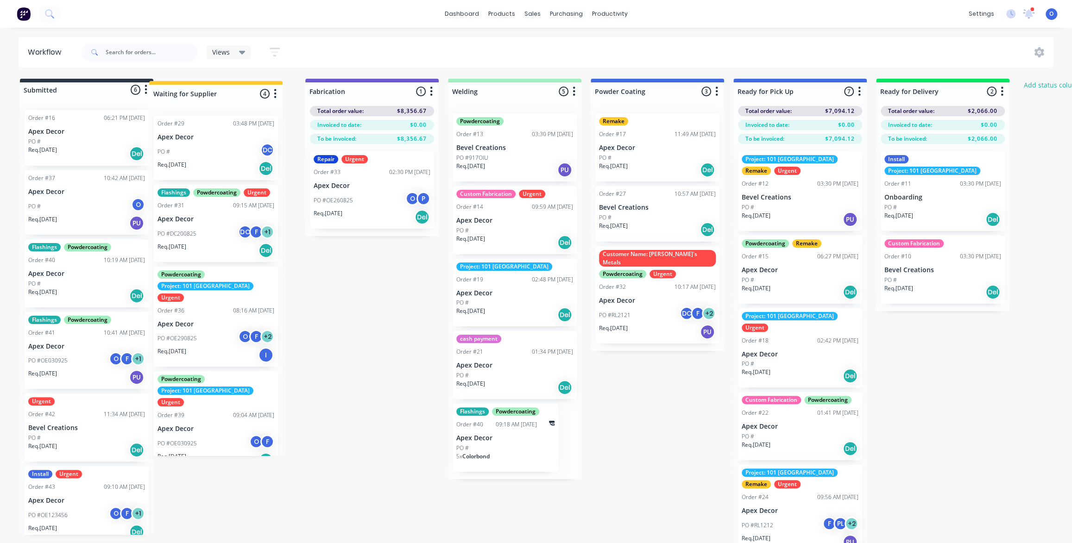
drag, startPoint x: 270, startPoint y: 82, endPoint x: 255, endPoint y: 88, distance: 15.4
click at [255, 88] on div "Submitted 6 Status colour #273444 hex #273444 Save Cancel Summaries Total order…" at bounding box center [631, 327] width 1276 height 497
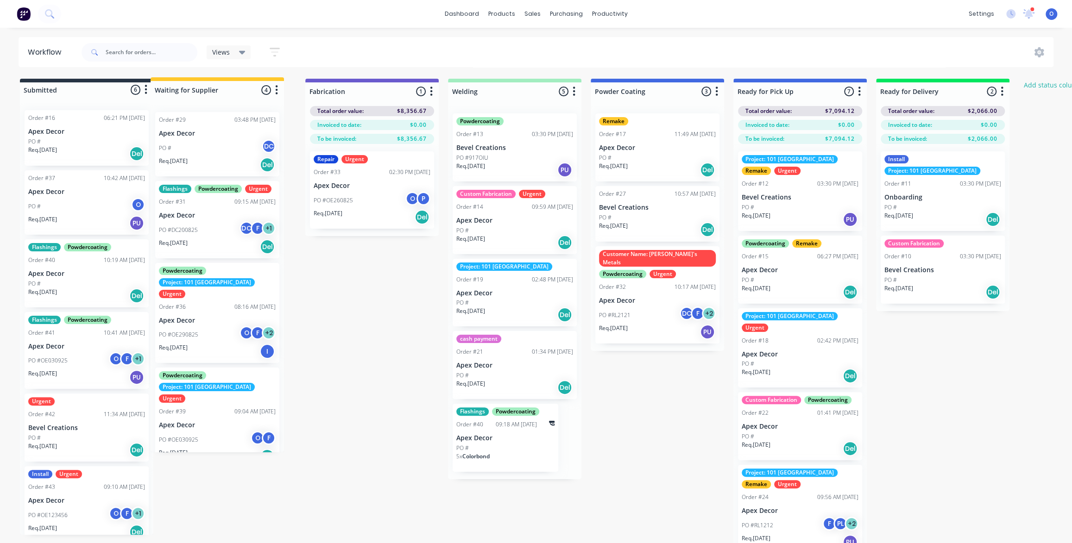
click at [223, 92] on div "Submitted 6 Status colour #273444 hex #273444 Save Cancel Summaries Total order…" at bounding box center [631, 327] width 1276 height 497
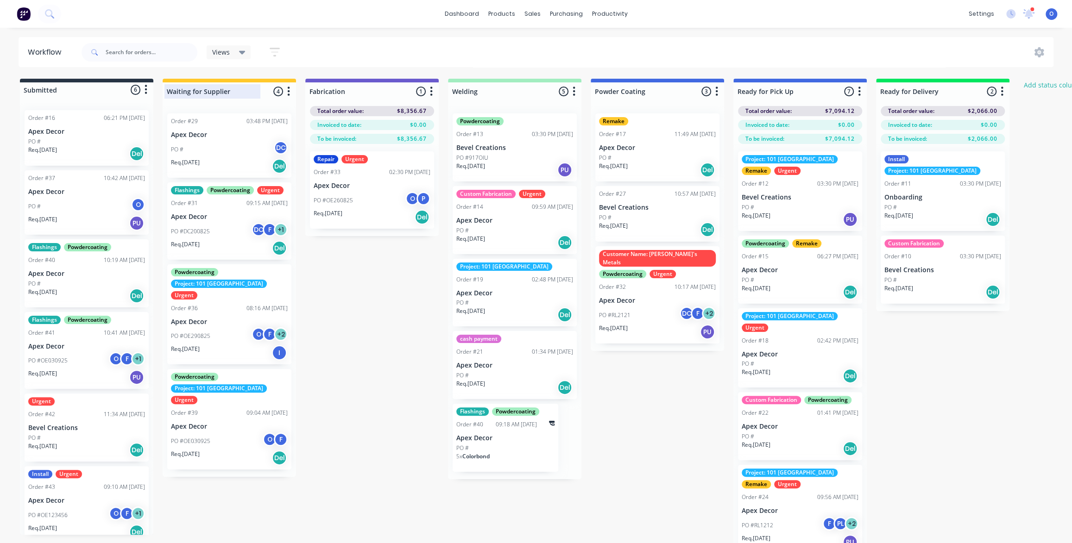
click at [226, 88] on div "Submitted 6 Status colour #273444 hex #273444 Save Cancel Summaries Total order…" at bounding box center [631, 327] width 1276 height 497
drag, startPoint x: 225, startPoint y: 88, endPoint x: 212, endPoint y: 89, distance: 13.5
click at [217, 89] on div "Waiting for Supplier" at bounding box center [214, 91] width 101 height 14
drag, startPoint x: 212, startPoint y: 89, endPoint x: 205, endPoint y: 90, distance: 7.0
click at [205, 90] on div "Submitted 6 Status colour #273444 hex #273444 Save Cancel Summaries Total order…" at bounding box center [631, 327] width 1276 height 497
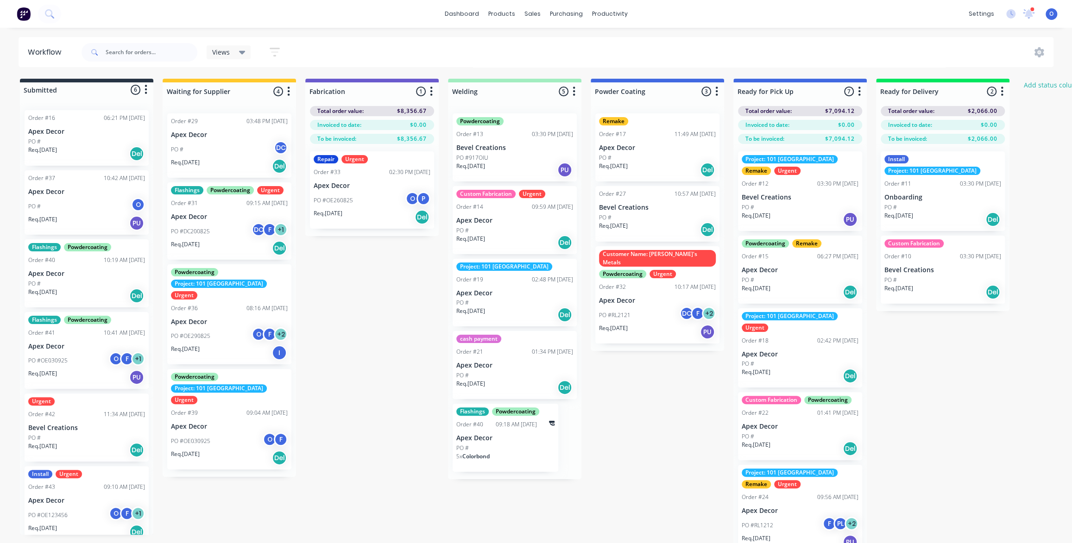
click at [196, 90] on div at bounding box center [229, 91] width 133 height 18
click at [196, 90] on input "Waiting for Supplier" at bounding box center [212, 92] width 91 height 10
click at [249, 90] on div "Waiting for Supplier" at bounding box center [214, 91] width 101 height 14
click at [288, 91] on icon "button" at bounding box center [289, 91] width 2 height 9
click at [261, 126] on button "Notifications" at bounding box center [247, 126] width 93 height 15
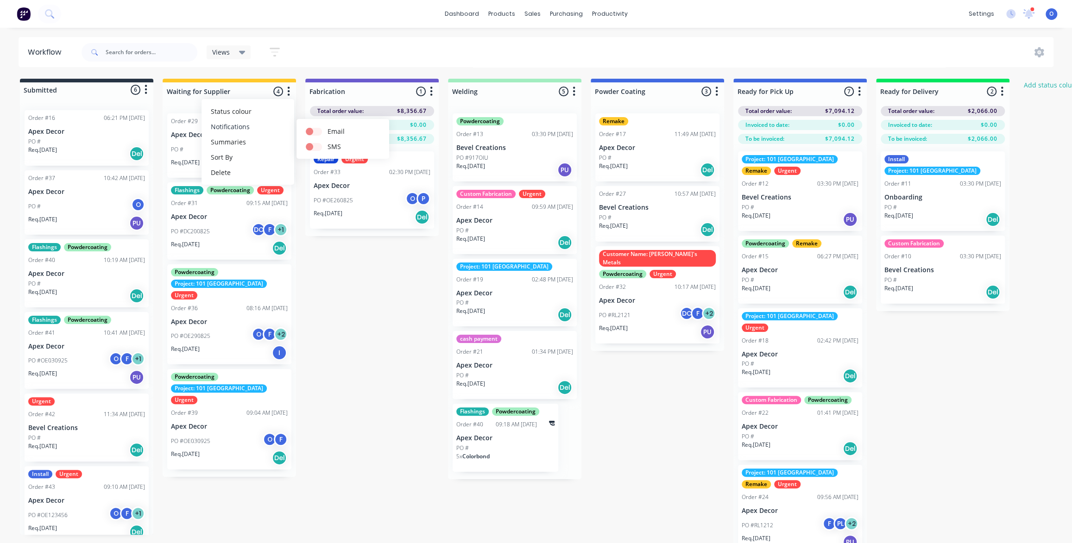
scroll to position [38, 0]
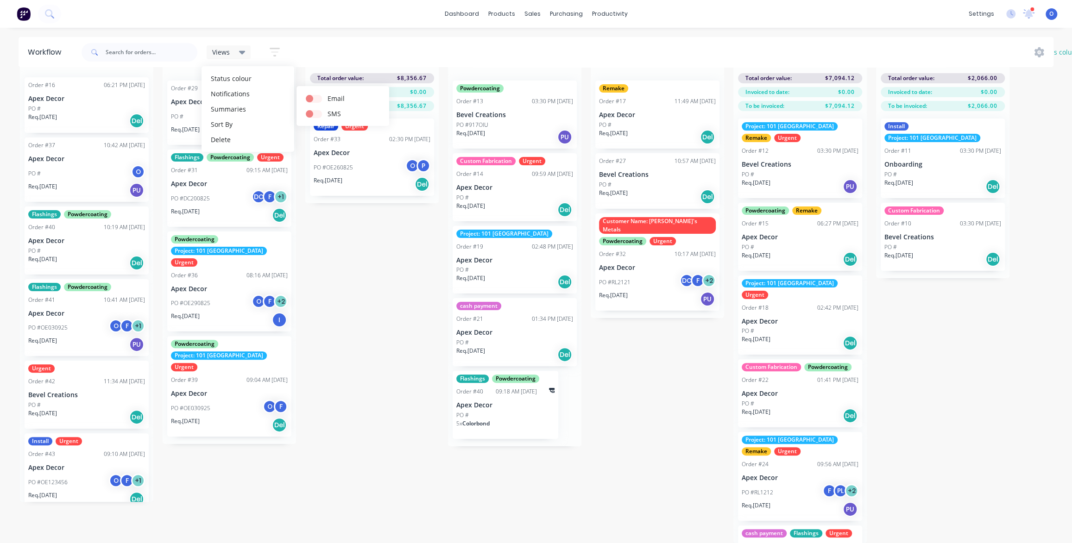
drag, startPoint x: 294, startPoint y: 477, endPoint x: 129, endPoint y: 469, distance: 165.1
click at [294, 477] on div "Submitted 6 Status colour #273444 hex #273444 Save Cancel Summaries Total order…" at bounding box center [631, 294] width 1276 height 497
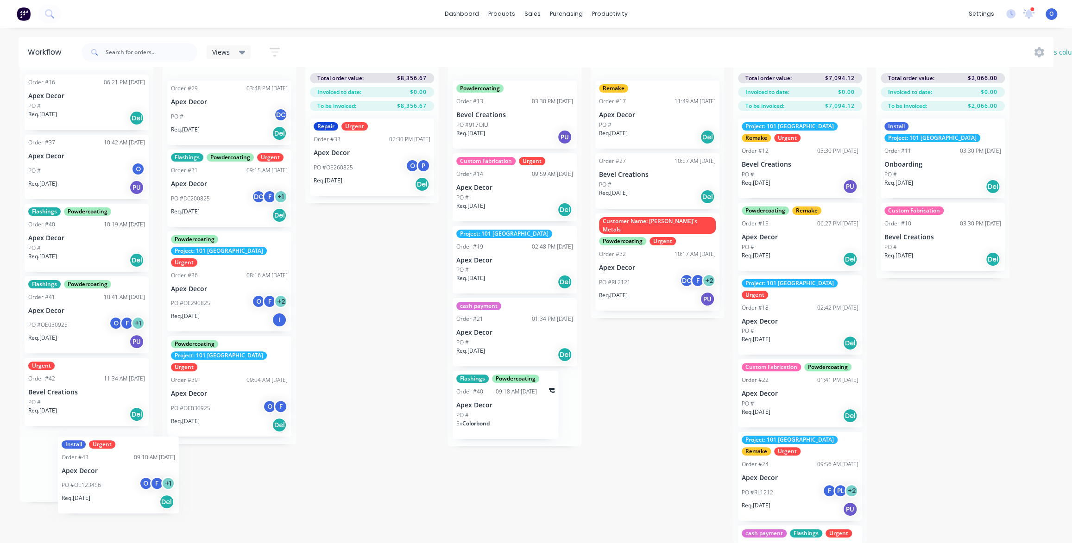
scroll to position [5, 0]
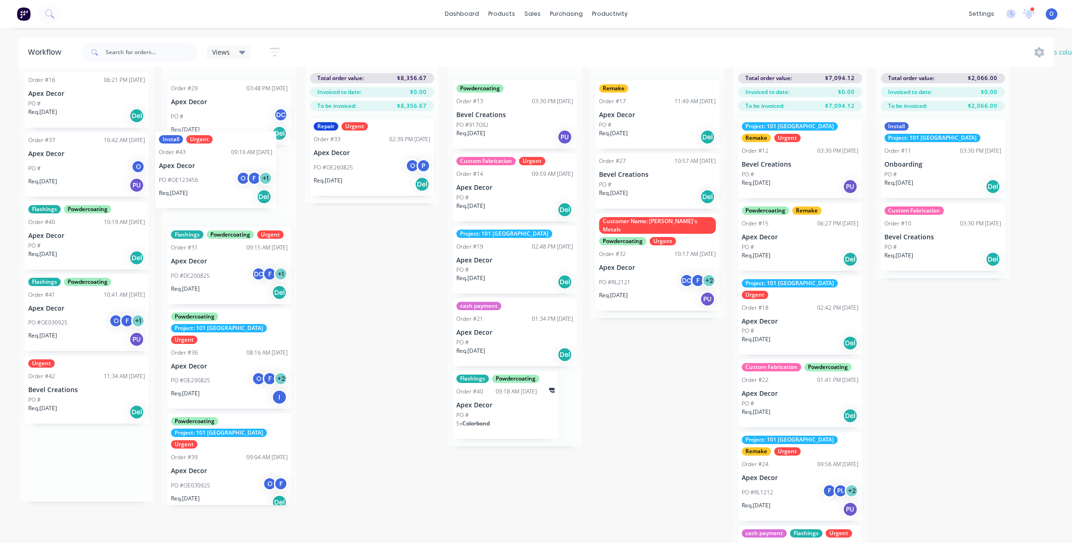
drag, startPoint x: 47, startPoint y: 485, endPoint x: 183, endPoint y: 186, distance: 329.2
click at [183, 186] on div "Submitted 6 Status colour #273444 hex #273444 Save Cancel Summaries Total order…" at bounding box center [631, 294] width 1276 height 497
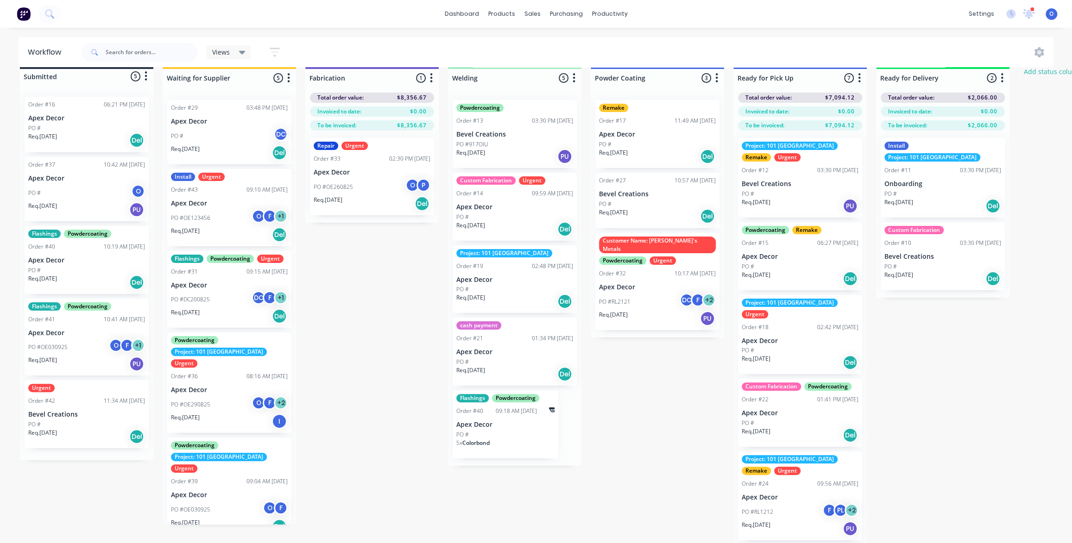
scroll to position [0, 0]
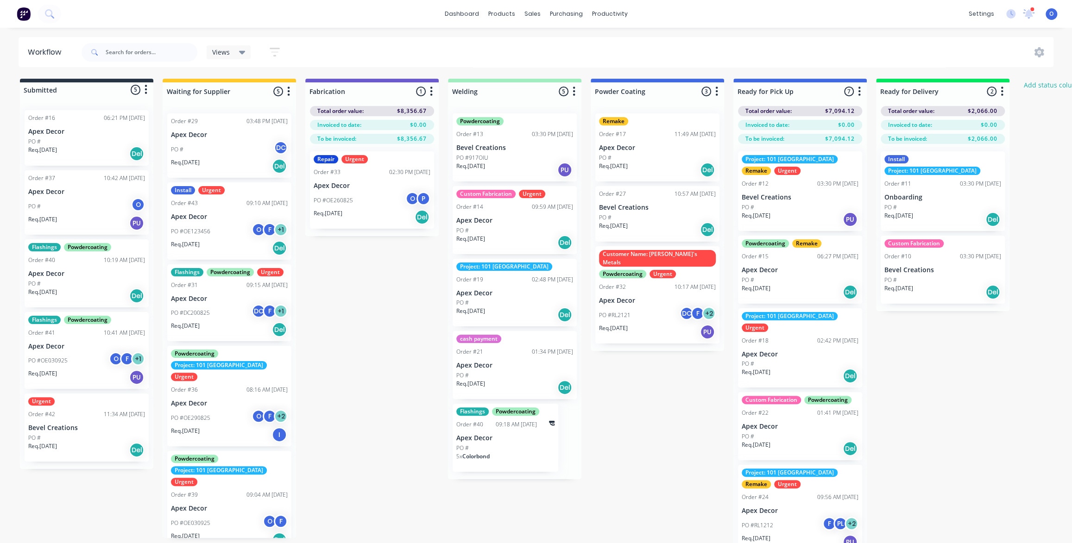
click at [288, 89] on icon "button" at bounding box center [288, 92] width 3 height 12
click at [257, 126] on button "Notifications" at bounding box center [247, 126] width 93 height 15
click at [341, 318] on div "Submitted 5 Status colour #273444 hex #273444 Save Cancel Summaries Total order…" at bounding box center [631, 327] width 1276 height 497
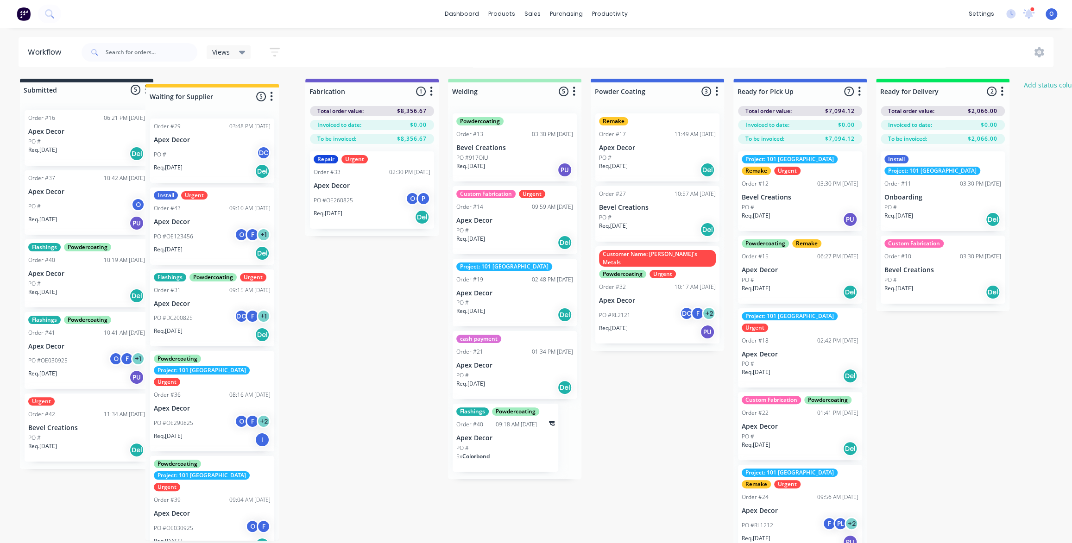
drag, startPoint x: 226, startPoint y: 92, endPoint x: 206, endPoint y: 98, distance: 21.7
click at [206, 98] on div "Submitted 5 Status colour #273444 hex #273444 Save Cancel Summaries Total order…" at bounding box center [631, 327] width 1276 height 497
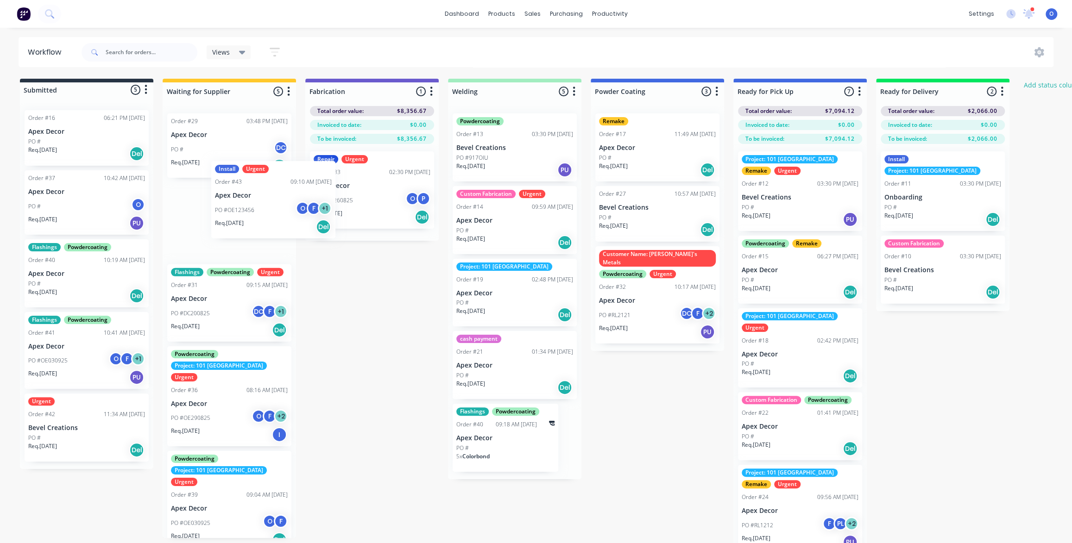
drag, startPoint x: 205, startPoint y: 220, endPoint x: 239, endPoint y: 203, distance: 38.3
click at [242, 204] on div "Order #29 03:48 PM [DATE] Apex Decor PO # DC Req. [DATE] Del Install Urgent Ord…" at bounding box center [229, 322] width 133 height 432
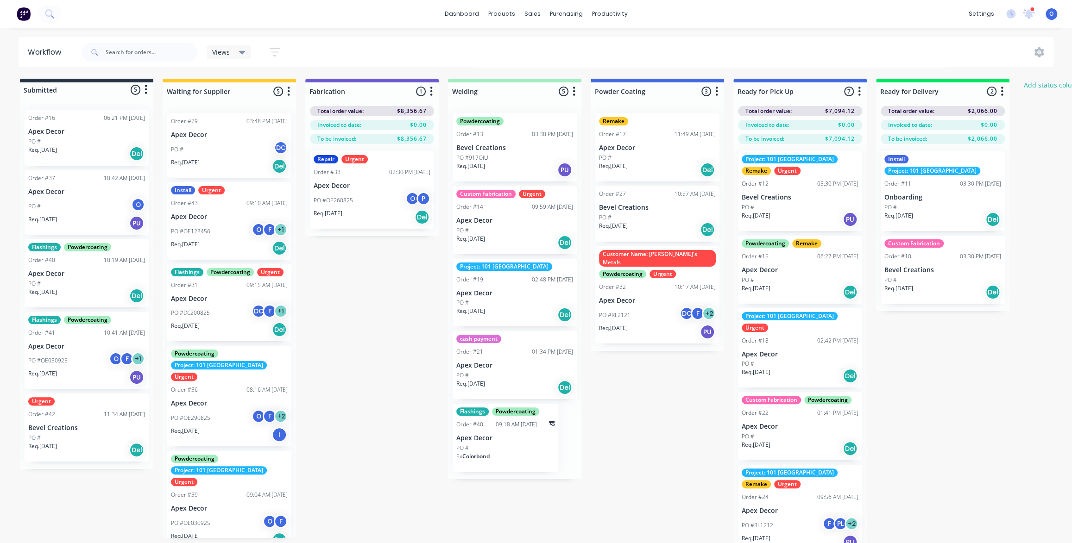
click at [222, 217] on p "Apex Decor" at bounding box center [229, 217] width 117 height 8
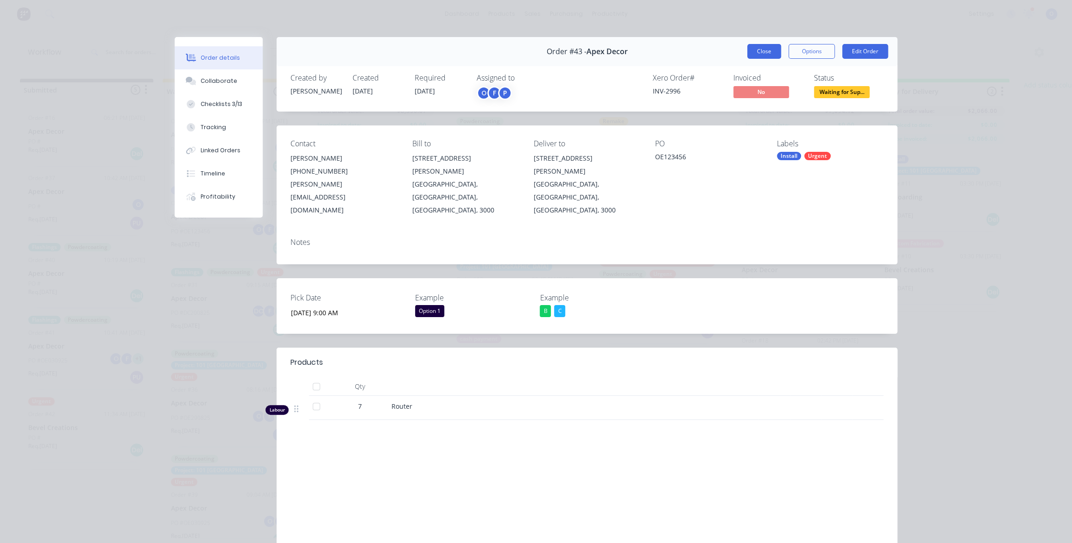
click at [759, 51] on button "Close" at bounding box center [764, 51] width 34 height 15
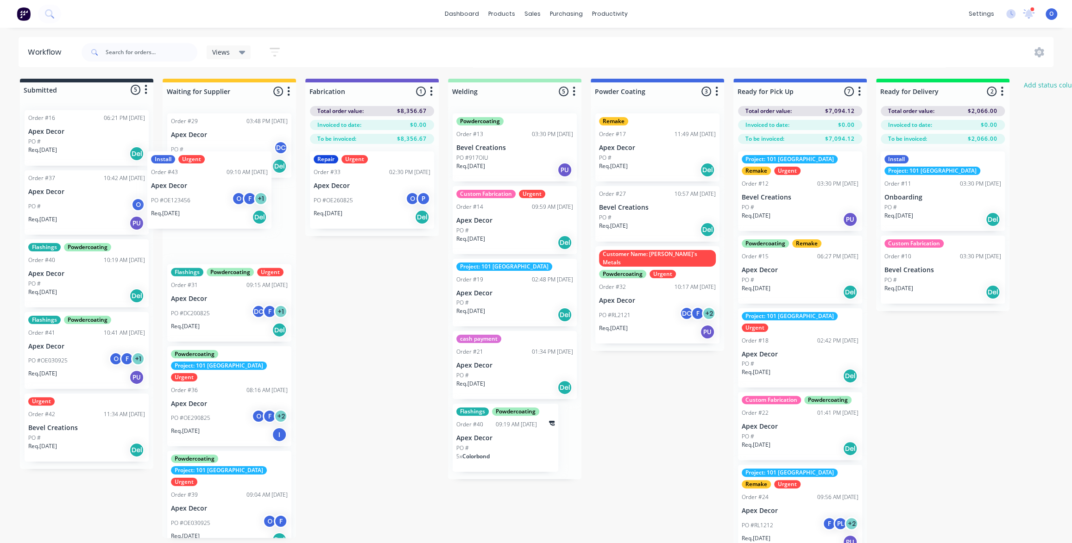
drag, startPoint x: 216, startPoint y: 224, endPoint x: 204, endPoint y: 200, distance: 26.9
click at [199, 196] on div "Order #29 03:48 PM [DATE] Apex Decor PO # DC Req. [DATE] Del Install Urgent Ord…" at bounding box center [229, 322] width 133 height 432
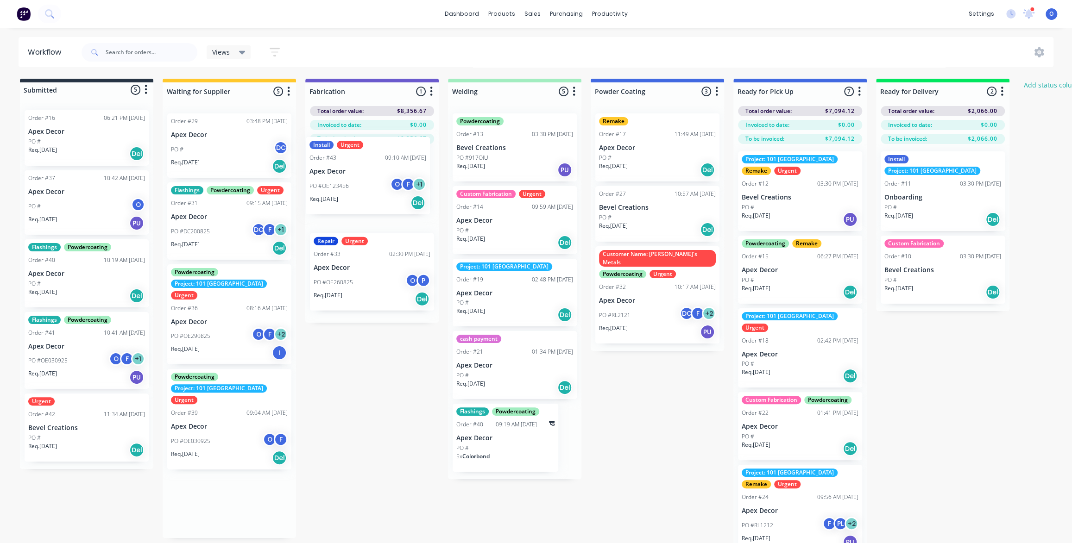
drag, startPoint x: 215, startPoint y: 218, endPoint x: 356, endPoint y: 173, distance: 148.2
click at [356, 173] on div "Submitted 5 Status colour #273444 hex #273444 Save Cancel Summaries Total order…" at bounding box center [631, 327] width 1276 height 497
click at [396, 374] on div "Submitted 5 Status colour #273444 hex #273444 Save Cancel Summaries Total order…" at bounding box center [631, 327] width 1276 height 497
click at [382, 379] on div "Submitted 5 Status colour #273444 hex #273444 Save Cancel Summaries Total order…" at bounding box center [631, 327] width 1276 height 497
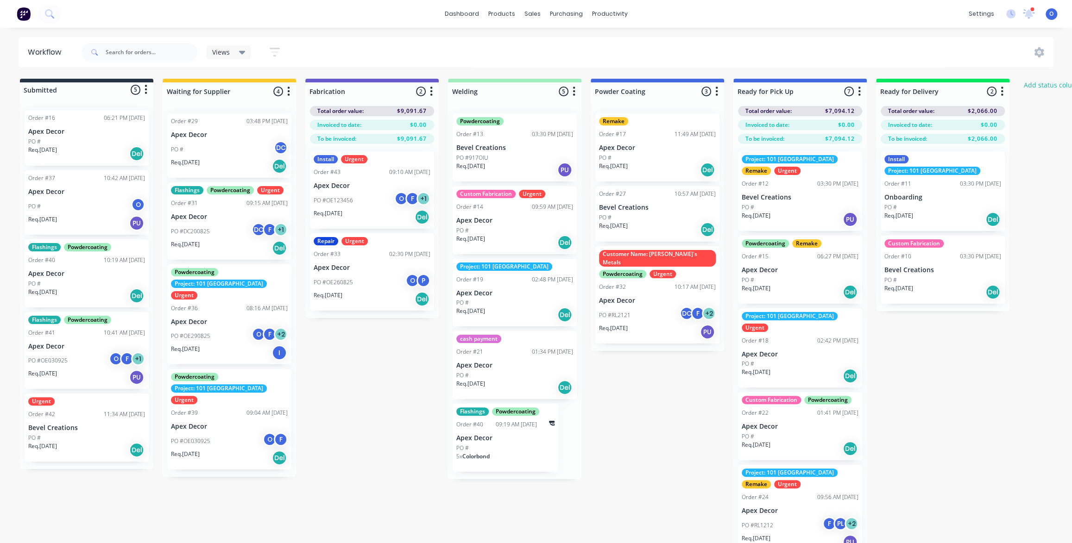
click at [382, 379] on div "Submitted 5 Status colour #273444 hex #273444 Save Cancel Summaries Total order…" at bounding box center [631, 327] width 1276 height 497
click at [357, 385] on div "Submitted 5 Status colour #273444 hex #273444 Save Cancel Summaries Total order…" at bounding box center [631, 327] width 1276 height 497
click at [367, 378] on div "Submitted 5 Status colour #273444 hex #273444 Save Cancel Summaries Total order…" at bounding box center [631, 327] width 1276 height 497
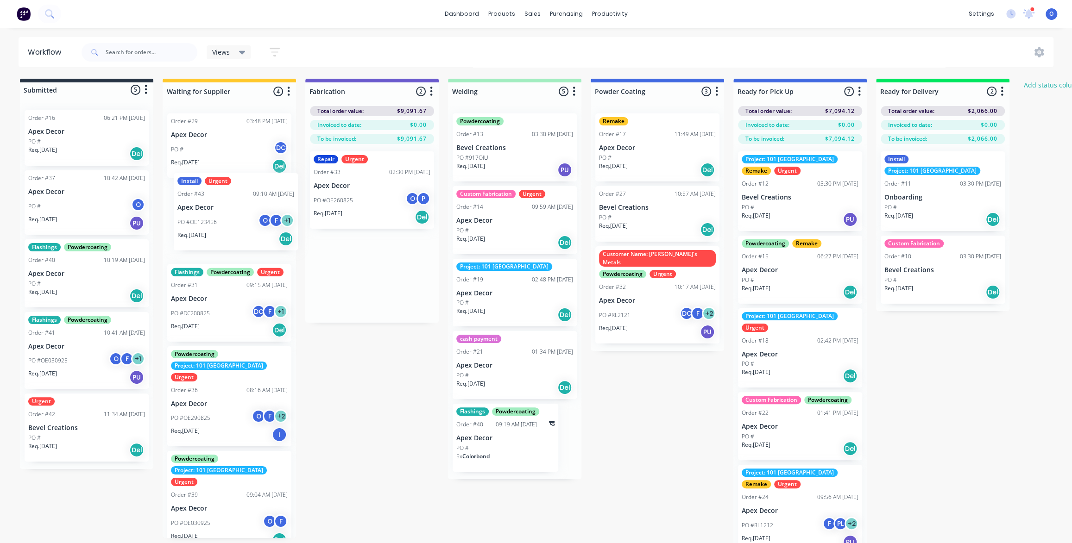
drag, startPoint x: 381, startPoint y: 209, endPoint x: 241, endPoint y: 233, distance: 142.4
click at [241, 233] on div "Submitted 5 Status colour #273444 hex #273444 Save Cancel Summaries Total order…" at bounding box center [631, 327] width 1276 height 497
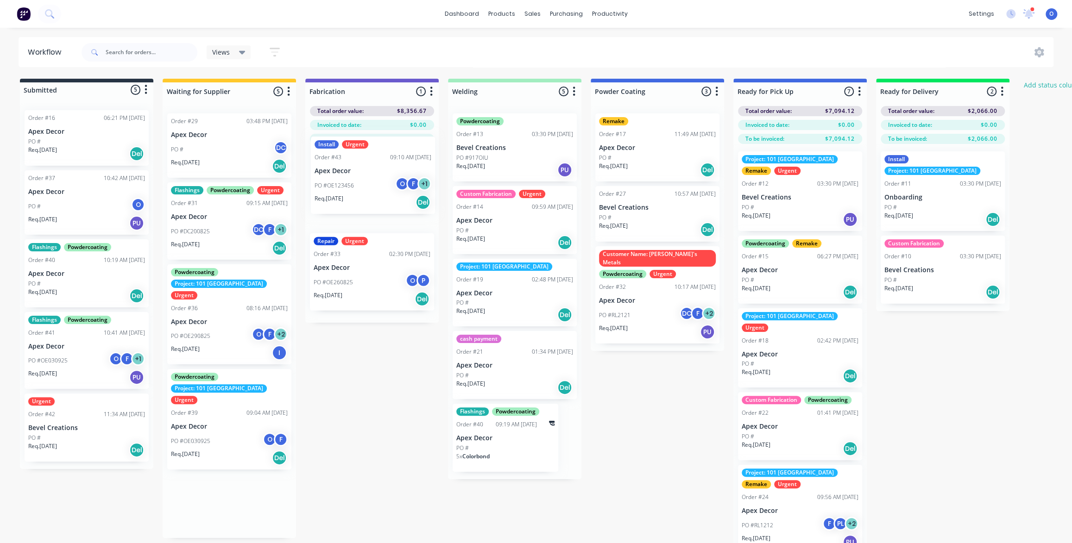
drag, startPoint x: 213, startPoint y: 226, endPoint x: 361, endPoint y: 181, distance: 155.0
click at [361, 181] on div "Submitted 5 Status colour #273444 hex #273444 Save Cancel Summaries Total order…" at bounding box center [631, 327] width 1276 height 497
click at [343, 182] on p "Apex Decor" at bounding box center [372, 186] width 117 height 8
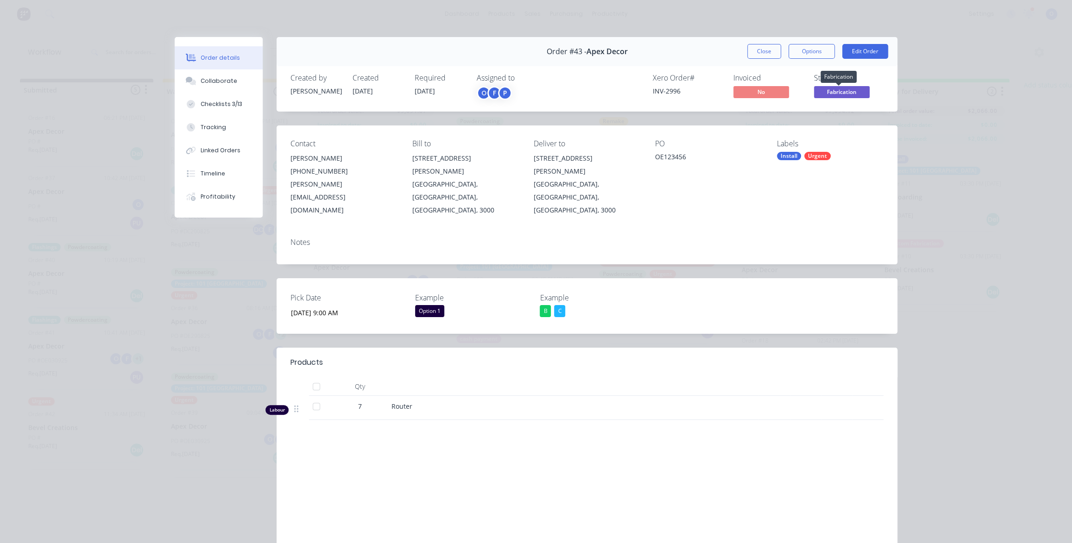
click at [823, 90] on span "Fabrication" at bounding box center [842, 92] width 56 height 12
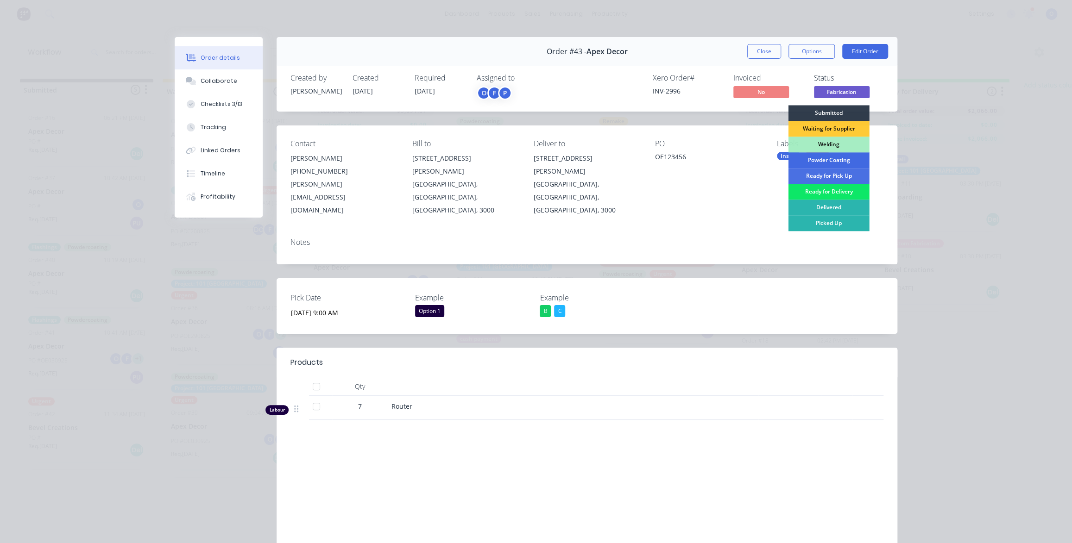
click at [826, 160] on div "Powder Coating" at bounding box center [828, 160] width 81 height 16
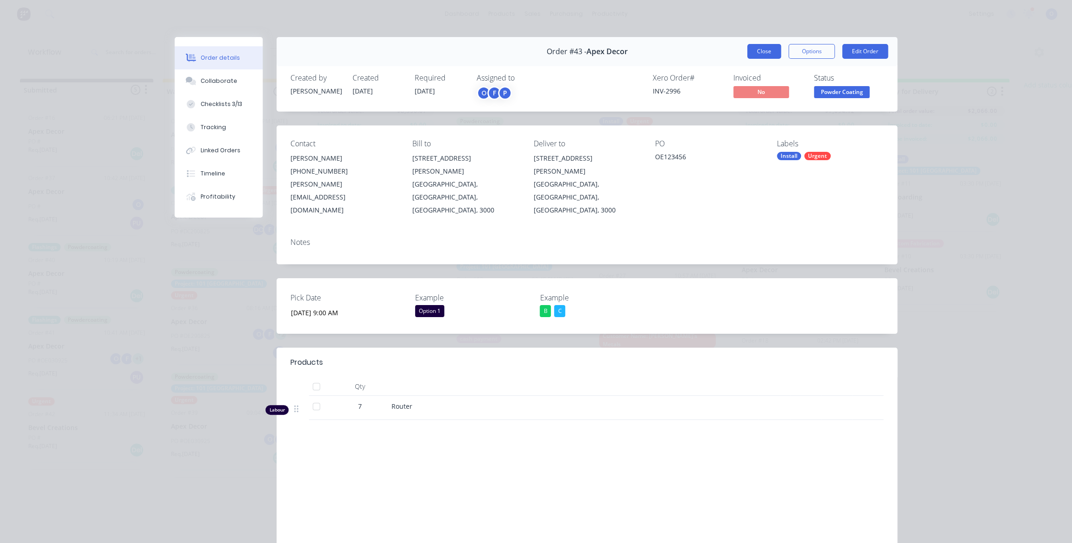
click at [764, 52] on button "Close" at bounding box center [764, 51] width 34 height 15
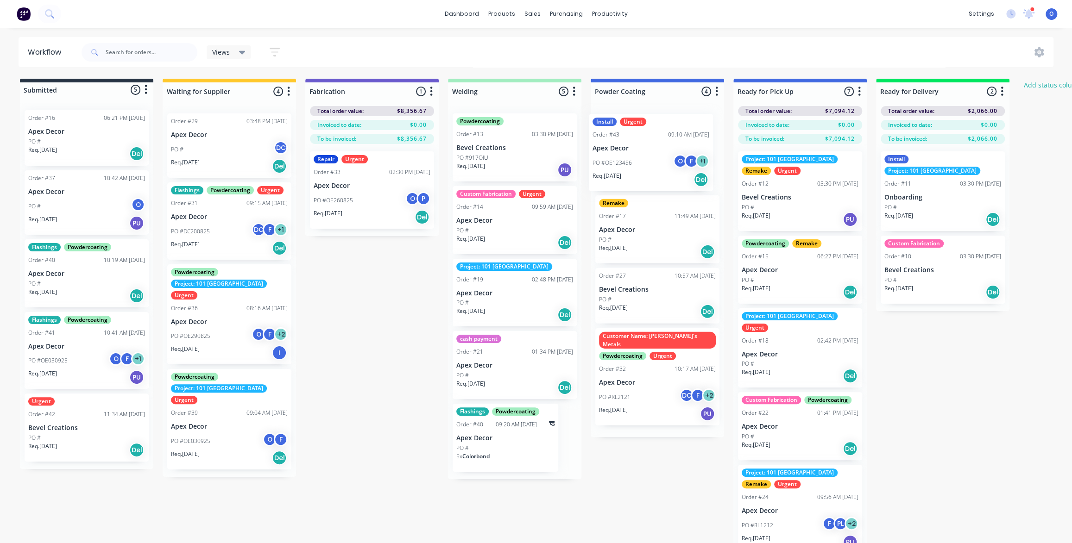
drag, startPoint x: 651, startPoint y: 152, endPoint x: 639, endPoint y: 153, distance: 12.1
click at [639, 153] on div "Install Urgent Order #43 09:10 AM [DATE] Apex Decor PO #OE123456 O F + 1 Req. […" at bounding box center [657, 271] width 133 height 331
click at [901, 358] on div "Submitted 5 Status colour #273444 hex #273444 Save Cancel Summaries Total order…" at bounding box center [631, 327] width 1276 height 497
click at [929, 391] on div "Submitted 5 Status colour #273444 hex #273444 Save Cancel Summaries Total order…" at bounding box center [631, 327] width 1276 height 497
click at [898, 429] on div "Submitted 5 Status colour #273444 hex #273444 Save Cancel Summaries Total order…" at bounding box center [631, 327] width 1276 height 497
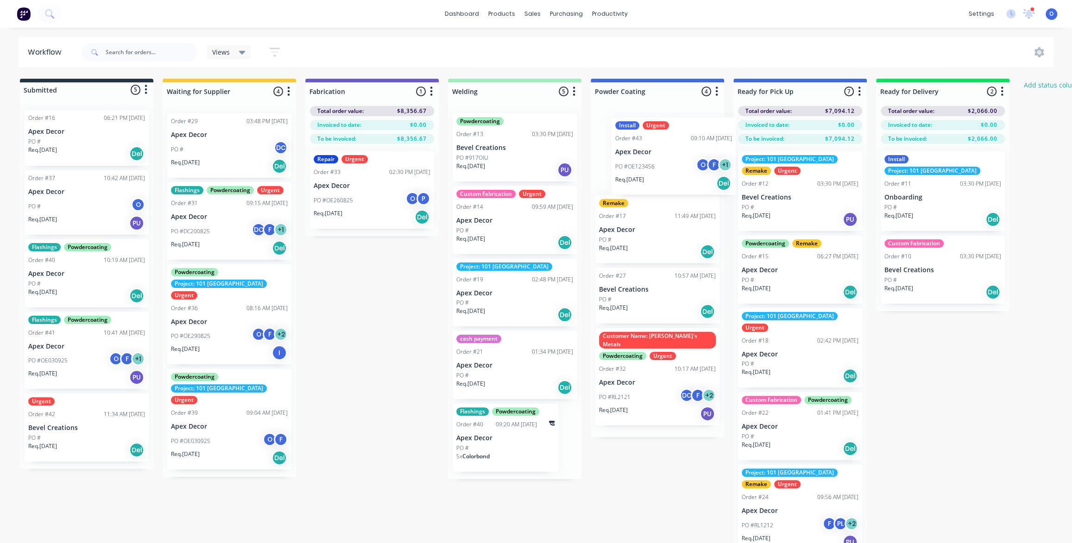
drag, startPoint x: 644, startPoint y: 157, endPoint x: 660, endPoint y: 156, distance: 15.8
click at [662, 159] on div "Install Urgent Order #43 09:10 AM [DATE] Apex Decor PO #OE123456 O F + 1 Req. […" at bounding box center [657, 271] width 133 height 331
click at [388, 283] on div "Submitted 5 Status colour #273444 hex #273444 Save Cancel Summaries Total order…" at bounding box center [631, 327] width 1276 height 497
click at [398, 302] on div "Submitted 5 Status colour #273444 hex #273444 Save Cancel Summaries Total order…" at bounding box center [631, 327] width 1276 height 497
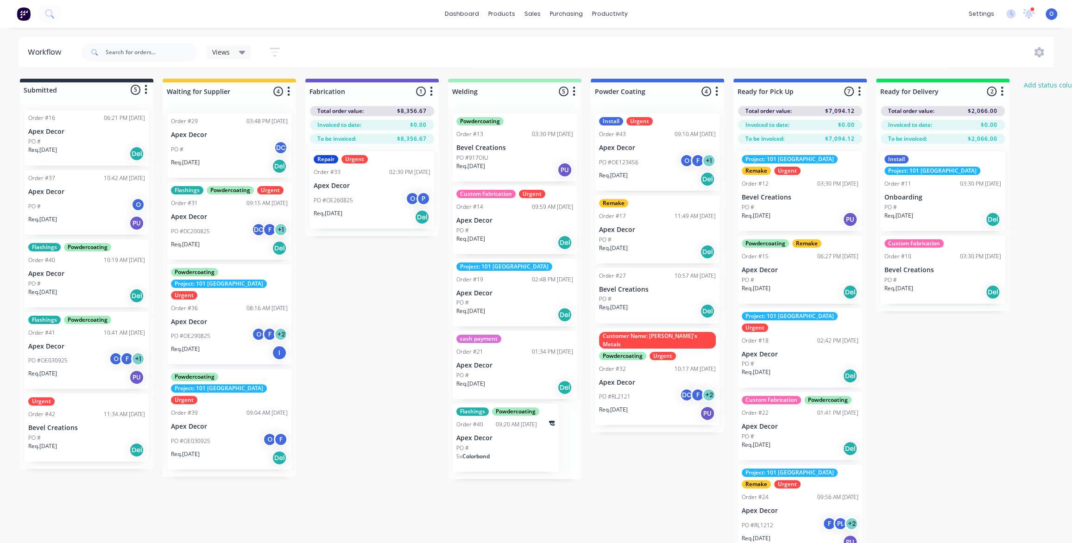
click at [474, 47] on div "Views Save new view None (Default) edit Project 101 edit Urgent Jobs edit Show/…" at bounding box center [567, 52] width 974 height 28
click at [336, 63] on div "Views Save new view None (Default) edit Project 101 edit Urgent Jobs edit Show/…" at bounding box center [567, 52] width 974 height 28
click at [276, 55] on icon "button" at bounding box center [275, 52] width 10 height 9
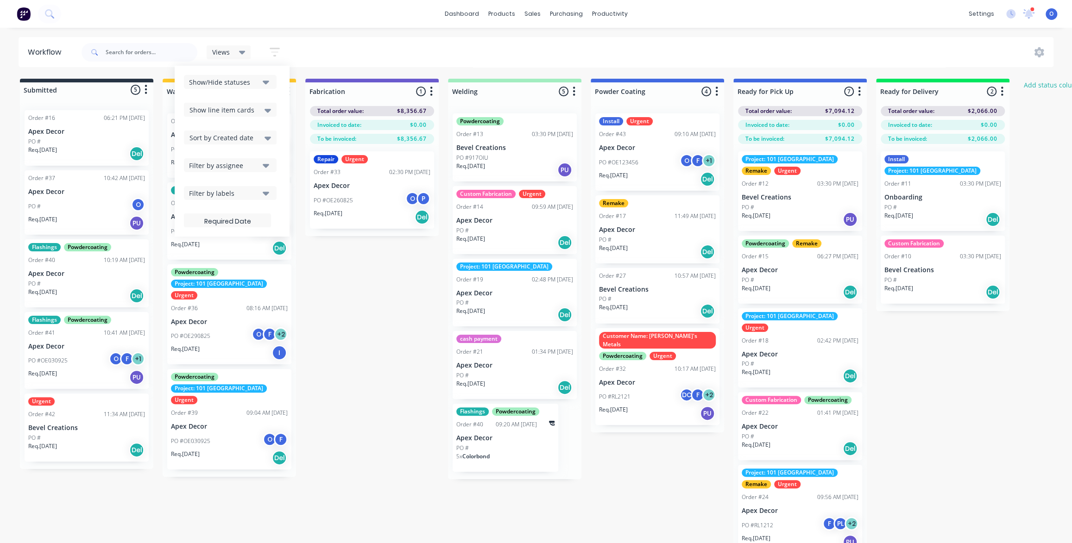
click at [252, 194] on div "Filter by labels" at bounding box center [224, 194] width 70 height 10
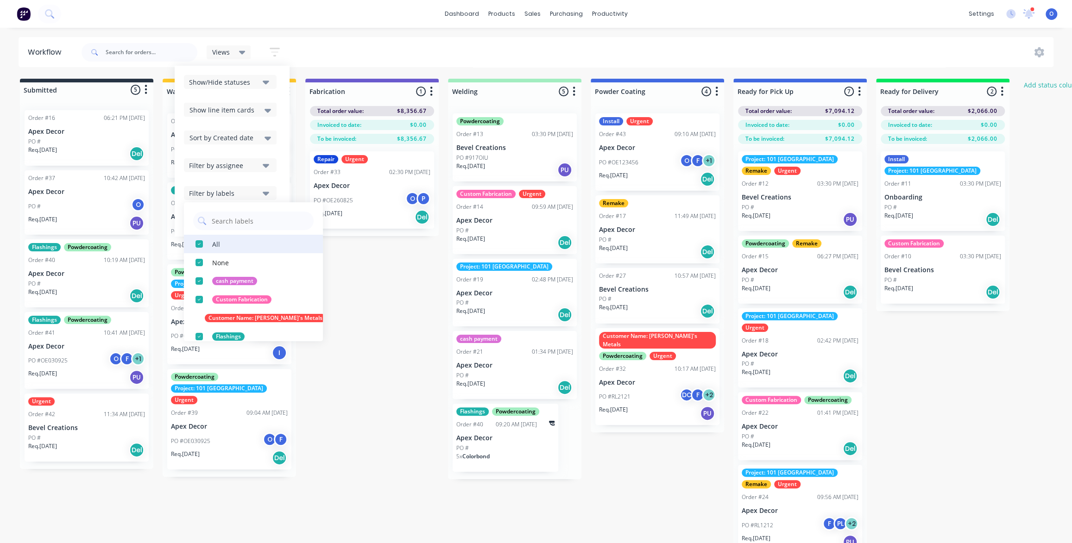
click at [201, 245] on div "button" at bounding box center [199, 244] width 19 height 19
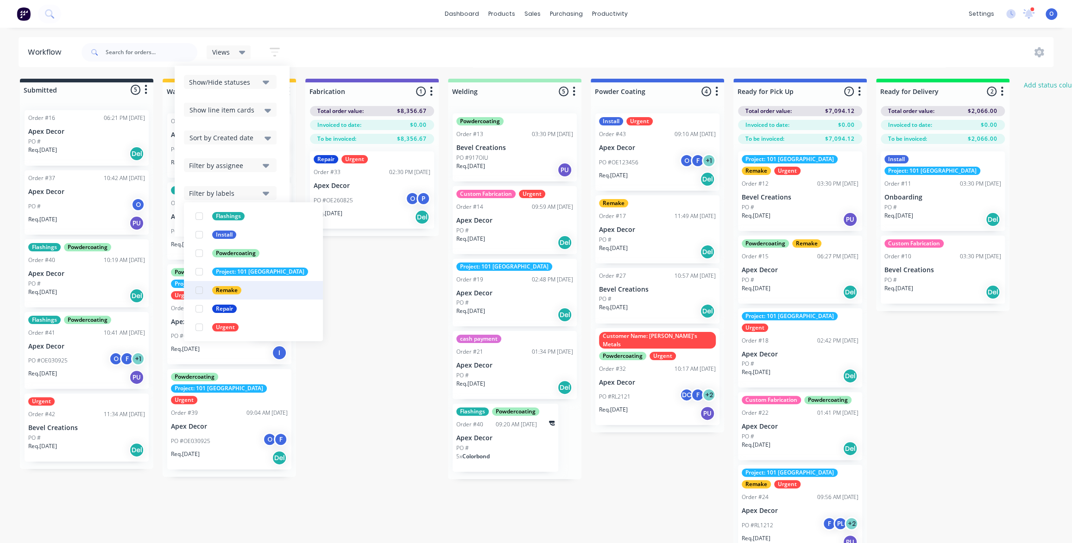
scroll to position [38, 0]
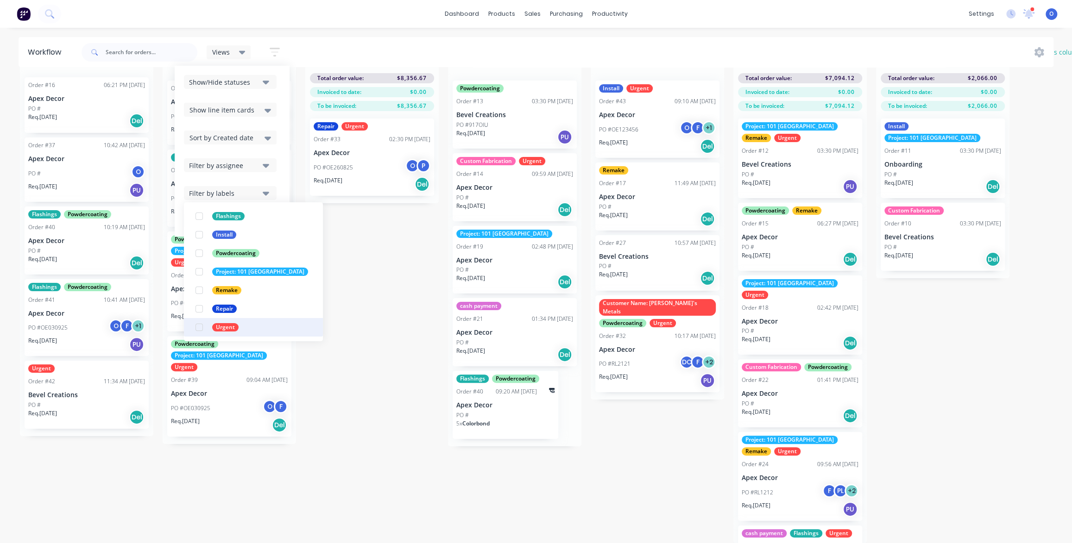
click at [200, 326] on div "button" at bounding box center [199, 327] width 19 height 19
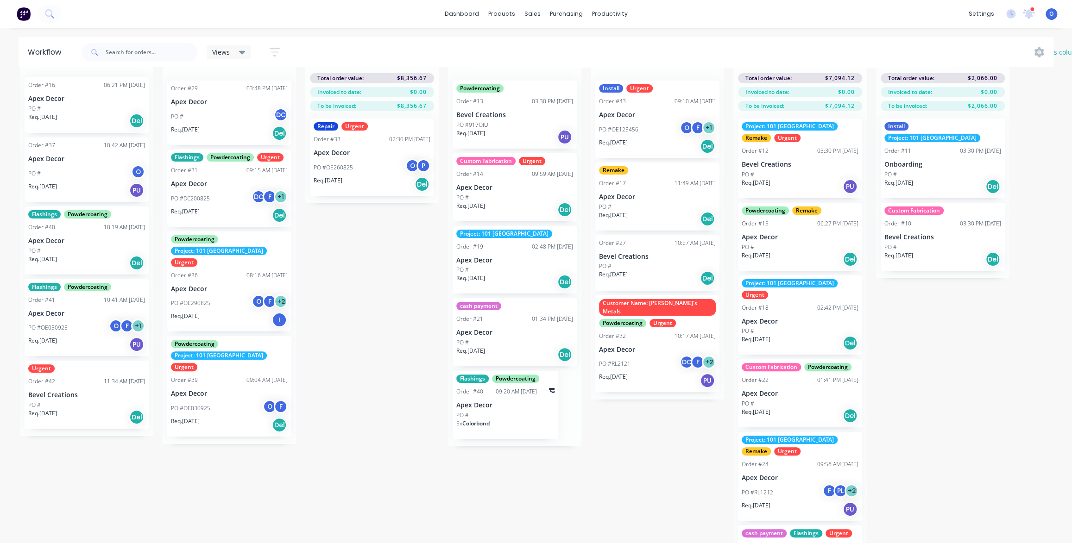
click at [384, 269] on div "Submitted 5 Status colour #273444 hex #273444 Save Cancel Summaries Total order…" at bounding box center [631, 294] width 1276 height 497
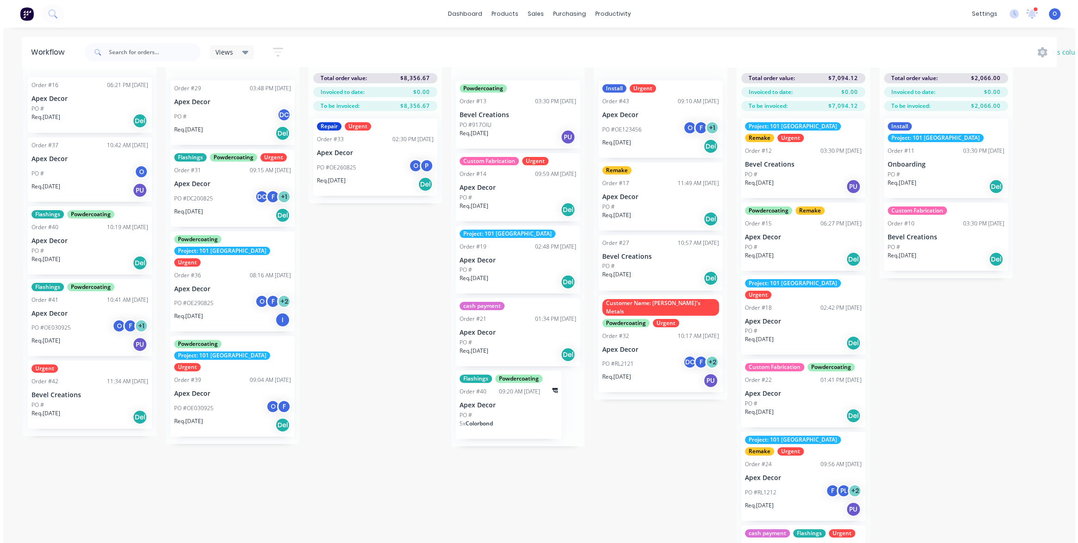
scroll to position [0, 0]
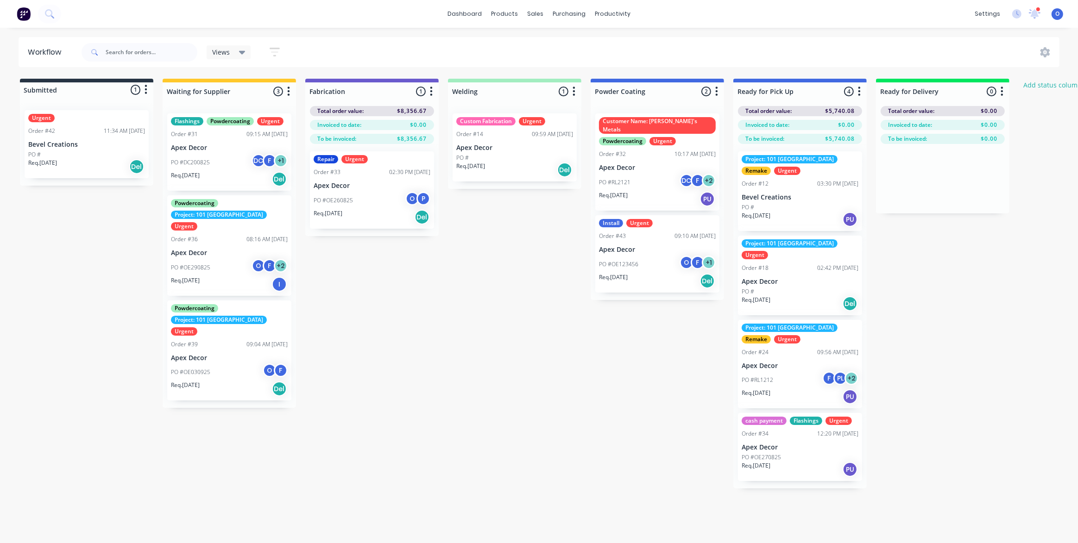
click at [663, 347] on div "Submitted 1 Status colour #273444 hex #273444 Save Cancel Summaries Total order…" at bounding box center [631, 284] width 1276 height 410
click at [553, 334] on div "Submitted 1 Status colour #273444 hex #273444 Save Cancel Summaries Total order…" at bounding box center [631, 284] width 1276 height 410
click at [547, 320] on div "Submitted 1 Status colour #273444 hex #273444 Save Cancel Summaries Total order…" at bounding box center [631, 284] width 1276 height 410
click at [231, 55] on div "Views" at bounding box center [228, 52] width 33 height 8
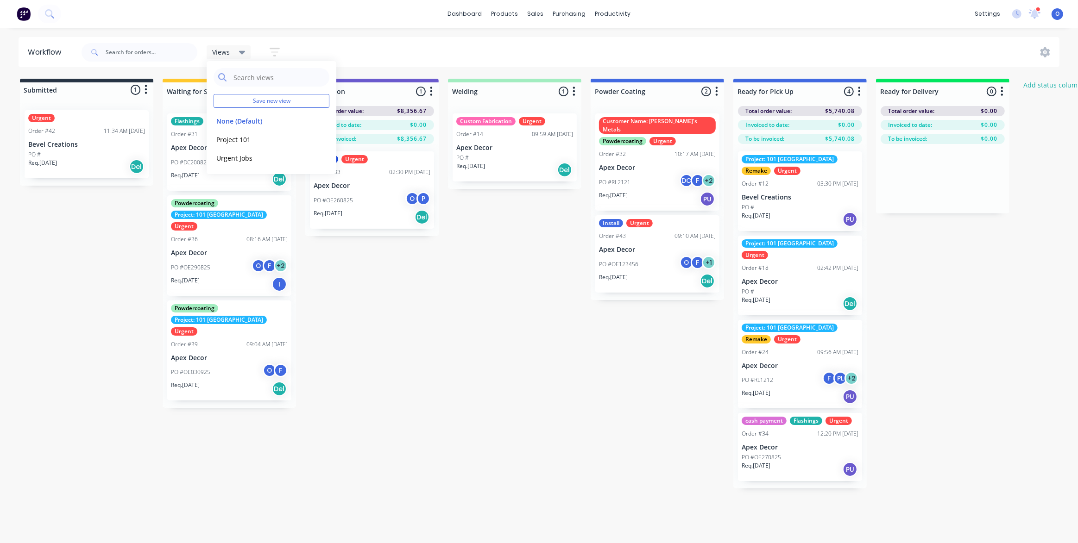
click at [499, 356] on div "Submitted 1 Status colour #273444 hex #273444 Save Cancel Summaries Total order…" at bounding box center [631, 284] width 1276 height 410
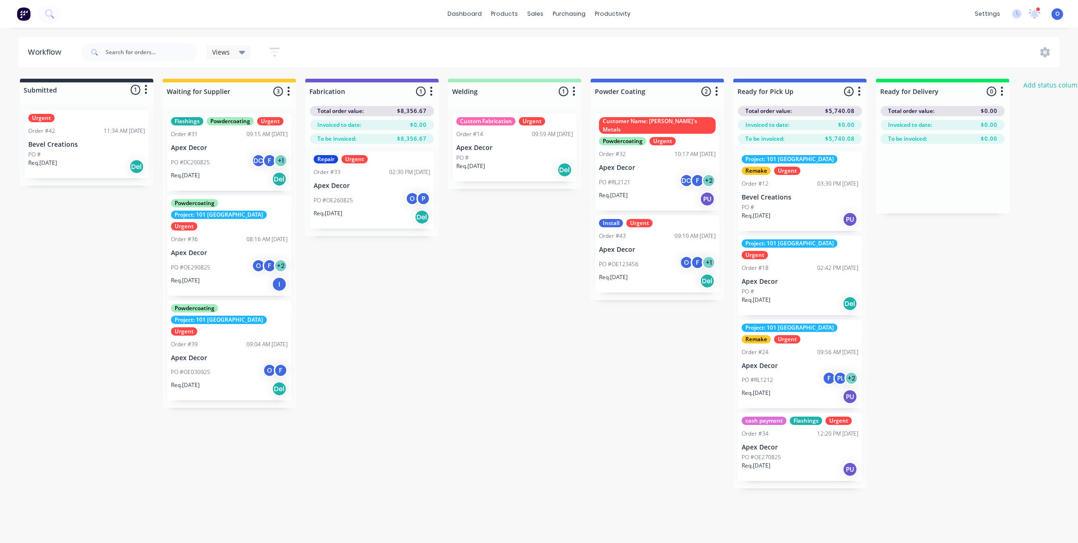
drag, startPoint x: 438, startPoint y: 357, endPoint x: 394, endPoint y: 307, distance: 66.3
click at [438, 357] on div "Submitted 1 Status colour #273444 hex #273444 Save Cancel Summaries Total order…" at bounding box center [631, 284] width 1276 height 410
click at [465, 334] on div "Submitted 1 Status colour #273444 hex #273444 Save Cancel Summaries Total order…" at bounding box center [631, 284] width 1276 height 410
click at [218, 50] on span "Views" at bounding box center [221, 52] width 18 height 10
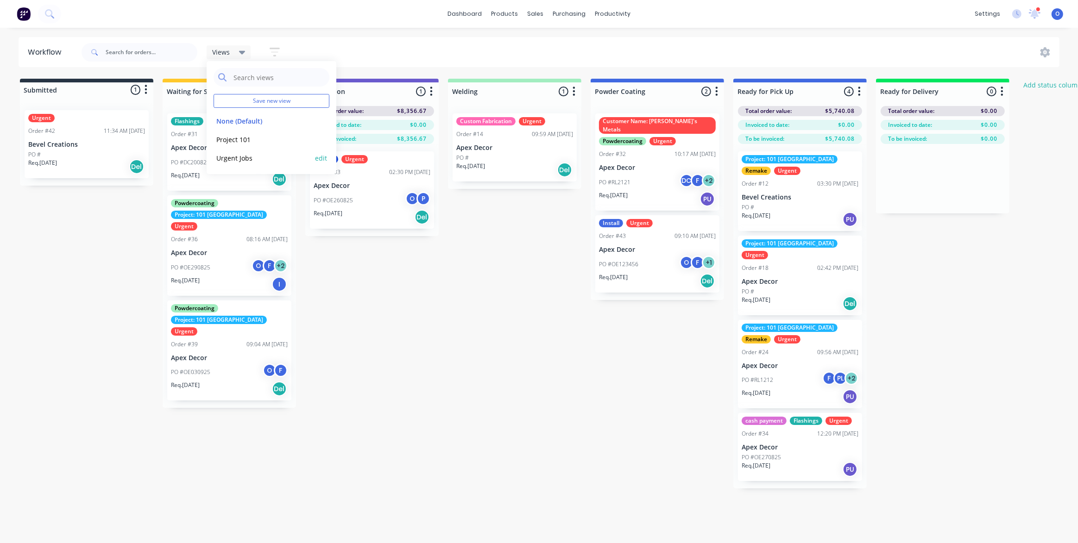
click at [244, 157] on button "Urgent Jobs" at bounding box center [263, 158] width 99 height 11
click at [239, 141] on button "Project 101" at bounding box center [263, 139] width 99 height 11
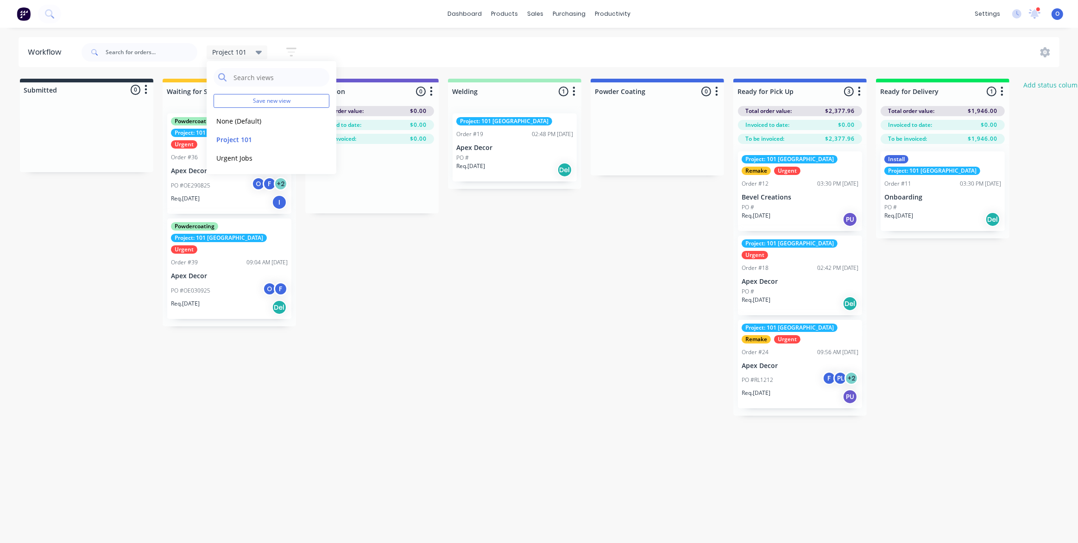
click at [415, 311] on div "Submitted 0 Status colour #273444 hex #273444 Save Cancel Summaries Total order…" at bounding box center [631, 247] width 1276 height 337
click at [513, 333] on div "Submitted 0 Status colour #273444 hex #273444 Save Cancel Summaries Total order…" at bounding box center [631, 247] width 1276 height 337
click at [512, 333] on div "Submitted 0 Status colour #273444 hex #273444 Save Cancel Summaries Total order…" at bounding box center [631, 247] width 1276 height 337
click at [500, 331] on div "Submitted 0 Status colour #273444 hex #273444 Save Cancel Summaries Total order…" at bounding box center [631, 247] width 1276 height 337
click at [447, 321] on div "Submitted 0 Status colour #273444 hex #273444 Save Cancel Summaries Total order…" at bounding box center [631, 247] width 1276 height 337
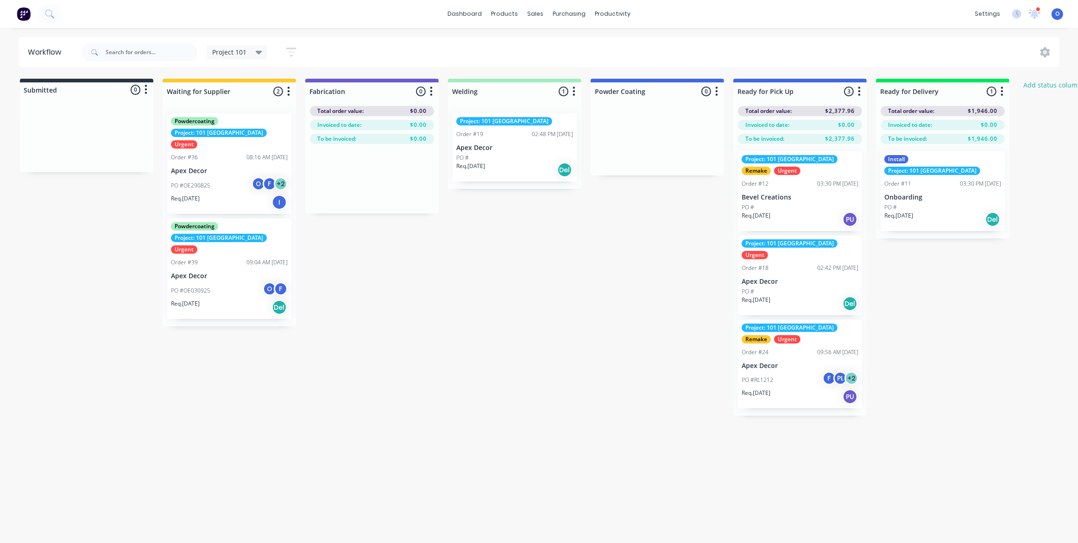
click at [409, 327] on div "Submitted 0 Status colour #273444 hex #273444 Save Cancel Summaries Total order…" at bounding box center [631, 247] width 1276 height 337
click at [403, 327] on div "Submitted 0 Status colour #273444 hex #273444 Save Cancel Summaries Total order…" at bounding box center [631, 247] width 1276 height 337
click at [608, 340] on div "Submitted 0 Status colour #273444 hex #273444 Save Cancel Summaries Total order…" at bounding box center [631, 247] width 1276 height 337
click at [353, 91] on div at bounding box center [371, 91] width 133 height 18
click at [1051, 88] on button "Add status column" at bounding box center [1053, 85] width 68 height 13
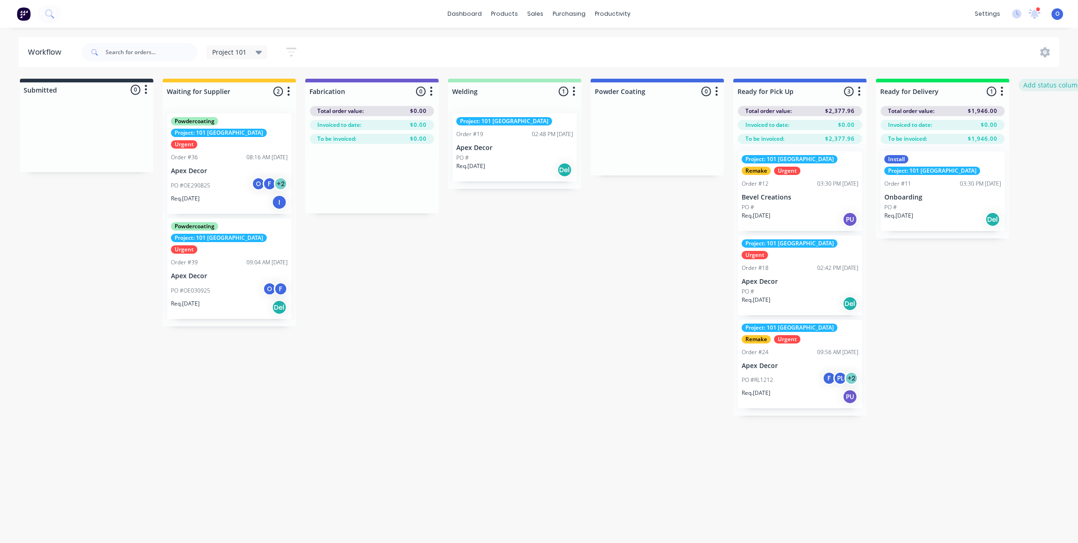
scroll to position [0, 68]
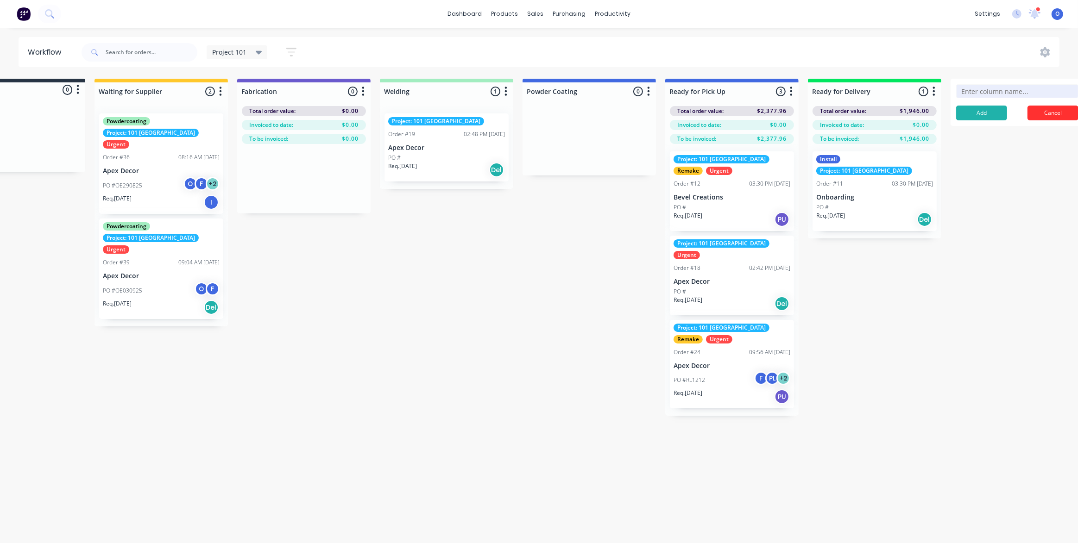
click at [1051, 111] on button "Cancel" at bounding box center [1052, 113] width 51 height 15
click at [458, 304] on div "Submitted 0 Status colour #273444 hex #273444 Save Cancel Summaries Total order…" at bounding box center [563, 247] width 1276 height 337
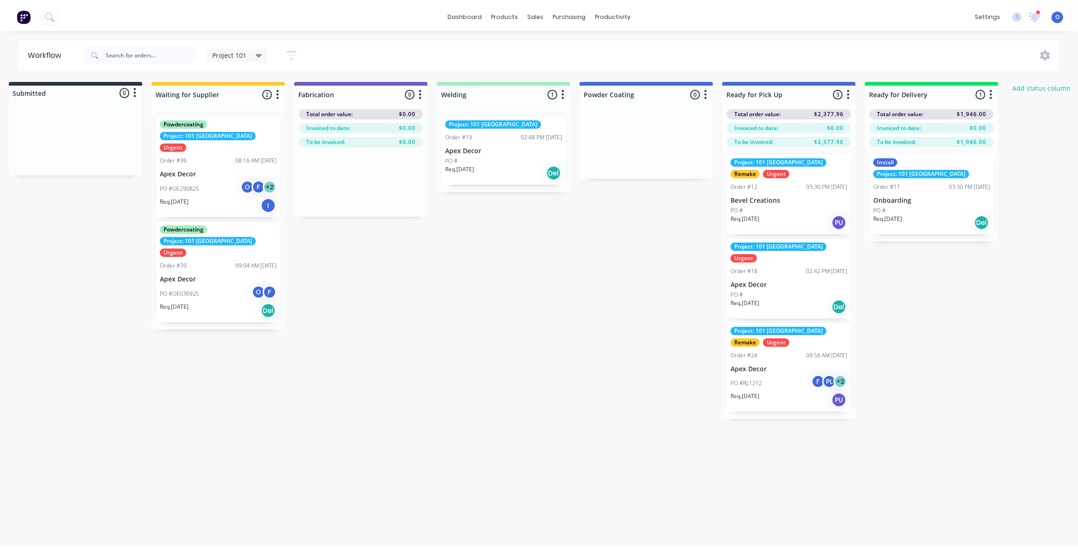
scroll to position [0, 0]
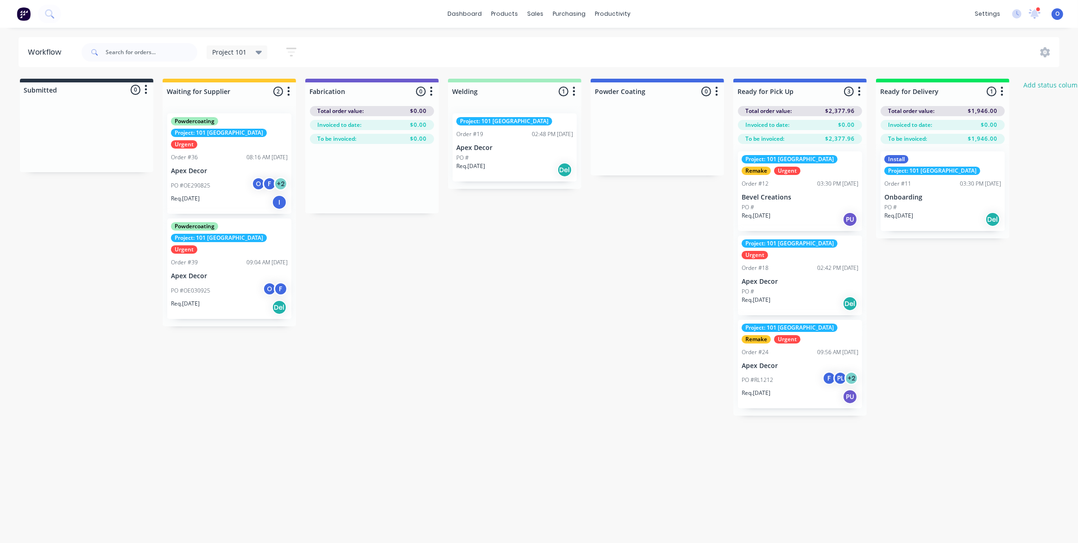
click at [576, 89] on button "button" at bounding box center [573, 91] width 11 height 11
click at [557, 114] on button "Status colour" at bounding box center [533, 111] width 93 height 15
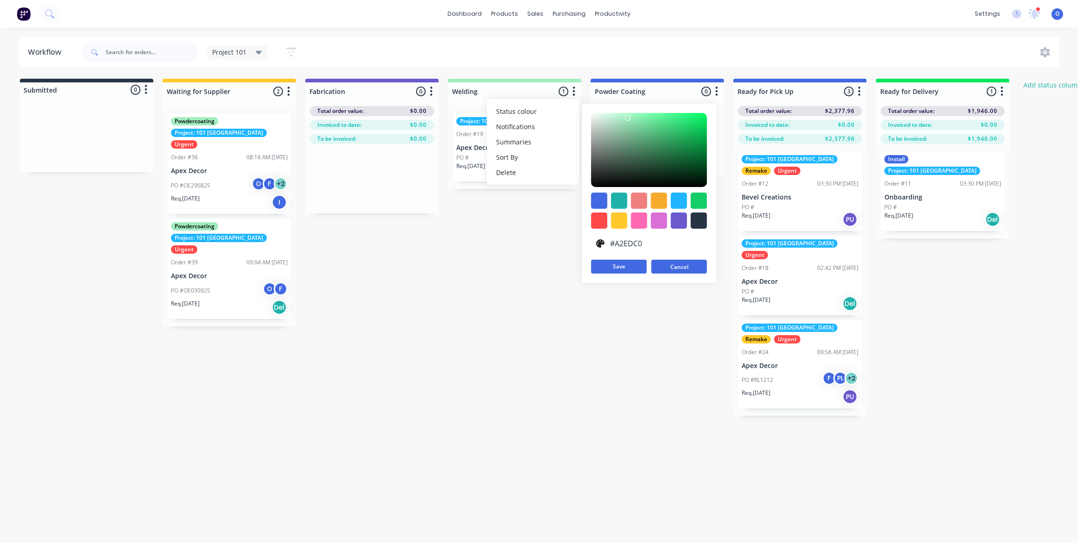
click at [685, 273] on button "Cancel" at bounding box center [679, 267] width 56 height 14
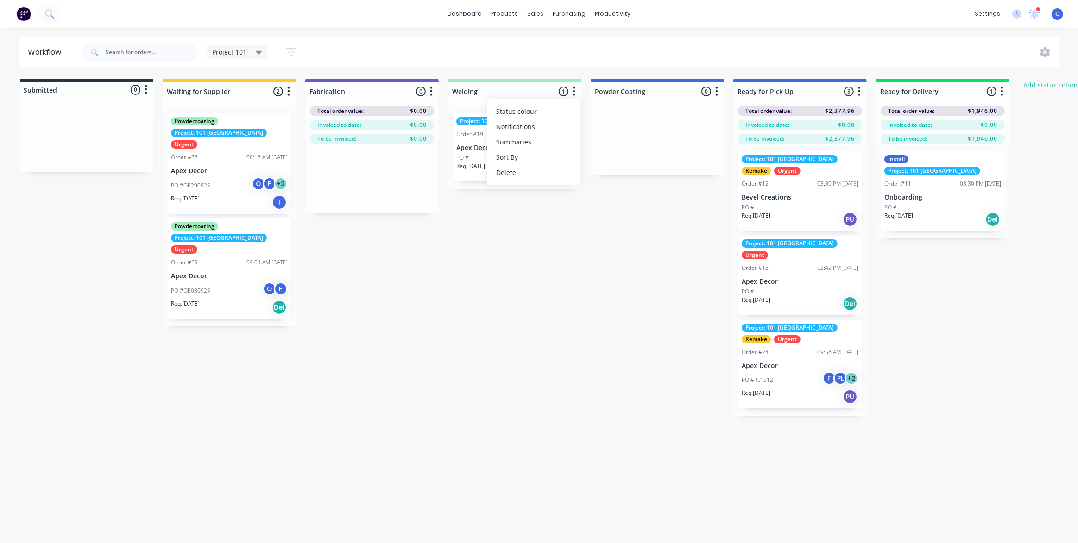
click at [415, 305] on div "Submitted 0 Status colour #273444 hex #273444 Save Cancel Summaries Total order…" at bounding box center [631, 247] width 1276 height 337
click at [514, 367] on div "Submitted 0 Status colour #273444 hex #273444 Save Cancel Summaries Total order…" at bounding box center [631, 247] width 1276 height 337
click at [421, 111] on span "$0.00" at bounding box center [418, 111] width 17 height 8
click at [414, 112] on span "$0.00" at bounding box center [418, 111] width 17 height 8
click at [421, 112] on span "$0.00" at bounding box center [418, 111] width 17 height 8
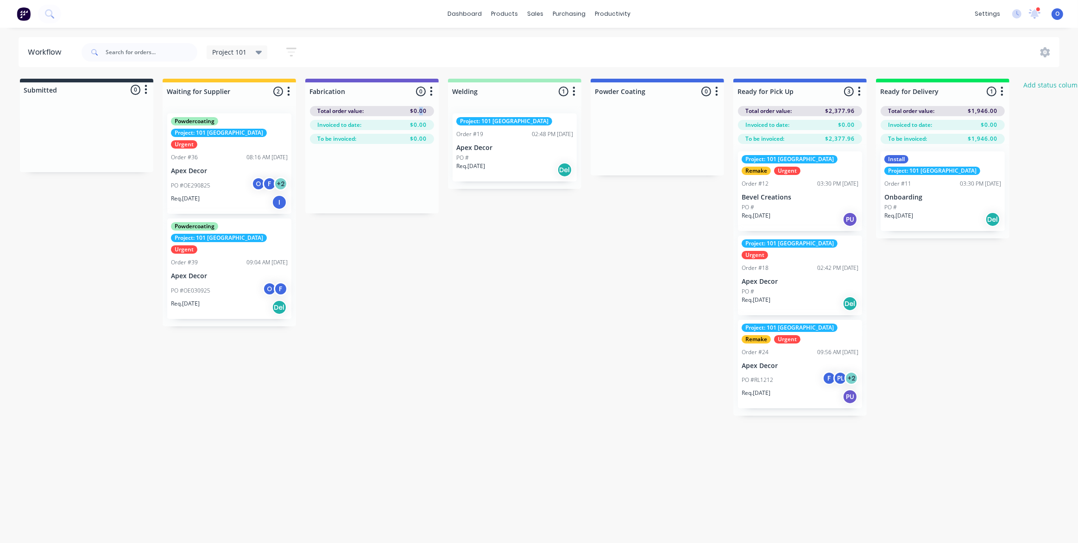
click at [420, 115] on div "Total order value: $0.00" at bounding box center [372, 111] width 124 height 10
click at [858, 91] on icon "button" at bounding box center [859, 91] width 2 height 9
click at [834, 145] on button "Summaries" at bounding box center [818, 141] width 93 height 15
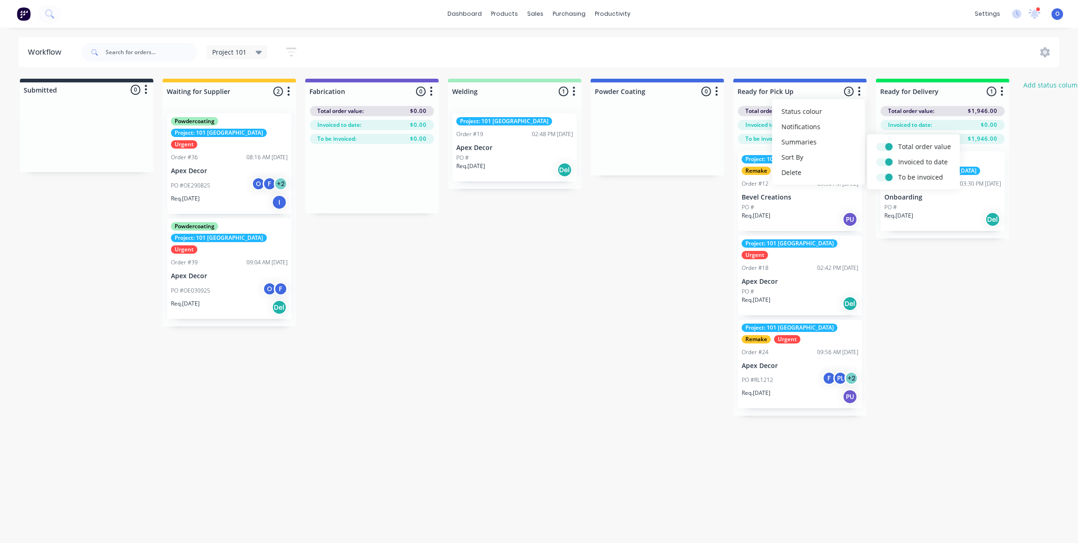
click at [915, 276] on div "Submitted 0 Status colour #273444 hex #273444 Save Cancel Summaries Total order…" at bounding box center [631, 247] width 1276 height 337
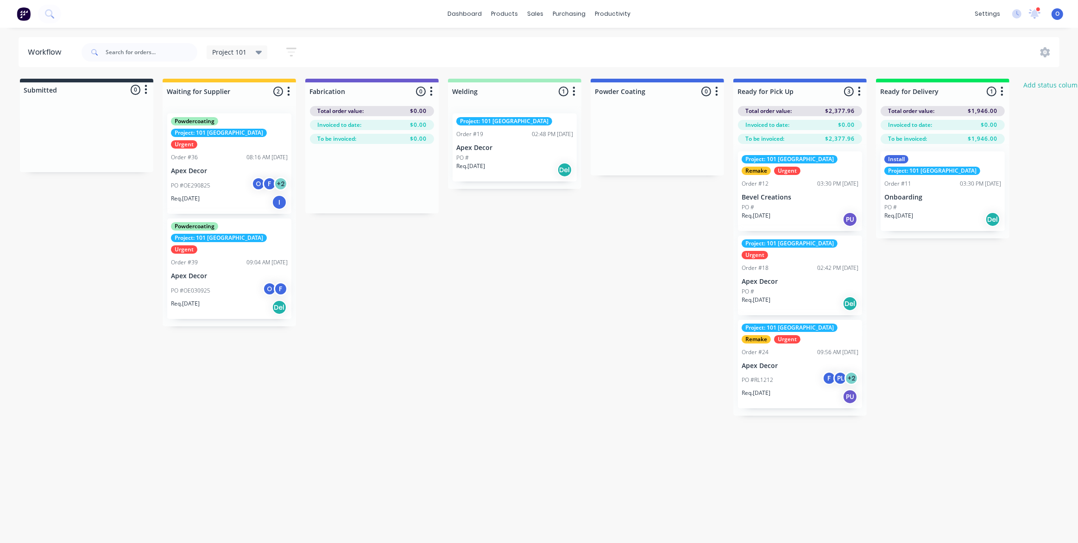
click at [539, 261] on div "Submitted 0 Status colour #273444 hex #273444 Save Cancel Summaries Total order…" at bounding box center [631, 247] width 1276 height 337
drag, startPoint x: 924, startPoint y: 268, endPoint x: 932, endPoint y: 173, distance: 95.3
click at [924, 266] on div "Submitted 0 Status colour #273444 hex #273444 Save Cancel Summaries Total order…" at bounding box center [631, 247] width 1276 height 337
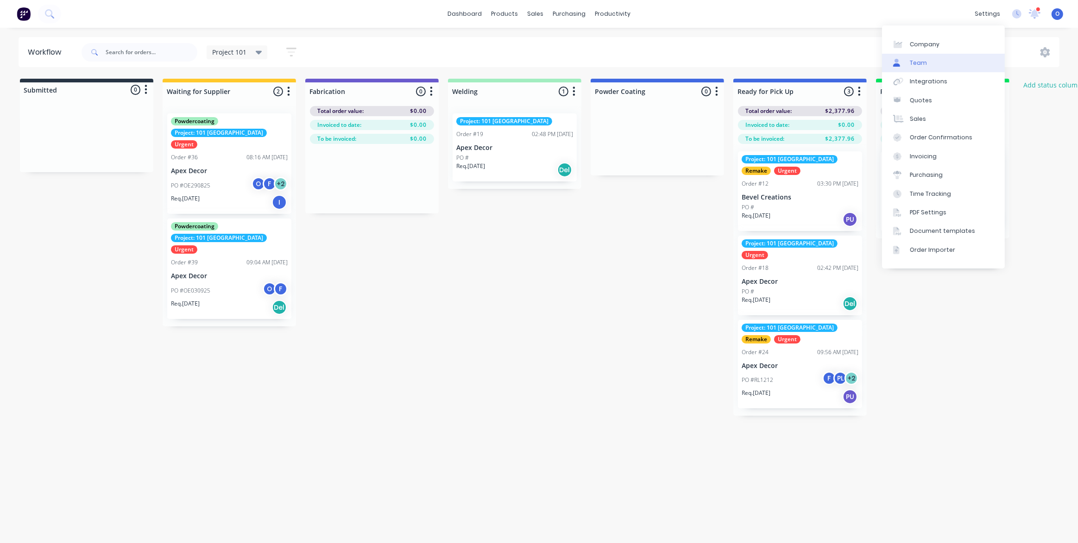
click at [929, 69] on link "Team" at bounding box center [943, 63] width 123 height 19
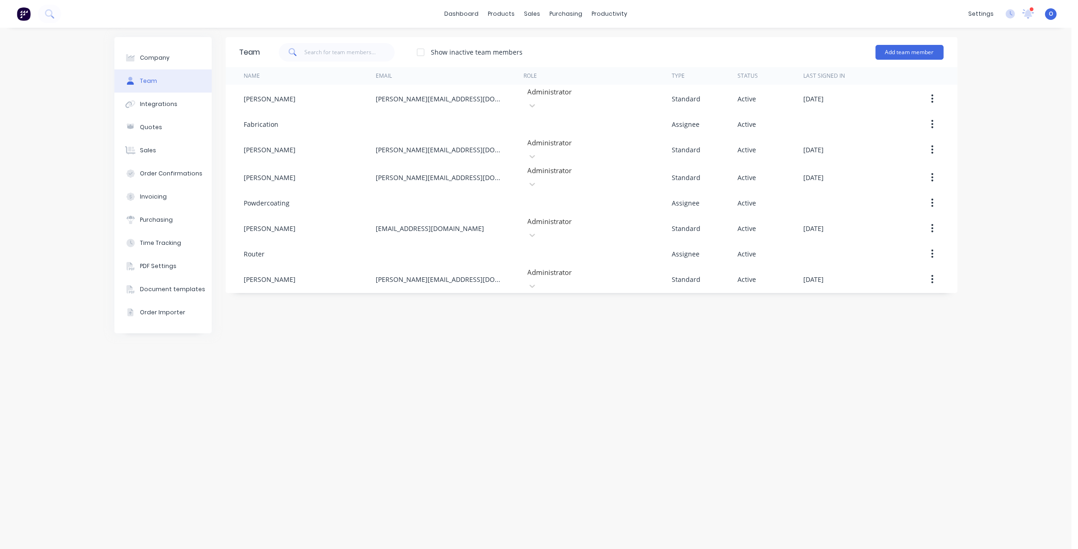
click at [685, 440] on div "Team Show inactive team members Add team member Name Email Role Type Status Las…" at bounding box center [592, 288] width 732 height 503
click at [690, 380] on div "Team Show inactive team members Add team member Name Email Role Type Status Las…" at bounding box center [592, 288] width 732 height 503
click at [678, 394] on div "Team Show inactive team members Add team member Name Email Role Type Status Las…" at bounding box center [592, 288] width 732 height 503
click at [622, 63] on div "Planner" at bounding box center [623, 63] width 22 height 8
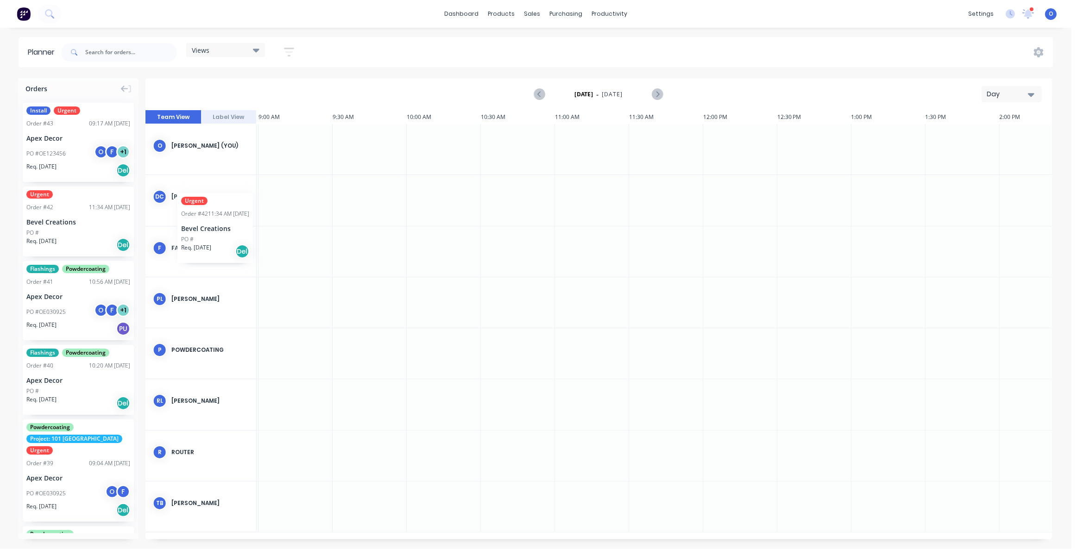
scroll to position [0, 1330]
drag, startPoint x: 78, startPoint y: 233, endPoint x: 544, endPoint y: 153, distance: 473.3
click at [998, 95] on div "Day" at bounding box center [1008, 94] width 43 height 10
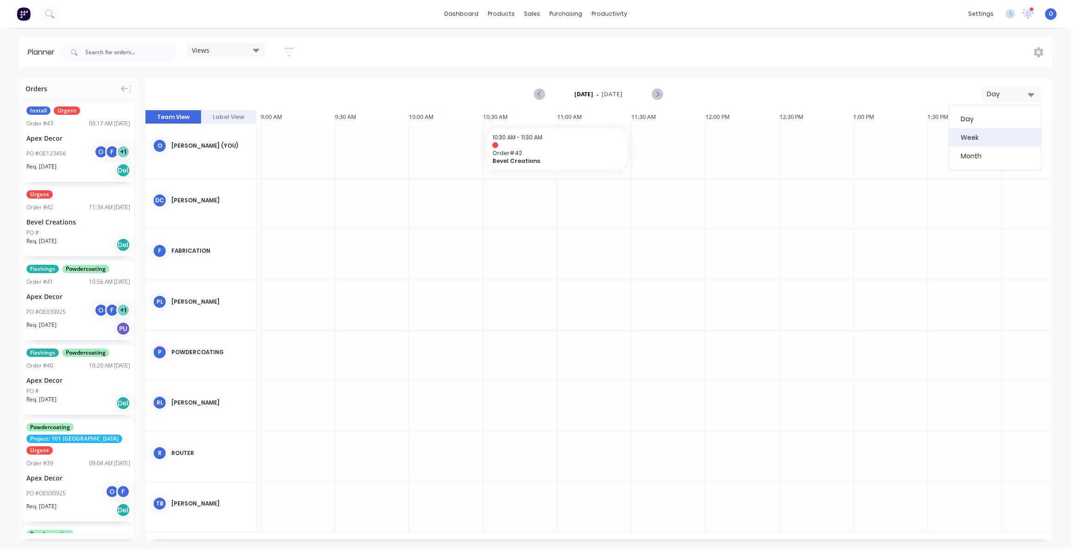
click at [991, 142] on div "Week" at bounding box center [995, 137] width 92 height 19
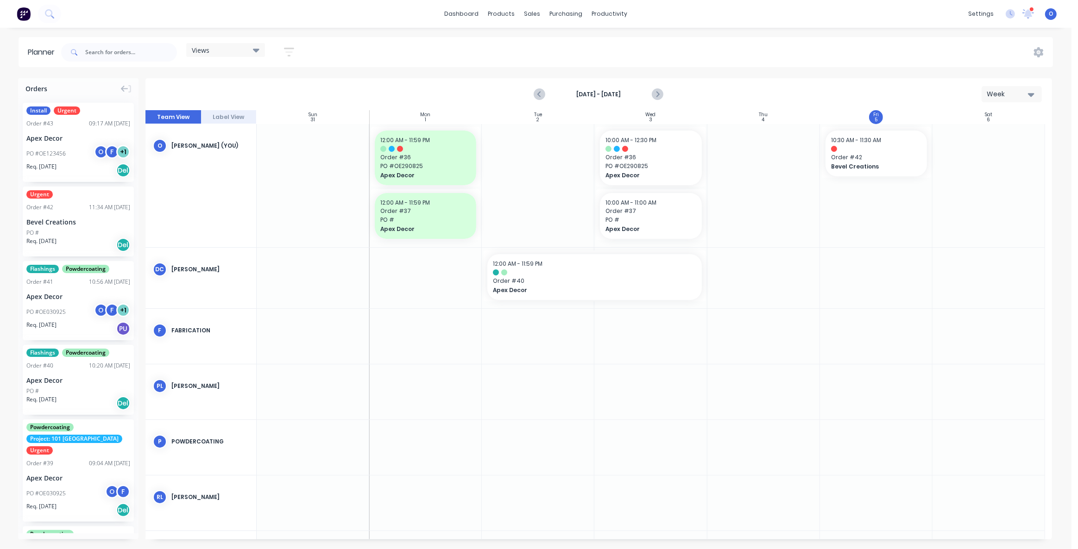
click at [1013, 95] on div "Week" at bounding box center [1008, 94] width 43 height 10
click at [1006, 163] on div "Month" at bounding box center [995, 156] width 92 height 19
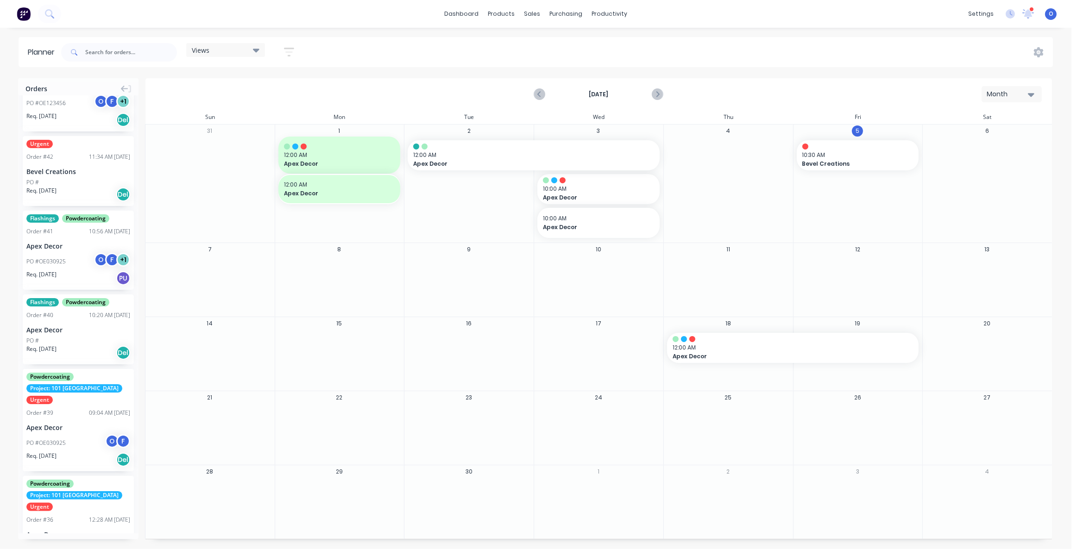
scroll to position [0, 0]
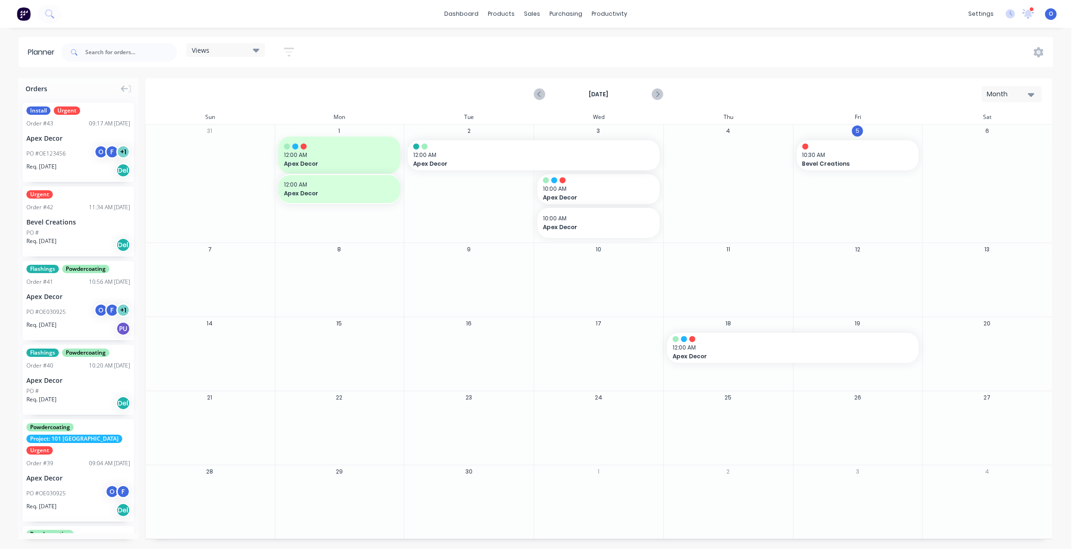
click at [565, 50] on div "Views Save new view None (Default) edit Default View edit Show/Hide users Show/…" at bounding box center [556, 52] width 994 height 28
click at [230, 50] on div "Views" at bounding box center [226, 50] width 68 height 8
click at [293, 50] on icon "button" at bounding box center [289, 52] width 10 height 12
click at [399, 44] on div "Views Save new view None (Default) edit Default View edit Show/Hide users Show/…" at bounding box center [556, 52] width 994 height 28
click at [463, 56] on div "Views Save new view None (Default) edit Default View edit Show/Hide users Show/…" at bounding box center [556, 52] width 994 height 28
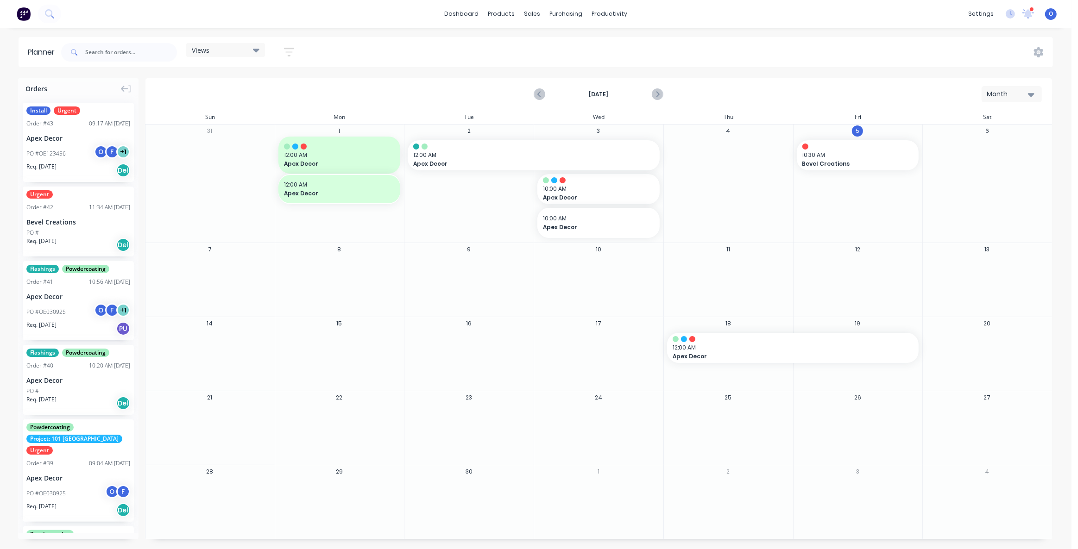
click at [394, 47] on div "Views Save new view None (Default) edit Default View edit Show/Hide users Show/…" at bounding box center [556, 52] width 994 height 28
click at [396, 45] on div "Views Save new view None (Default) edit Default View edit Show/Hide users Show/…" at bounding box center [556, 52] width 994 height 28
click at [472, 53] on div "Views Save new view None (Default) edit Default View edit Show/Hide users Show/…" at bounding box center [556, 52] width 994 height 28
click at [446, 39] on div "Views Save new view None (Default) edit Default View edit Show/Hide users Show/…" at bounding box center [556, 52] width 994 height 28
click at [531, 16] on div "sales" at bounding box center [531, 14] width 25 height 14
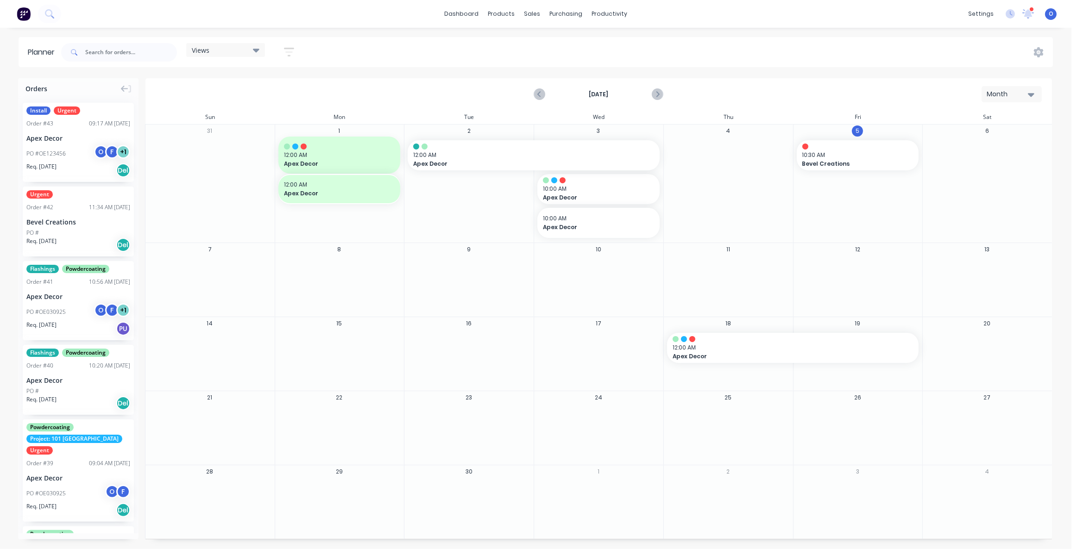
click at [563, 37] on div "dashboard products sales purchasing productivity dashboard products Product Cat…" at bounding box center [535, 274] width 1071 height 549
click at [528, 58] on div "Views Save new view None (Default) edit Default View edit Show/Hide users Show/…" at bounding box center [556, 52] width 994 height 28
click at [390, 53] on div "Views Save new view None (Default) edit Default View edit Show/Hide users Show/…" at bounding box center [556, 52] width 994 height 28
click at [412, 50] on div "Views Save new view None (Default) edit Default View edit Show/Hide users Show/…" at bounding box center [556, 52] width 994 height 28
click at [463, 54] on div "Views Save new view None (Default) edit Default View edit Show/Hide users Show/…" at bounding box center [556, 52] width 994 height 28
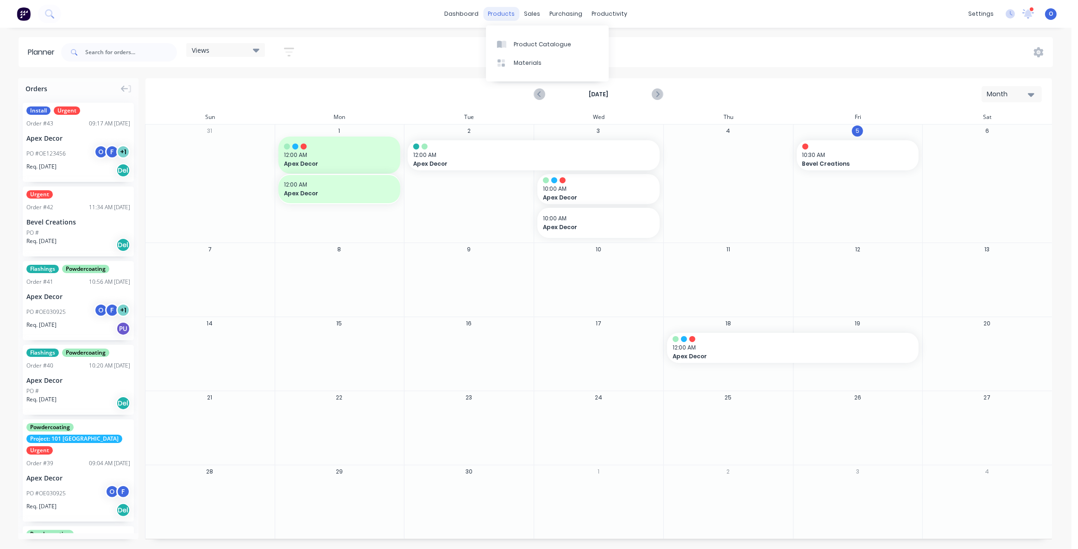
click at [505, 17] on div "products" at bounding box center [501, 14] width 36 height 14
click at [467, 17] on link "dashboard" at bounding box center [462, 14] width 44 height 14
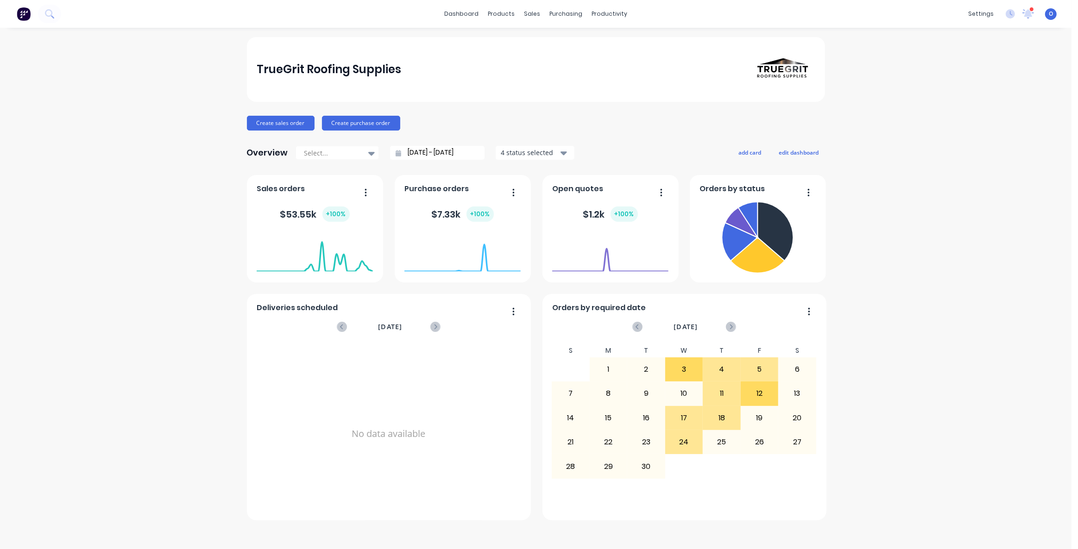
click at [914, 440] on div "TrueGrit Roofing Supplies Create sales order Create purchase order Overview Sel…" at bounding box center [535, 288] width 1071 height 503
click at [124, 122] on div "TrueGrit Roofing Supplies Create sales order Create purchase order Overview Sel…" at bounding box center [535, 288] width 1071 height 503
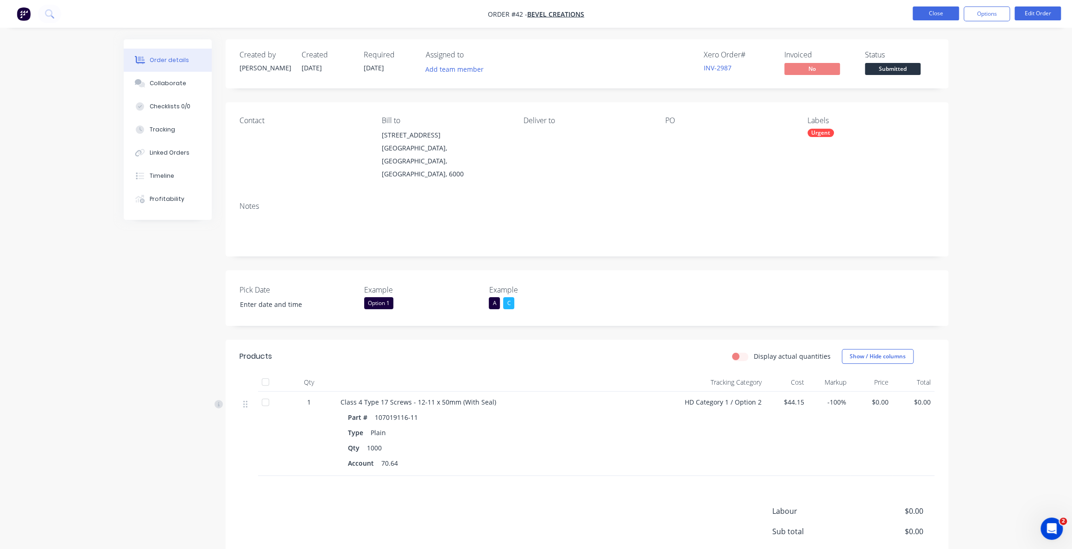
click at [929, 10] on button "Close" at bounding box center [935, 13] width 46 height 14
